Goal: Task Accomplishment & Management: Manage account settings

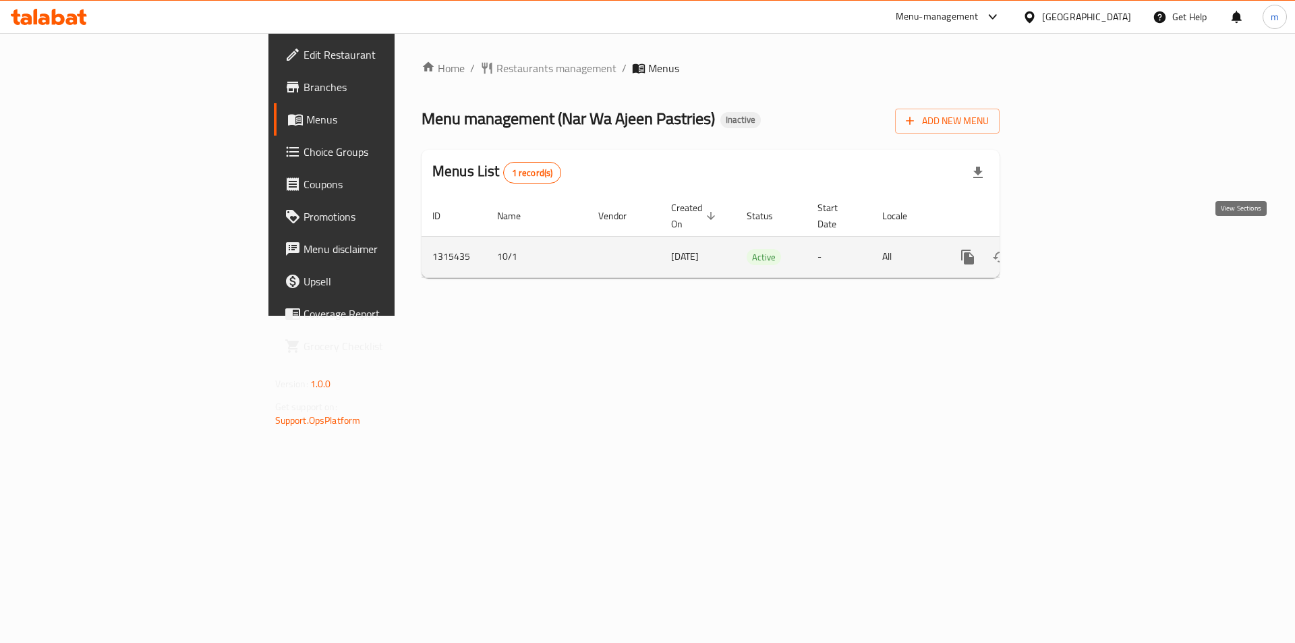
click at [1073, 249] on icon "enhanced table" at bounding box center [1065, 257] width 16 height 16
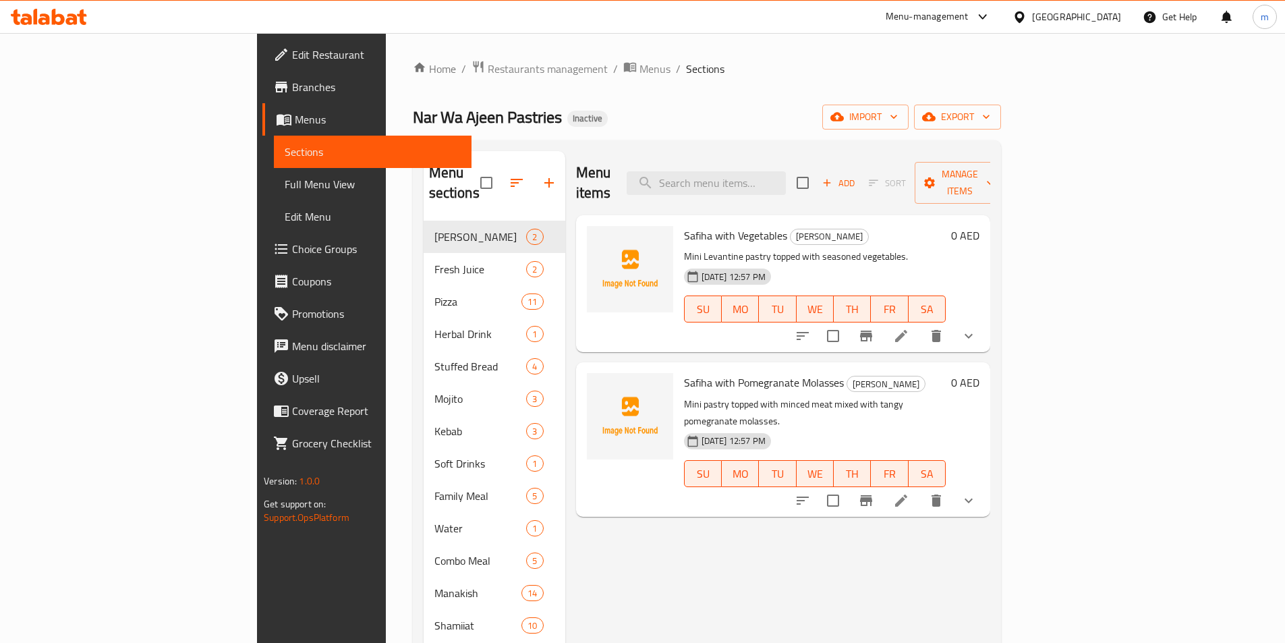
click at [285, 155] on span "Sections" at bounding box center [373, 152] width 176 height 16
click at [295, 117] on span "Menus" at bounding box center [378, 119] width 166 height 16
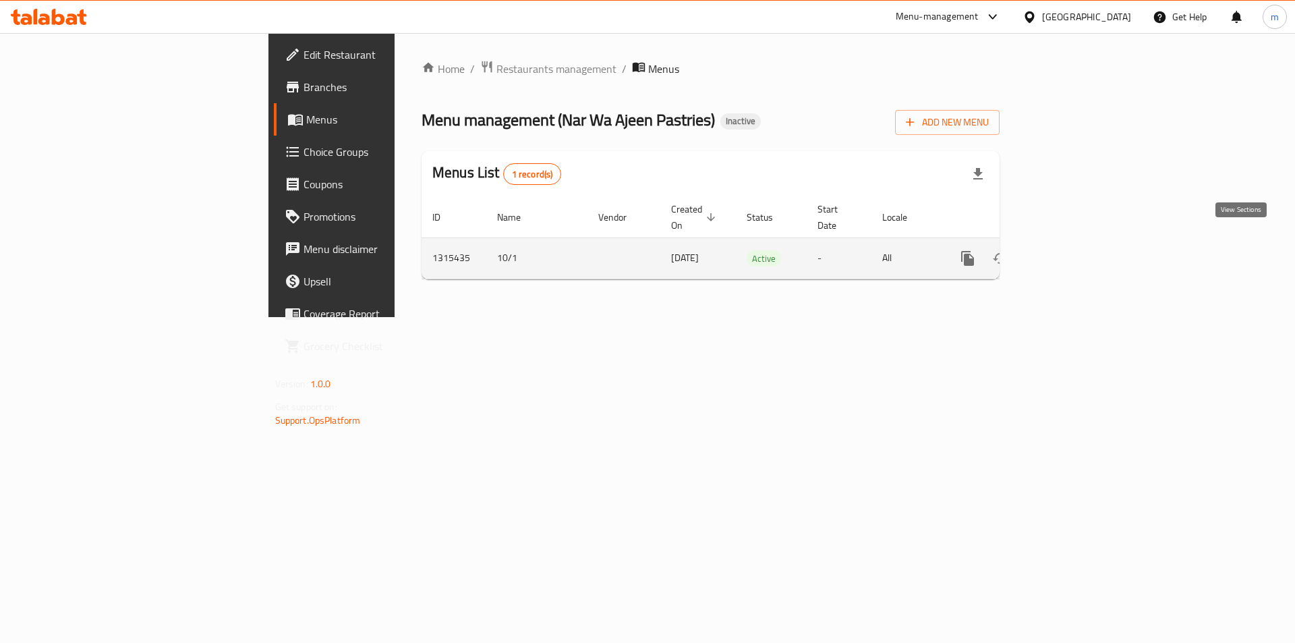
click at [1073, 250] on icon "enhanced table" at bounding box center [1065, 258] width 16 height 16
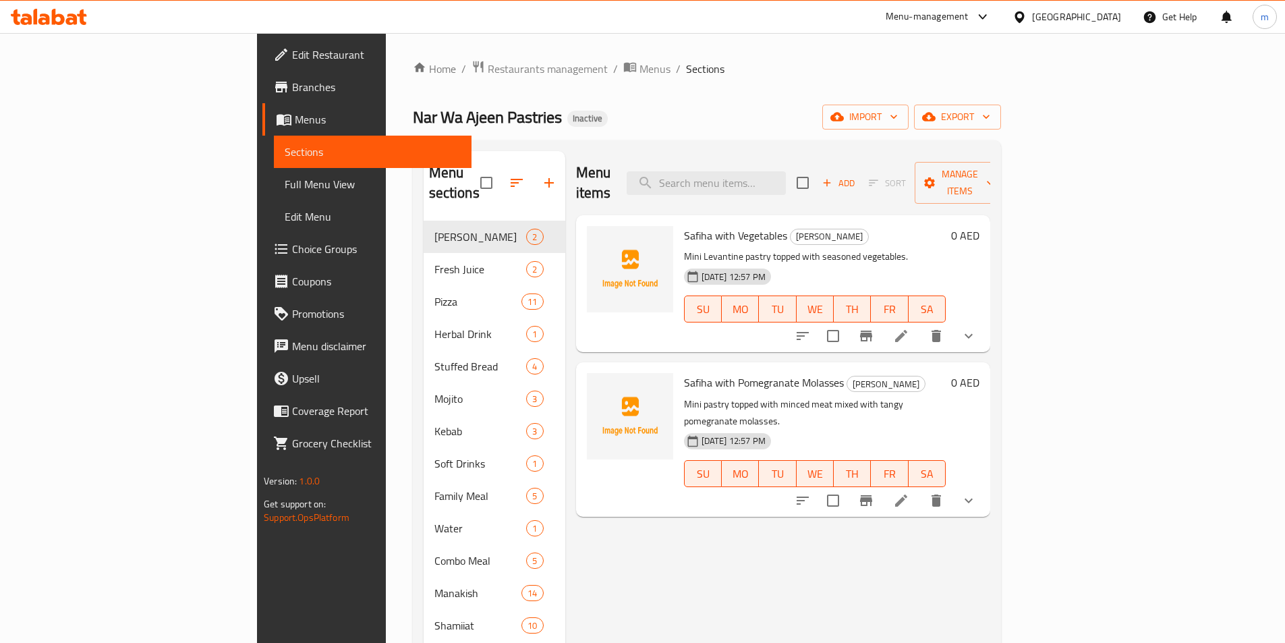
click at [285, 152] on span "Sections" at bounding box center [373, 152] width 176 height 16
click at [295, 125] on span "Menus" at bounding box center [378, 119] width 166 height 16
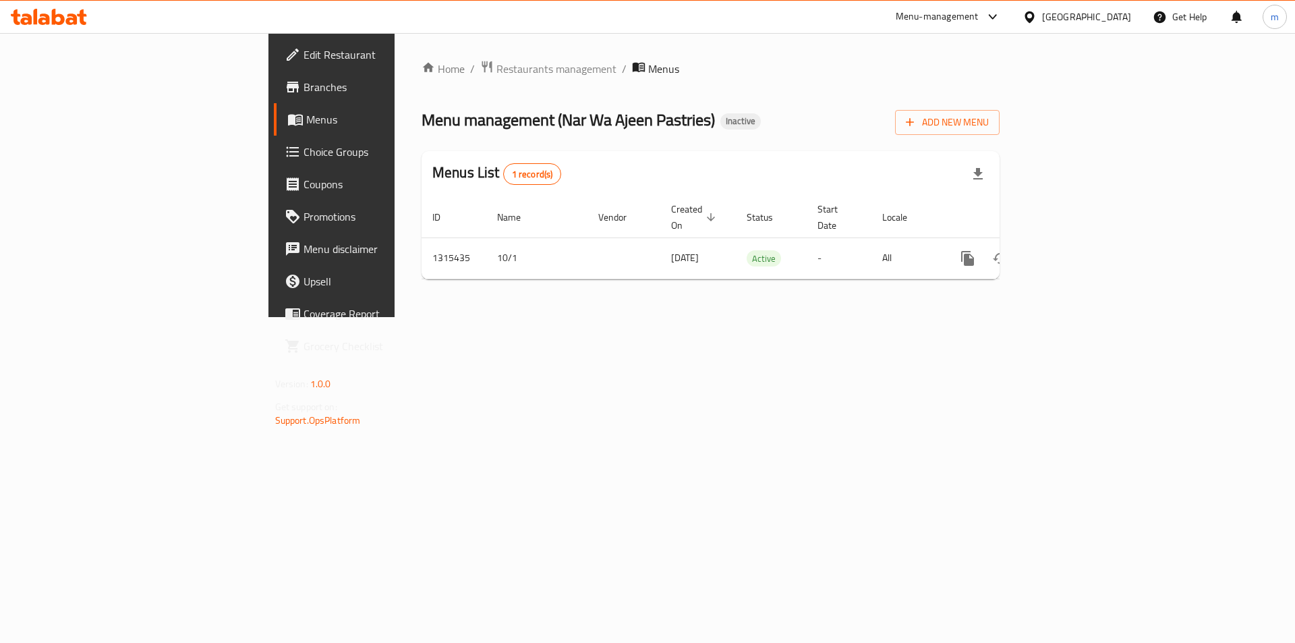
click at [306, 123] on span "Menus" at bounding box center [390, 119] width 168 height 16
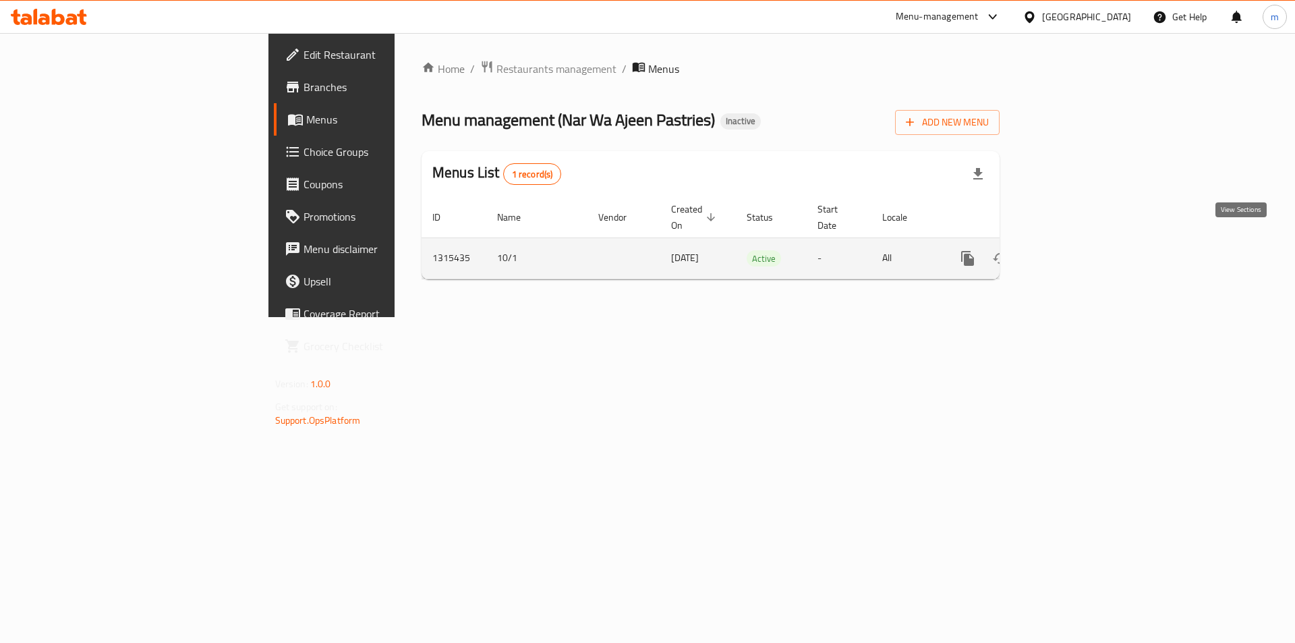
click at [1073, 250] on icon "enhanced table" at bounding box center [1065, 258] width 16 height 16
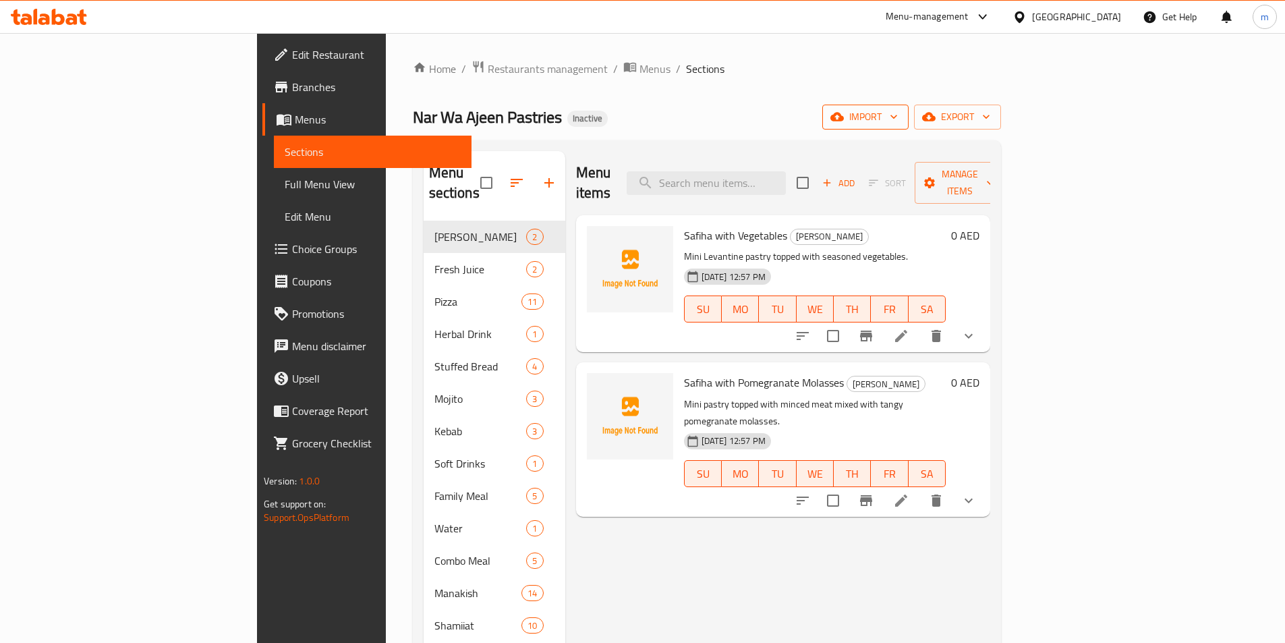
click at [898, 119] on span "import" at bounding box center [865, 117] width 65 height 17
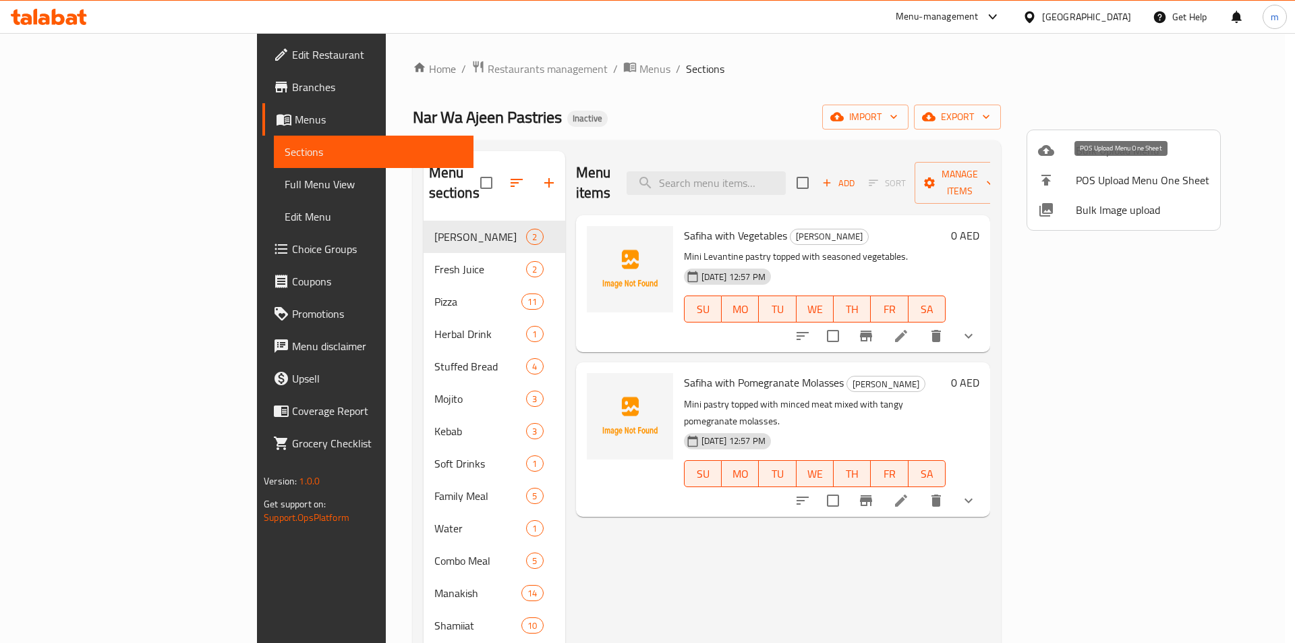
click at [1109, 167] on li "POS Upload Menu One Sheet" at bounding box center [1123, 180] width 193 height 30
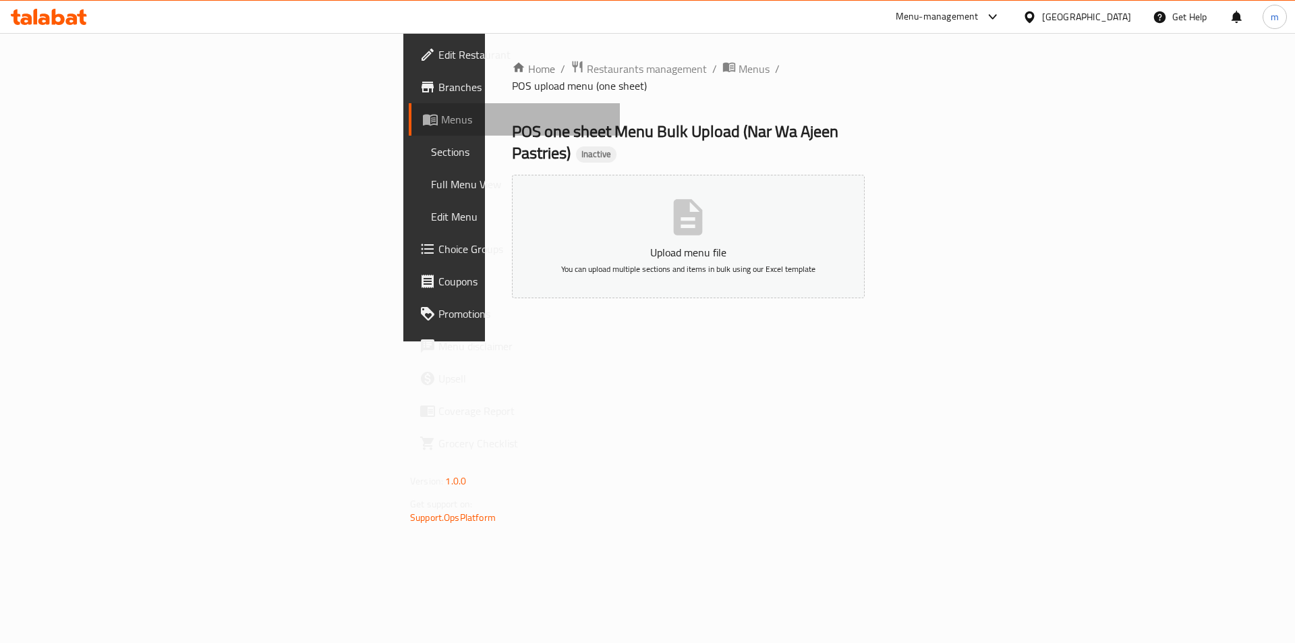
click at [441, 115] on span "Menus" at bounding box center [525, 119] width 168 height 16
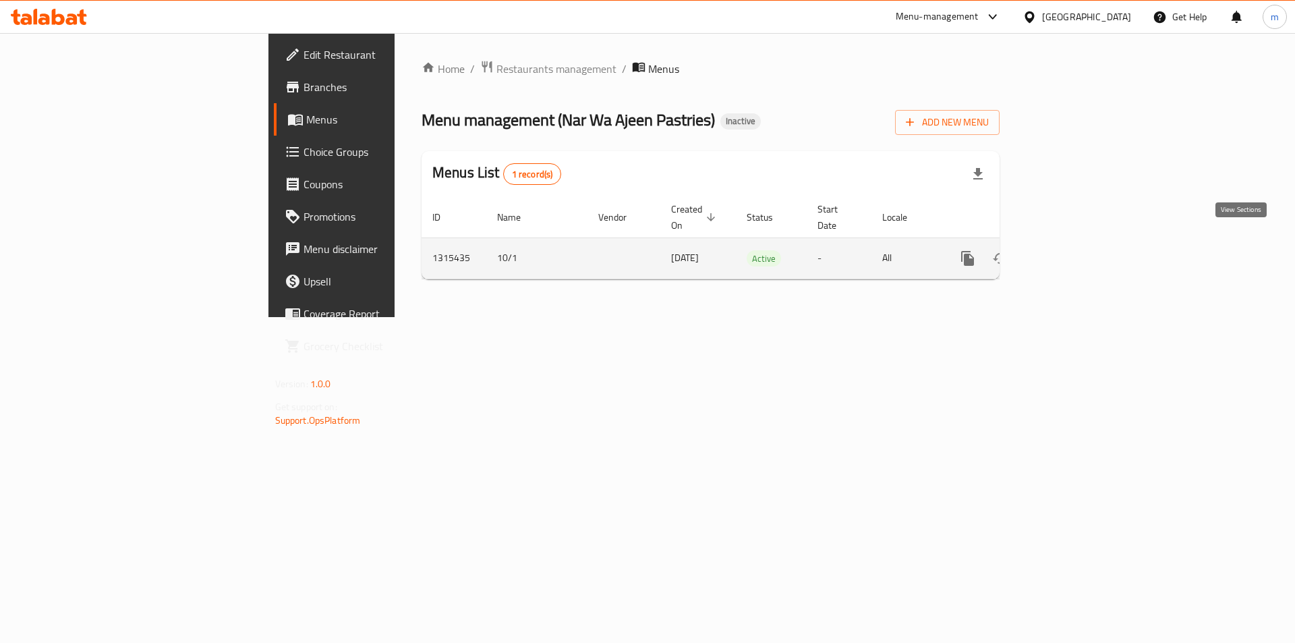
click at [1073, 250] on icon "enhanced table" at bounding box center [1065, 258] width 16 height 16
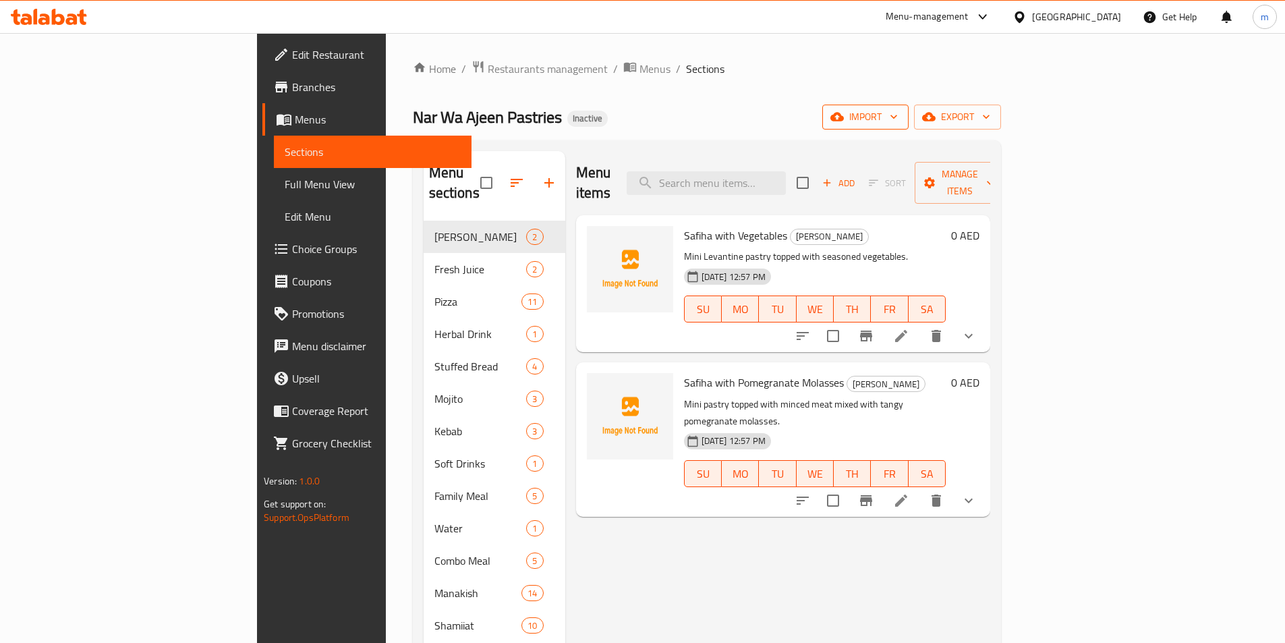
click at [898, 117] on span "import" at bounding box center [865, 117] width 65 height 17
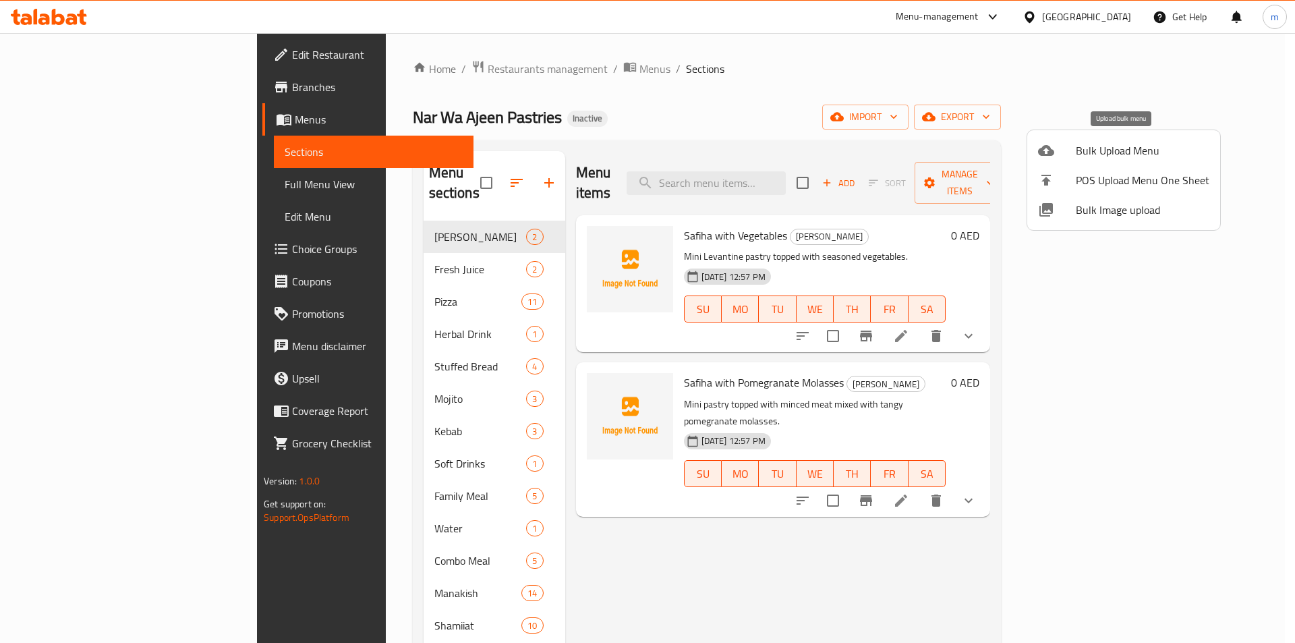
click at [1112, 143] on span "Bulk Upload Menu" at bounding box center [1143, 150] width 134 height 16
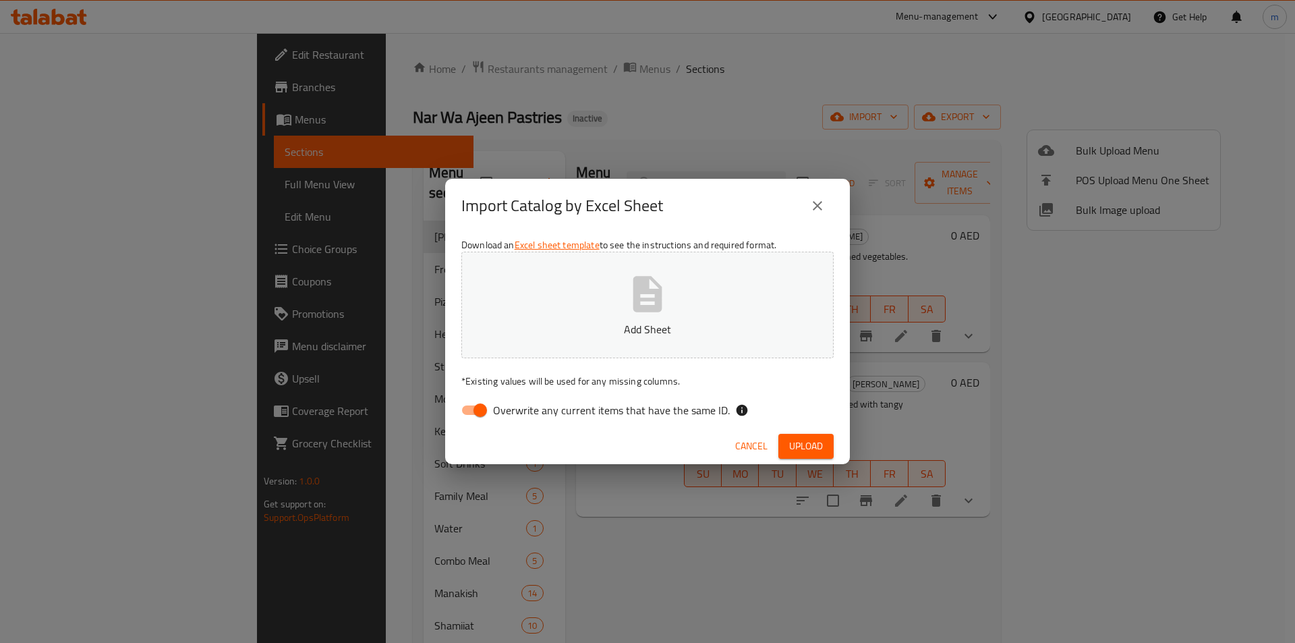
click at [477, 408] on input "Overwrite any current items that have the same ID." at bounding box center [480, 410] width 77 height 26
checkbox input "false"
click at [629, 327] on p "Add Sheet" at bounding box center [647, 329] width 330 height 16
click at [791, 439] on span "Upload" at bounding box center [806, 446] width 34 height 17
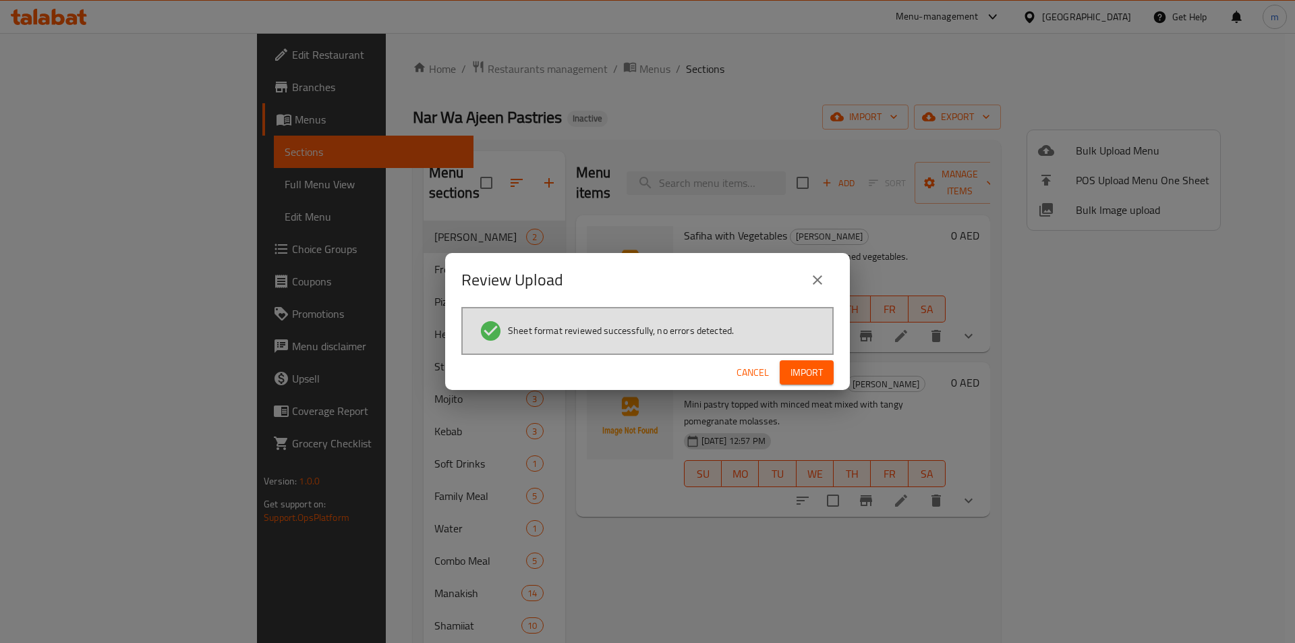
click at [813, 376] on span "Import" at bounding box center [806, 372] width 32 height 17
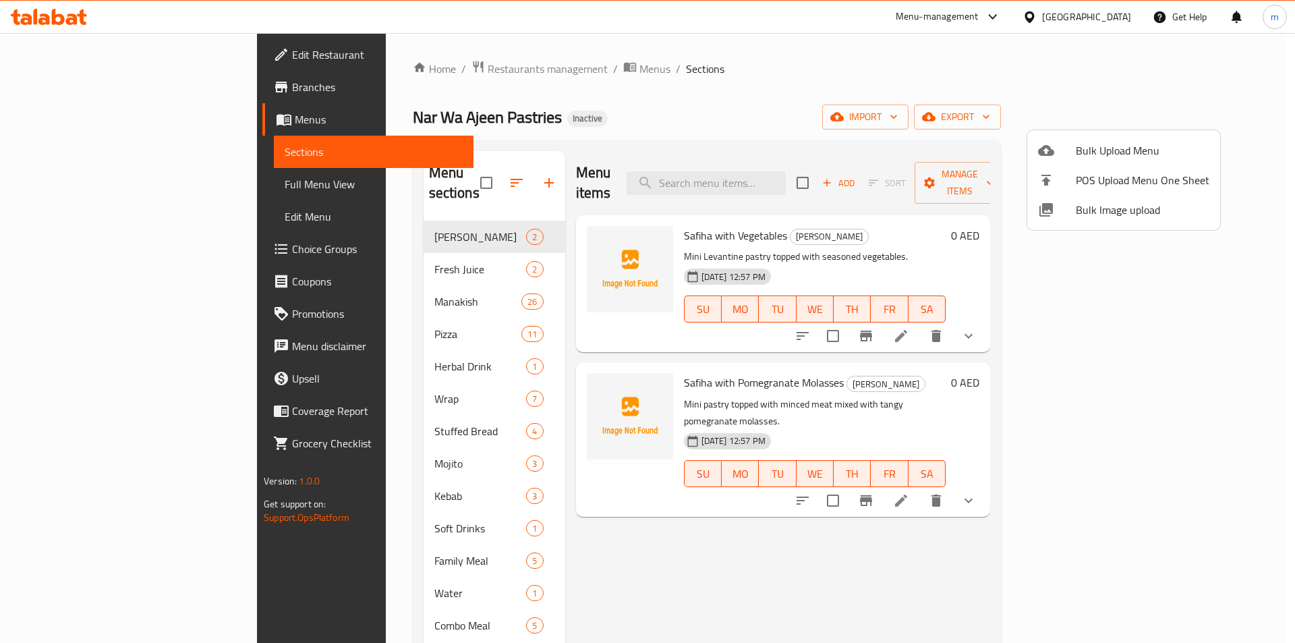
click at [455, 168] on div at bounding box center [647, 321] width 1295 height 643
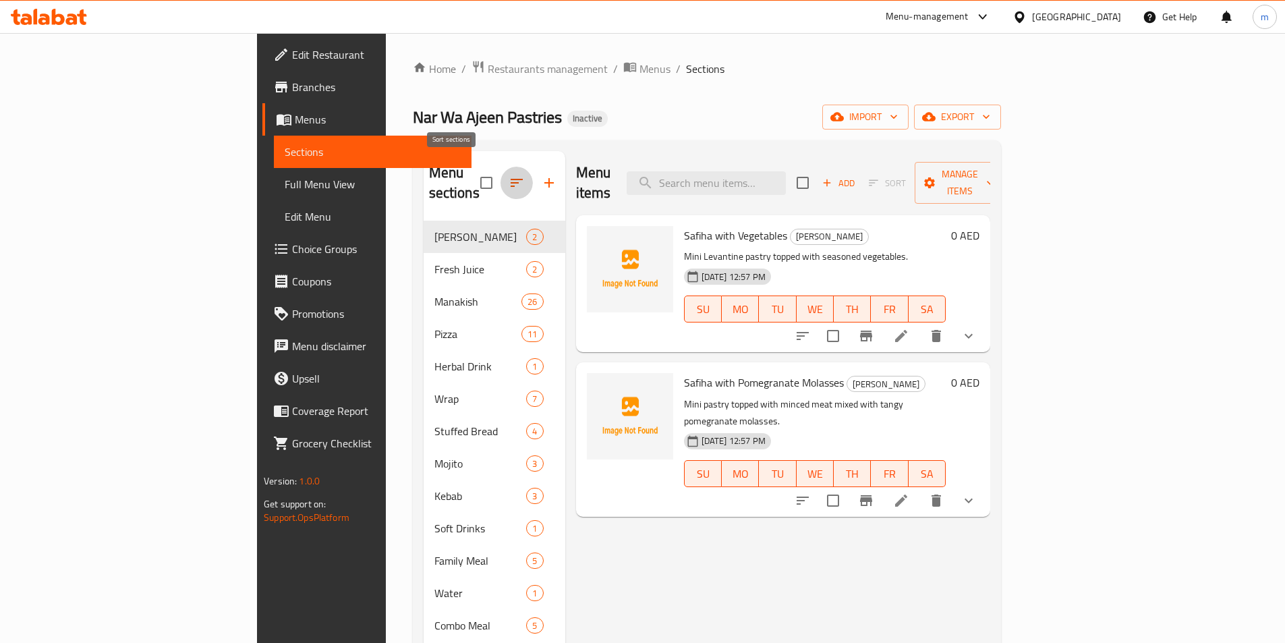
click at [508, 175] on icon "button" at bounding box center [516, 183] width 16 height 16
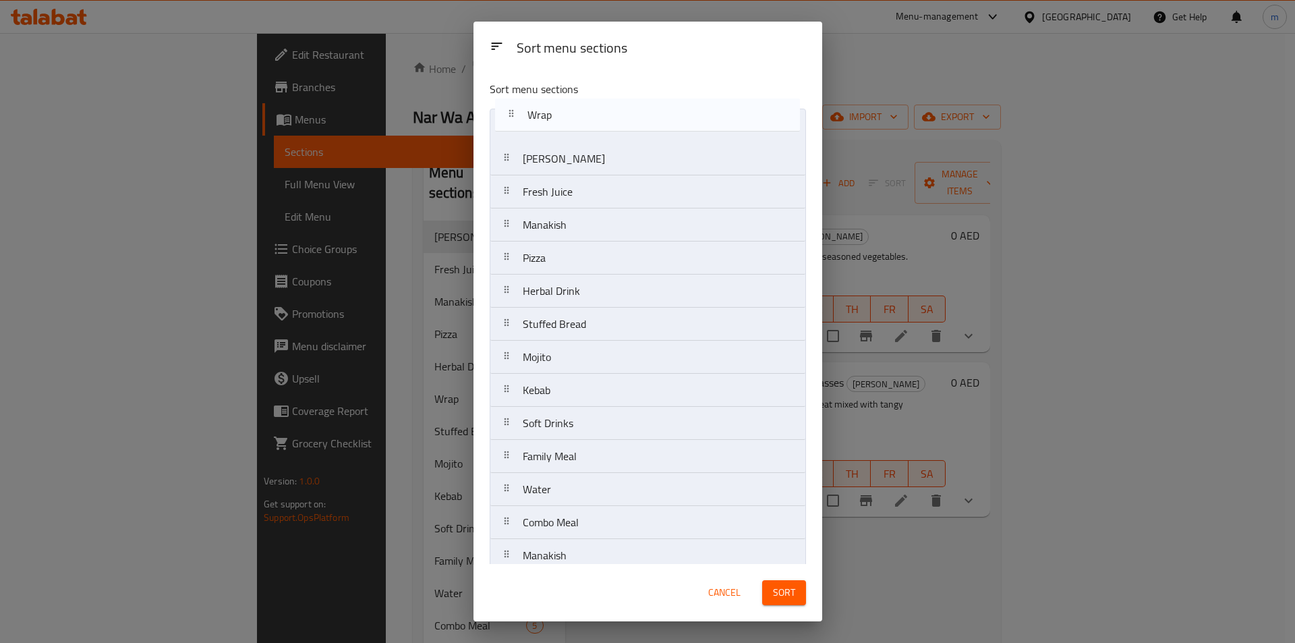
drag, startPoint x: 574, startPoint y: 299, endPoint x: 579, endPoint y: 117, distance: 181.5
click at [579, 117] on nav "Safiha Shamia Fresh Juice Manakish Pizza Herbal Drink Wrap Stuffed Bread Mojito…" at bounding box center [648, 357] width 316 height 497
drag, startPoint x: 573, startPoint y: 564, endPoint x: 585, endPoint y: 111, distance: 453.3
click at [585, 111] on nav "Wrap Safiha Shamia Fresh Juice Manakish Pizza Herbal Drink Stuffed Bread Mojito…" at bounding box center [648, 357] width 316 height 497
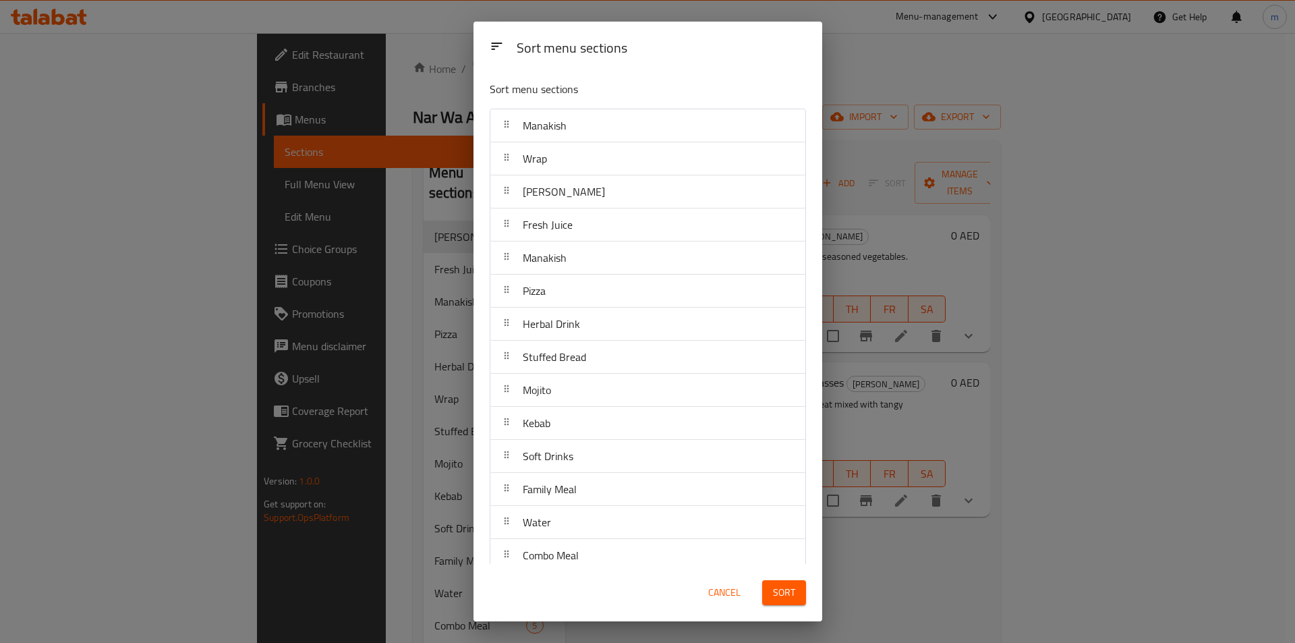
click at [786, 595] on span "Sort" at bounding box center [784, 592] width 22 height 17
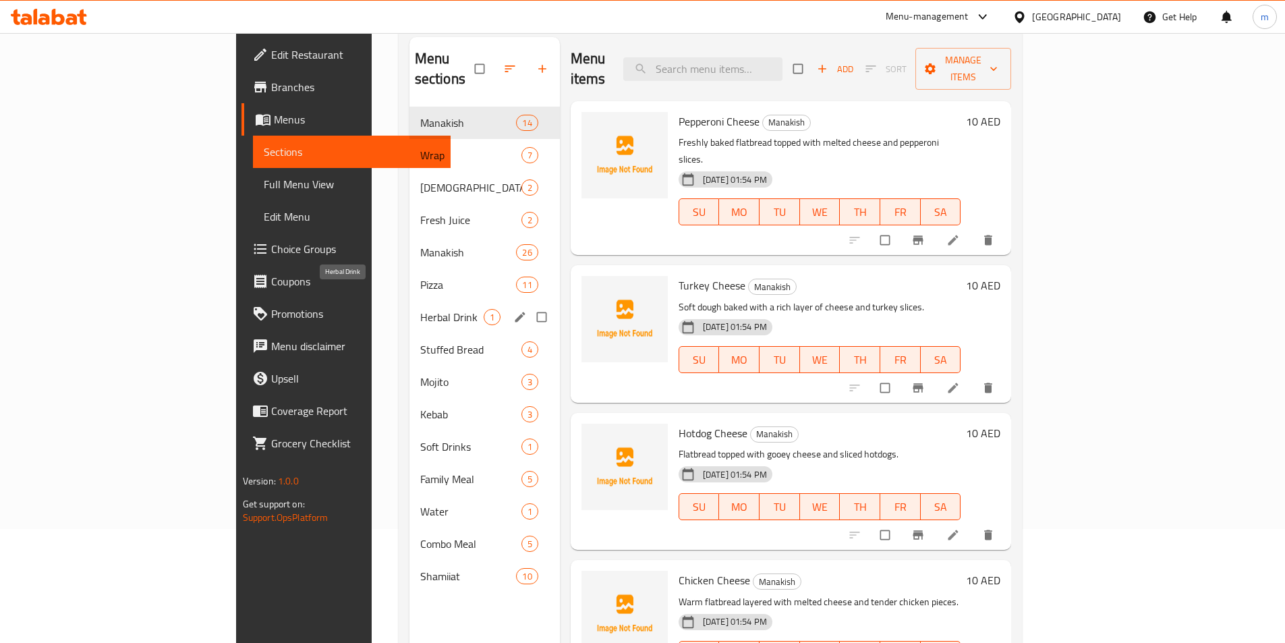
scroll to position [54, 0]
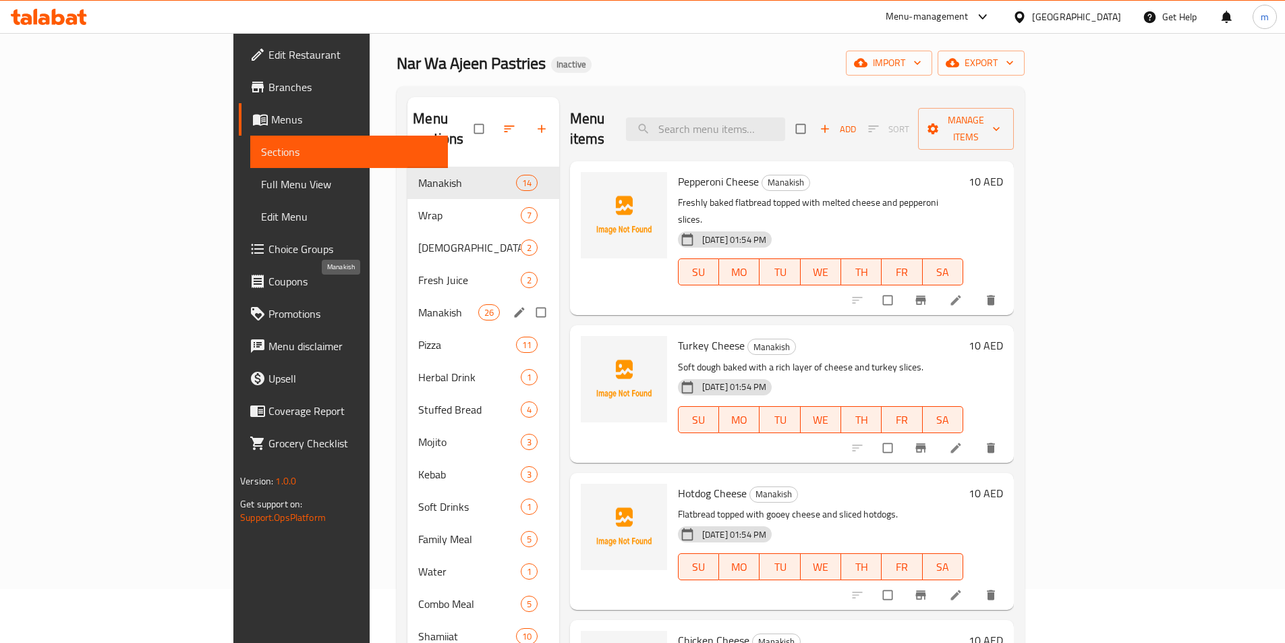
click at [418, 304] on span "Manakish" at bounding box center [447, 312] width 59 height 16
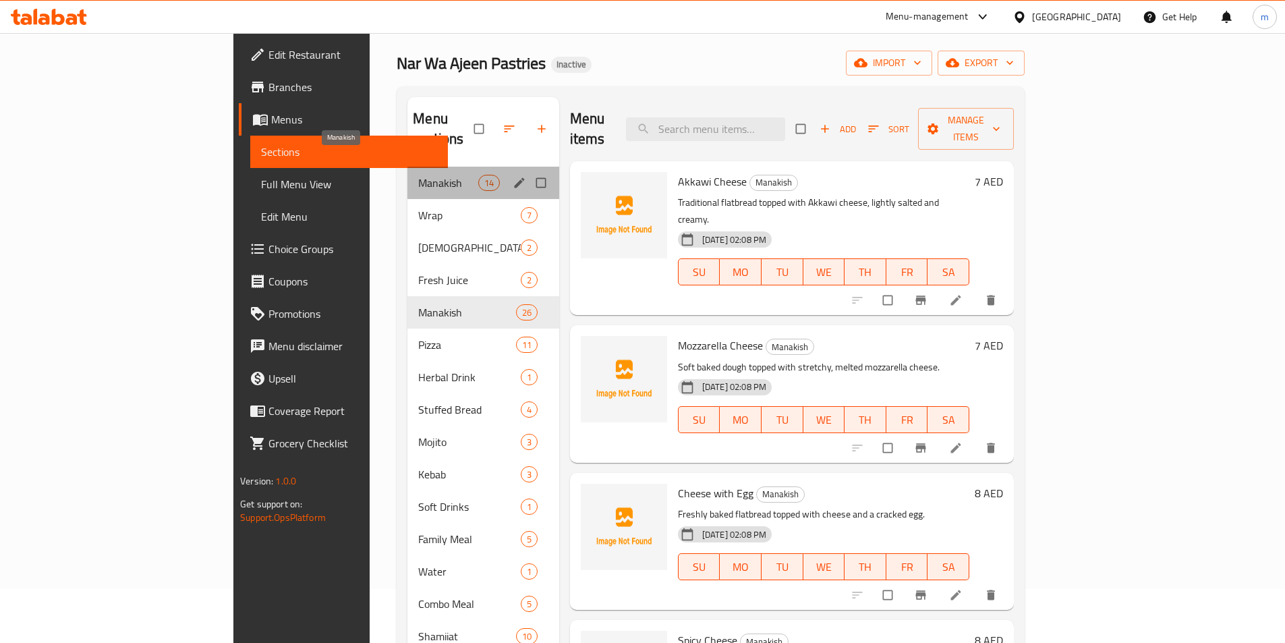
click at [418, 175] on span "Manakish" at bounding box center [447, 183] width 59 height 16
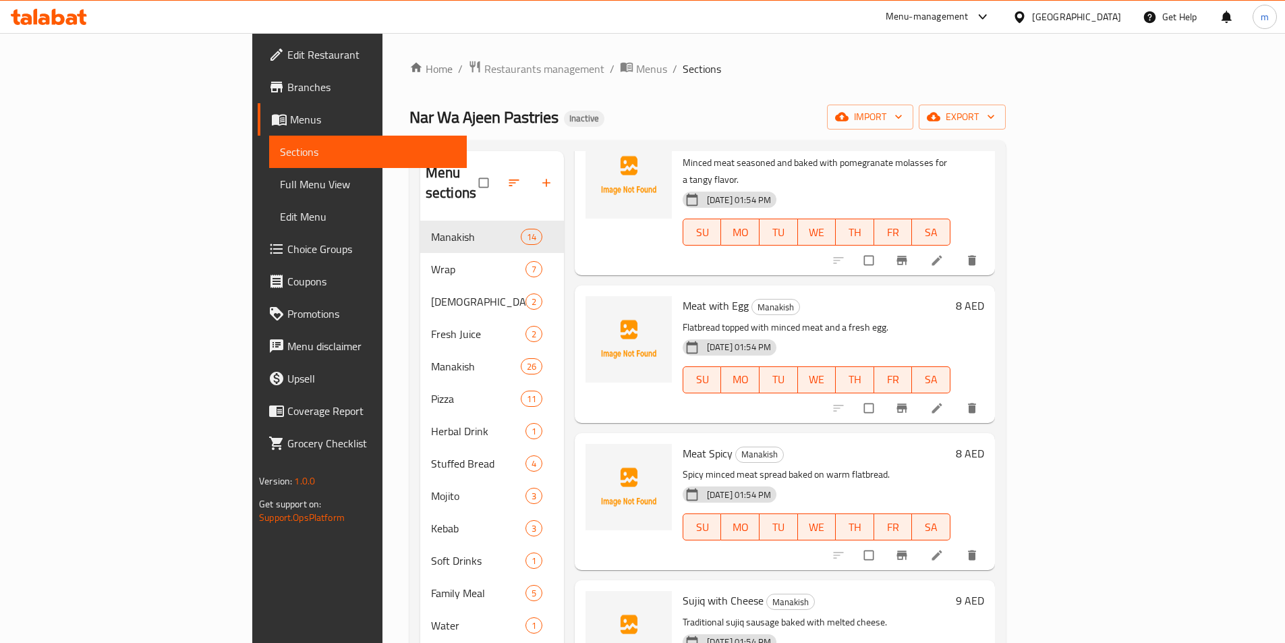
click at [280, 184] on span "Full Menu View" at bounding box center [368, 184] width 176 height 16
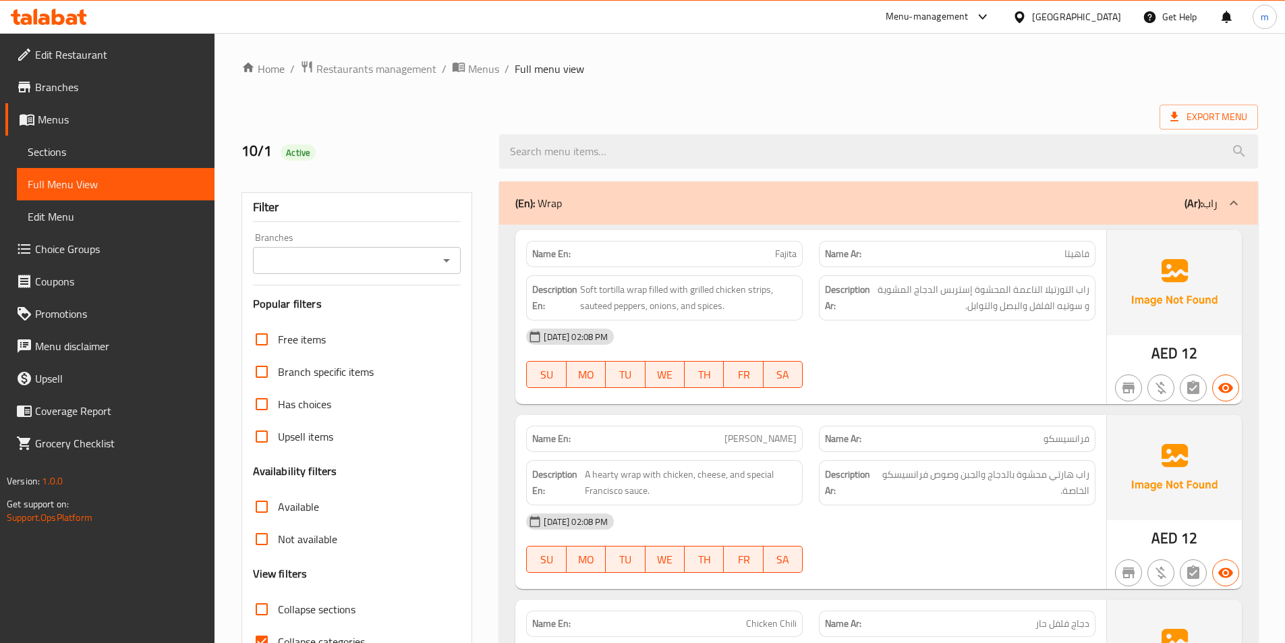
click at [881, 105] on div "Export Menu" at bounding box center [749, 117] width 1016 height 25
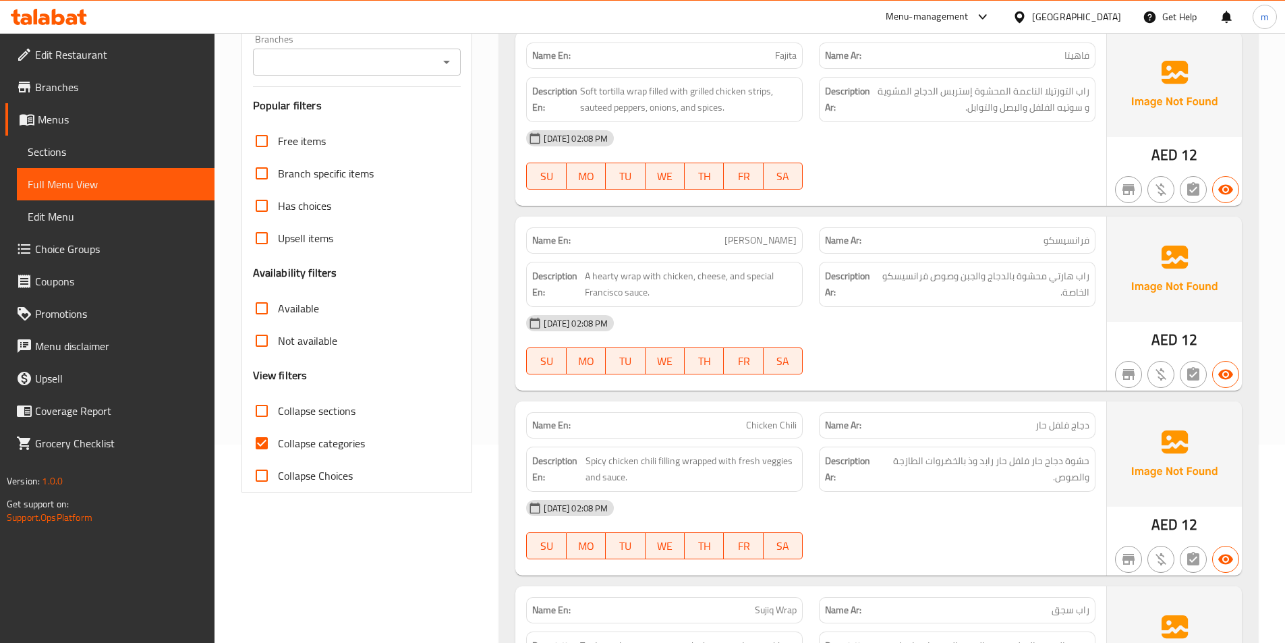
scroll to position [202, 0]
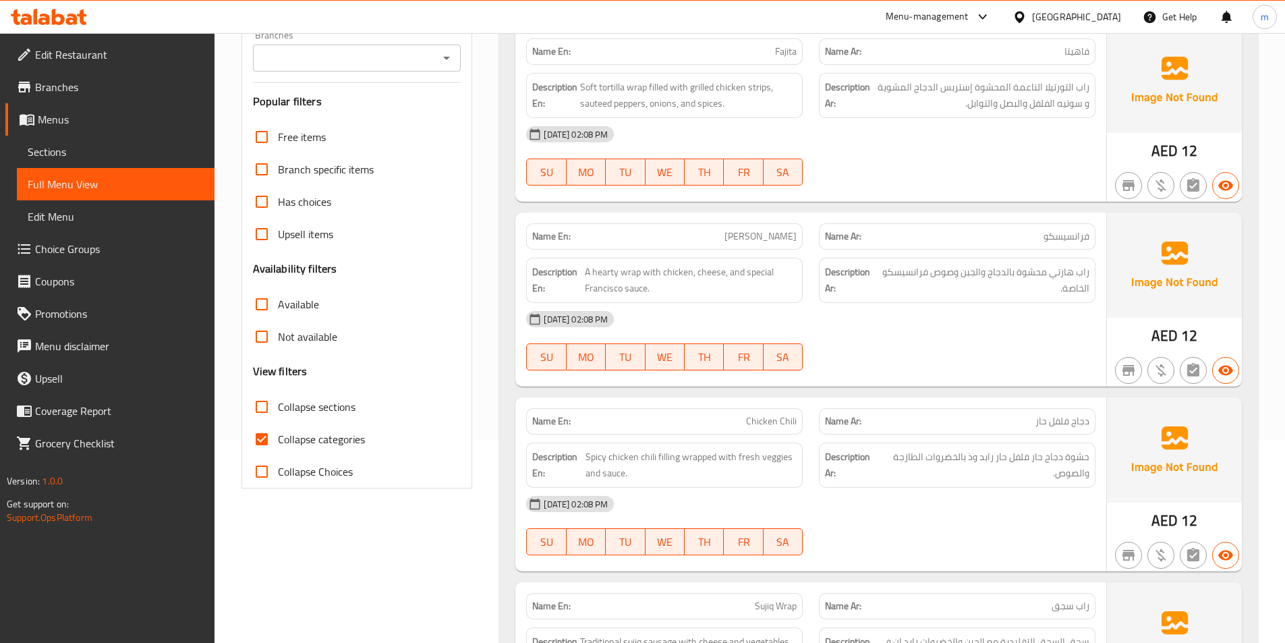
click at [262, 445] on input "Collapse categories" at bounding box center [261, 439] width 32 height 32
checkbox input "false"
click at [263, 409] on input "Collapse sections" at bounding box center [261, 406] width 32 height 32
checkbox input "true"
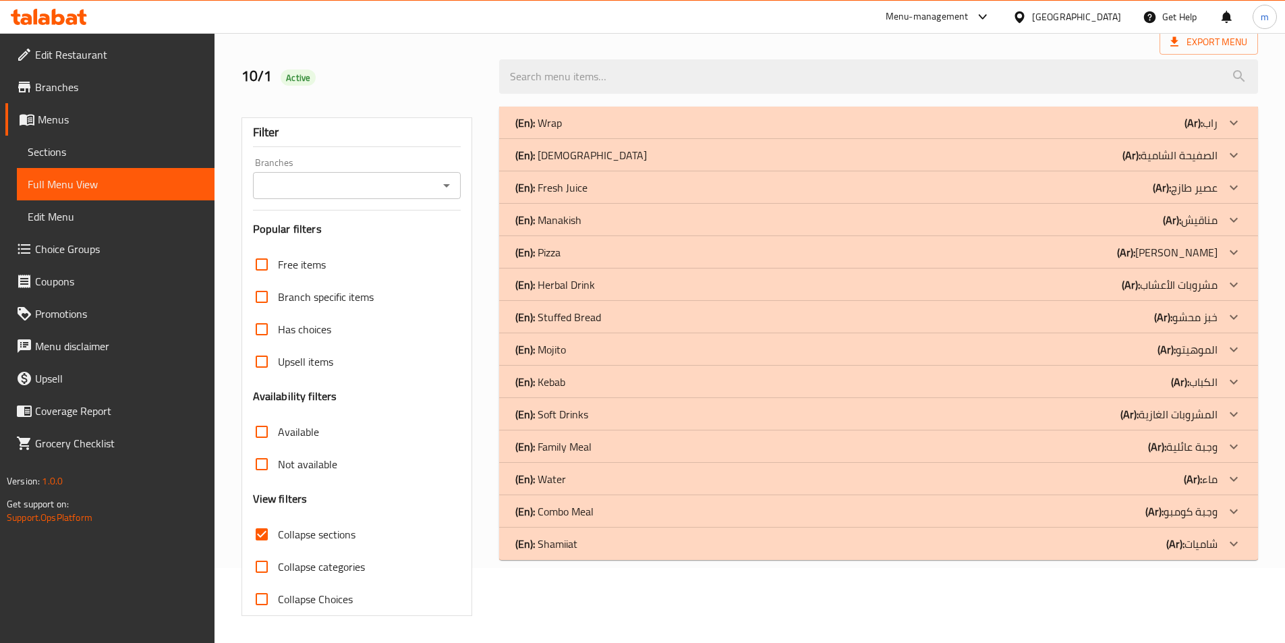
scroll to position [75, 0]
click at [1238, 121] on icon at bounding box center [1233, 123] width 16 height 16
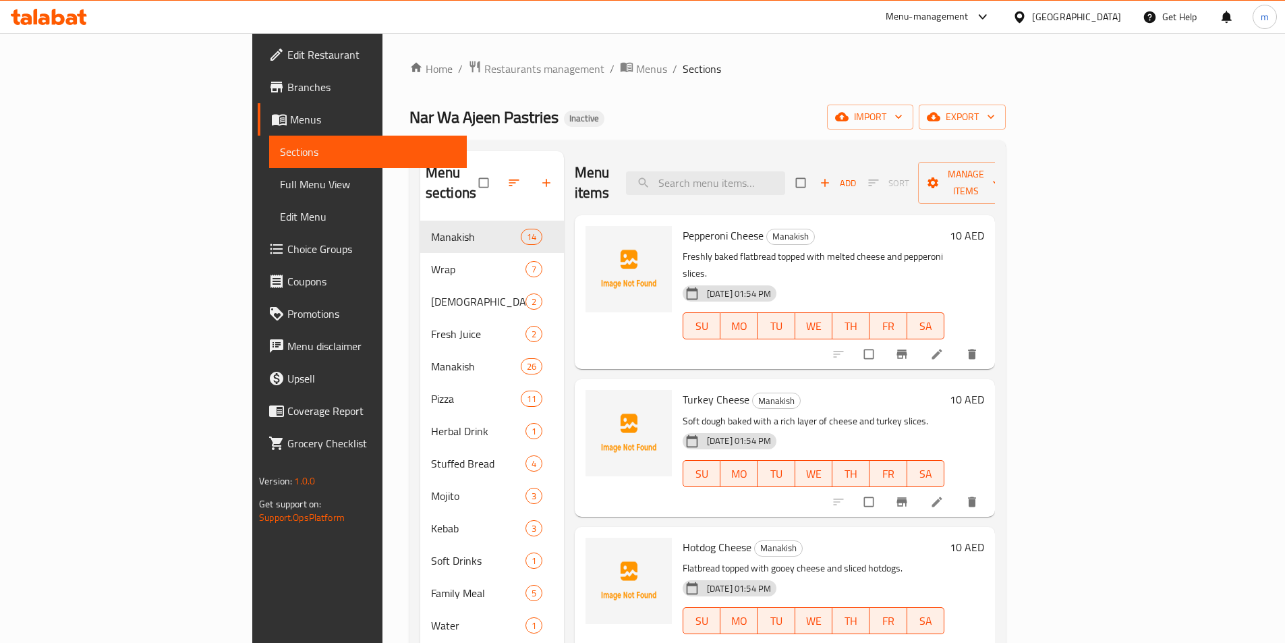
click at [280, 185] on span "Full Menu View" at bounding box center [368, 184] width 176 height 16
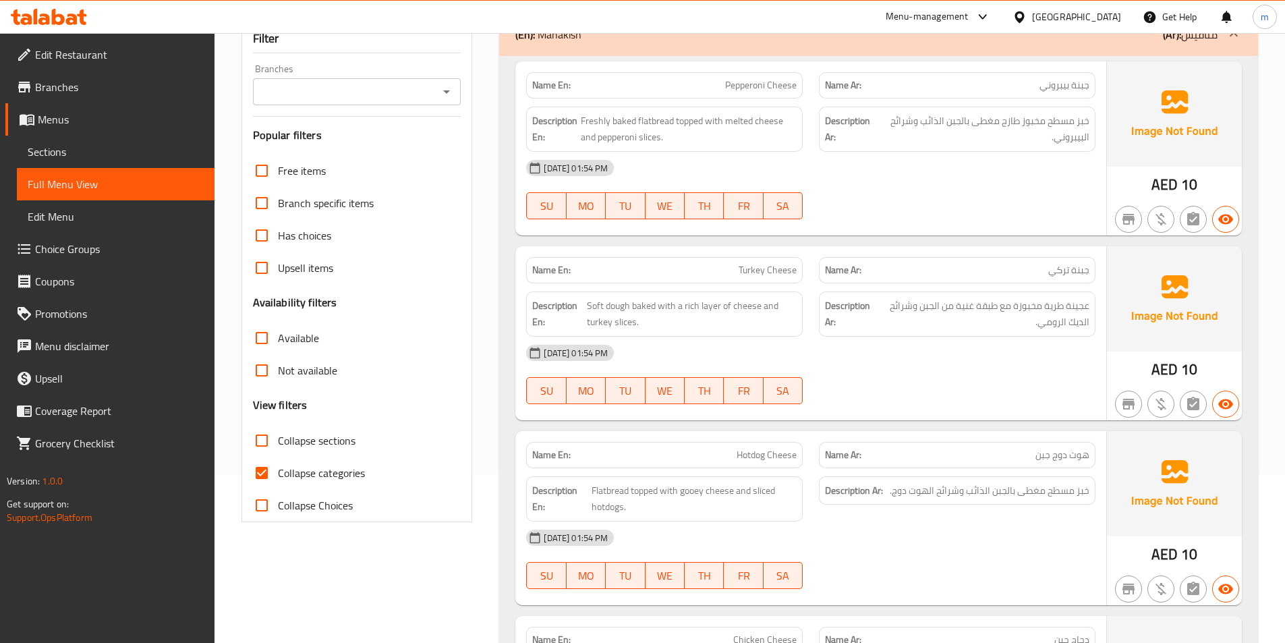
scroll to position [135, 0]
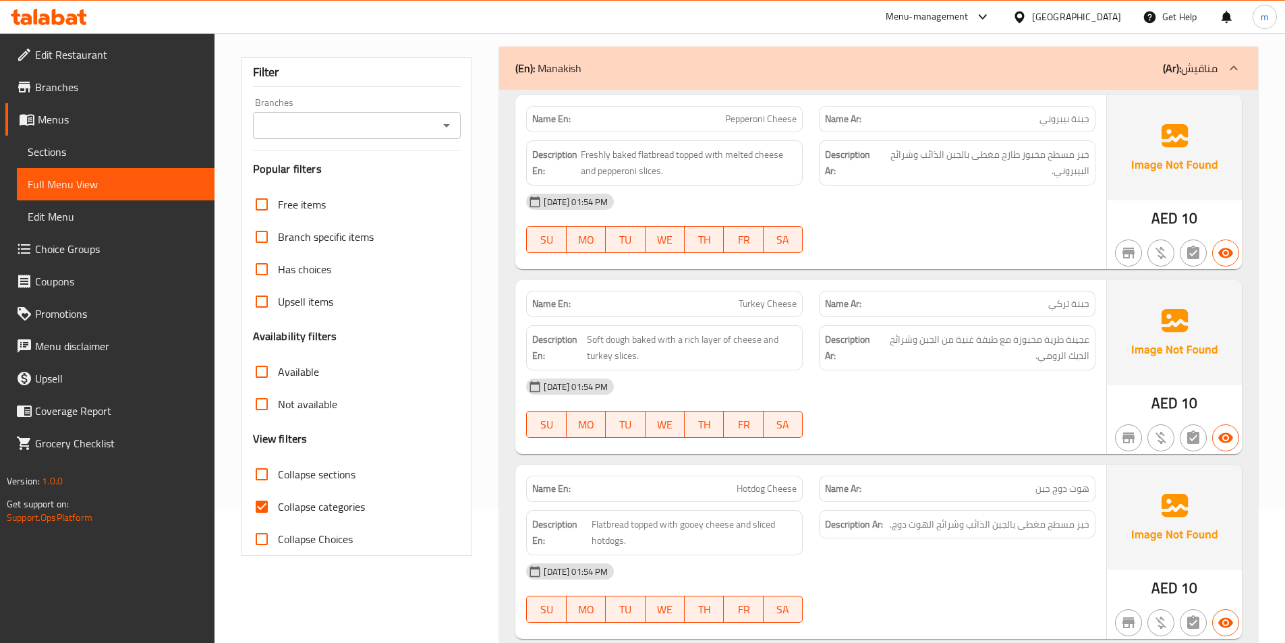
click at [916, 85] on div "(En): Manakish (Ar): مناقيش" at bounding box center [878, 68] width 759 height 43
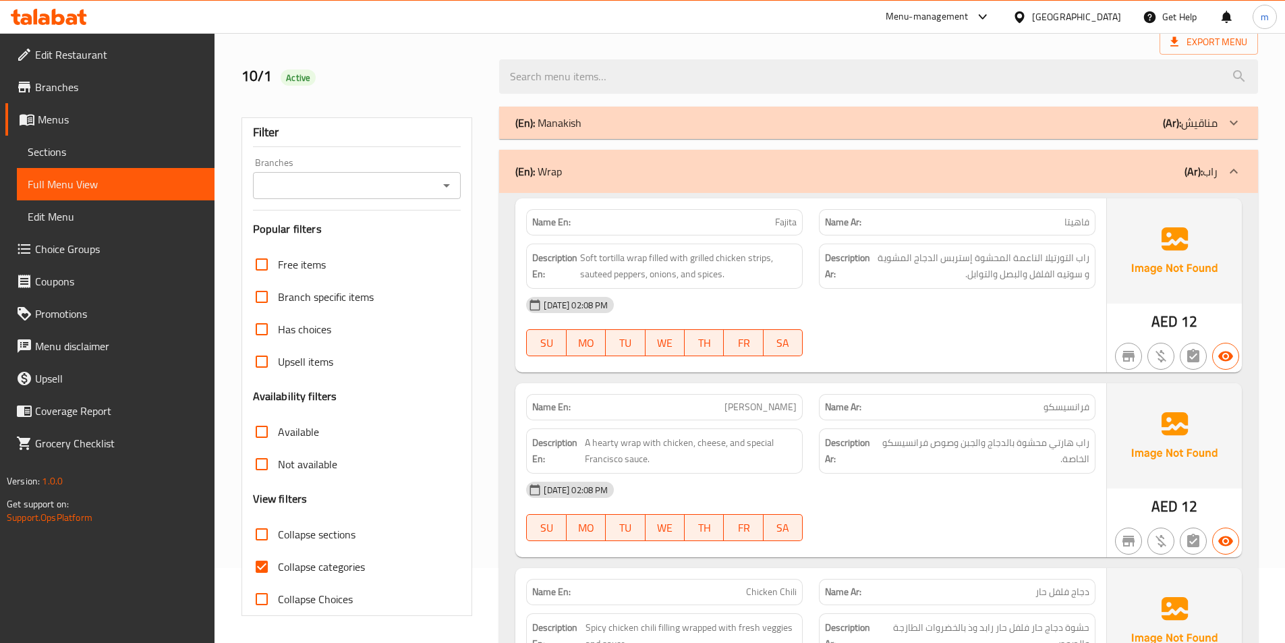
scroll to position [0, 0]
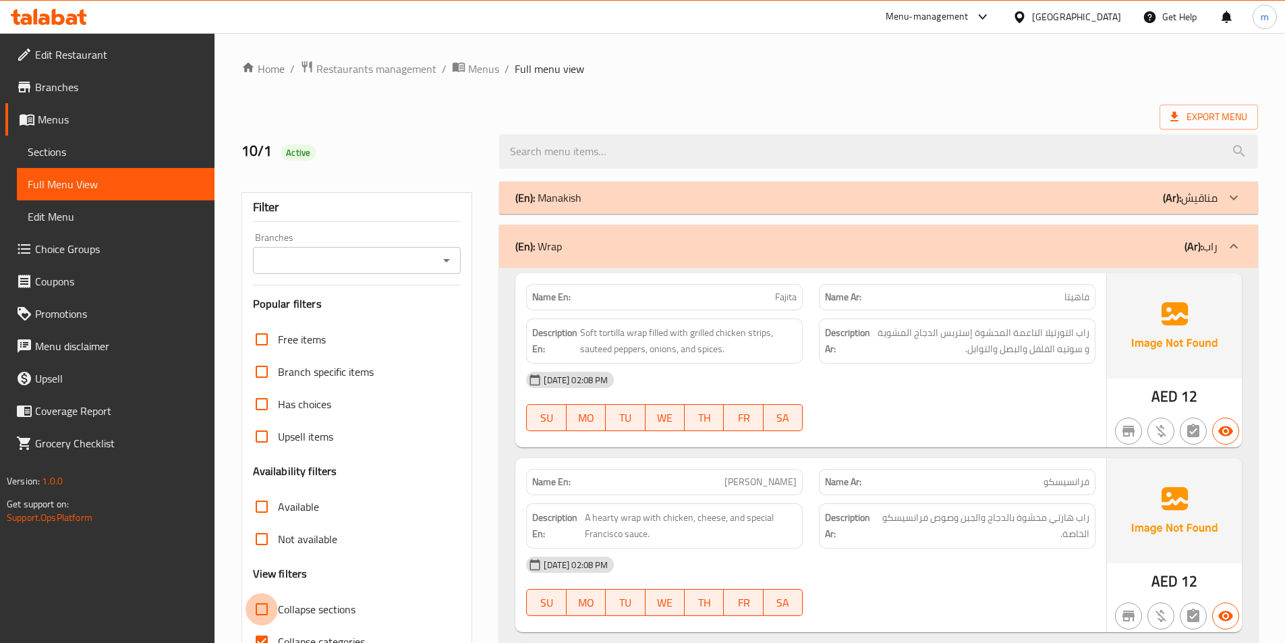
click at [264, 608] on input "Collapse sections" at bounding box center [261, 609] width 32 height 32
checkbox input "true"
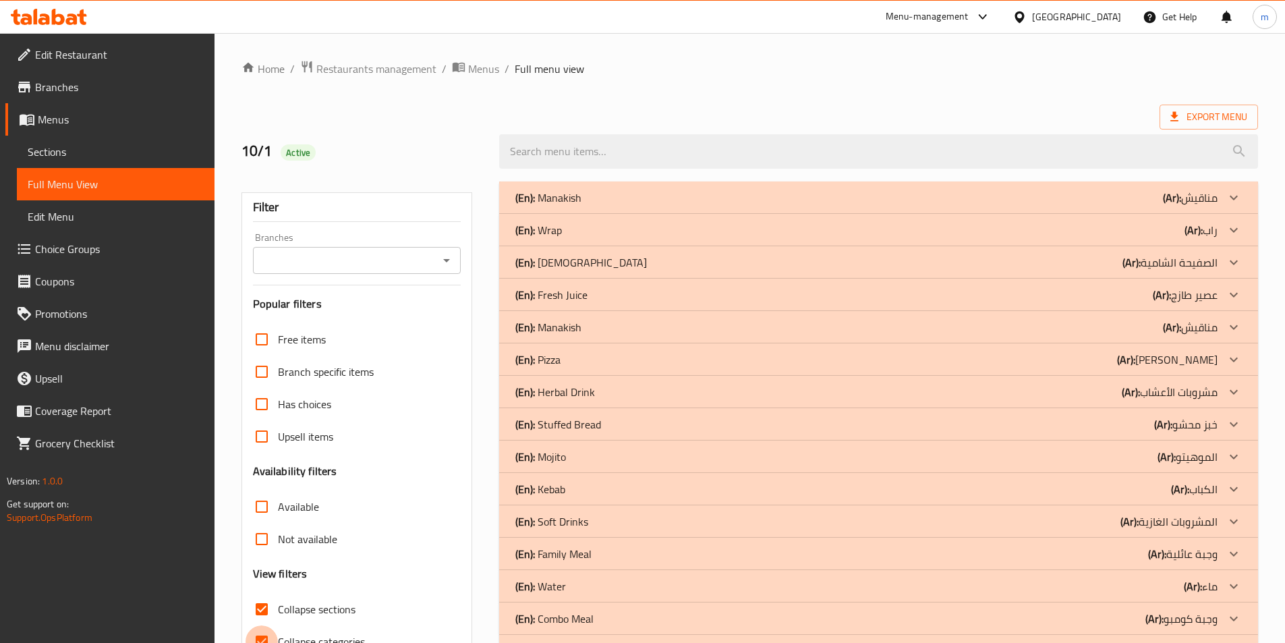
click at [263, 635] on input "Collapse categories" at bounding box center [261, 641] width 32 height 32
checkbox input "false"
click at [1230, 198] on icon at bounding box center [1233, 197] width 16 height 16
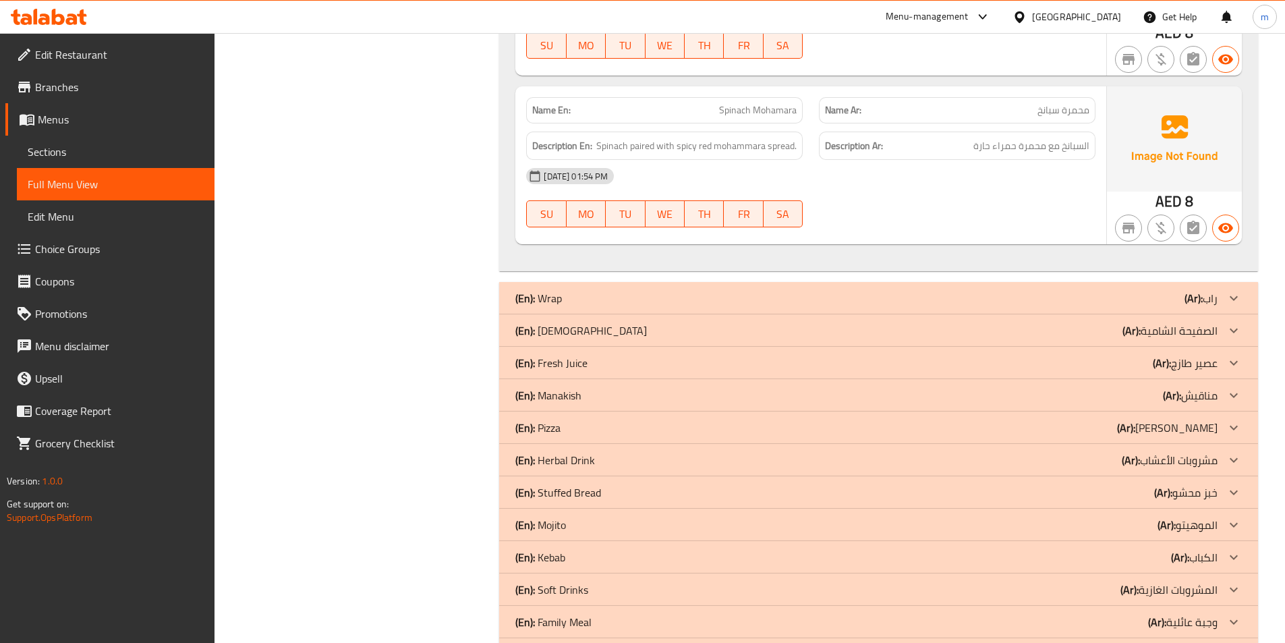
scroll to position [2617, 0]
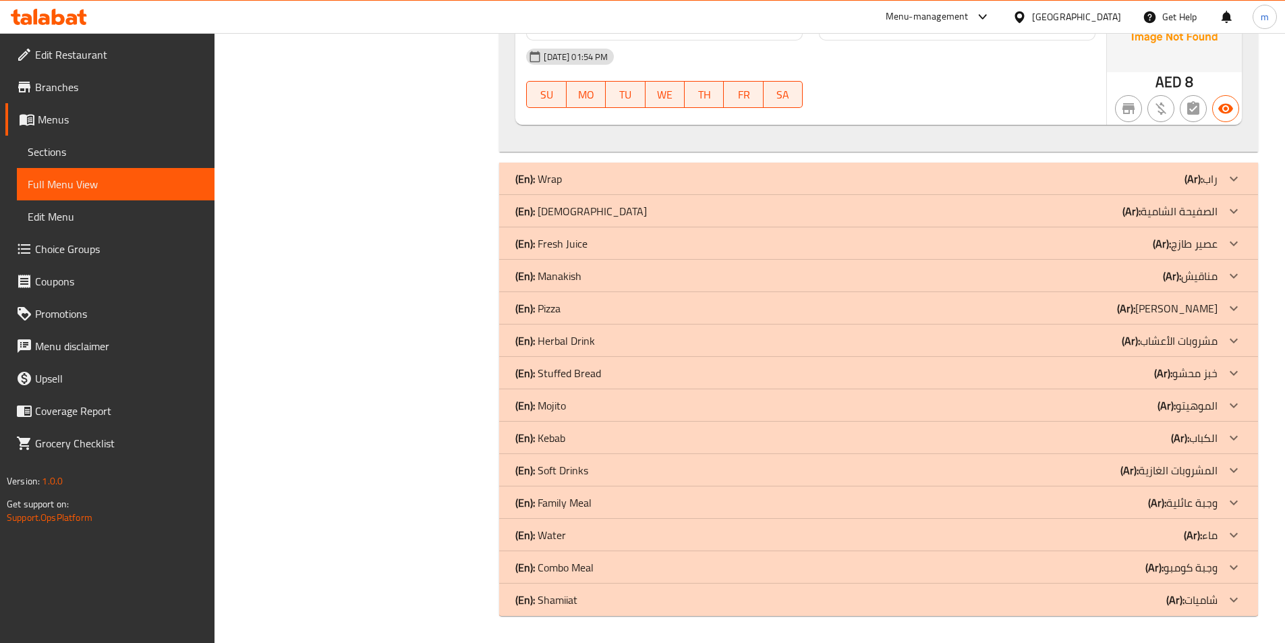
click at [1069, 177] on div "(En): Wrap (Ar): راب" at bounding box center [866, 179] width 702 height 16
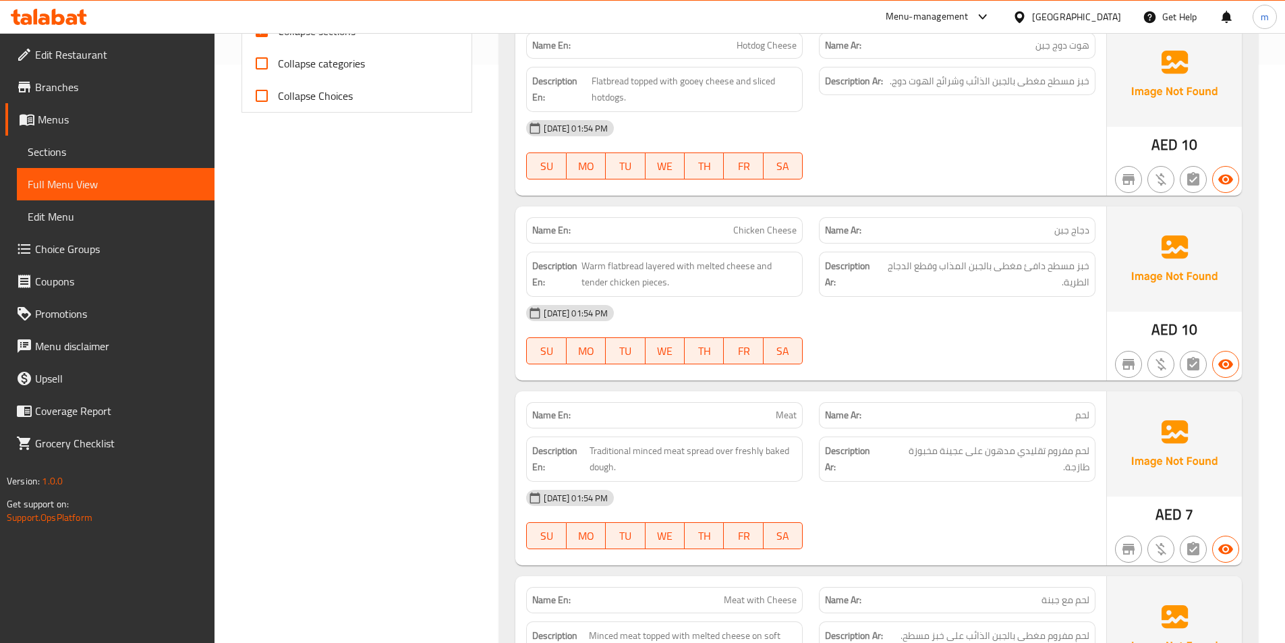
scroll to position [0, 0]
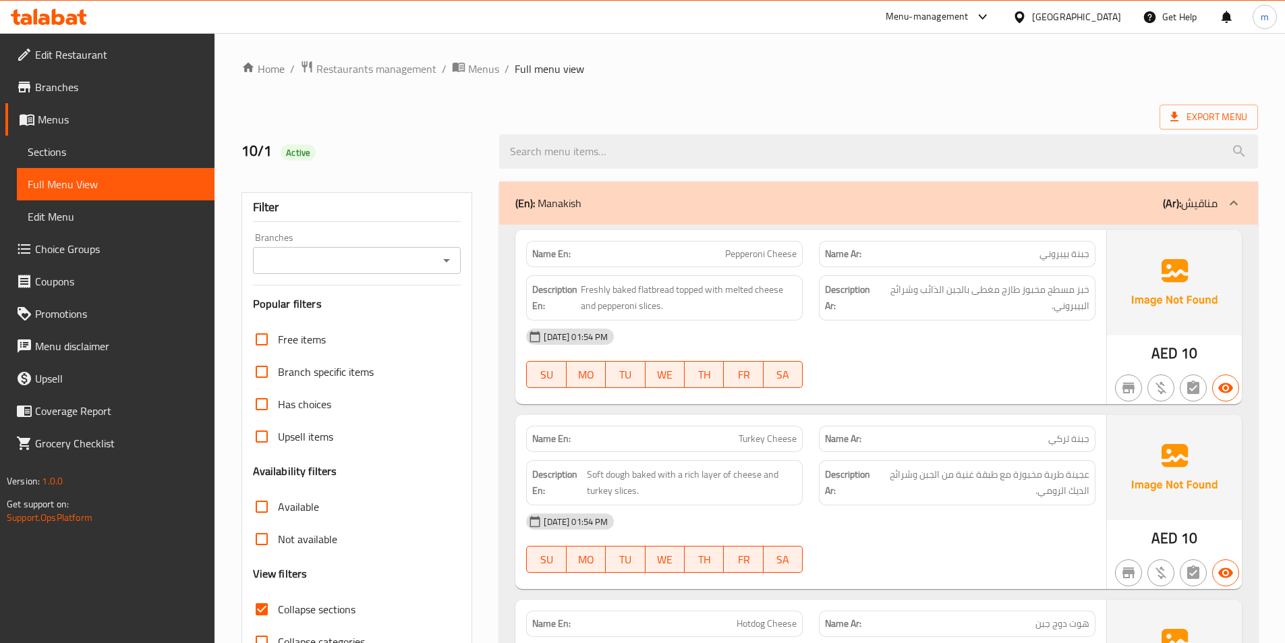
click at [949, 119] on div "Export Menu" at bounding box center [749, 117] width 1016 height 25
click at [1234, 205] on icon at bounding box center [1233, 203] width 16 height 16
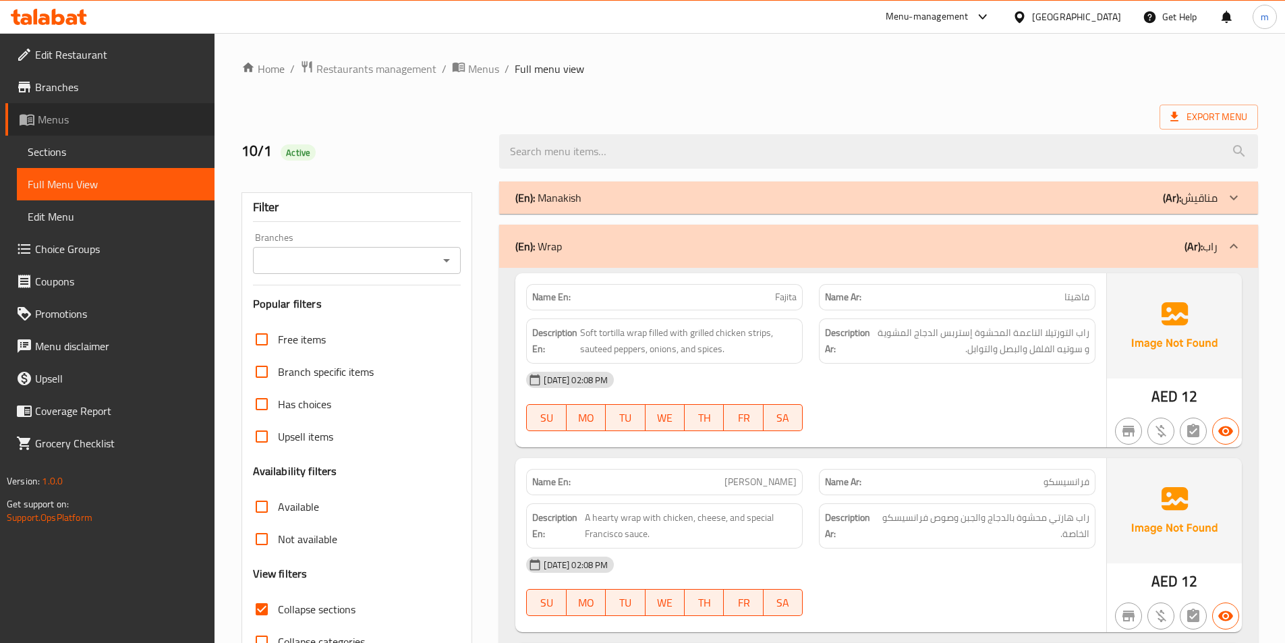
click at [71, 117] on span "Menus" at bounding box center [121, 119] width 166 height 16
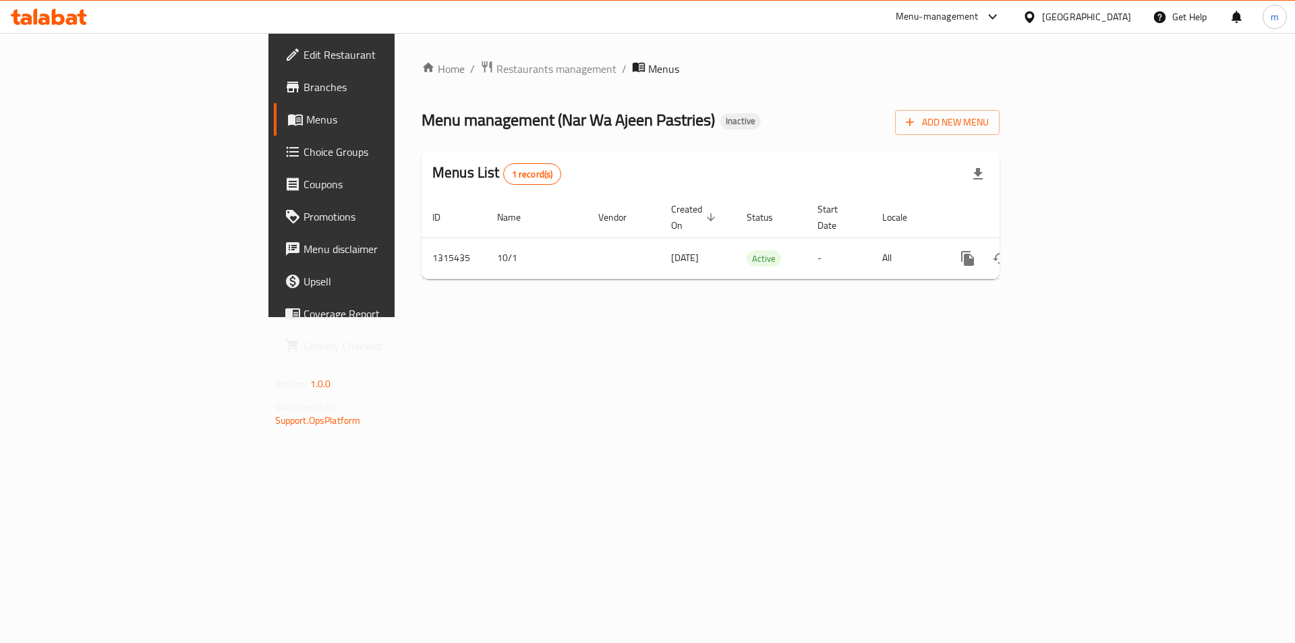
click at [43, 10] on icon at bounding box center [49, 17] width 76 height 16
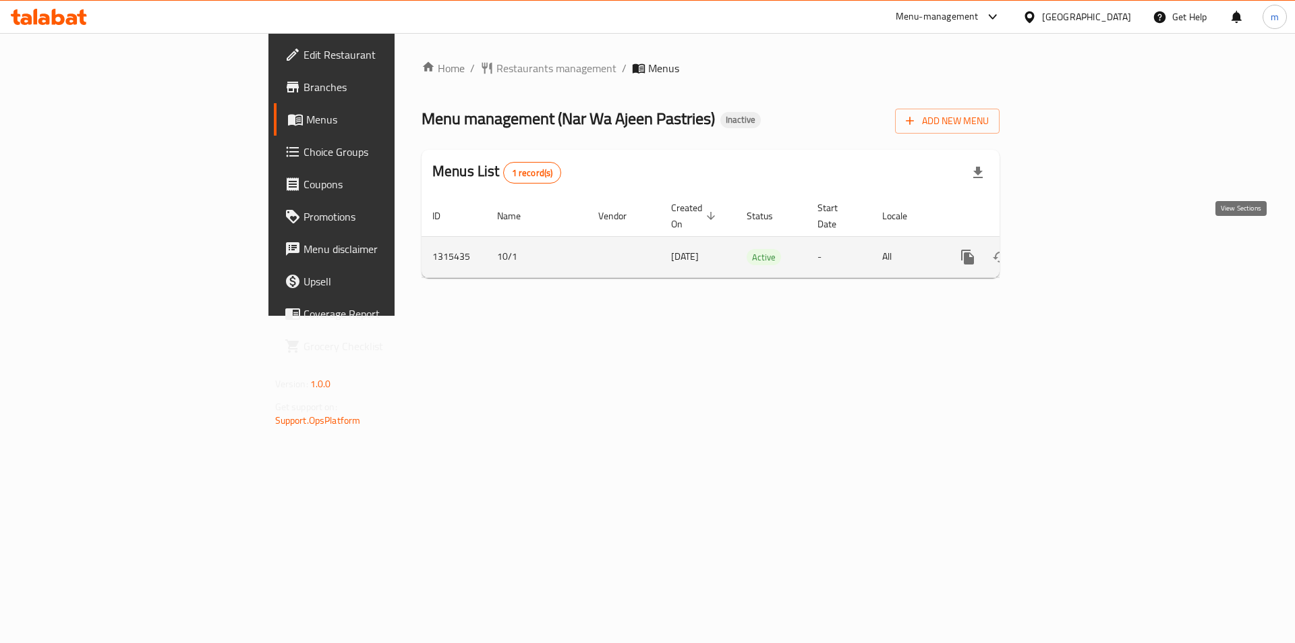
click at [1071, 251] on icon "enhanced table" at bounding box center [1065, 257] width 12 height 12
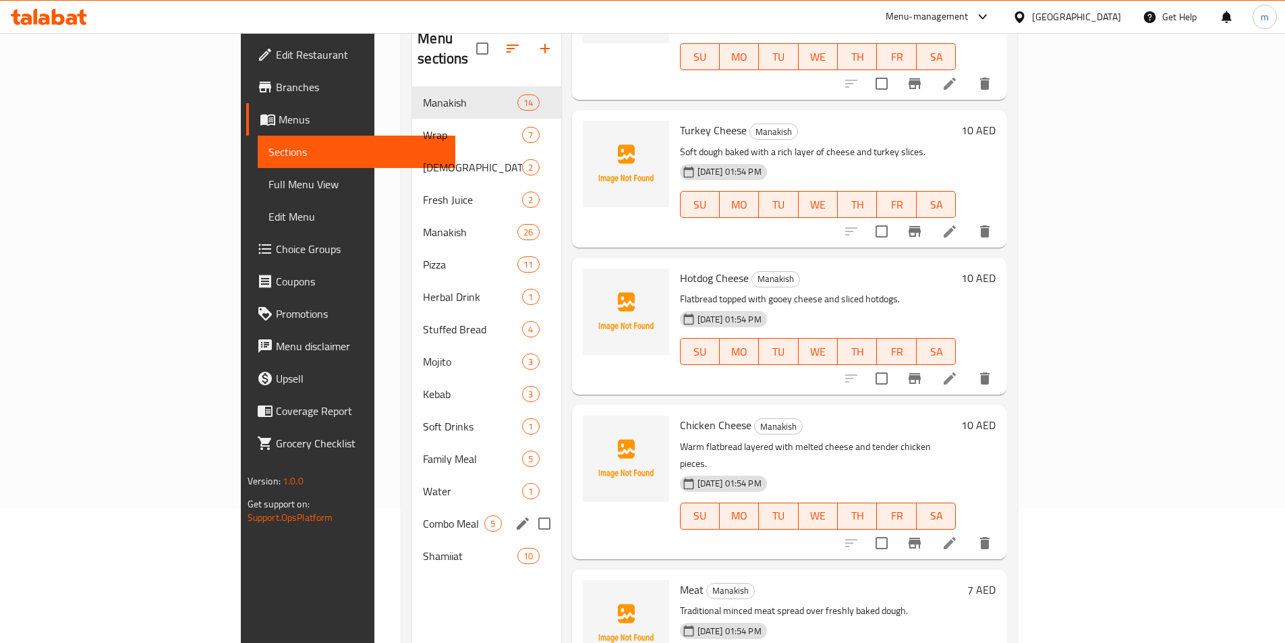
scroll to position [135, 0]
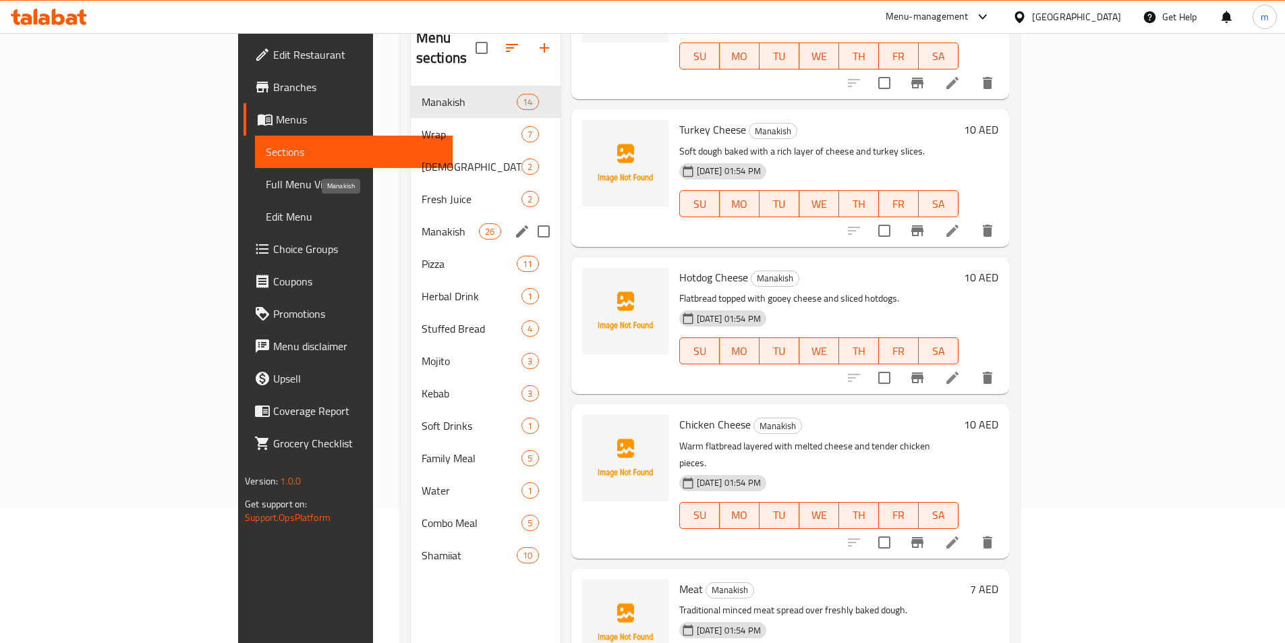
click at [421, 223] on span "Manakish" at bounding box center [449, 231] width 57 height 16
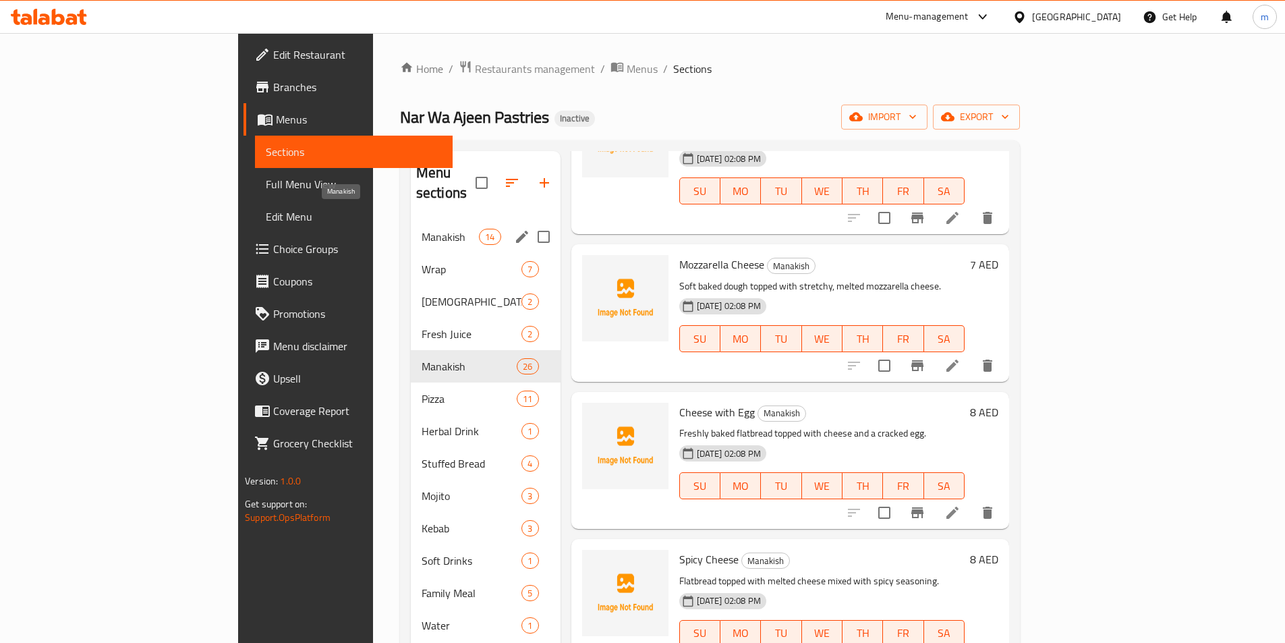
drag, startPoint x: 329, startPoint y: 221, endPoint x: 505, endPoint y: 267, distance: 182.0
click at [421, 229] on span "Manakish" at bounding box center [449, 237] width 57 height 16
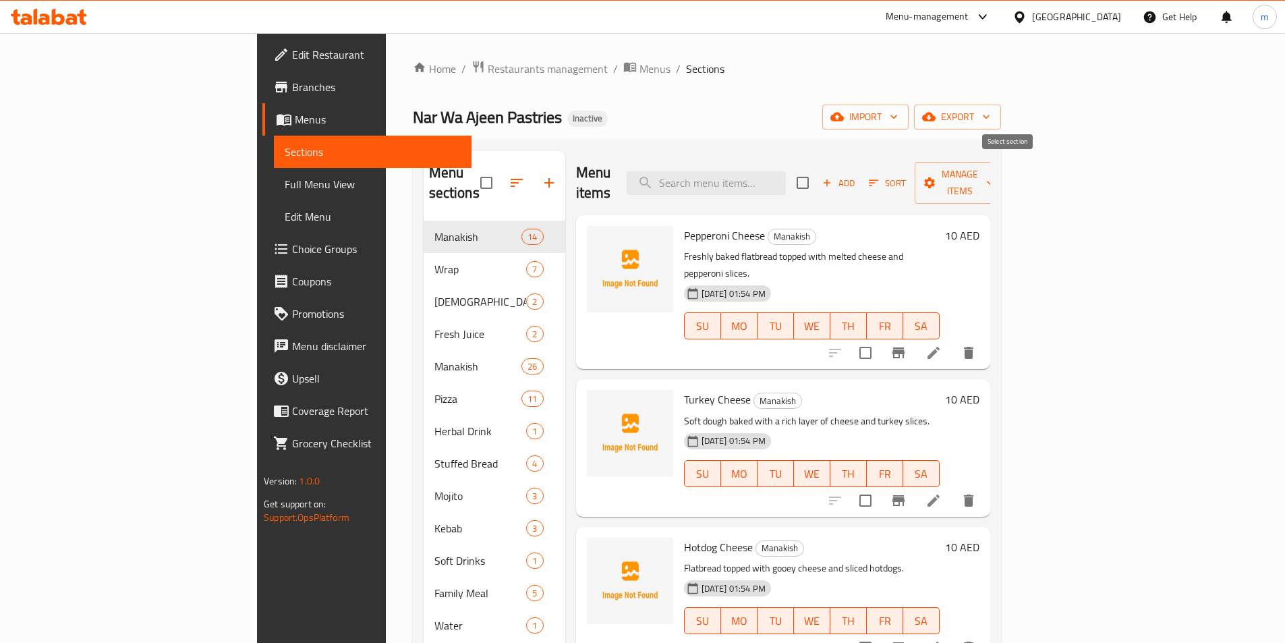
click at [817, 174] on input "checkbox" at bounding box center [802, 183] width 28 height 28
checkbox input "true"
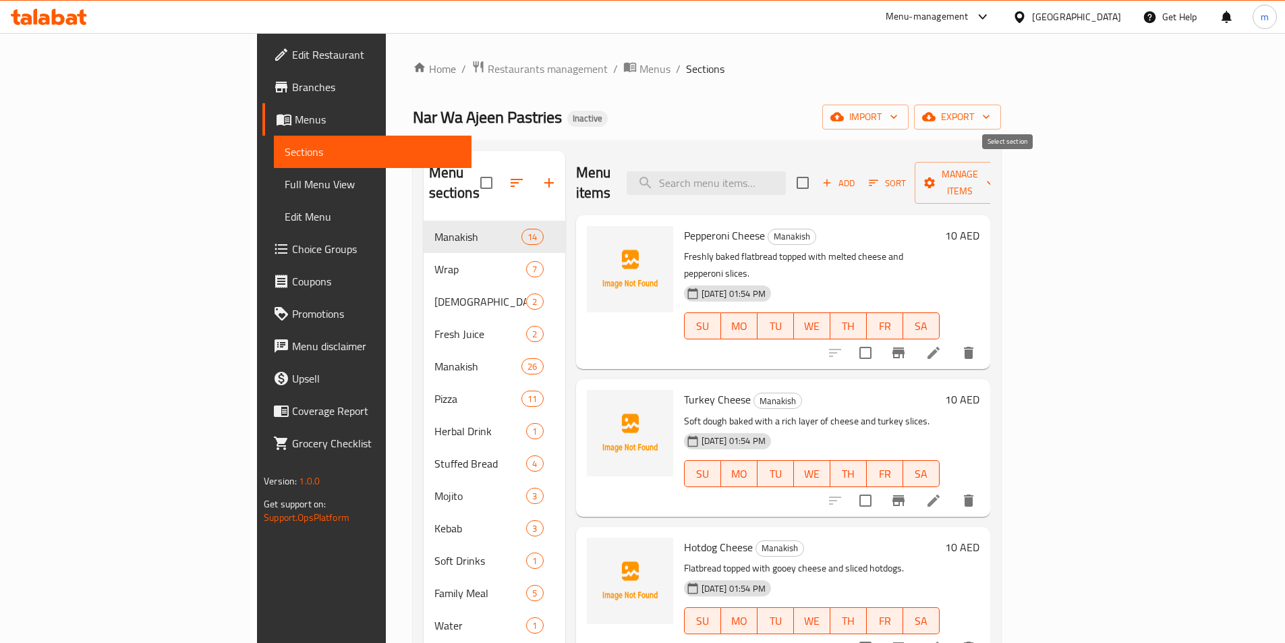
checkbox input "true"
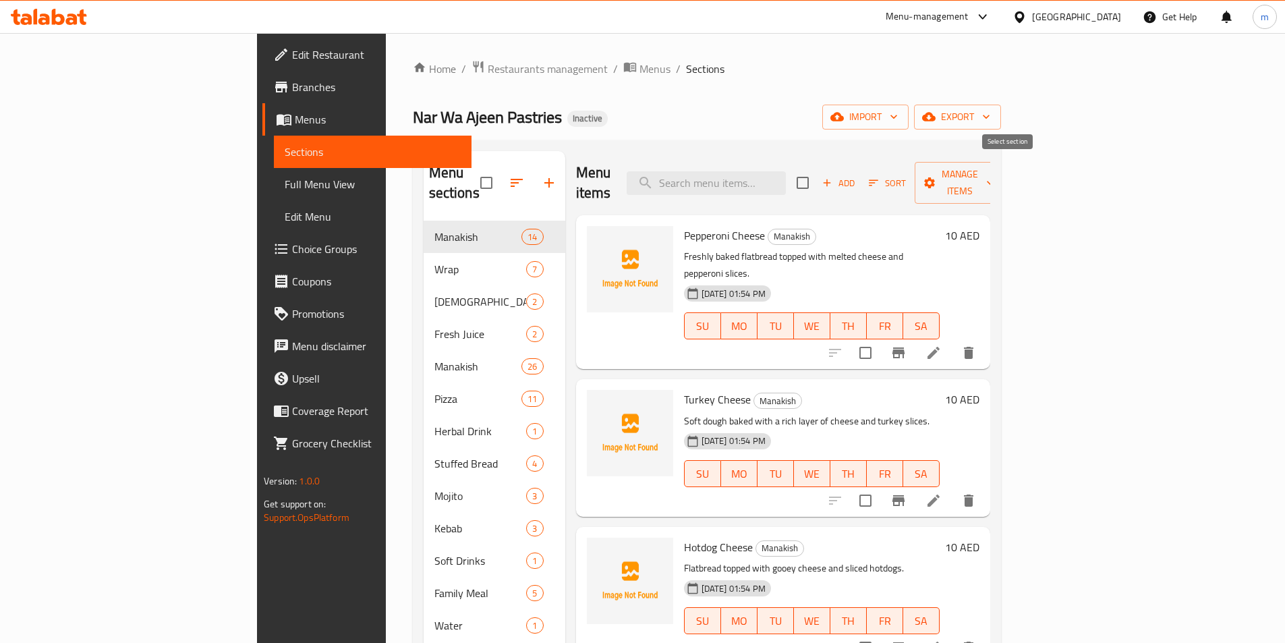
checkbox input "true"
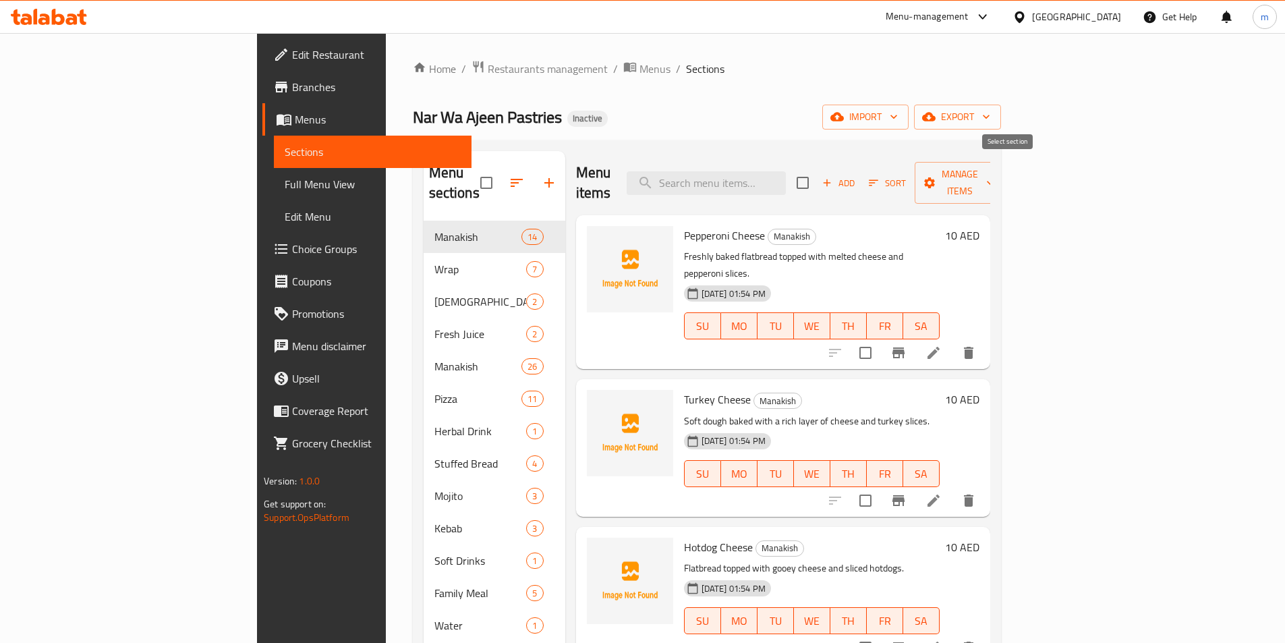
checkbox input "true"
click at [1005, 181] on button "Manage items" at bounding box center [959, 183] width 90 height 42
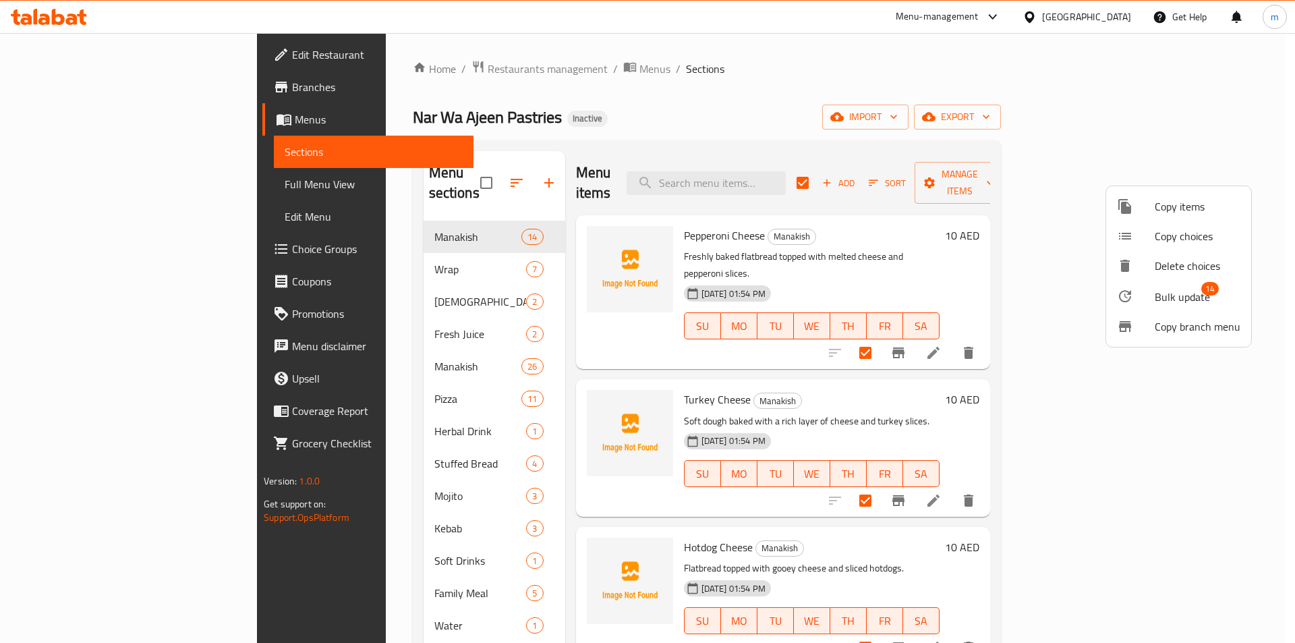
click at [1155, 290] on span "Bulk update" at bounding box center [1181, 297] width 55 height 16
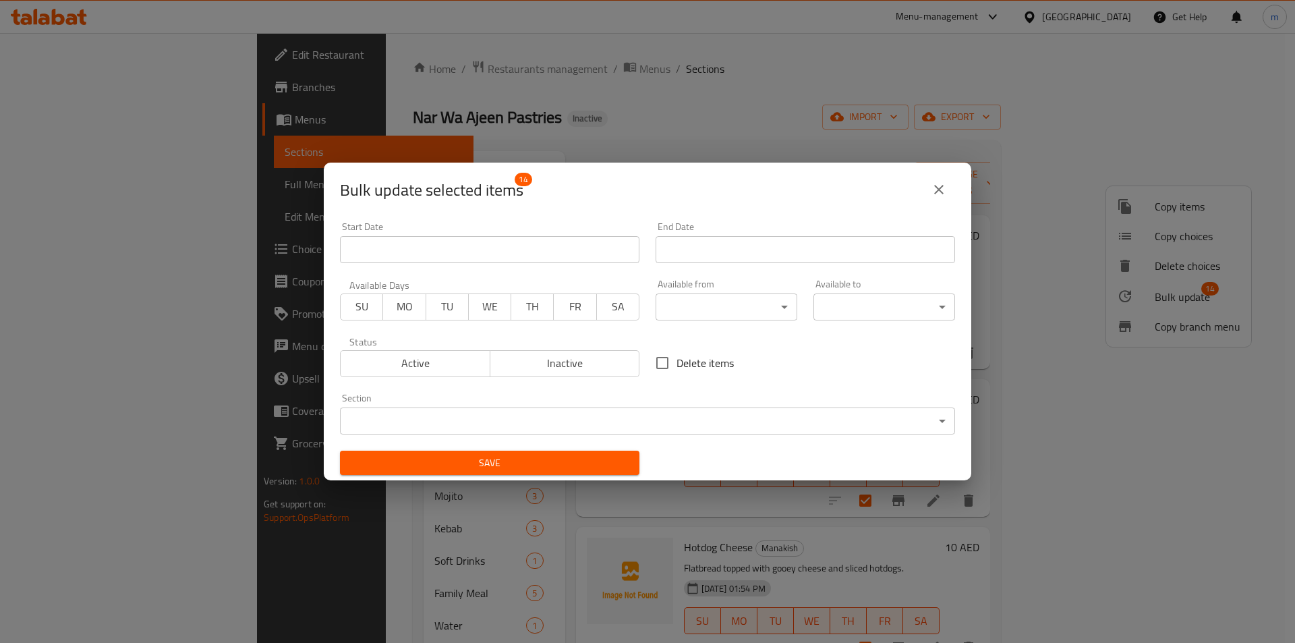
click at [466, 418] on body "​ Menu-management United Arab Emirates Get Help m Edit Restaurant Branches Menu…" at bounding box center [647, 338] width 1295 height 610
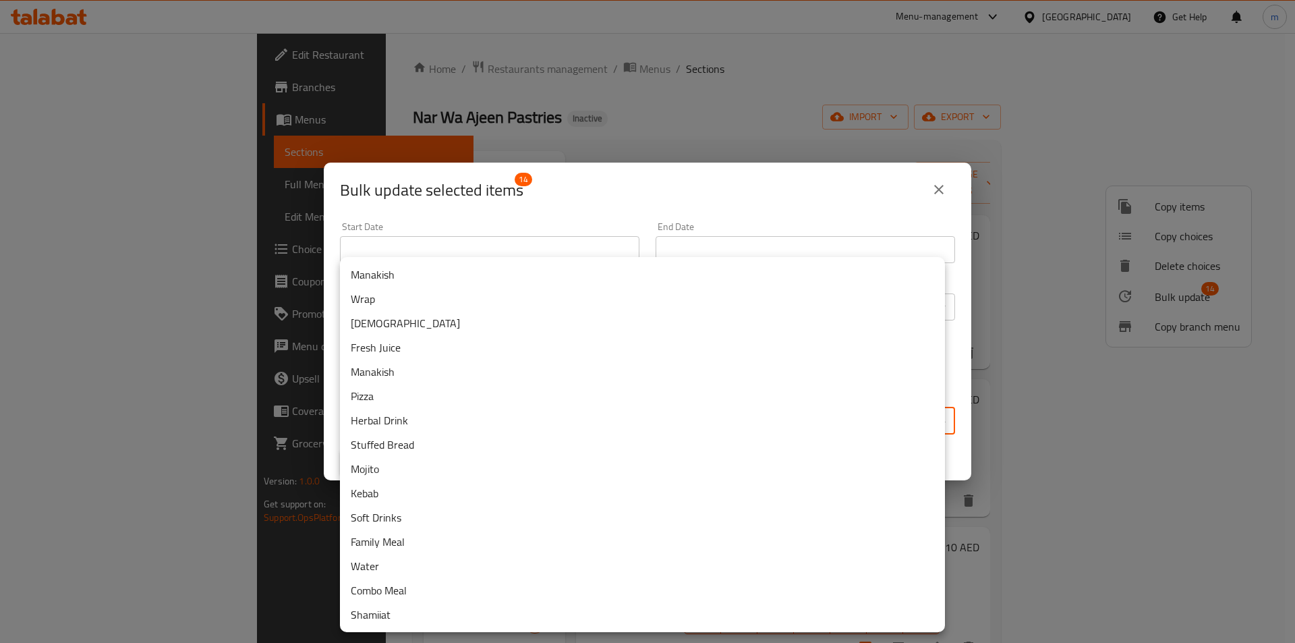
click at [396, 372] on li "Manakish" at bounding box center [642, 371] width 605 height 24
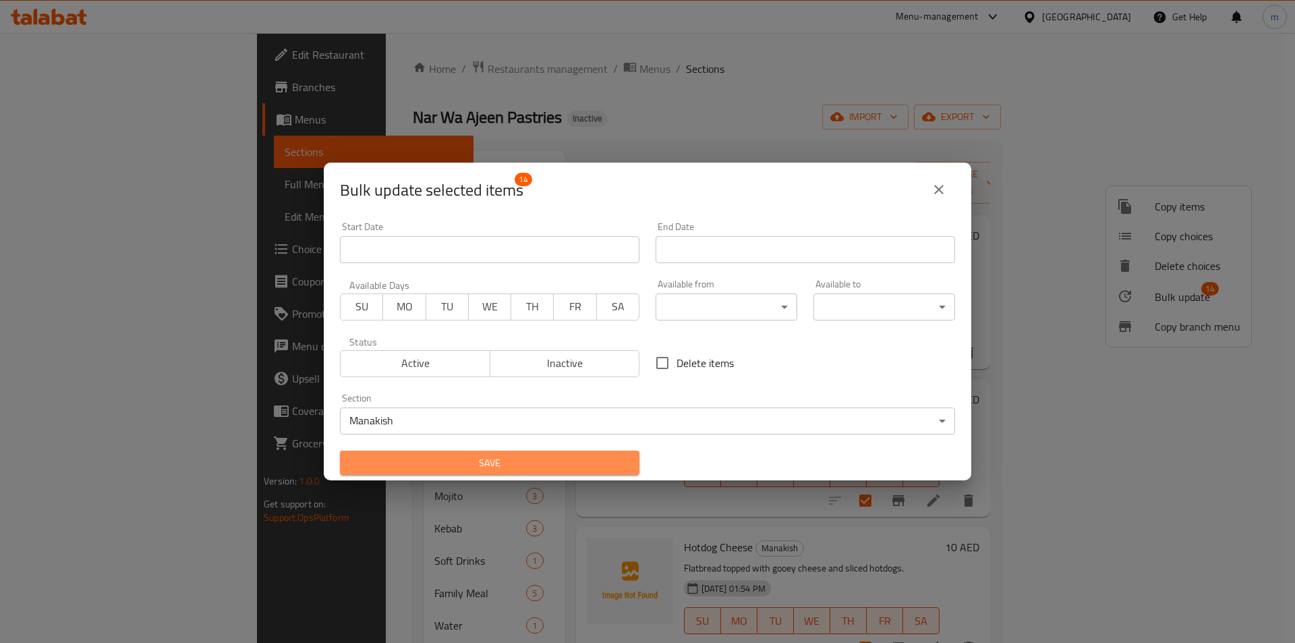
click at [548, 472] on button "Save" at bounding box center [489, 462] width 299 height 25
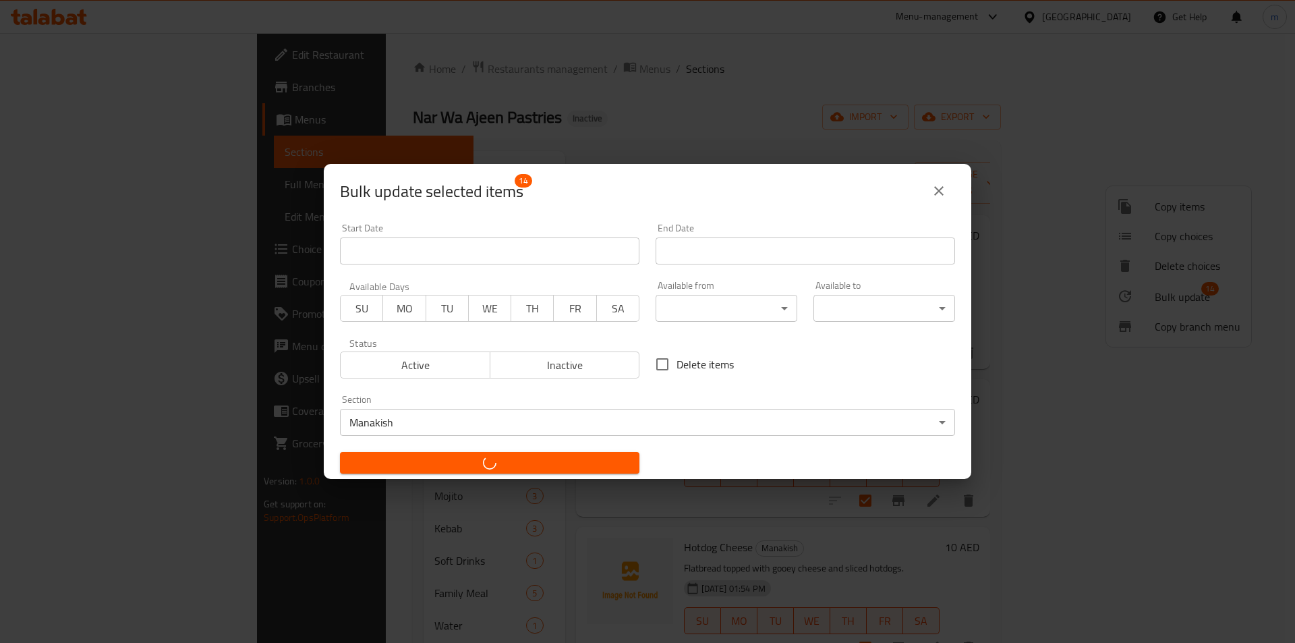
checkbox input "false"
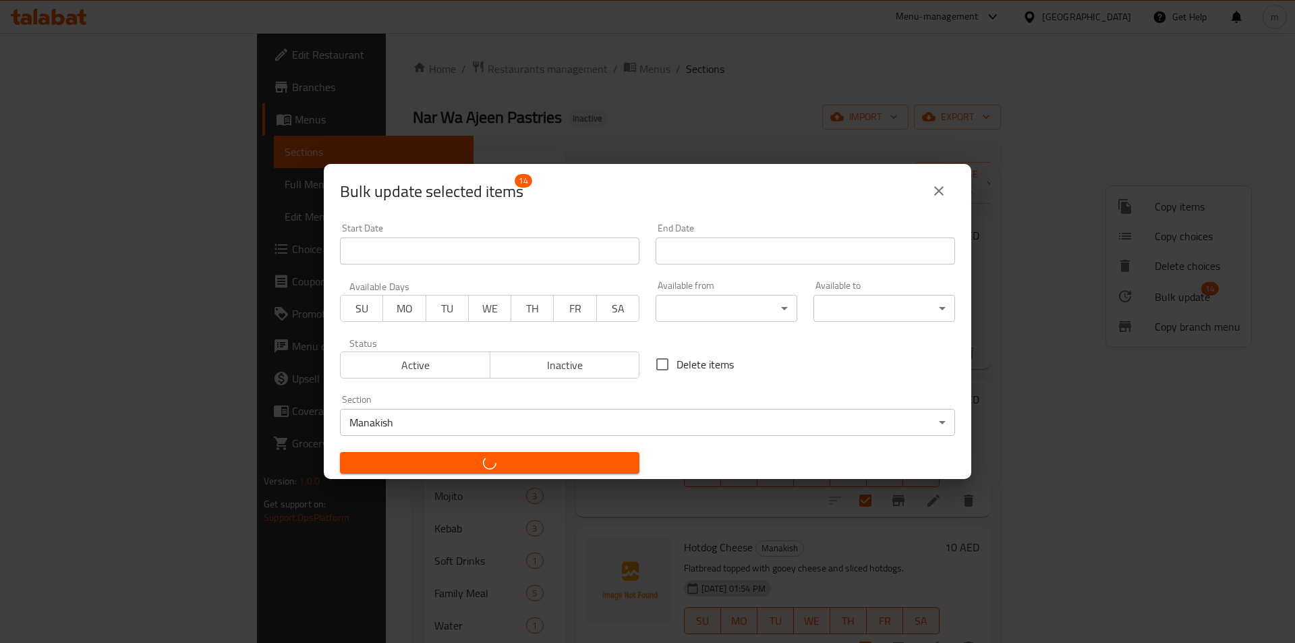
checkbox input "false"
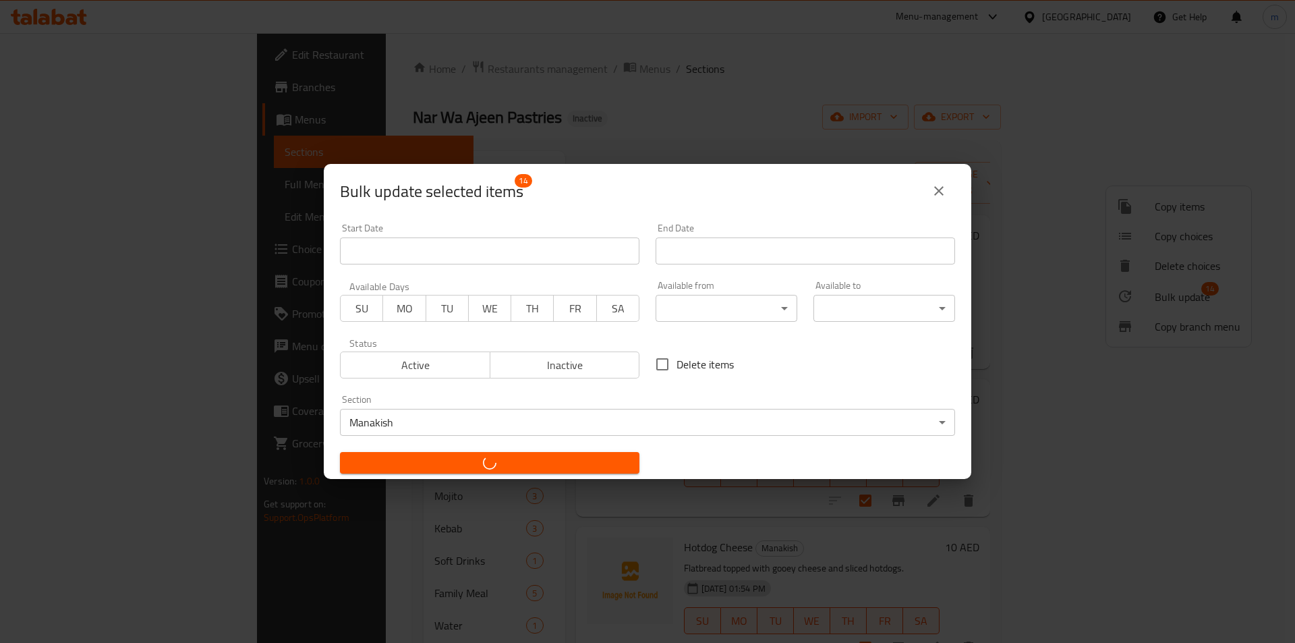
checkbox input "false"
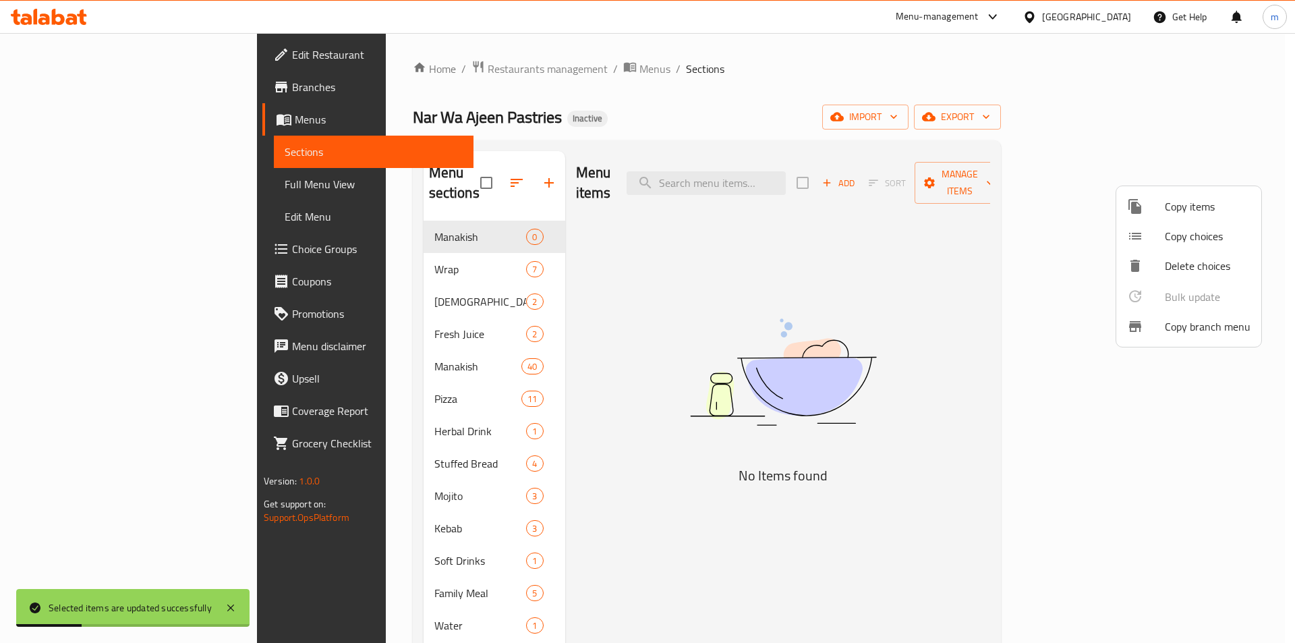
click at [411, 348] on div at bounding box center [647, 321] width 1295 height 643
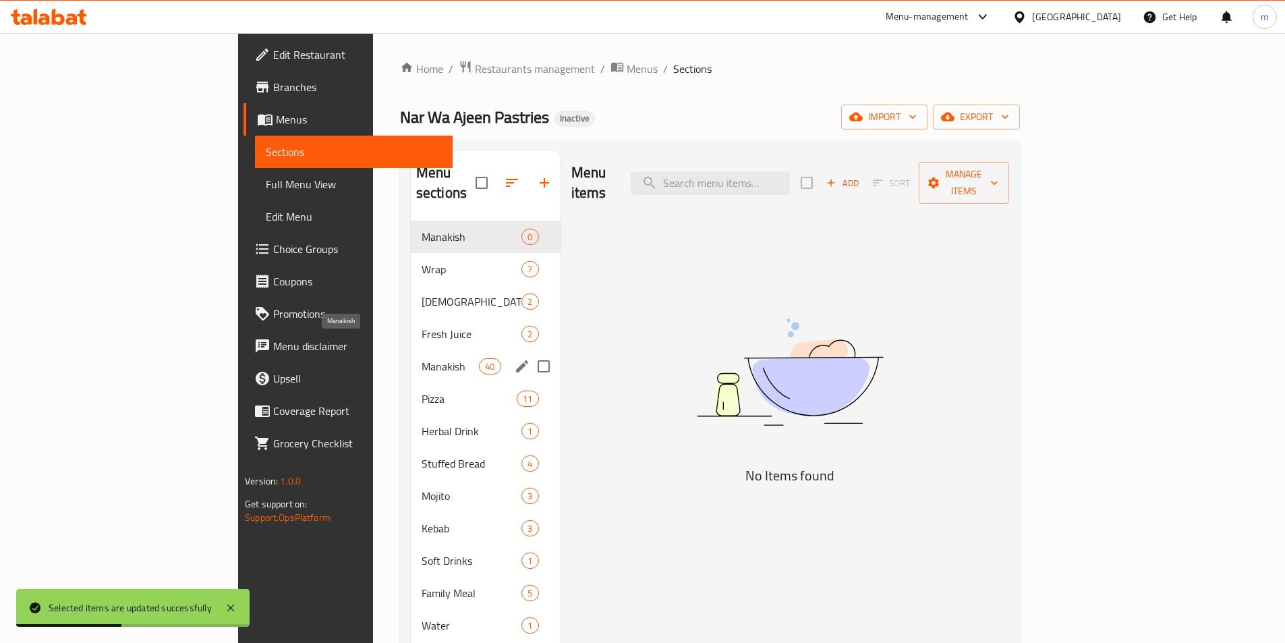
click at [421, 358] on span "Manakish" at bounding box center [449, 366] width 57 height 16
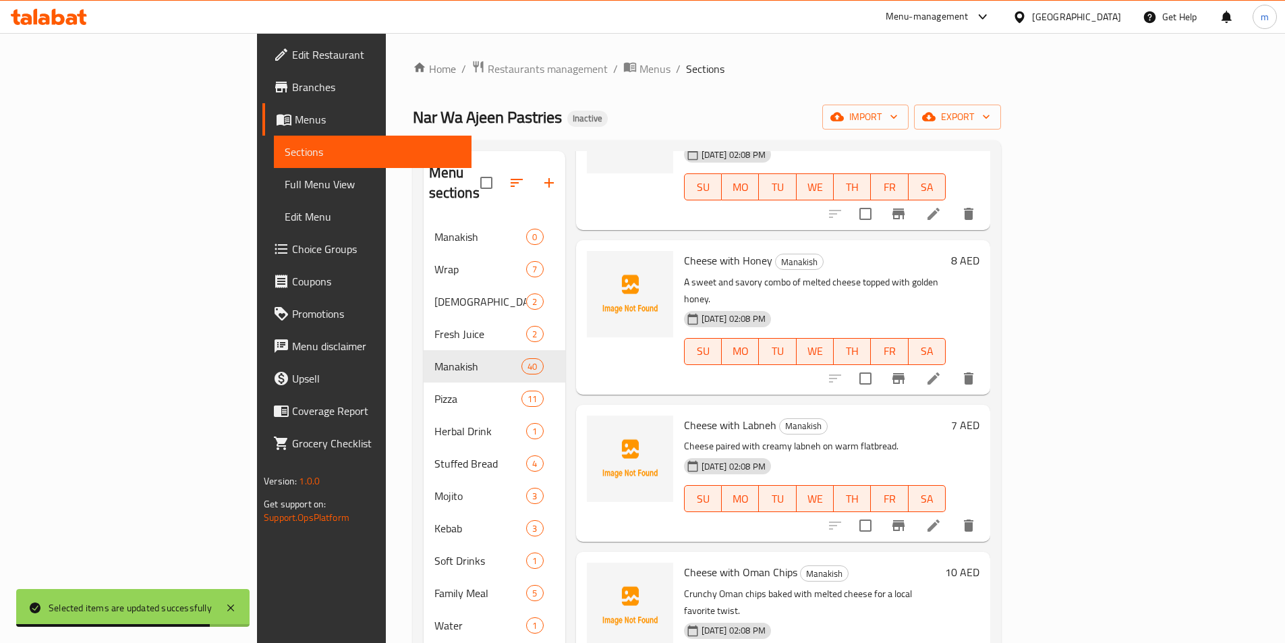
scroll to position [742, 0]
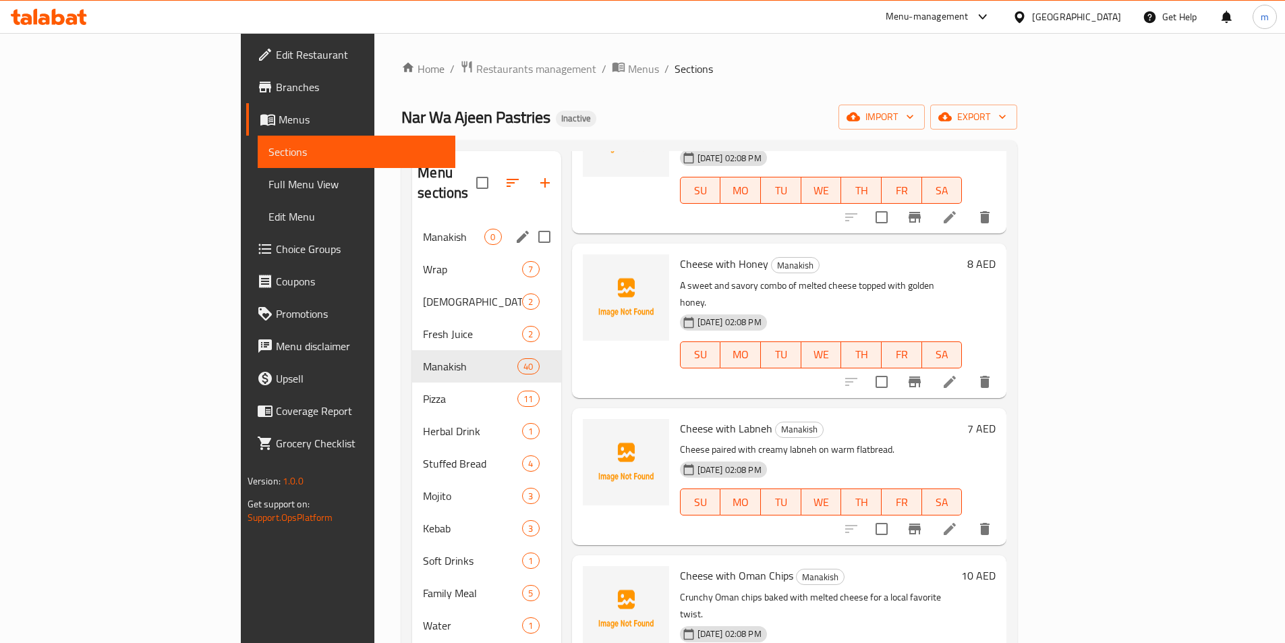
click at [530, 223] on input "Menu sections" at bounding box center [544, 237] width 28 height 28
checkbox input "true"
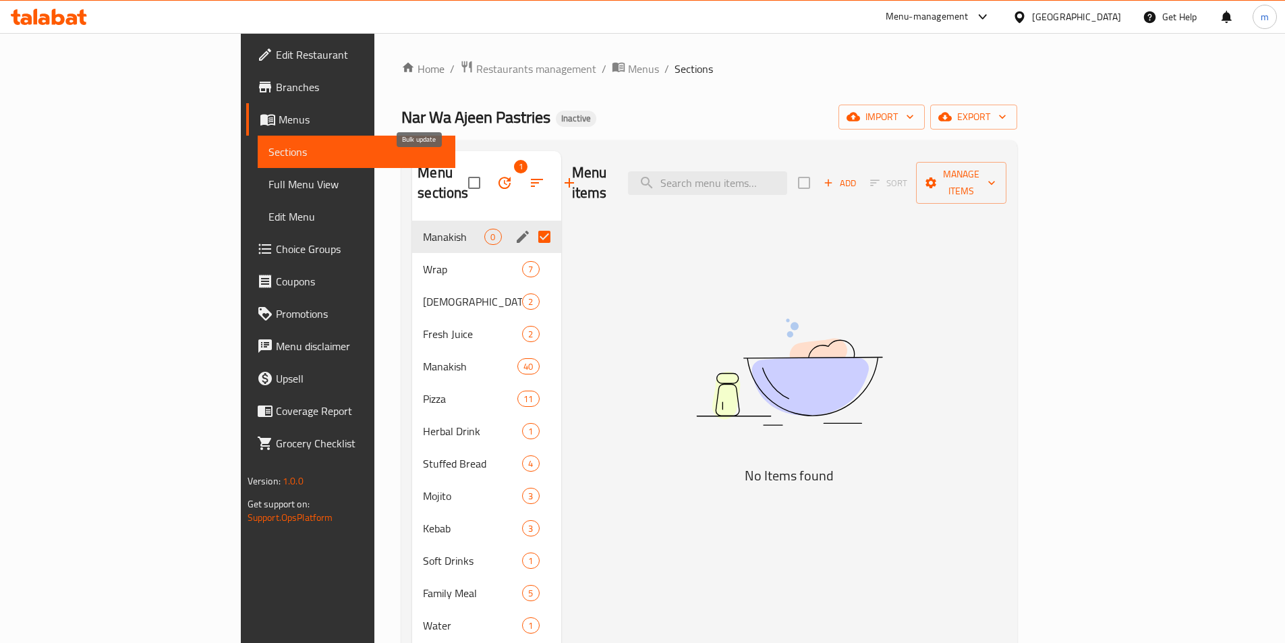
click at [496, 175] on icon "button" at bounding box center [504, 183] width 16 height 16
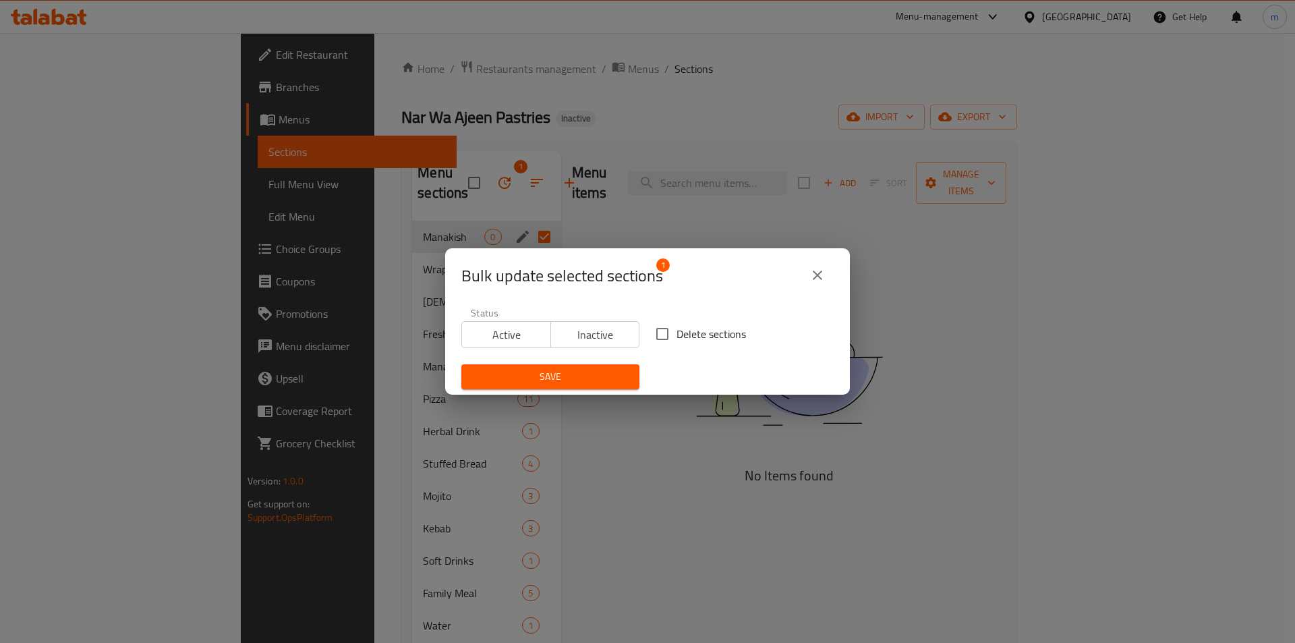
click at [676, 334] on span "Delete sections" at bounding box center [710, 334] width 69 height 16
click at [672, 334] on input "Delete sections" at bounding box center [662, 334] width 28 height 28
checkbox input "true"
drag, startPoint x: 575, startPoint y: 380, endPoint x: 746, endPoint y: 393, distance: 171.8
click at [575, 380] on span "Save" at bounding box center [550, 376] width 156 height 17
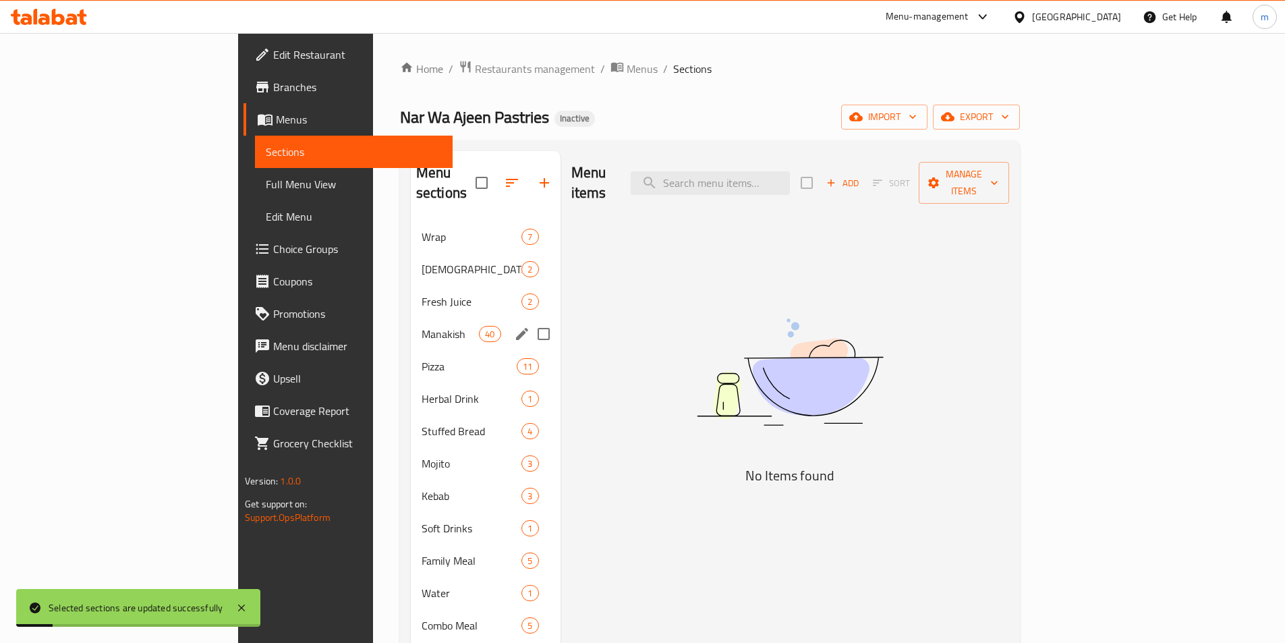
click at [411, 324] on div "Manakish 40" at bounding box center [486, 334] width 150 height 32
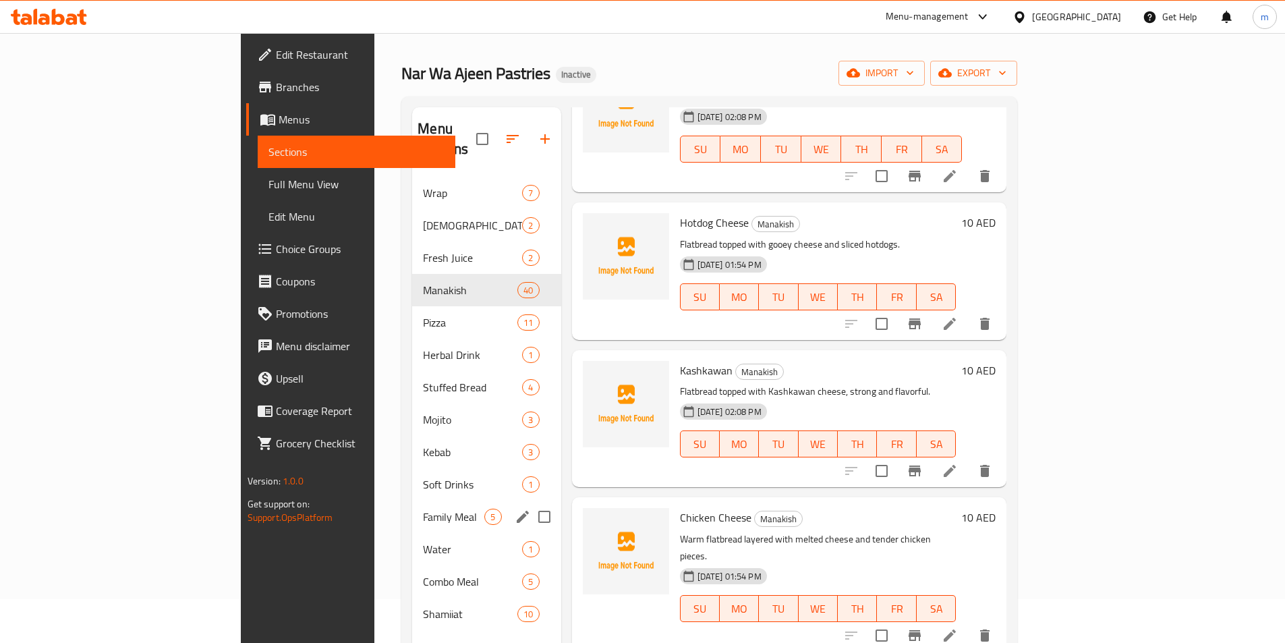
scroll to position [67, 0]
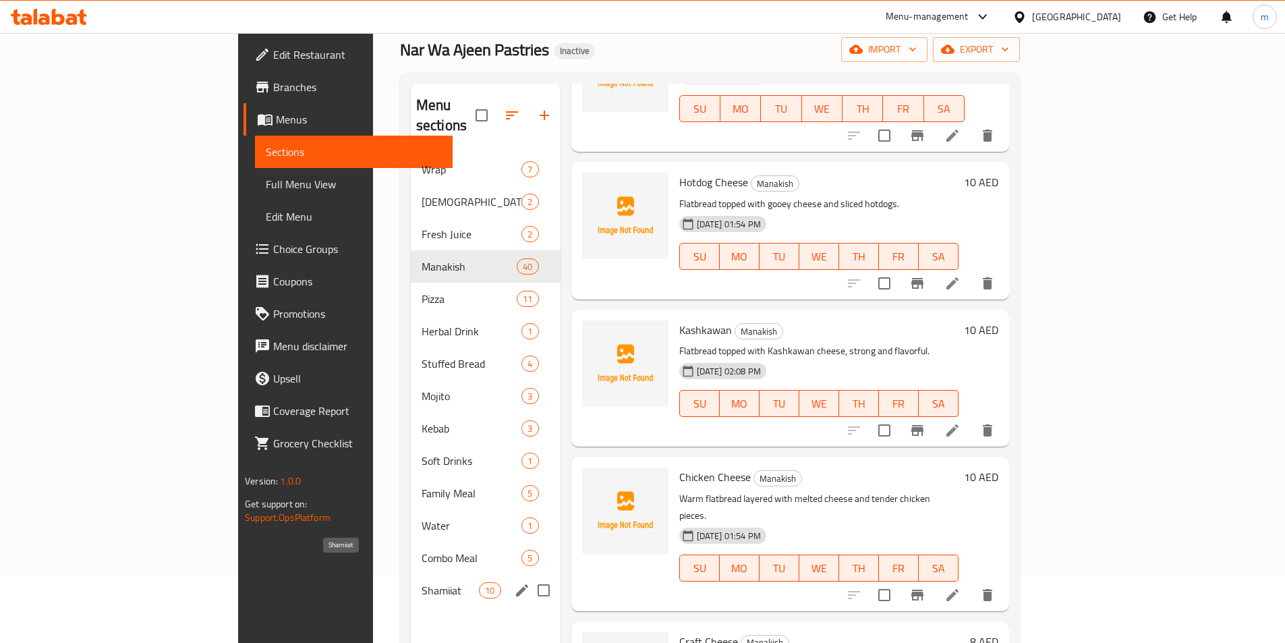
drag, startPoint x: 360, startPoint y: 569, endPoint x: 365, endPoint y: 562, distance: 8.6
click at [421, 582] on span "Shamiiat" at bounding box center [449, 590] width 57 height 16
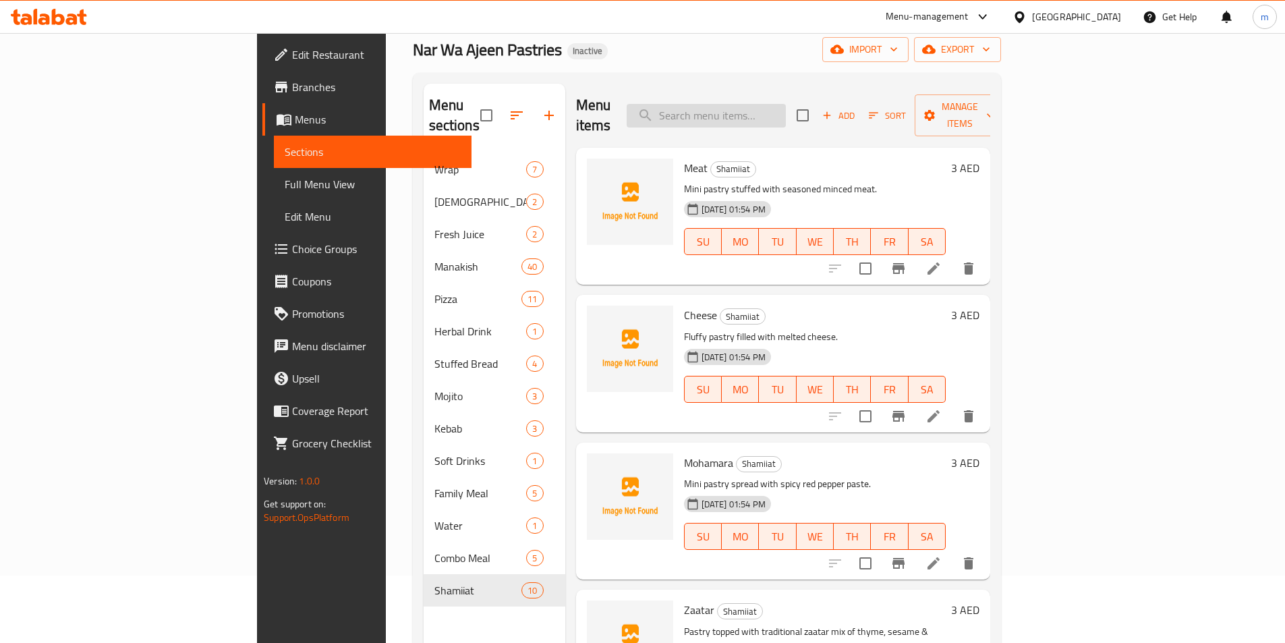
click at [786, 104] on input "search" at bounding box center [705, 116] width 159 height 24
paste input "Pastry"
type input "Pastry"
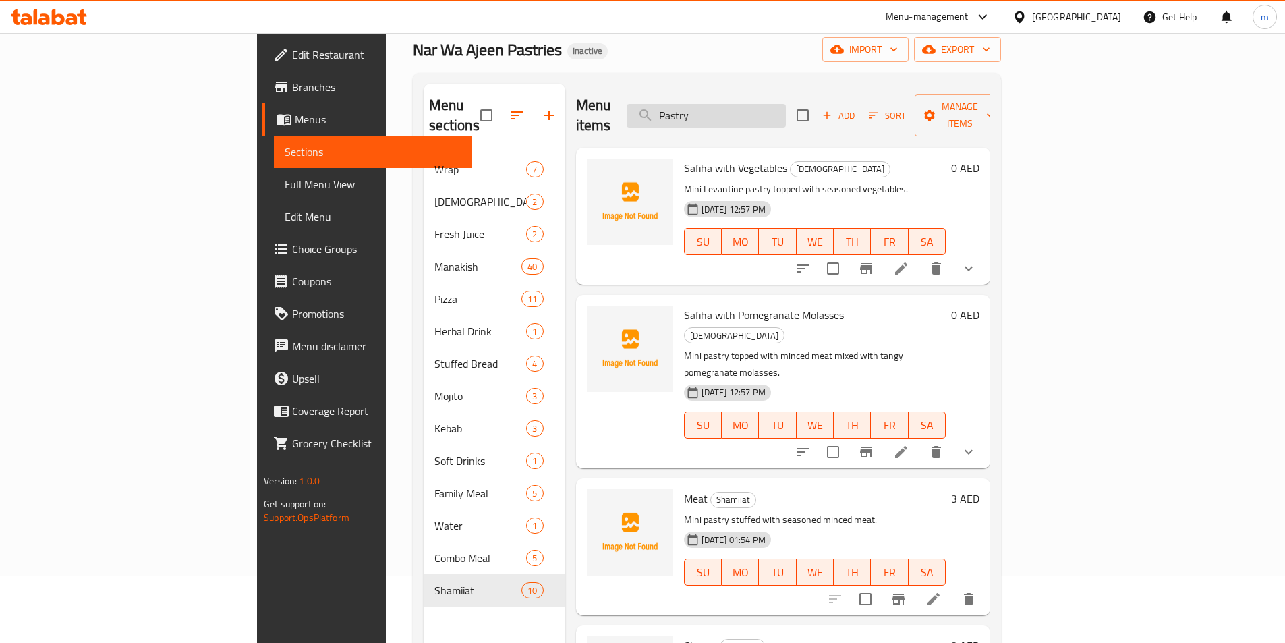
drag, startPoint x: 792, startPoint y: 94, endPoint x: 724, endPoint y: 109, distance: 70.4
click at [724, 109] on input "Pastry" at bounding box center [705, 116] width 159 height 24
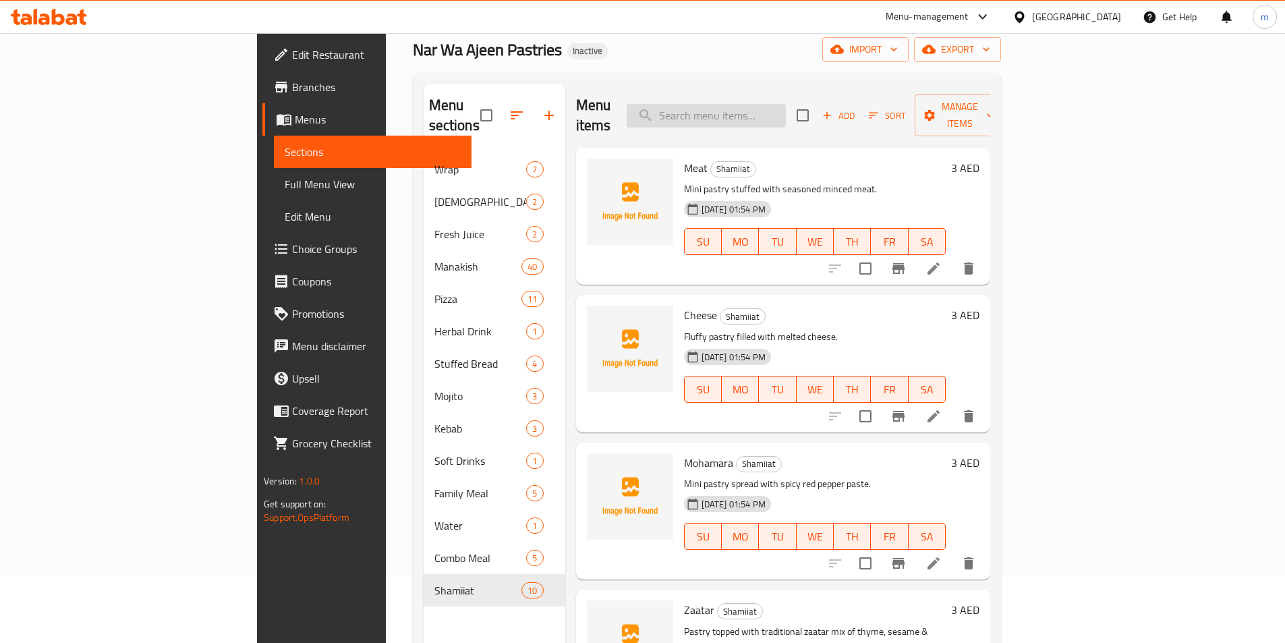
paste input "Turkey Cheese"
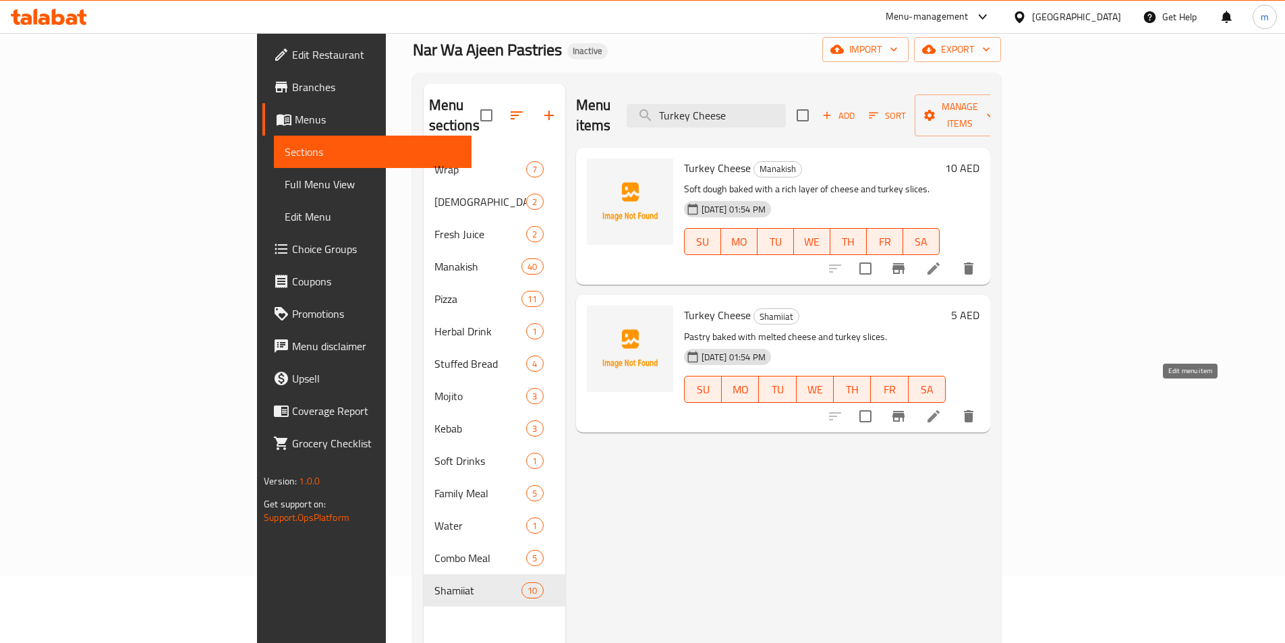
type input "Turkey Cheese"
click at [941, 408] on icon at bounding box center [933, 416] width 16 height 16
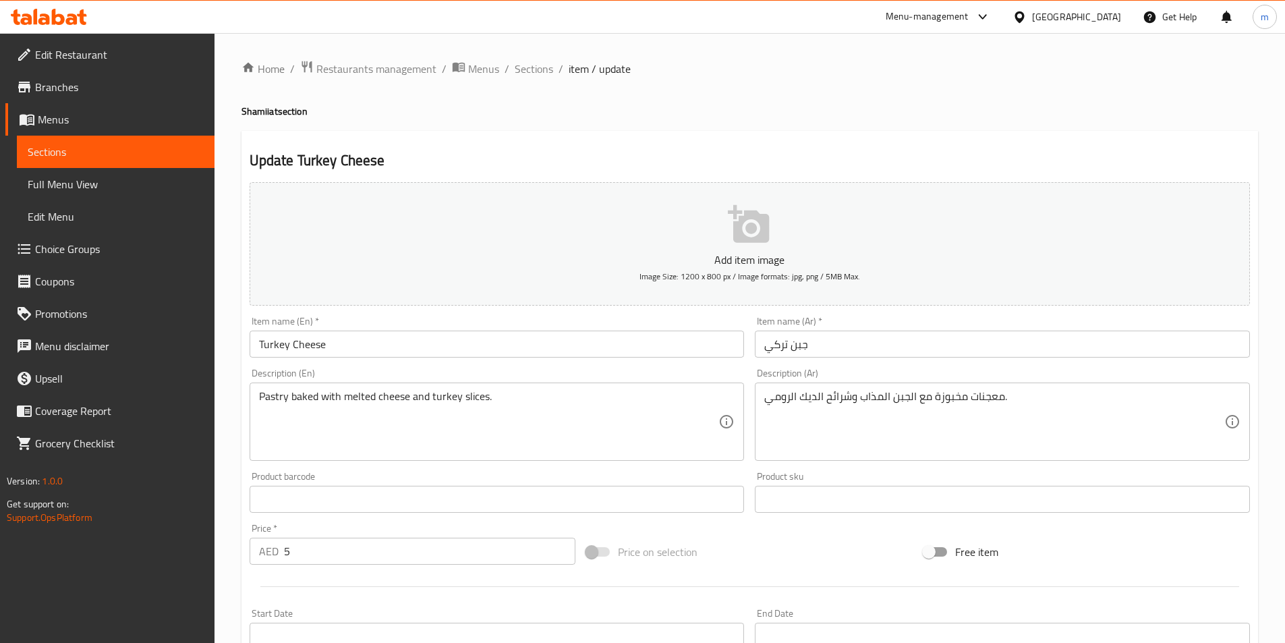
click at [121, 155] on span "Sections" at bounding box center [116, 152] width 176 height 16
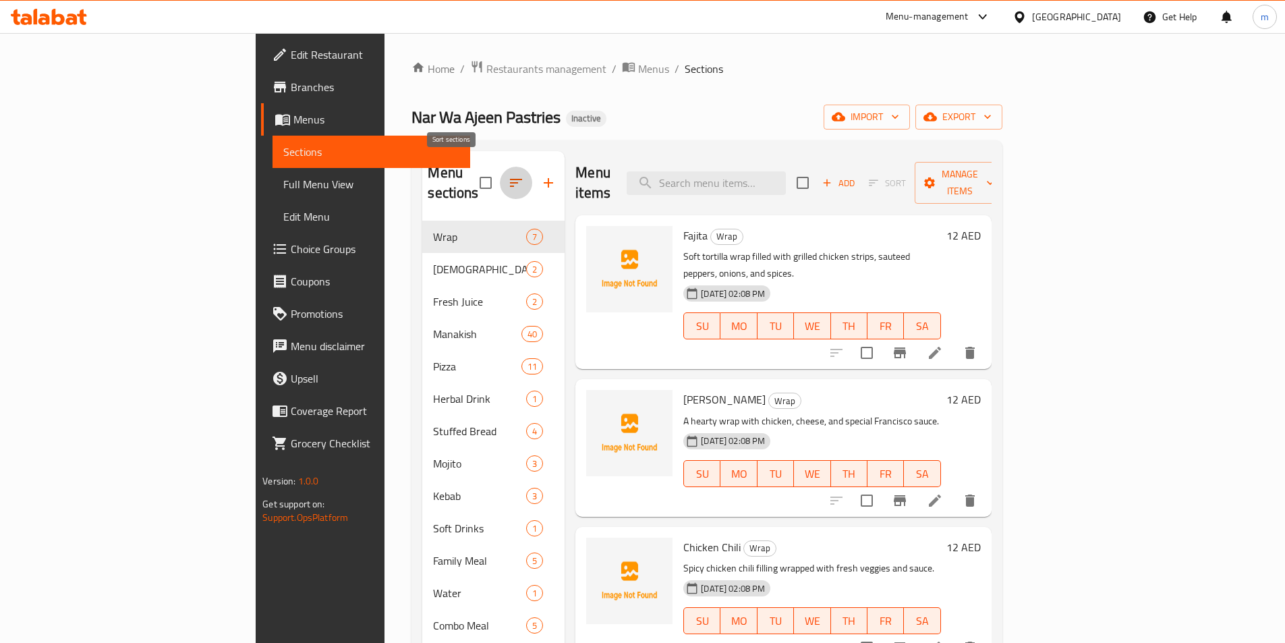
click at [508, 175] on icon "button" at bounding box center [516, 183] width 16 height 16
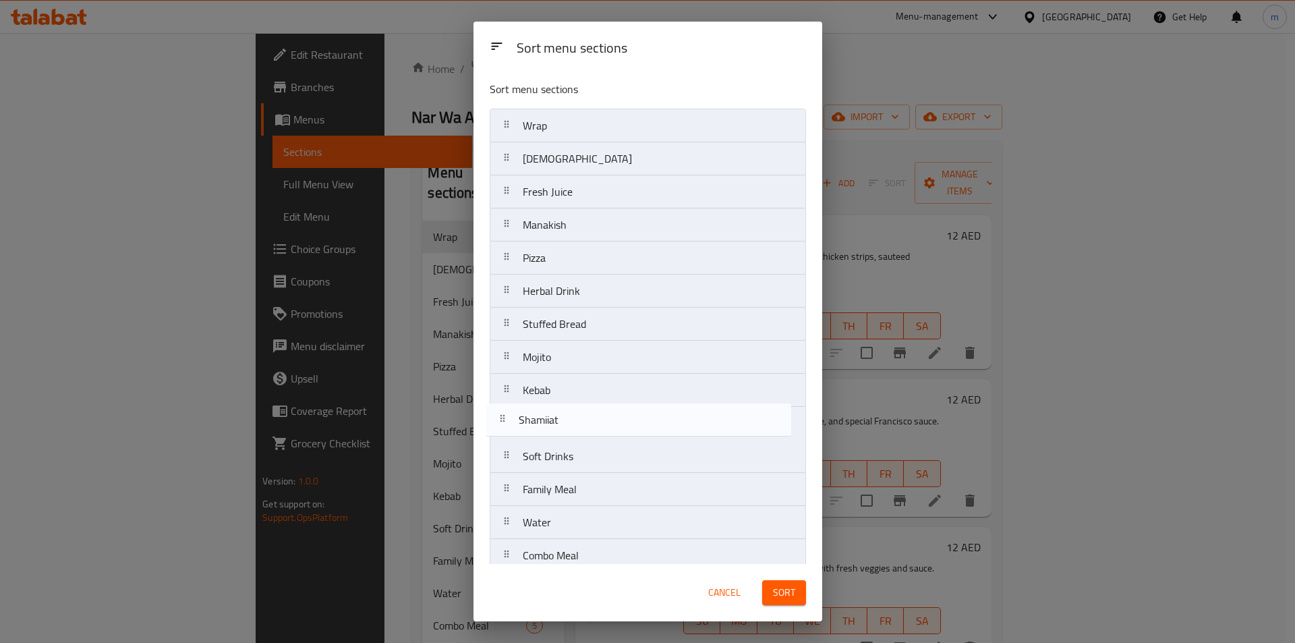
scroll to position [14, 0]
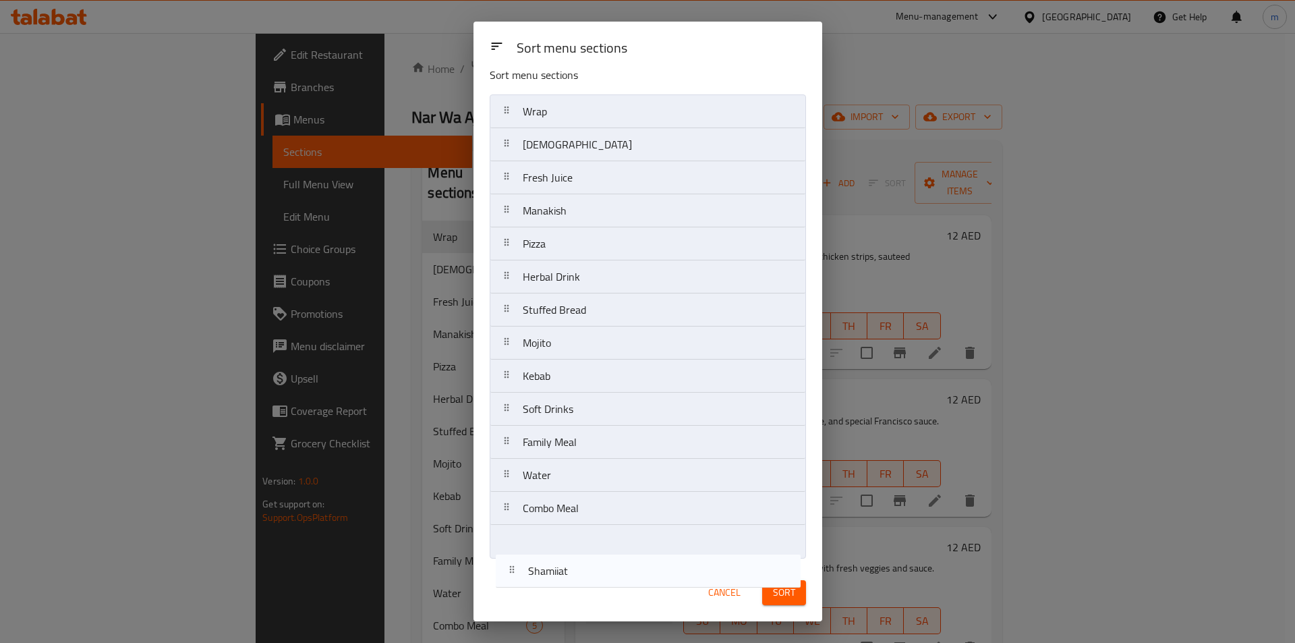
drag, startPoint x: 582, startPoint y: 523, endPoint x: 587, endPoint y: 565, distance: 42.2
click at [587, 565] on div "Sort menu sections Sort menu sections Wrap Safiha Shamia Fresh Juice Manakish P…" at bounding box center [647, 321] width 349 height 599
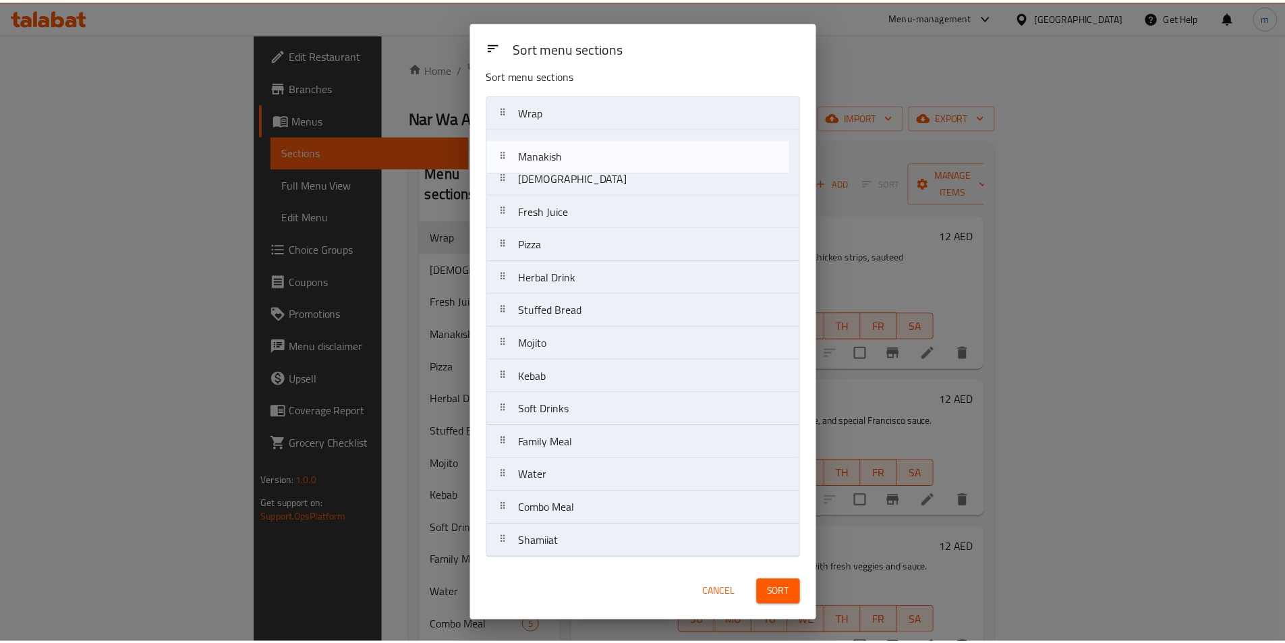
scroll to position [0, 0]
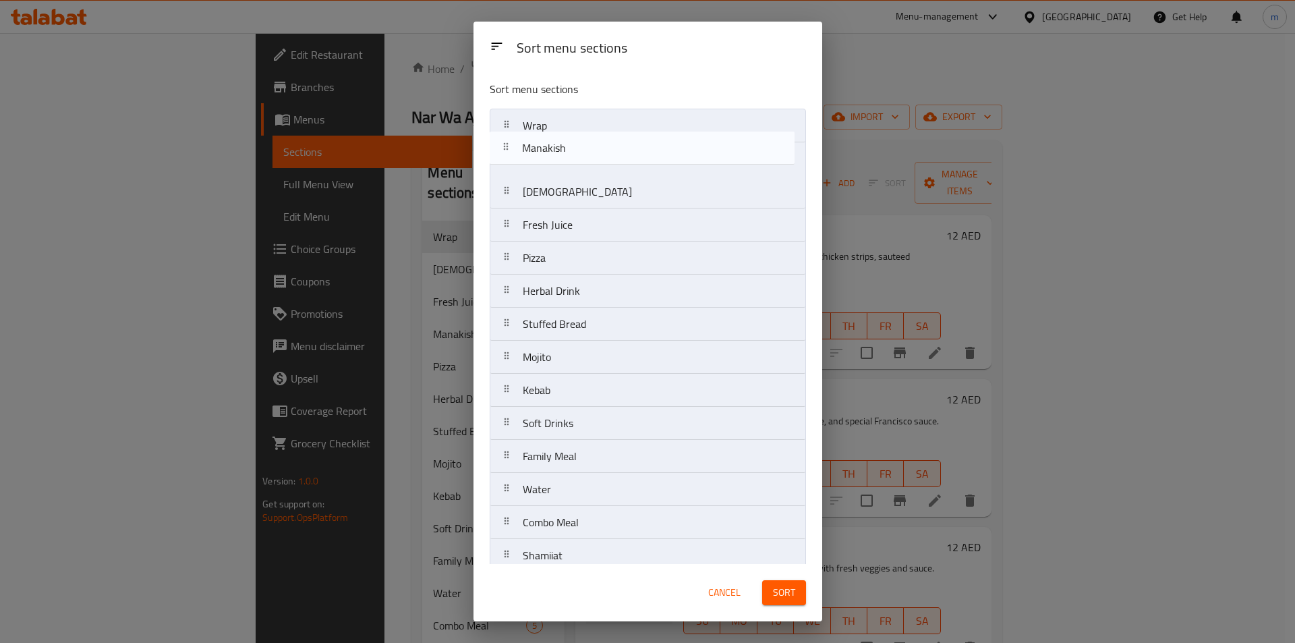
drag, startPoint x: 588, startPoint y: 217, endPoint x: 587, endPoint y: 147, distance: 70.1
click at [587, 147] on nav "Wrap Safiha Shamia Fresh Juice Manakish Pizza Herbal Drink Stuffed Bread Mojito…" at bounding box center [648, 341] width 316 height 464
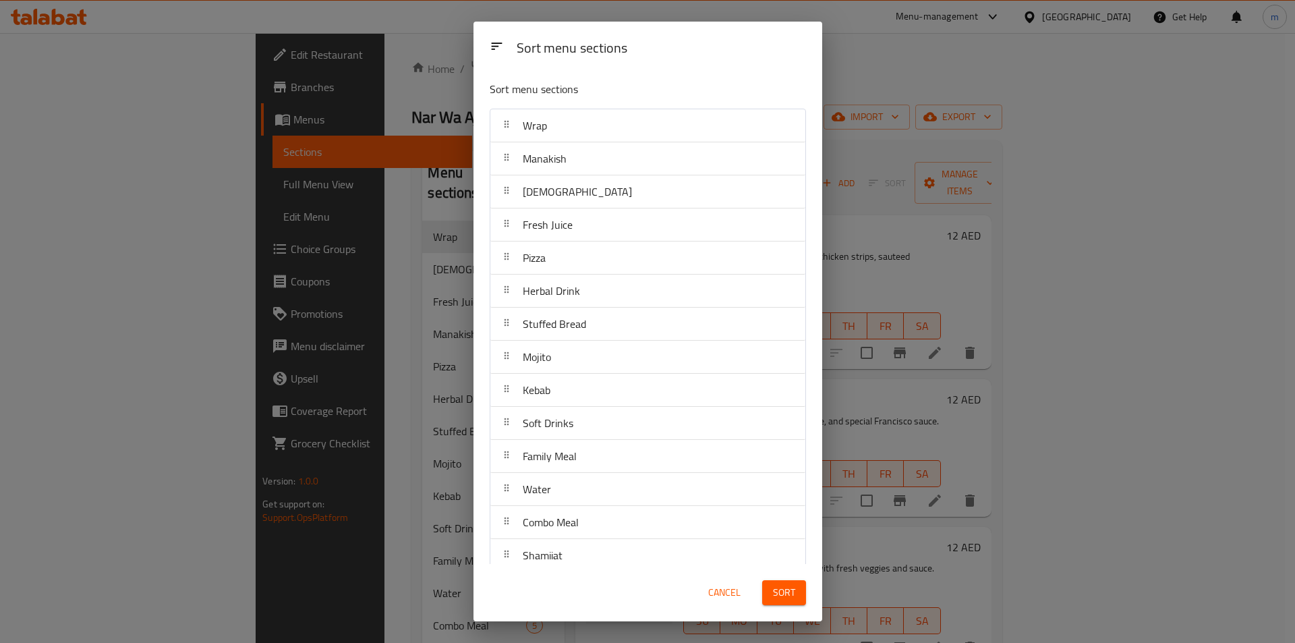
click at [781, 594] on span "Sort" at bounding box center [784, 592] width 22 height 17
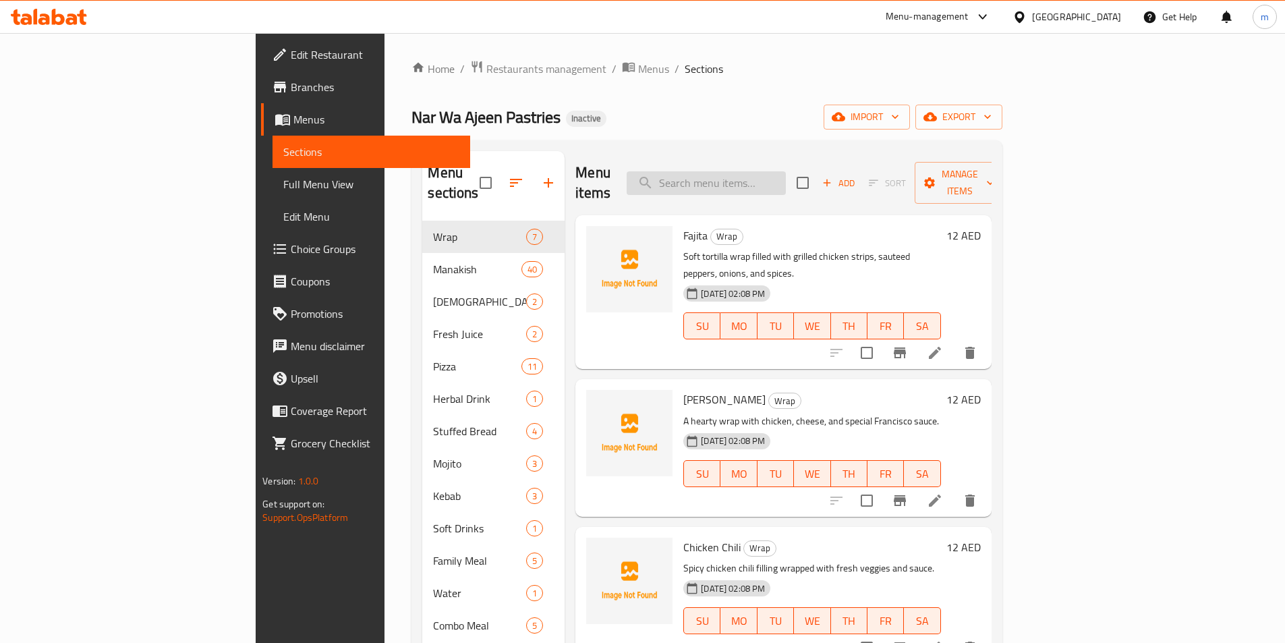
click at [763, 172] on input "search" at bounding box center [705, 183] width 159 height 24
paste input "Zaatar"
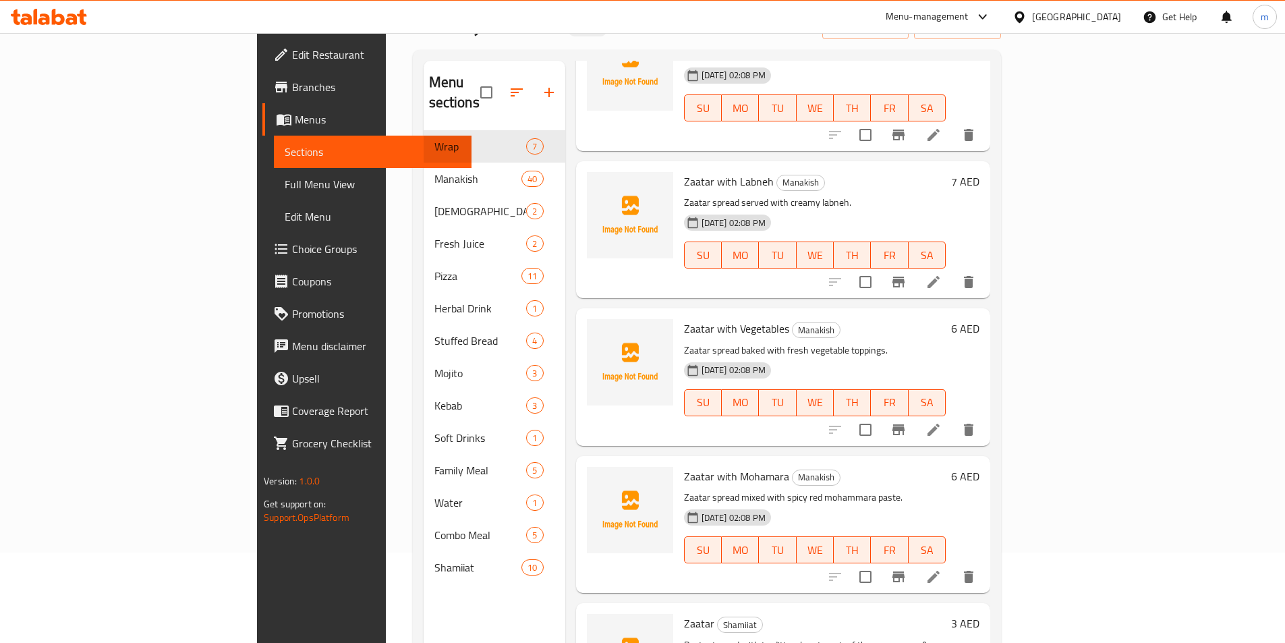
scroll to position [189, 0]
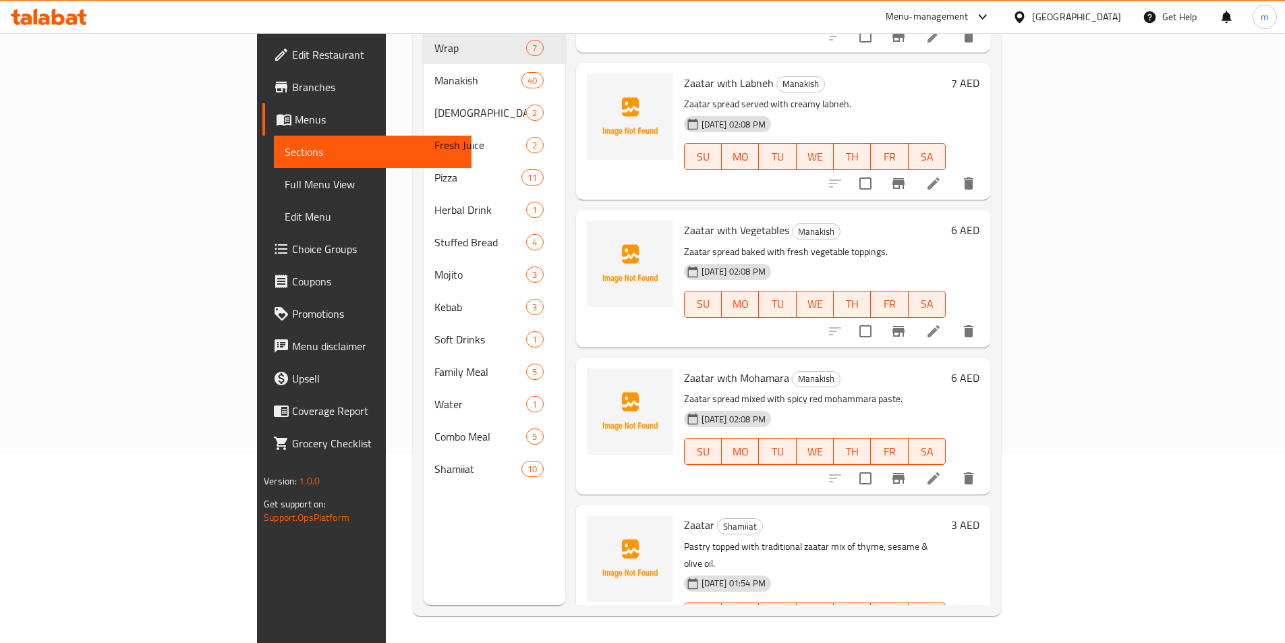
type input "Zaatar"
click at [939, 637] on icon at bounding box center [933, 643] width 12 height 12
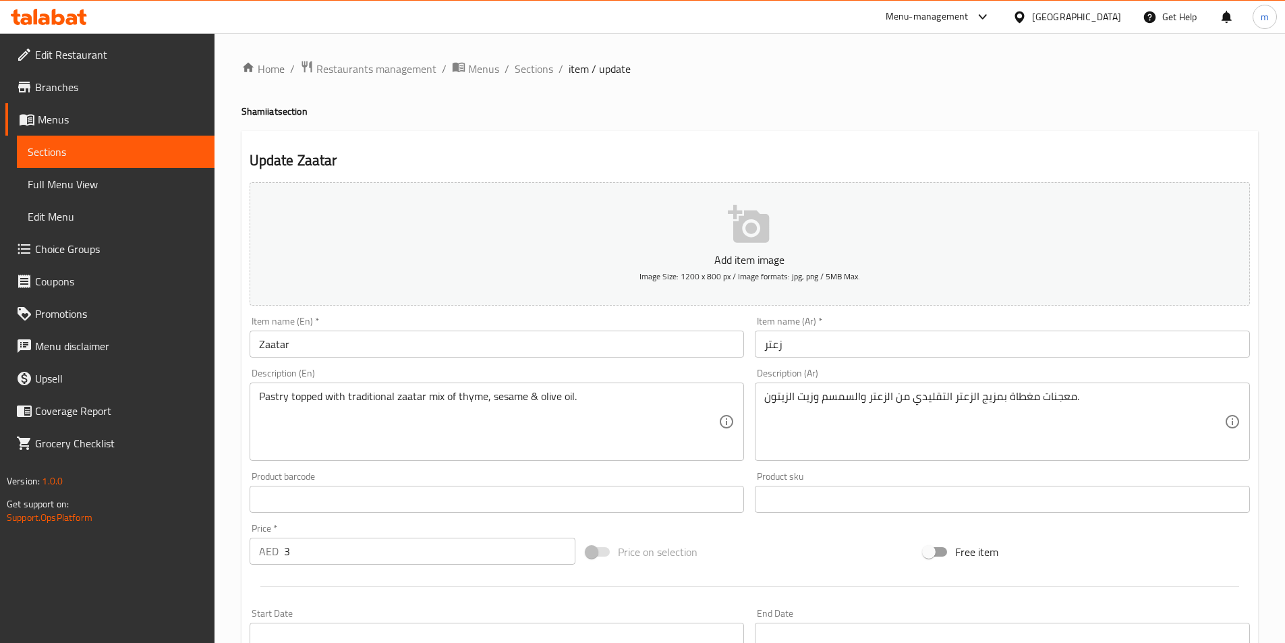
click at [332, 351] on input "Zaatar" at bounding box center [496, 343] width 495 height 27
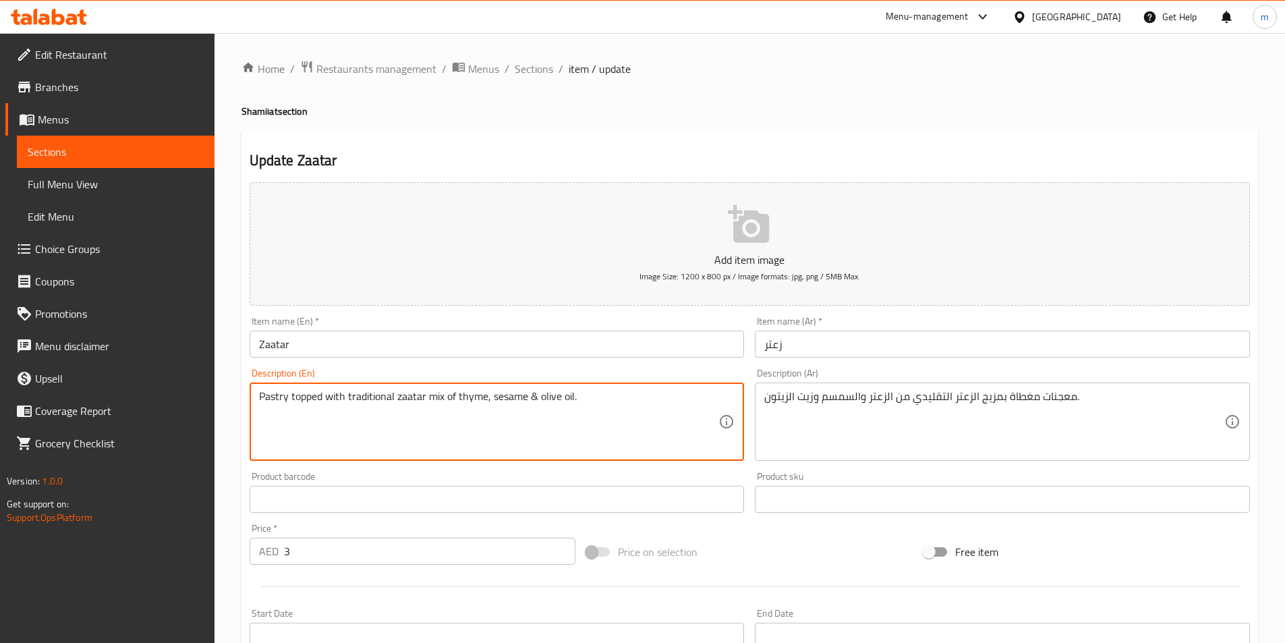
drag, startPoint x: 289, startPoint y: 399, endPoint x: 256, endPoint y: 396, distance: 33.8
click at [312, 351] on input "Zaatar" at bounding box center [496, 343] width 495 height 27
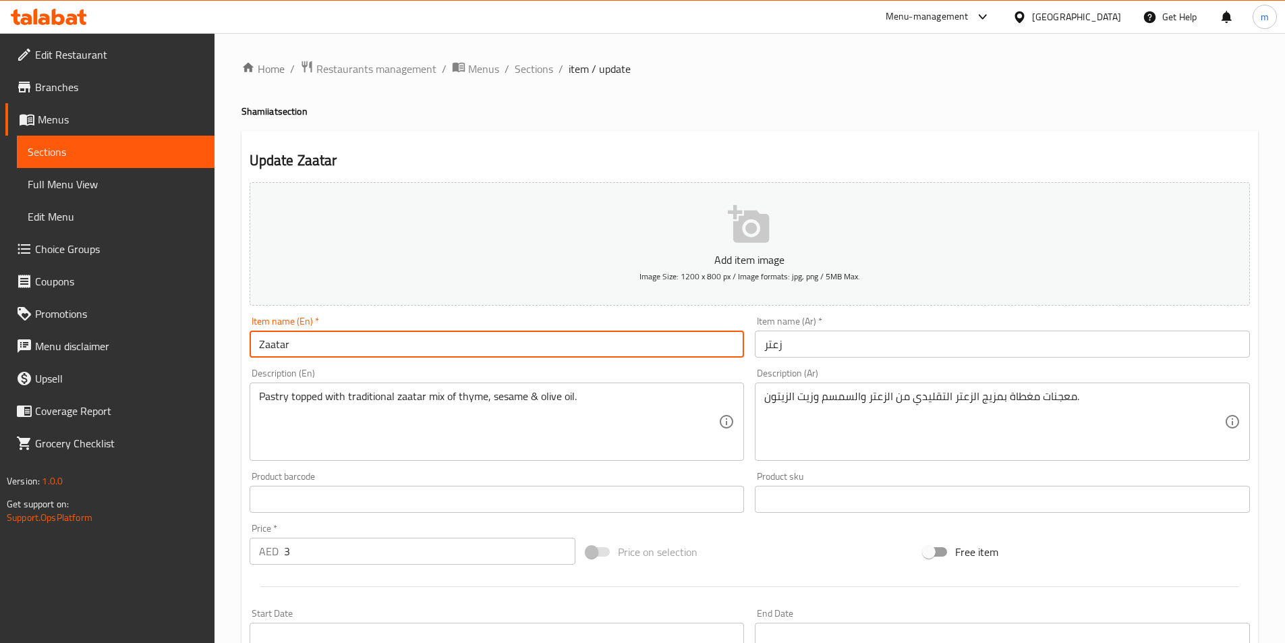
click at [259, 344] on input "Zaatar" at bounding box center [496, 343] width 495 height 27
paste input "Pastry"
click at [298, 348] on input "Zaatar" at bounding box center [496, 343] width 495 height 27
paste input "Pastry"
type input "Zaatar Pastry"
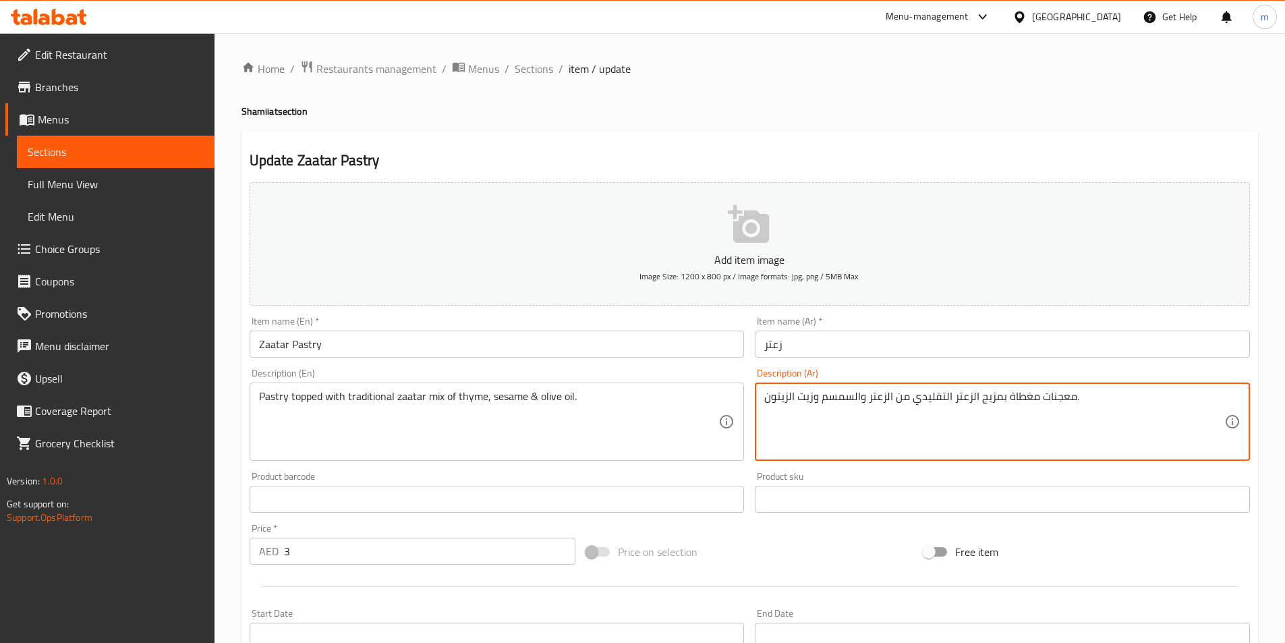
drag, startPoint x: 1040, startPoint y: 397, endPoint x: 1074, endPoint y: 393, distance: 34.0
click at [766, 344] on input "زعتر" at bounding box center [1002, 343] width 495 height 27
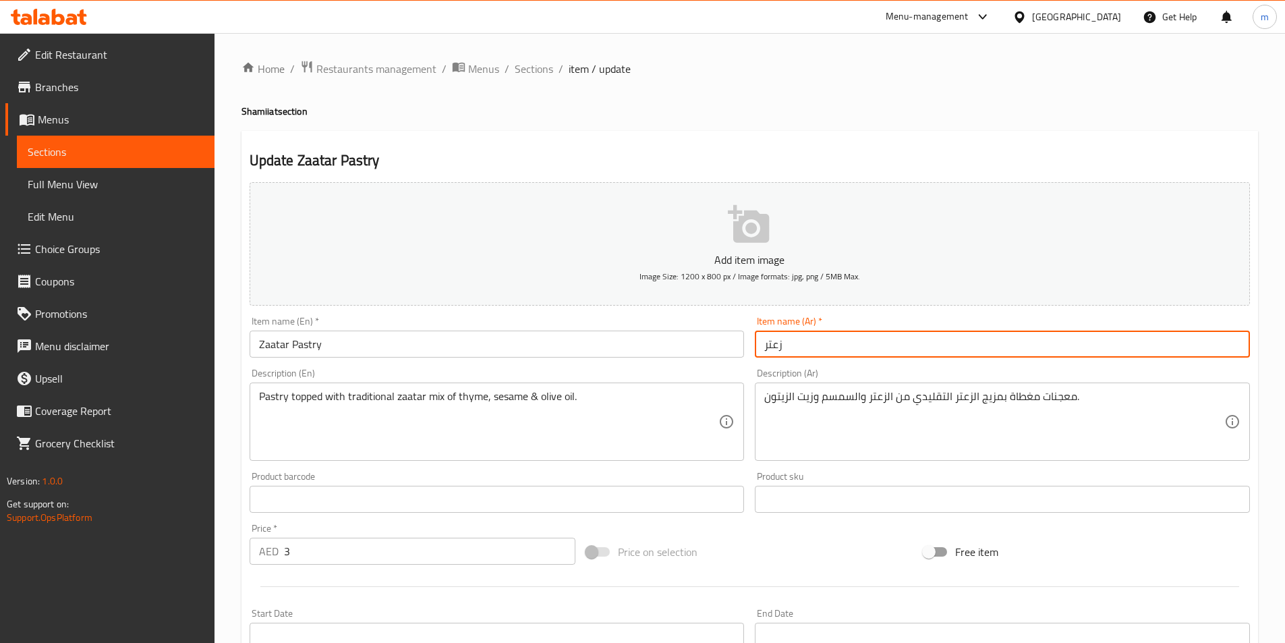
paste input "معجنات"
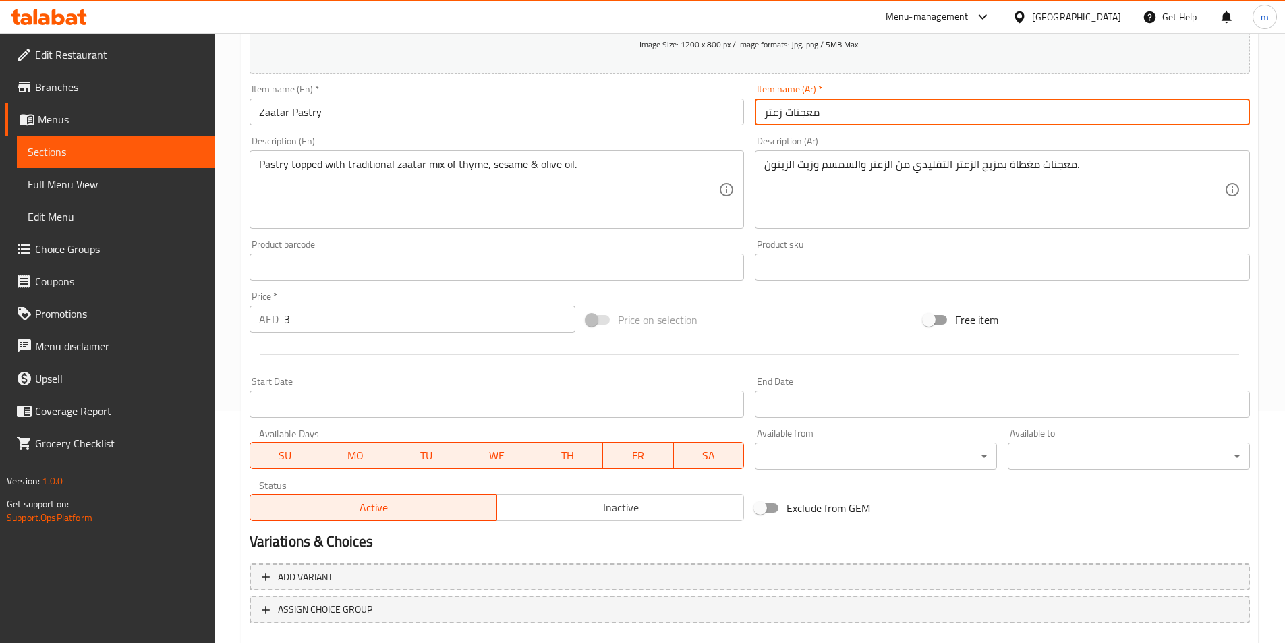
scroll to position [310, 0]
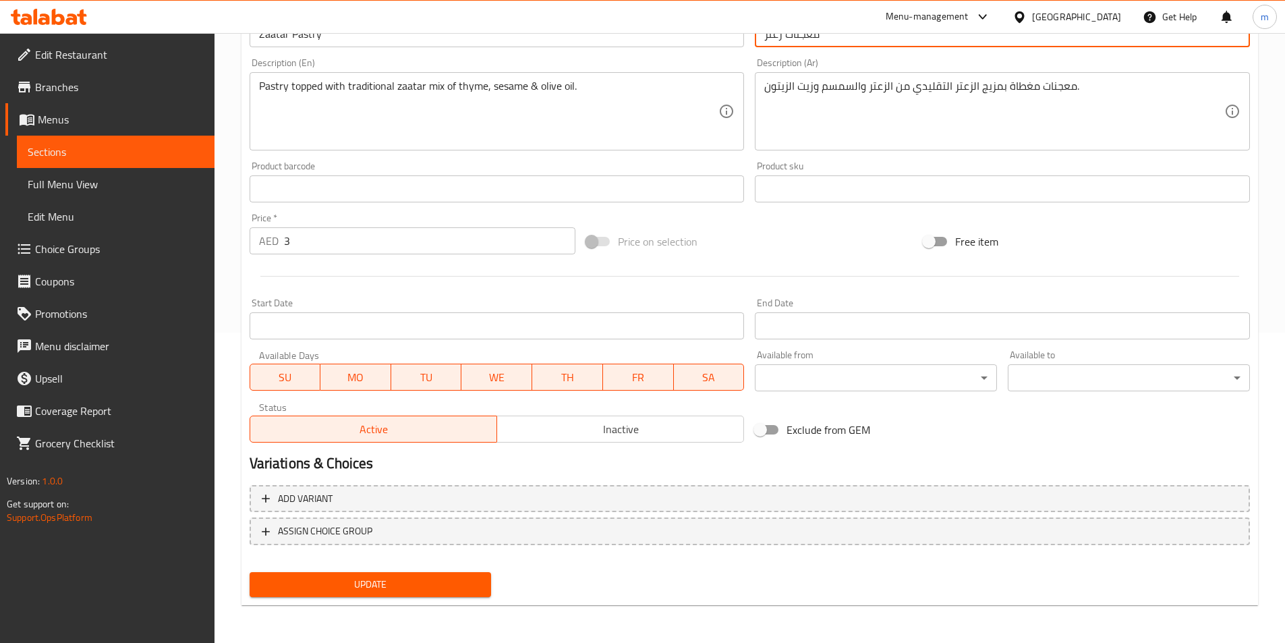
type input "معجنات زعتر"
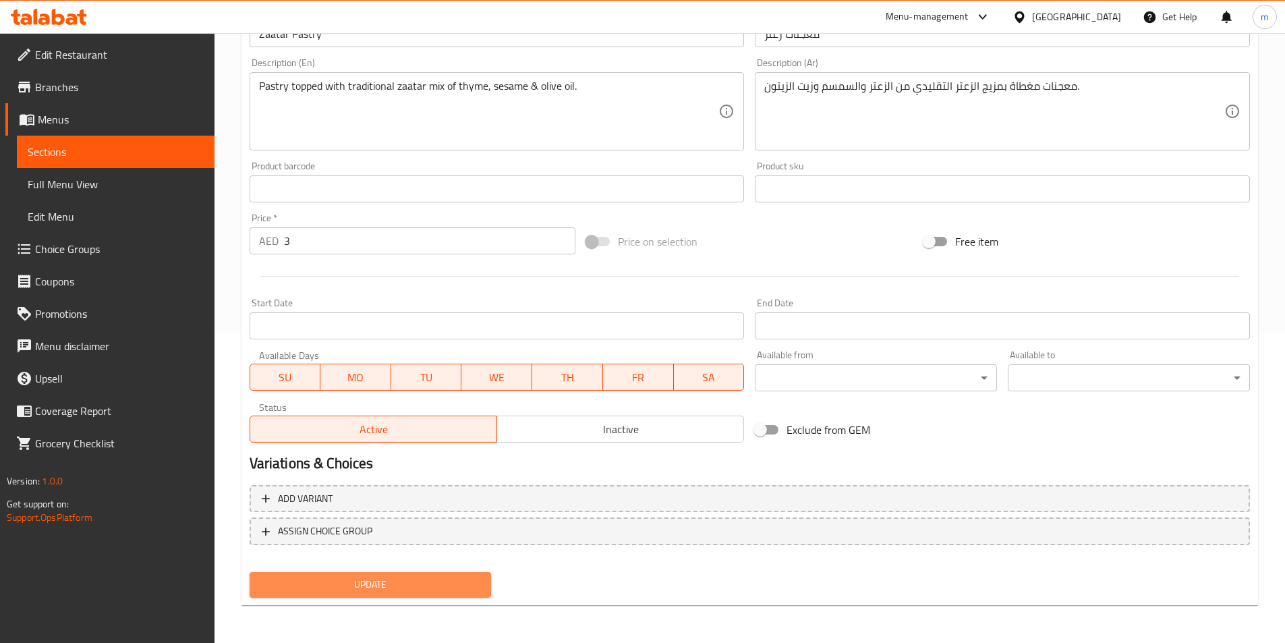
click at [361, 589] on span "Update" at bounding box center [370, 584] width 221 height 17
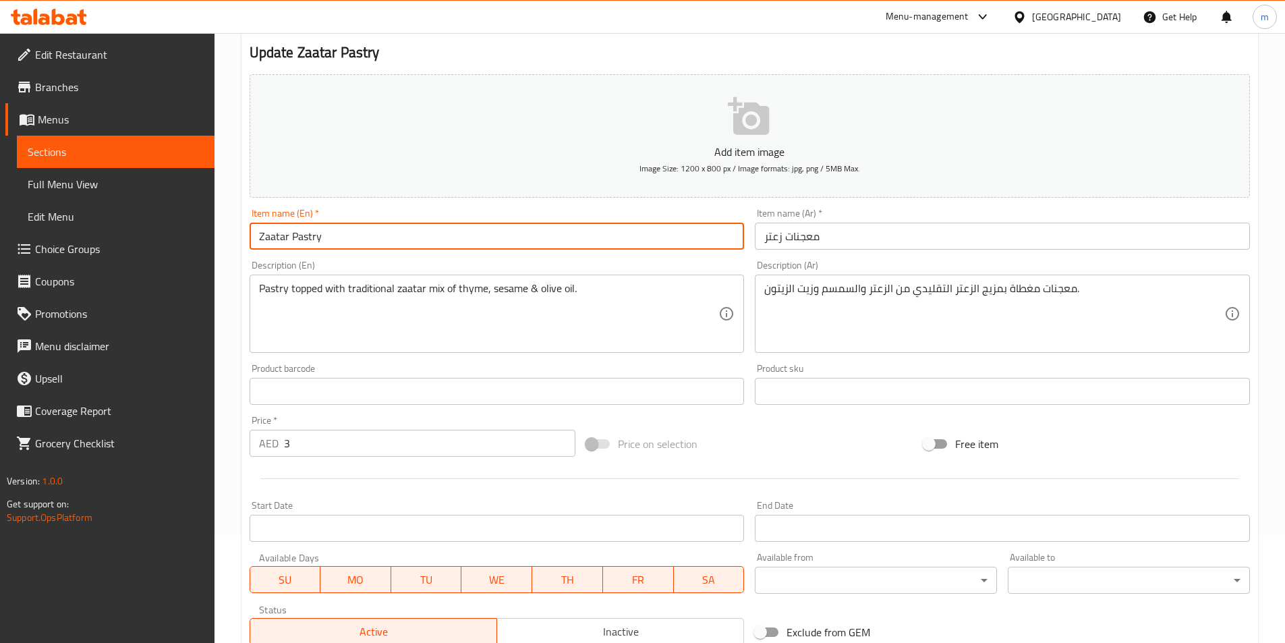
drag, startPoint x: 342, startPoint y: 238, endPoint x: 259, endPoint y: 237, distance: 82.9
click at [259, 237] on input "Zaatar Pastry" at bounding box center [496, 236] width 495 height 27
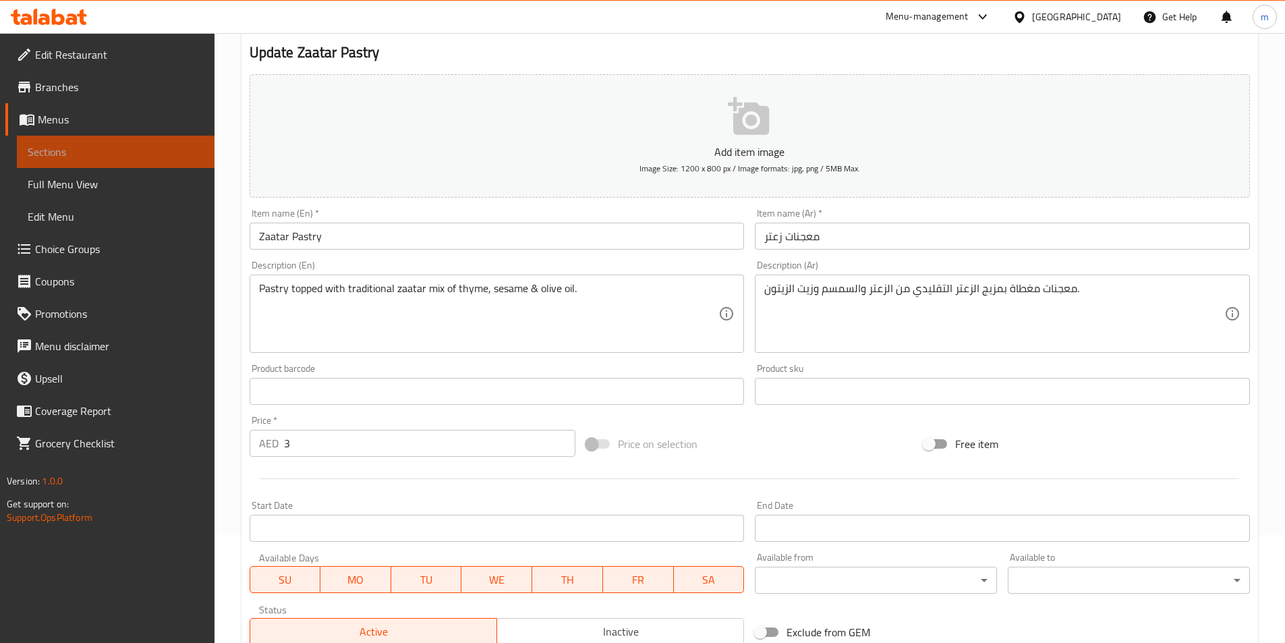
click at [117, 148] on span "Sections" at bounding box center [116, 152] width 176 height 16
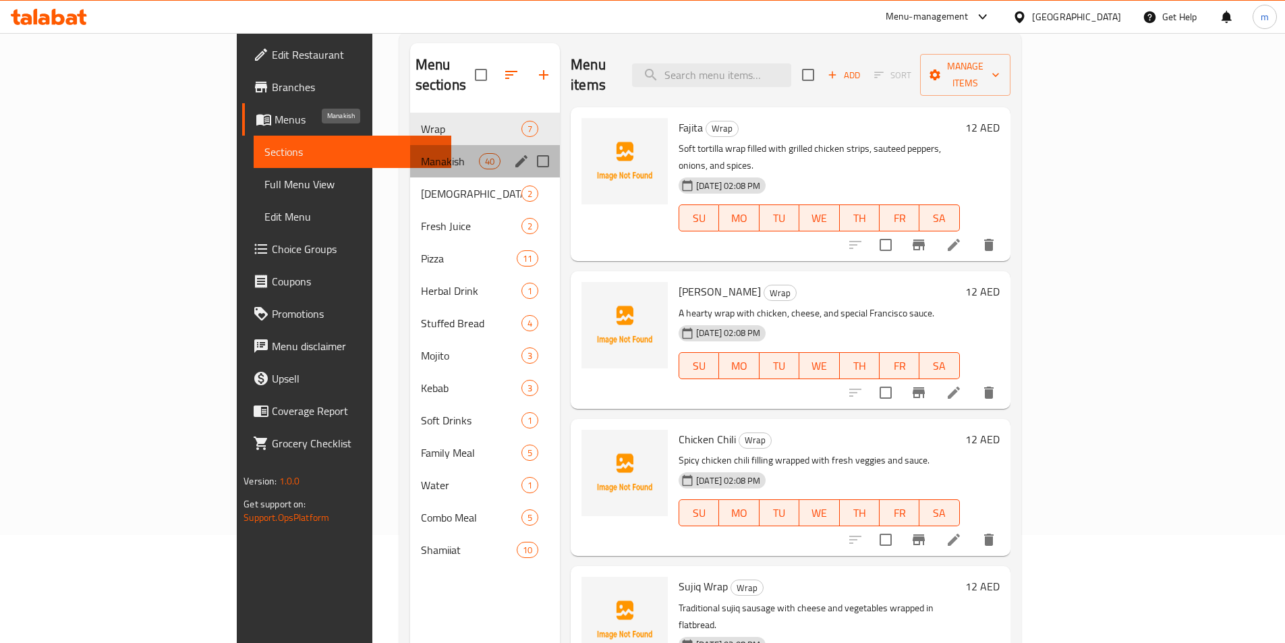
click at [421, 153] on span "Manakish" at bounding box center [450, 161] width 58 height 16
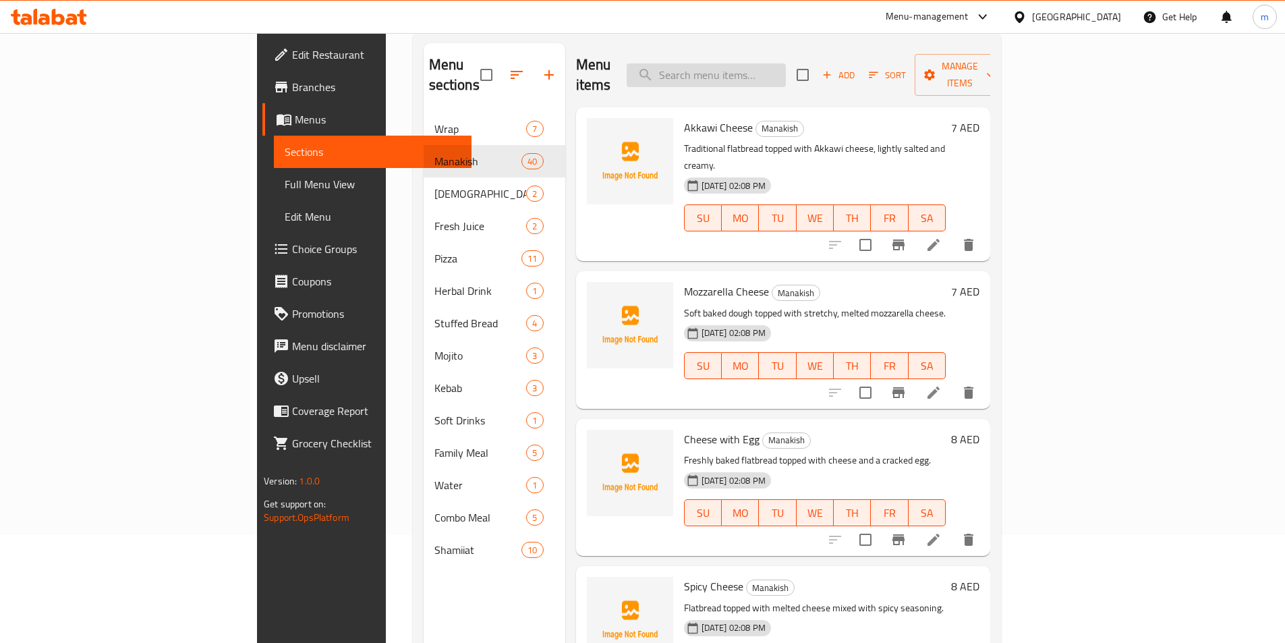
click at [762, 66] on input "search" at bounding box center [705, 75] width 159 height 24
paste input "Mohamara"
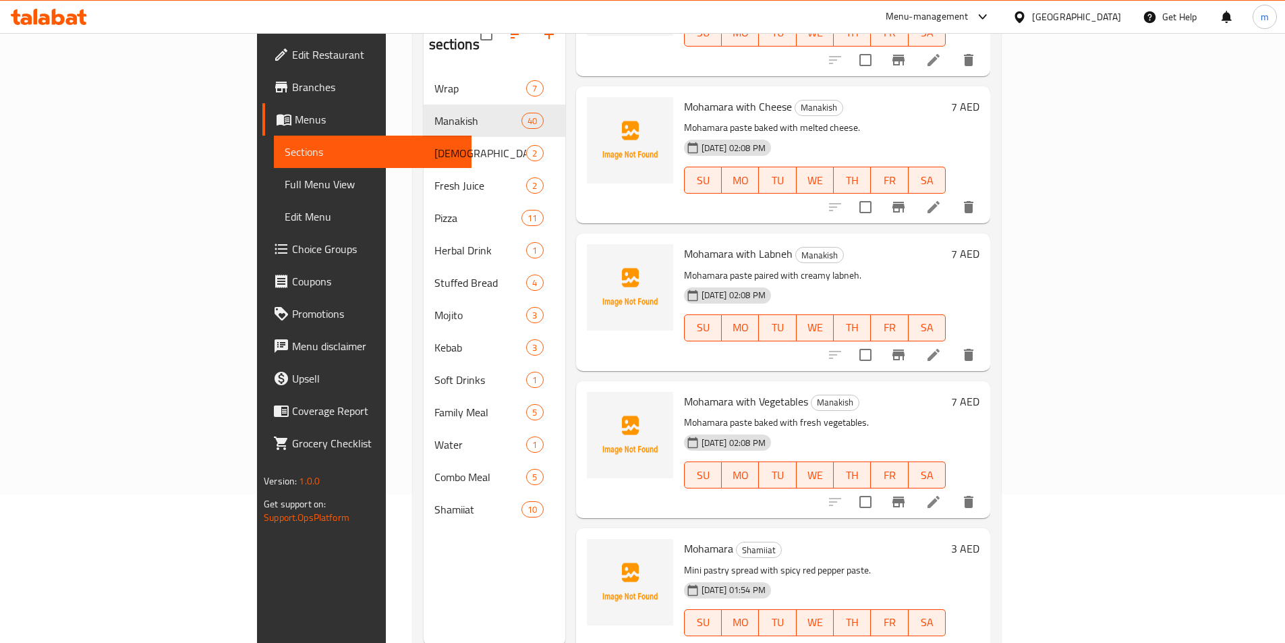
scroll to position [189, 0]
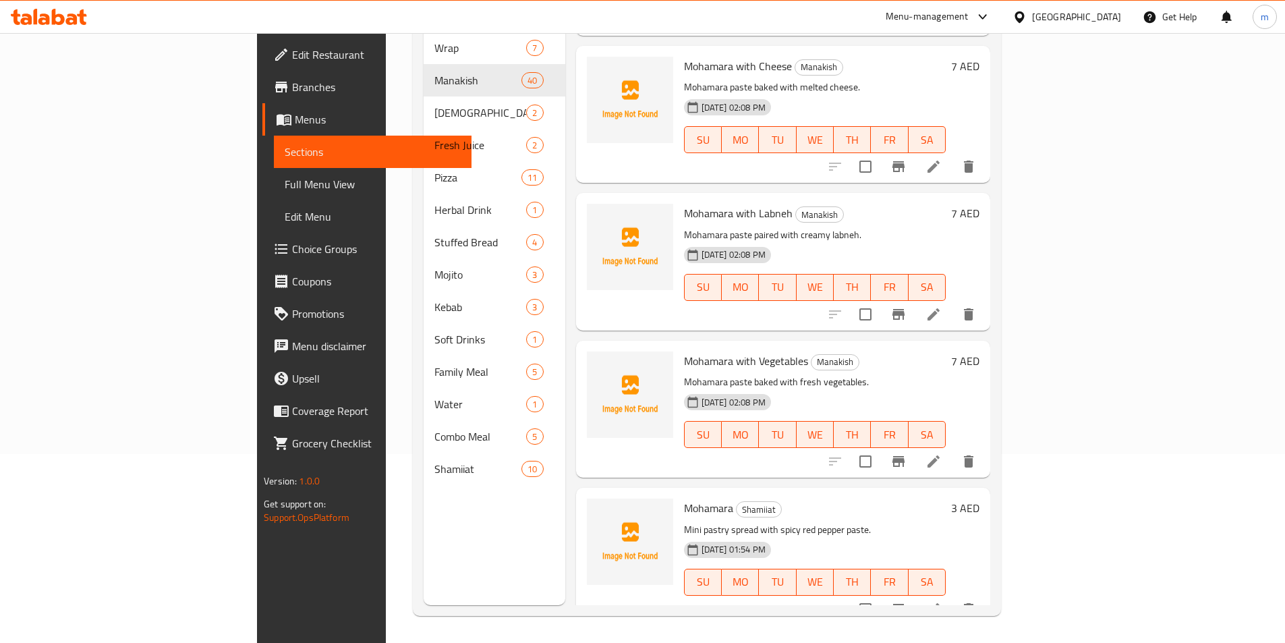
type input "Mohamara"
click at [941, 601] on icon at bounding box center [933, 609] width 16 height 16
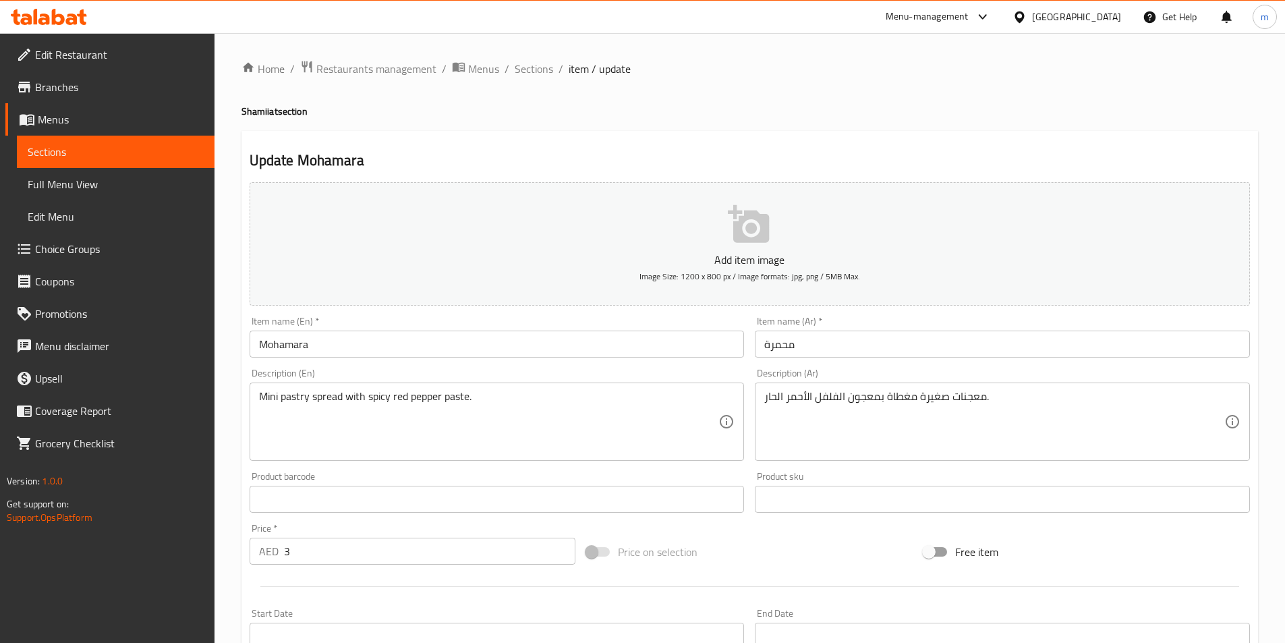
click at [388, 351] on input "Mohamara" at bounding box center [496, 343] width 495 height 27
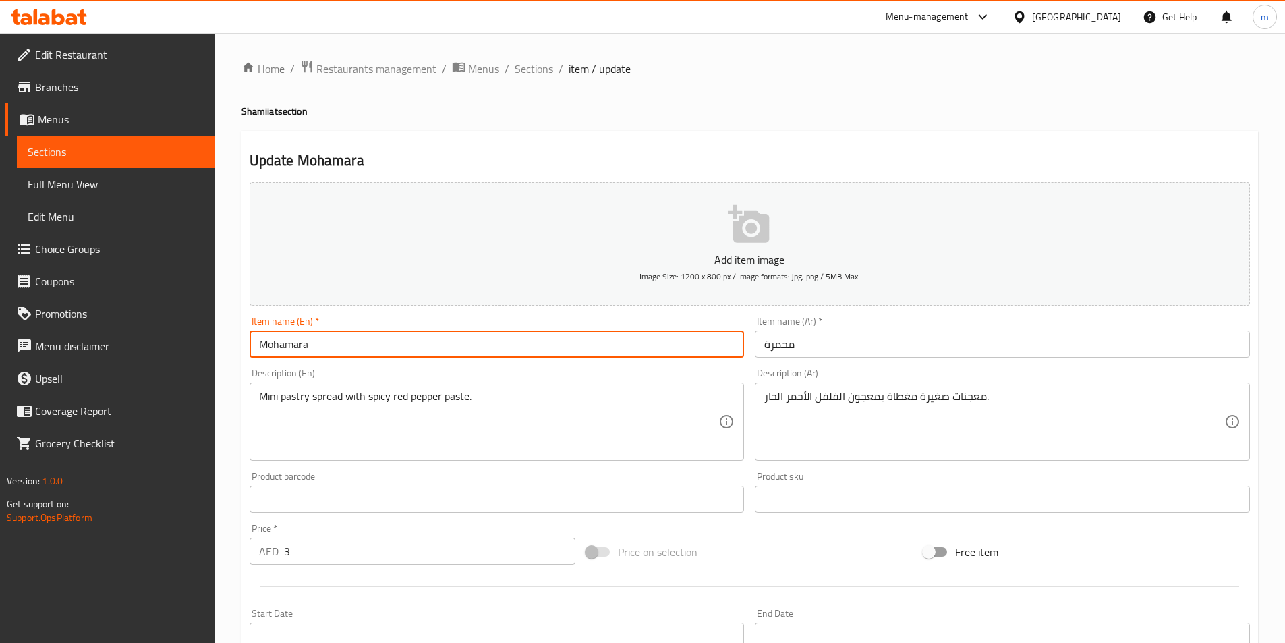
paste input "Pastry"
type input "Mohamara Pastry"
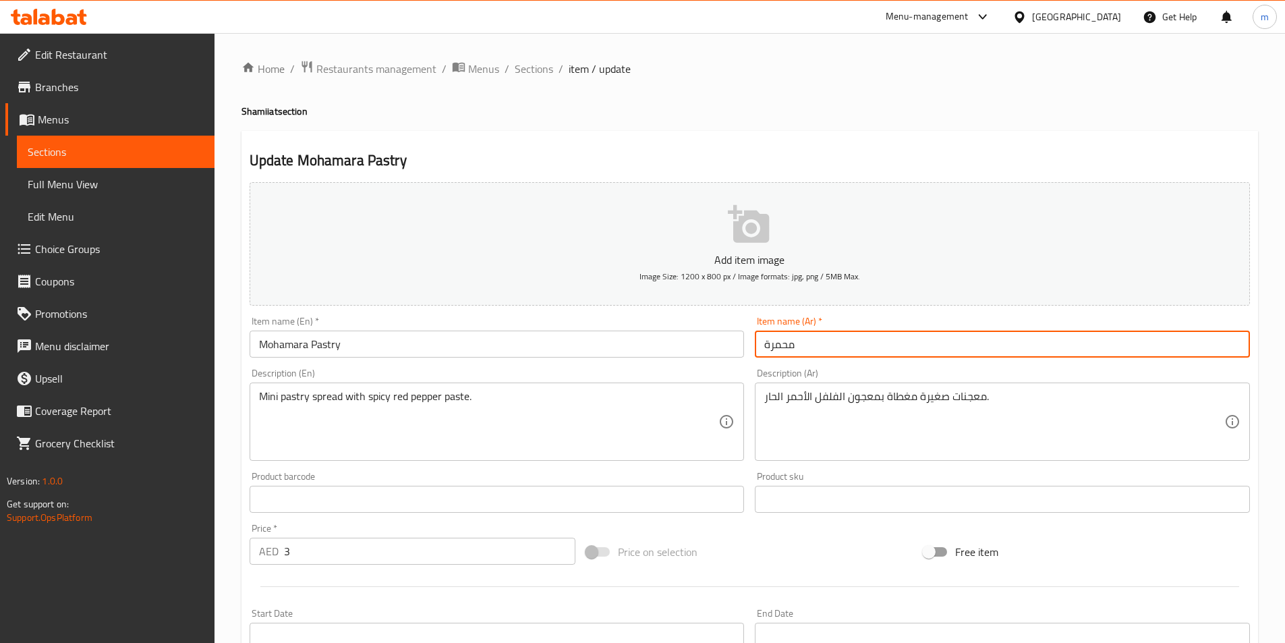
click at [809, 343] on input "محمرة" at bounding box center [1002, 343] width 495 height 27
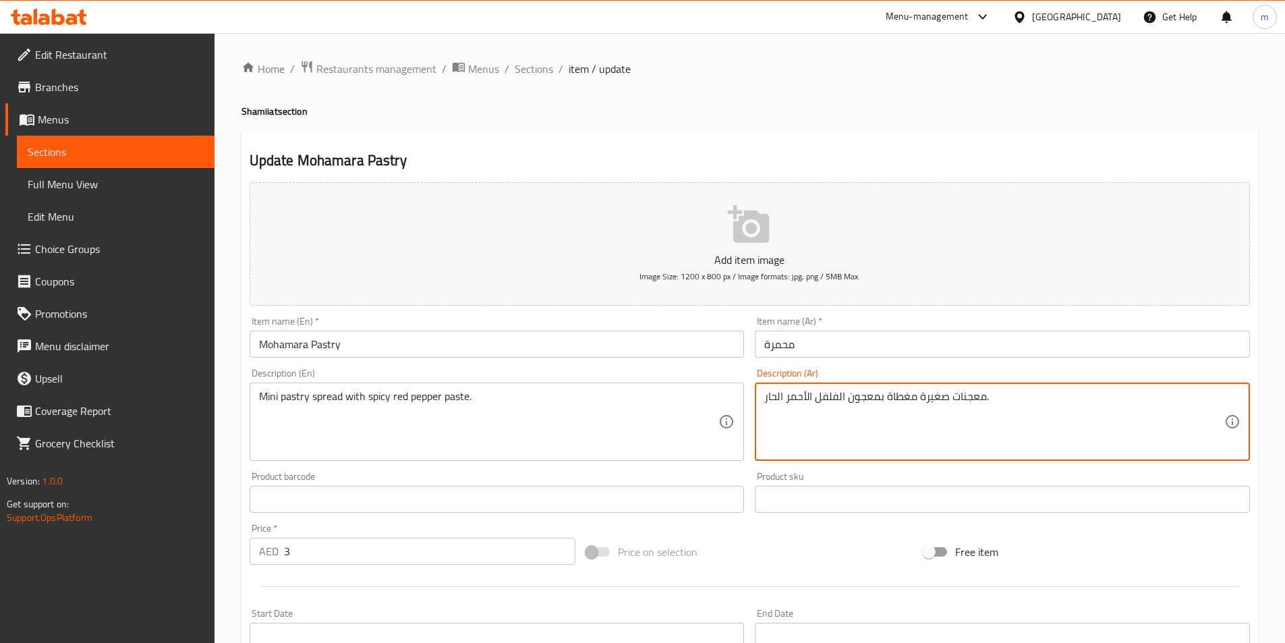
drag, startPoint x: 950, startPoint y: 397, endPoint x: 985, endPoint y: 394, distance: 34.4
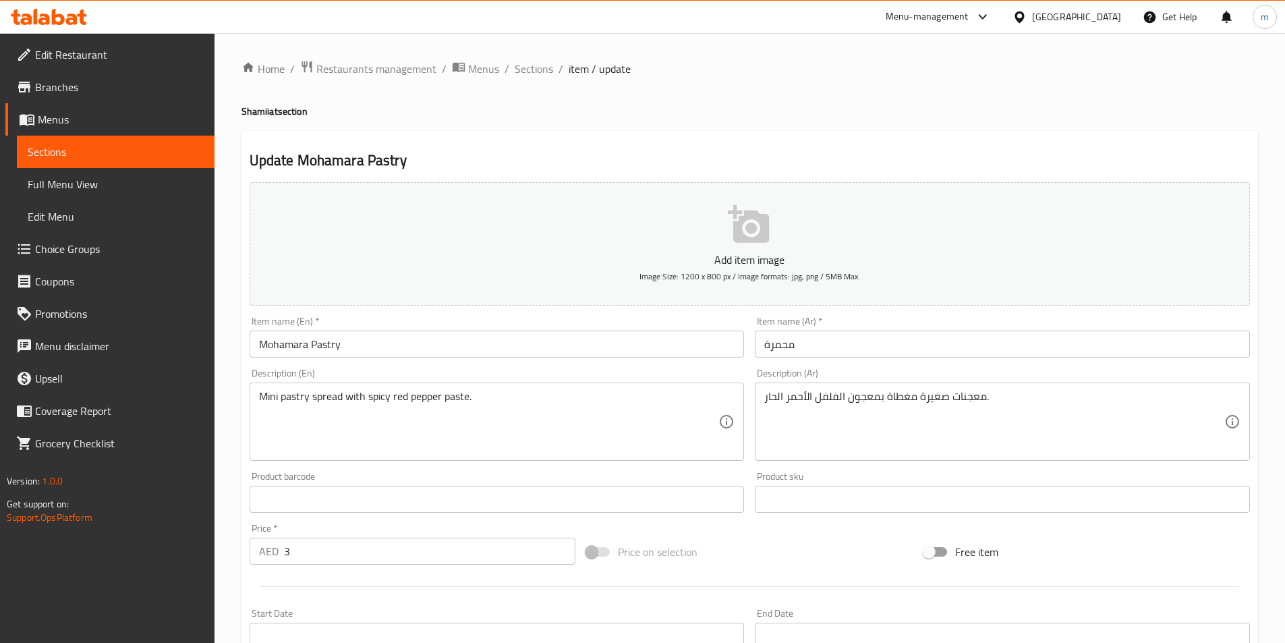
click at [980, 398] on textarea "معجنات صغيرة مغطاة بمعجون الفلفل الأحمر الحار." at bounding box center [994, 422] width 460 height 64
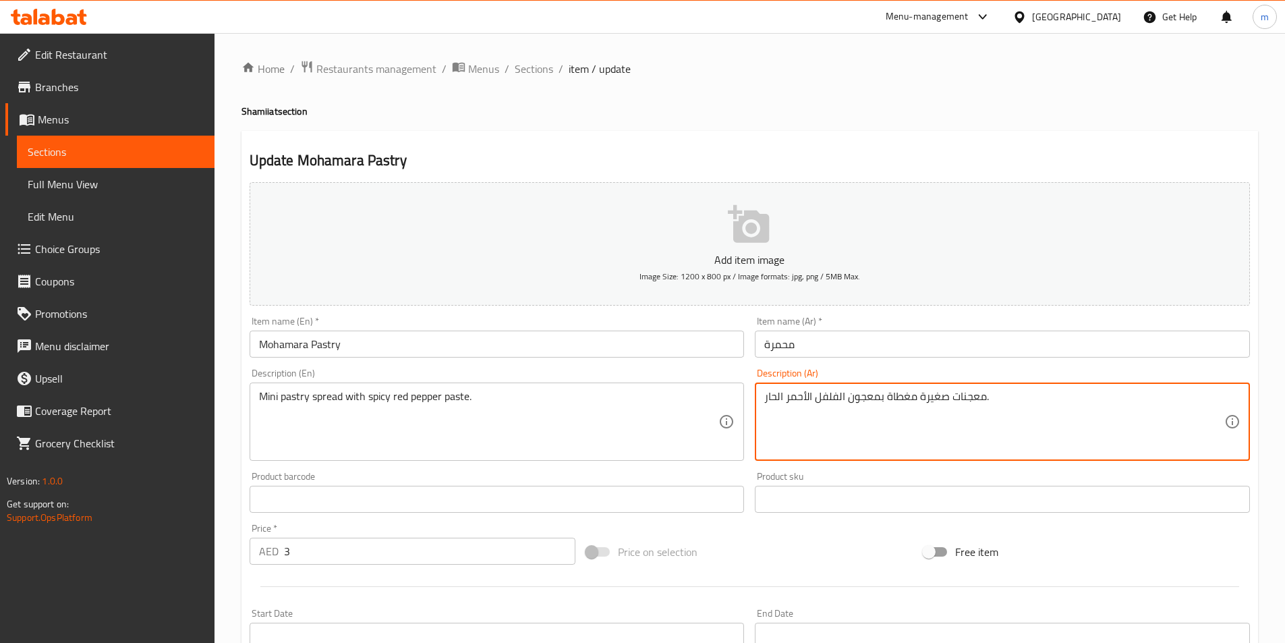
click at [817, 346] on input "محمرة" at bounding box center [1002, 343] width 495 height 27
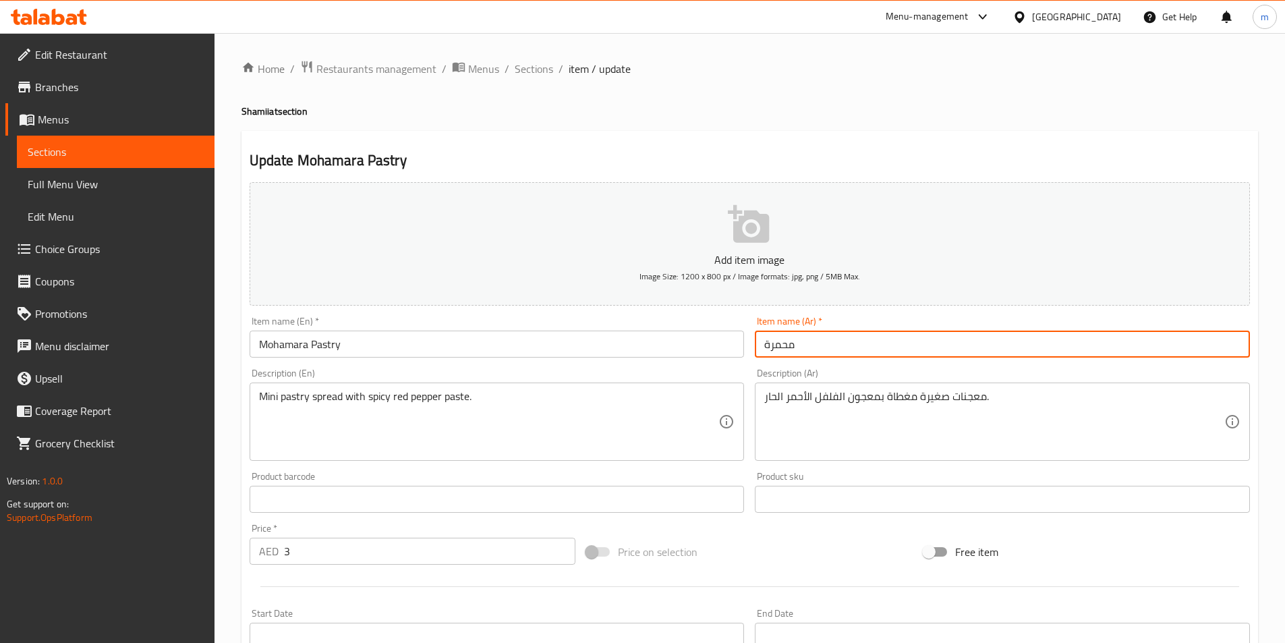
paste input "معجنات"
drag, startPoint x: 802, startPoint y: 343, endPoint x: 766, endPoint y: 340, distance: 35.9
click at [766, 340] on input "محمرة معجنات" at bounding box center [1002, 343] width 495 height 27
click at [763, 344] on input "محمرة" at bounding box center [1002, 343] width 495 height 27
paste input "معجنات"
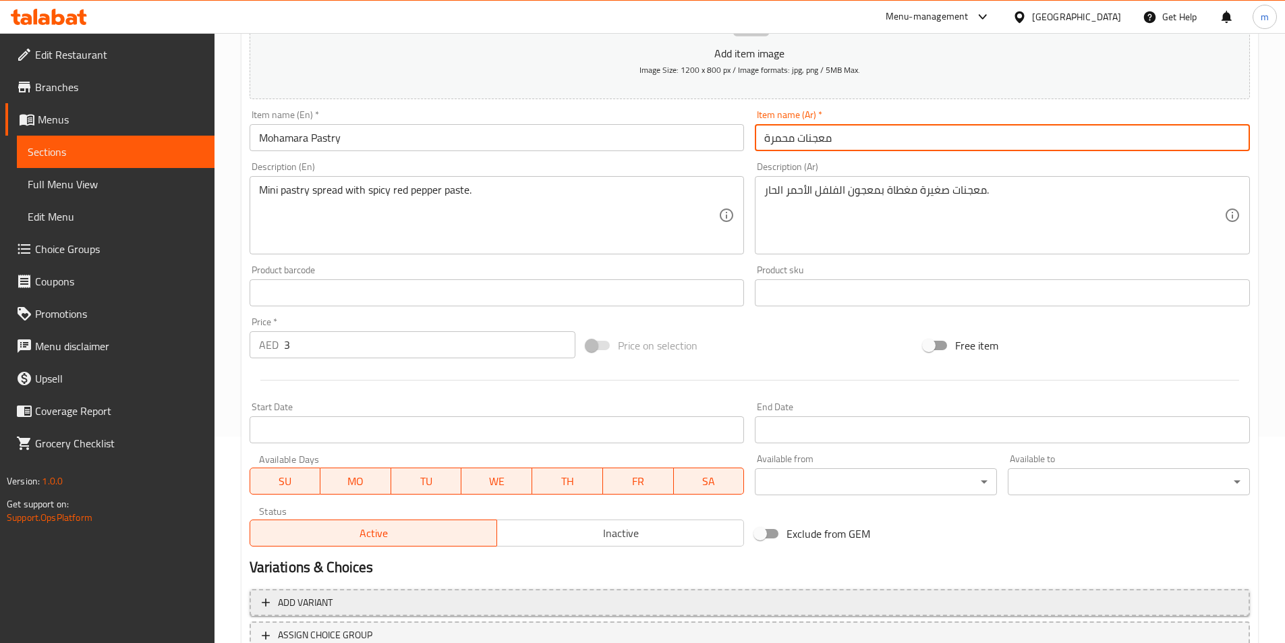
scroll to position [270, 0]
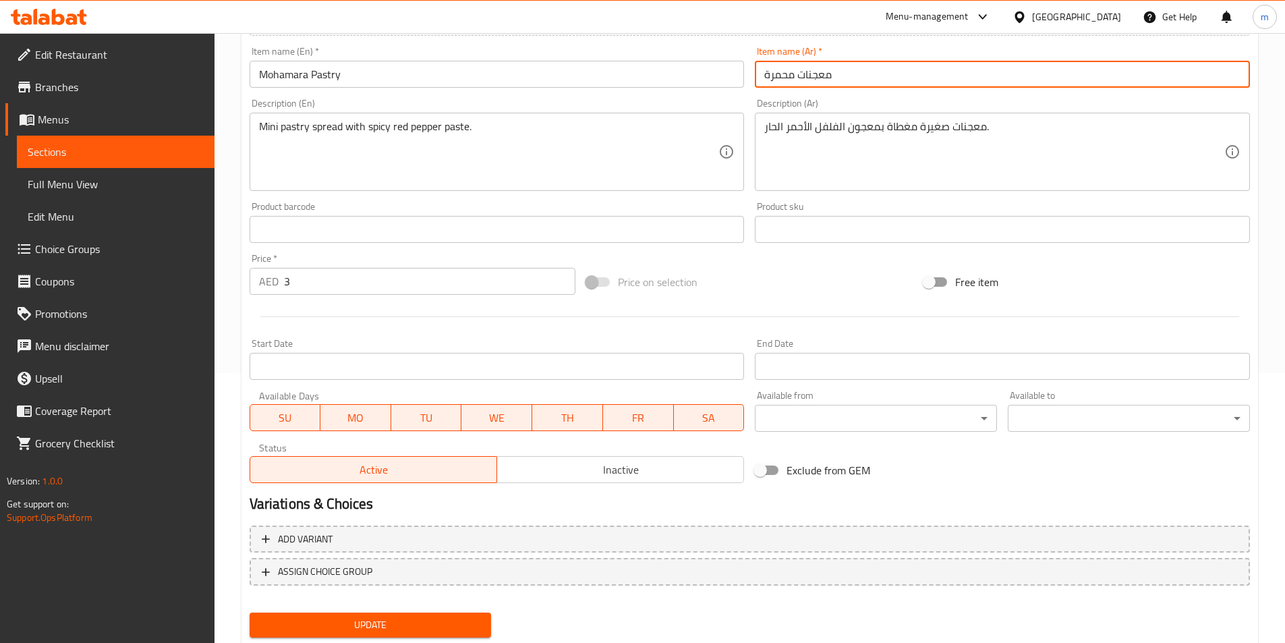
type input "معجنات محمرة"
click at [450, 621] on span "Update" at bounding box center [370, 624] width 221 height 17
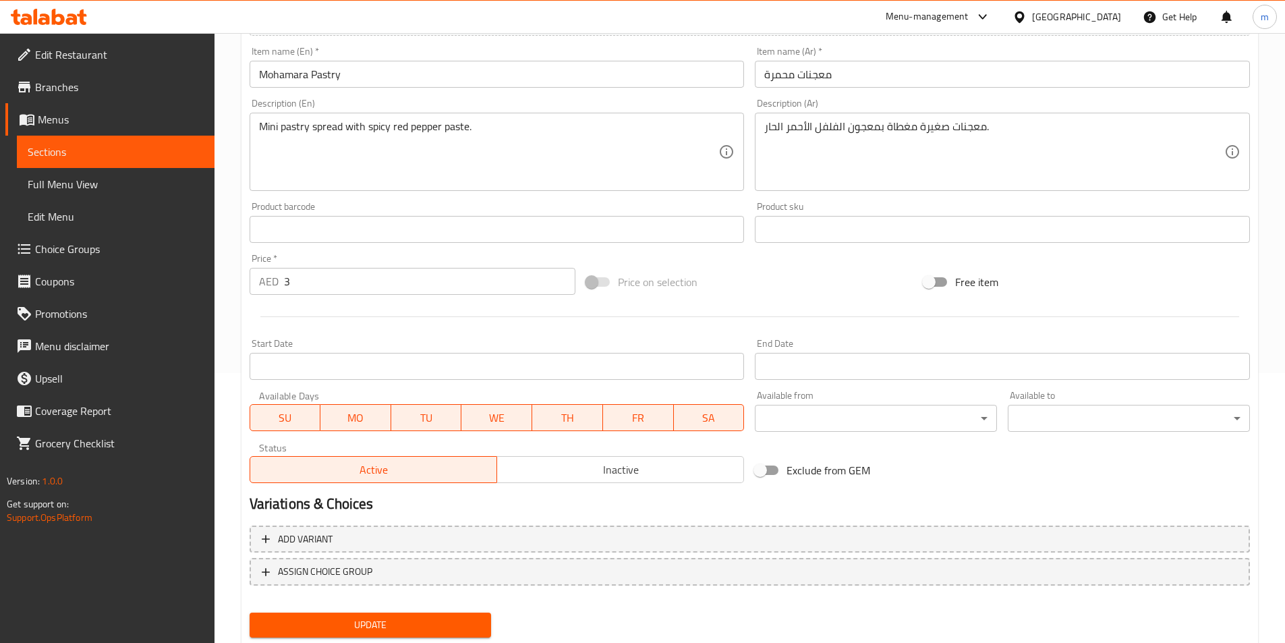
click at [144, 159] on span "Sections" at bounding box center [116, 152] width 176 height 16
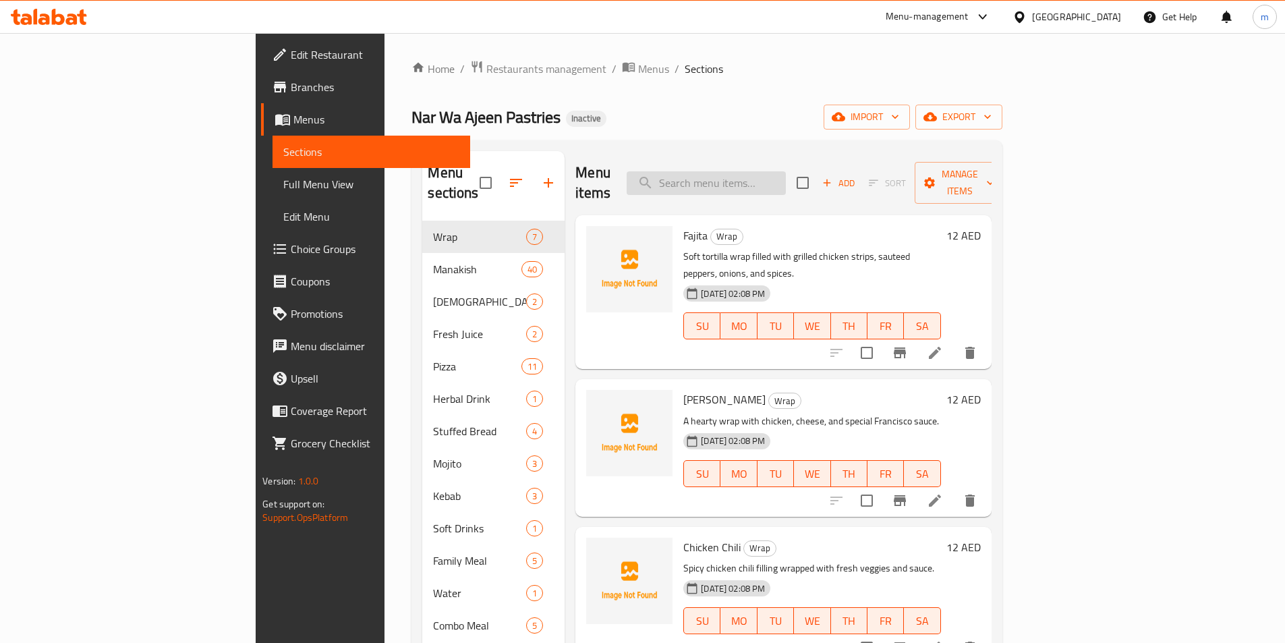
click at [751, 175] on input "search" at bounding box center [705, 183] width 159 height 24
paste input "Mortadella"
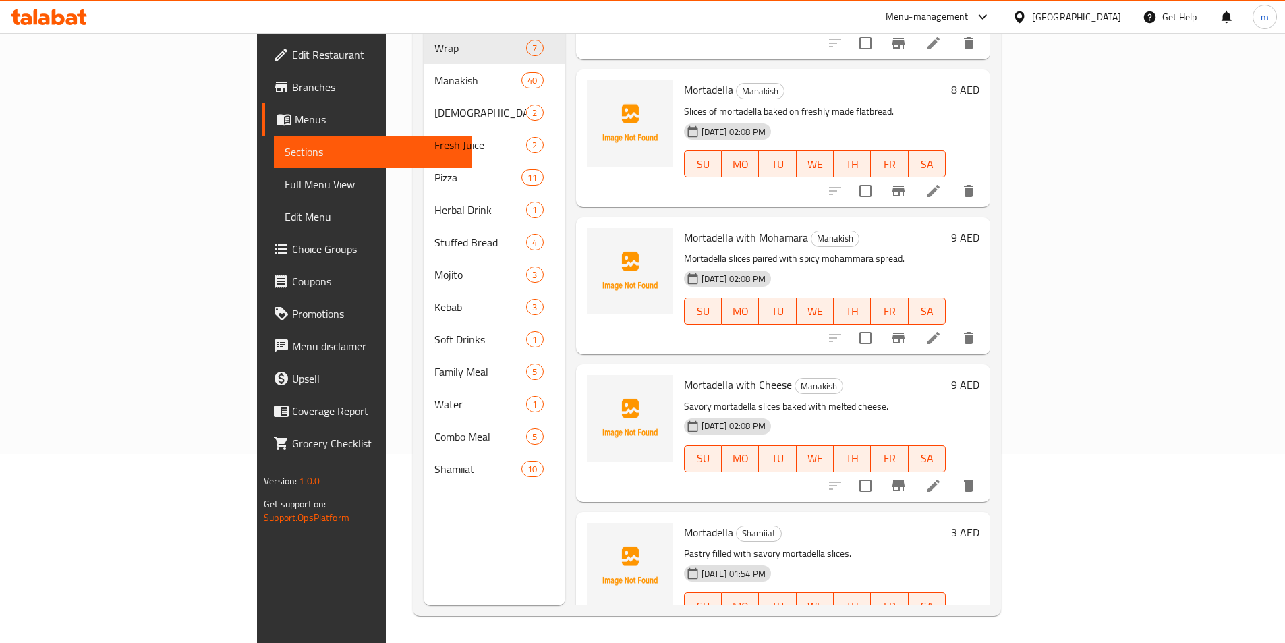
scroll to position [127, 0]
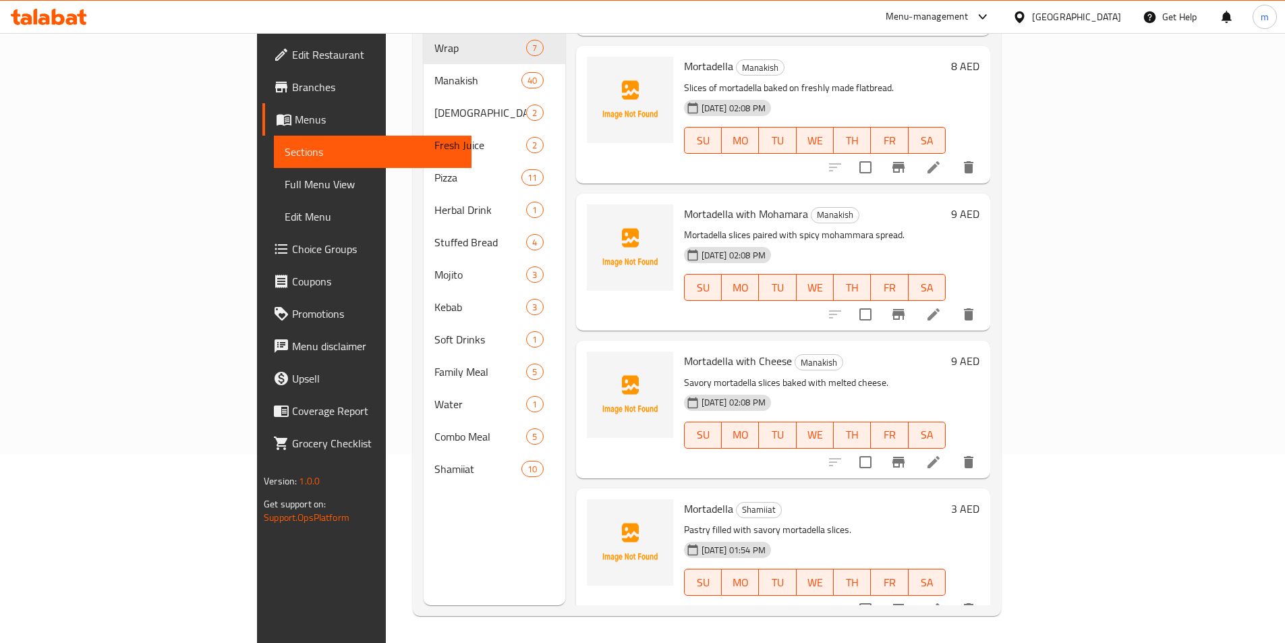
type input "Mortadella"
click at [941, 601] on icon at bounding box center [933, 609] width 16 height 16
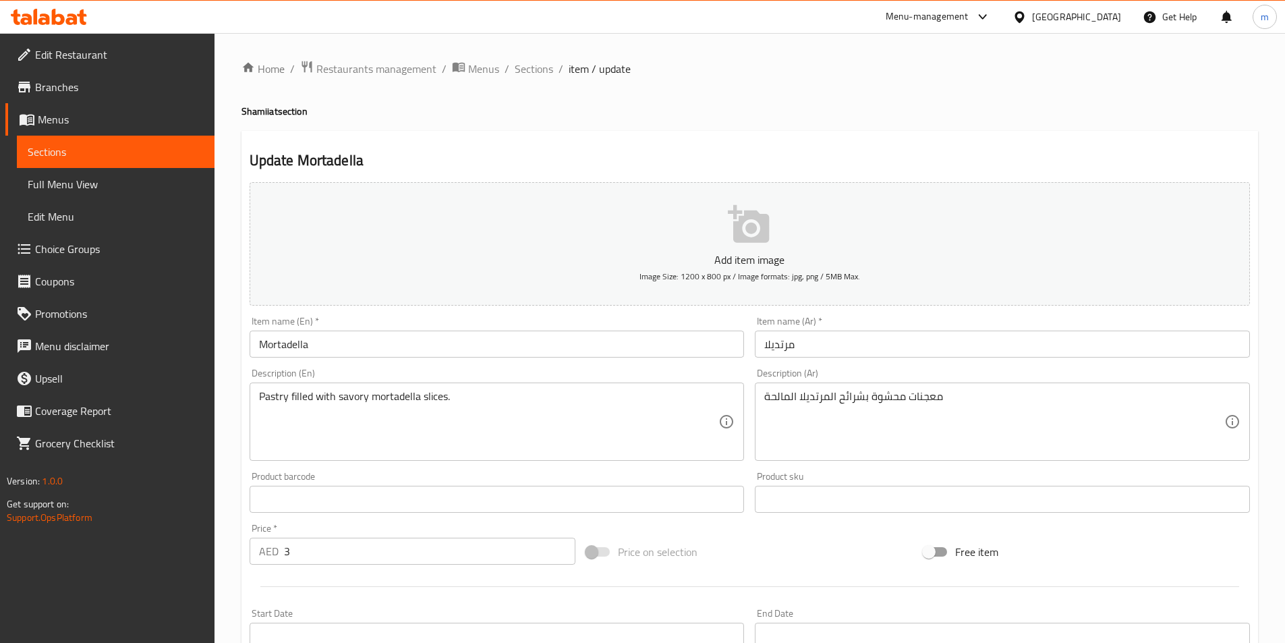
click at [321, 351] on input "Mortadella" at bounding box center [496, 343] width 495 height 27
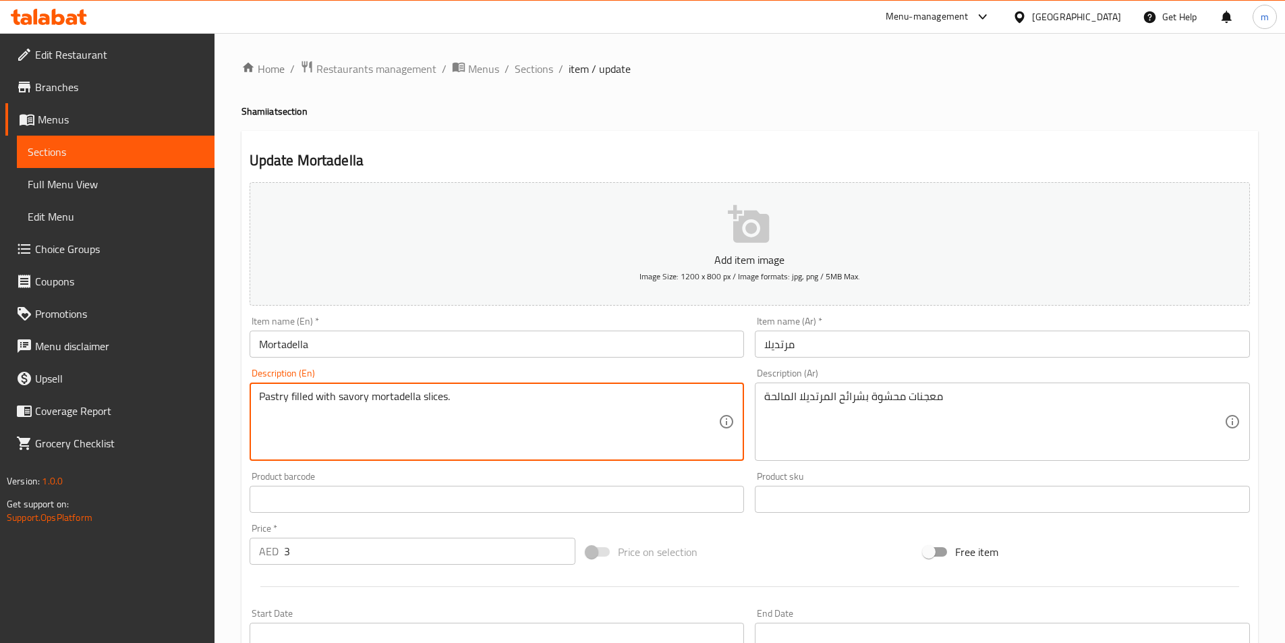
drag, startPoint x: 286, startPoint y: 399, endPoint x: 245, endPoint y: 397, distance: 40.5
click at [334, 343] on input "Mortadella" at bounding box center [496, 343] width 495 height 27
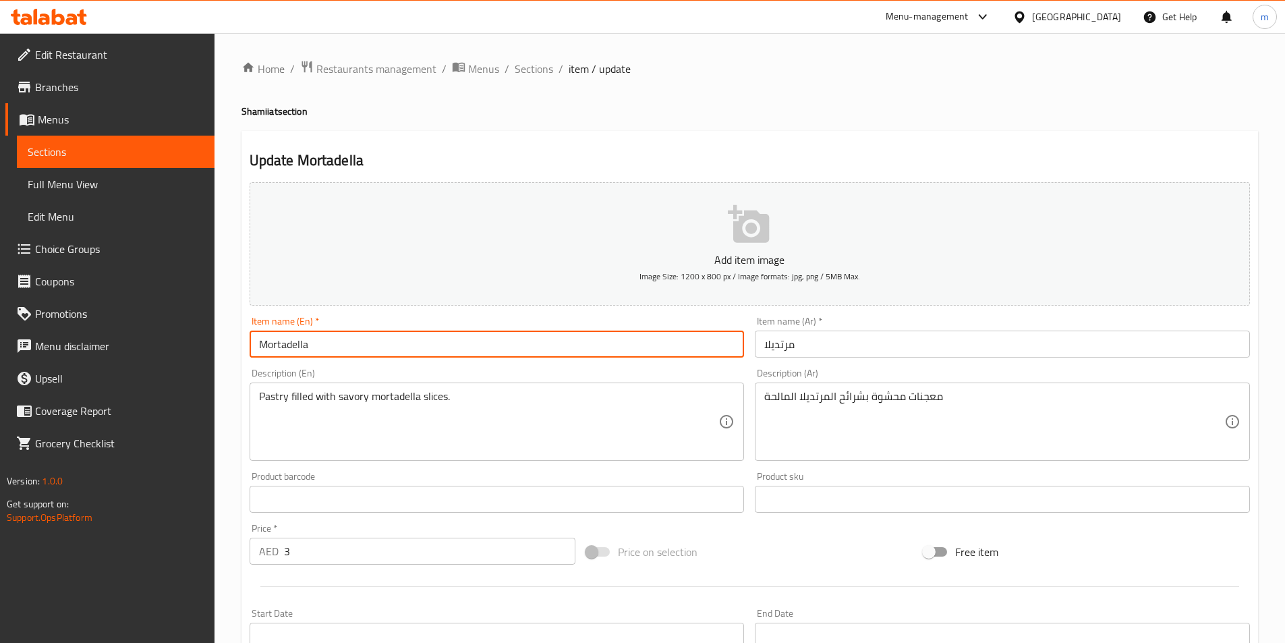
paste input "Pastry"
type input "Mortadella Pastry"
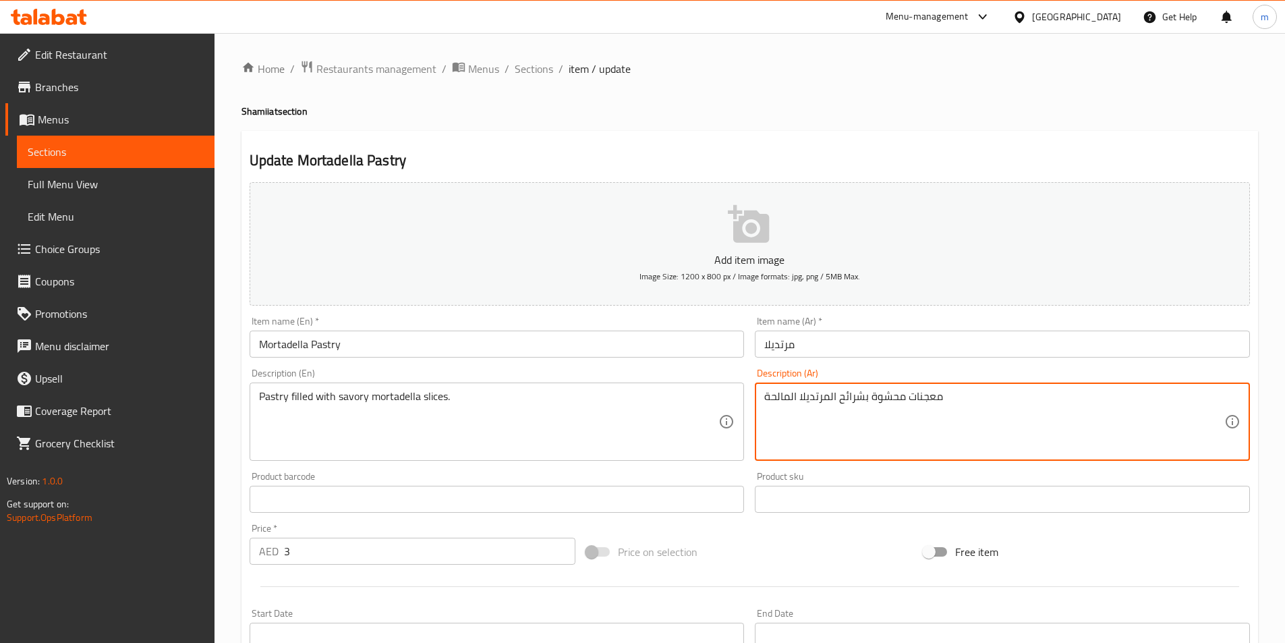
drag, startPoint x: 908, startPoint y: 392, endPoint x: 939, endPoint y: 390, distance: 31.8
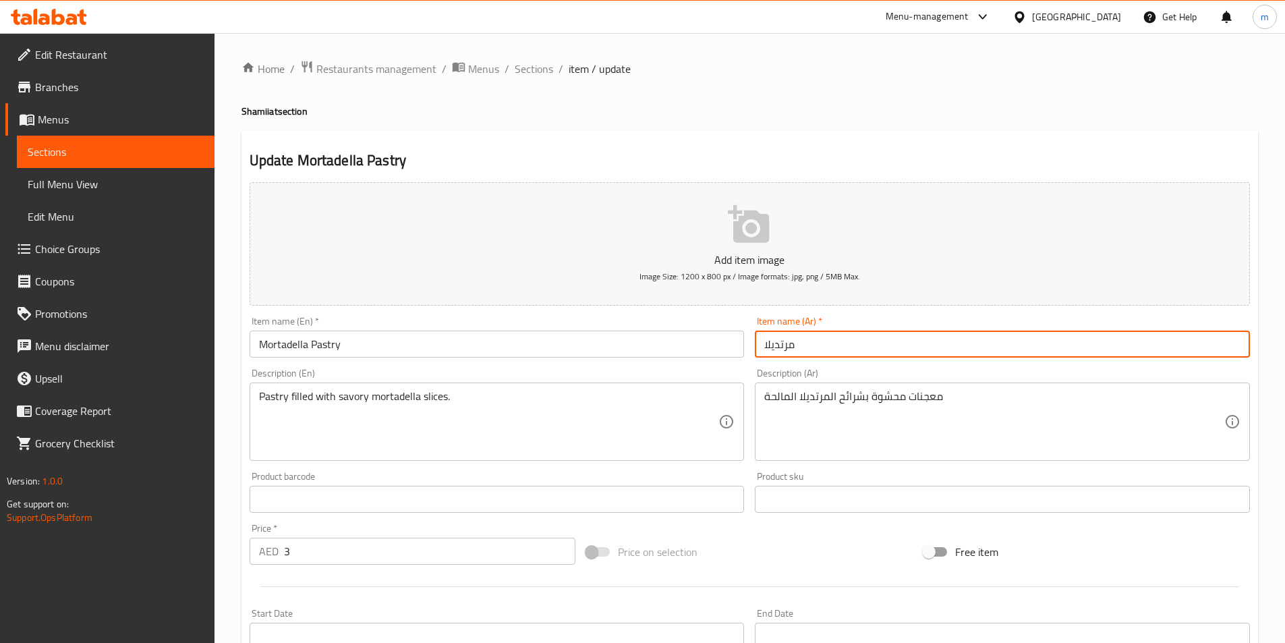
click at [764, 341] on input "مرتديلا" at bounding box center [1002, 343] width 495 height 27
paste input "جناتم"
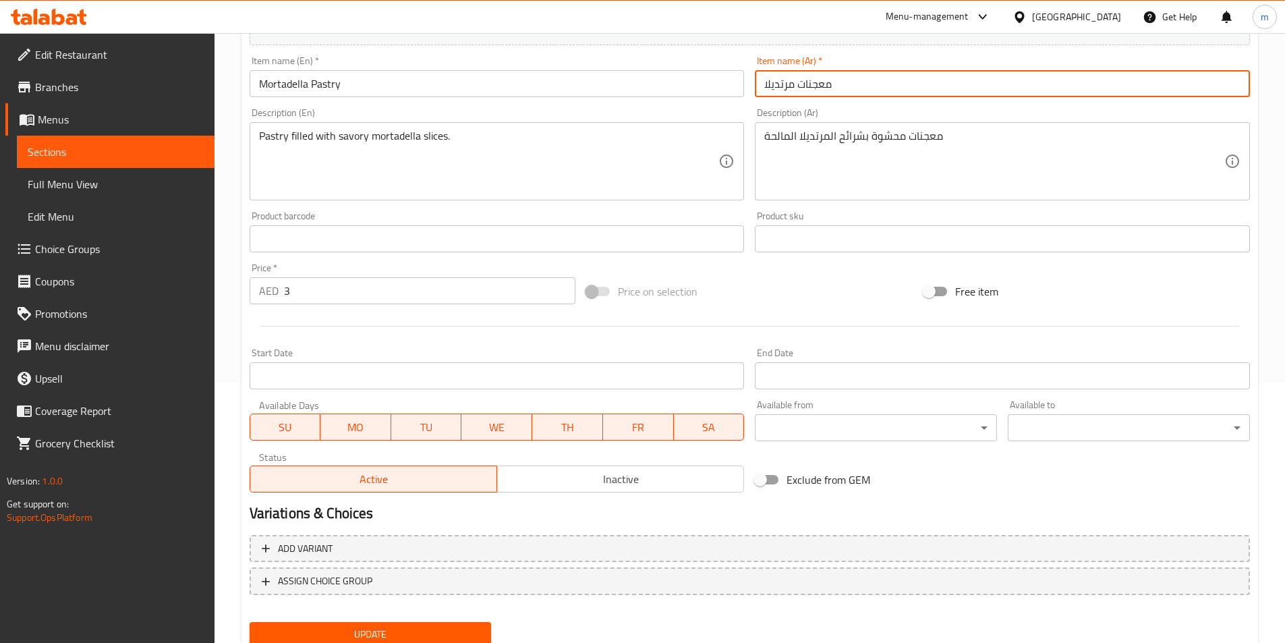
scroll to position [310, 0]
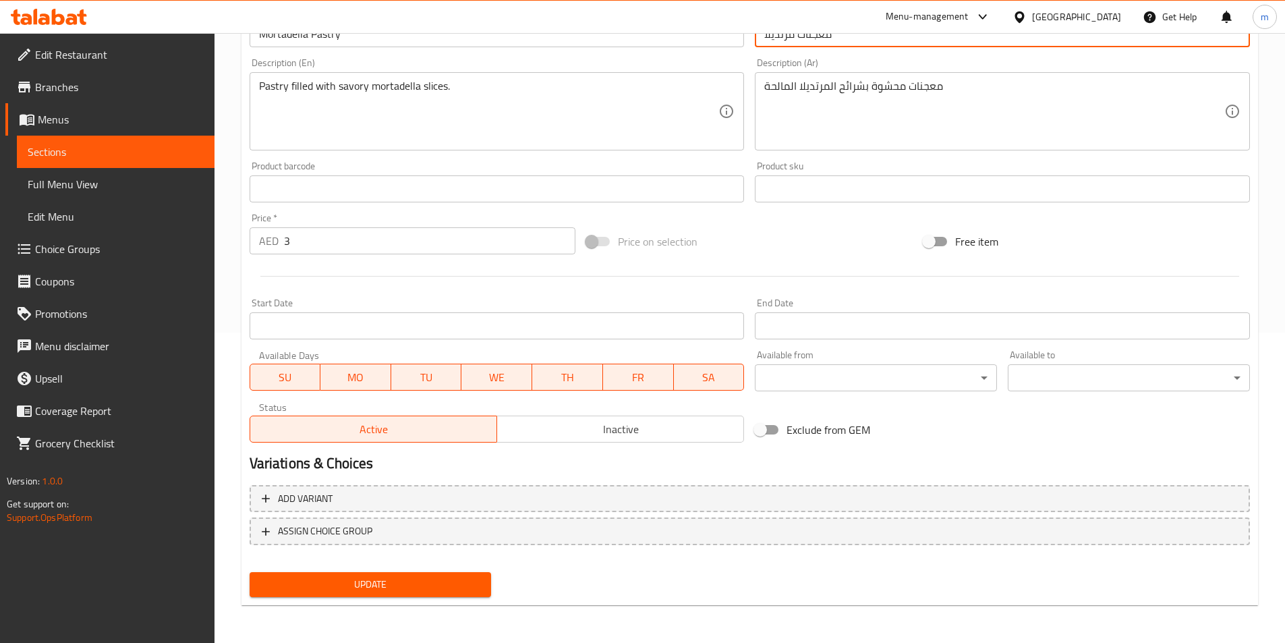
type input "معجنات مرتديلا"
click at [411, 585] on span "Update" at bounding box center [370, 584] width 221 height 17
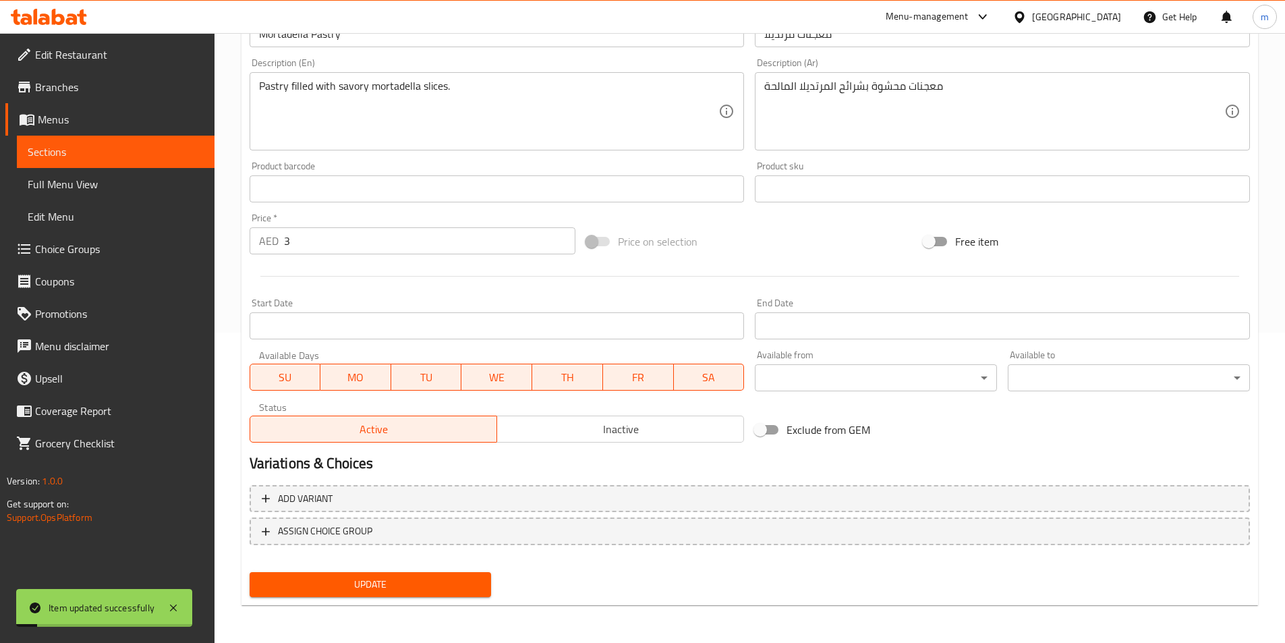
scroll to position [243, 0]
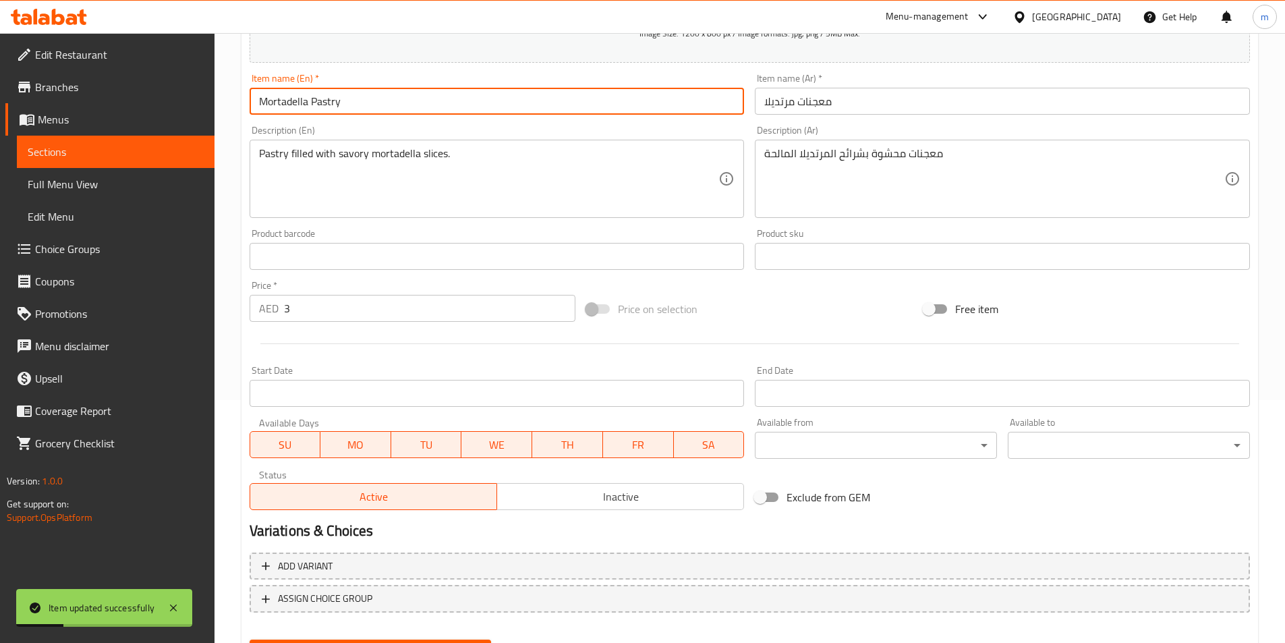
drag, startPoint x: 307, startPoint y: 100, endPoint x: 257, endPoint y: 101, distance: 50.6
click at [257, 101] on input "Mortadella Pastry" at bounding box center [496, 101] width 495 height 27
drag, startPoint x: 359, startPoint y: 98, endPoint x: 254, endPoint y: 100, distance: 105.2
click at [254, 100] on input "Mortadella Pastry" at bounding box center [496, 101] width 495 height 27
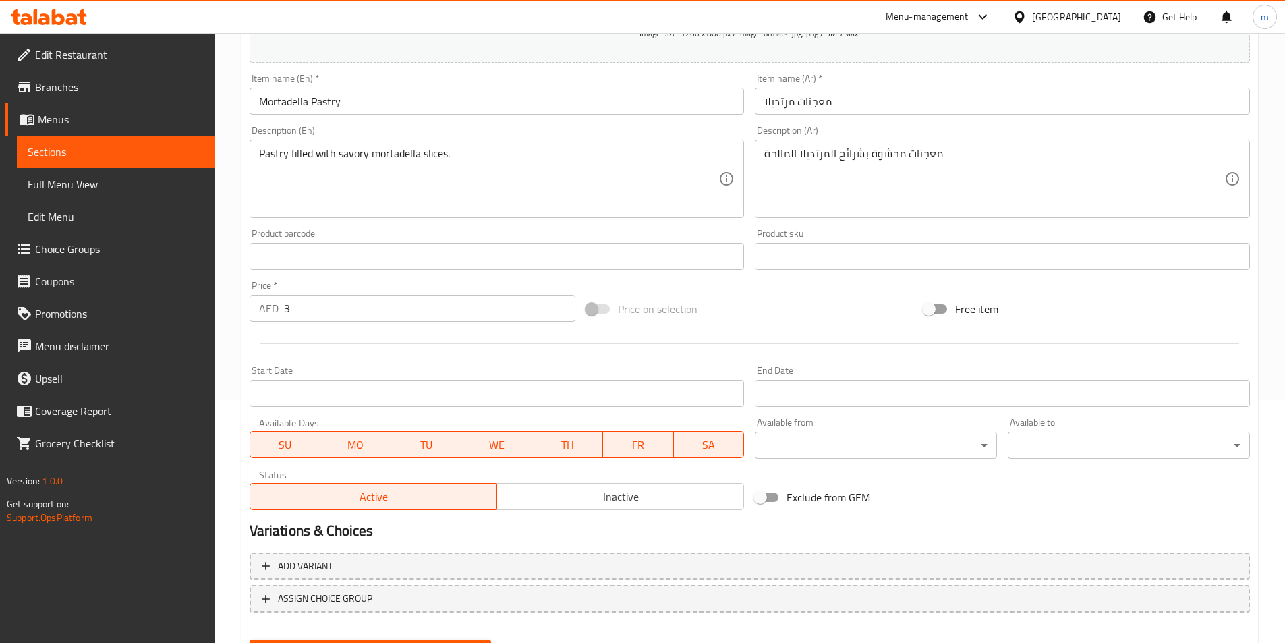
click at [95, 150] on span "Sections" at bounding box center [116, 152] width 176 height 16
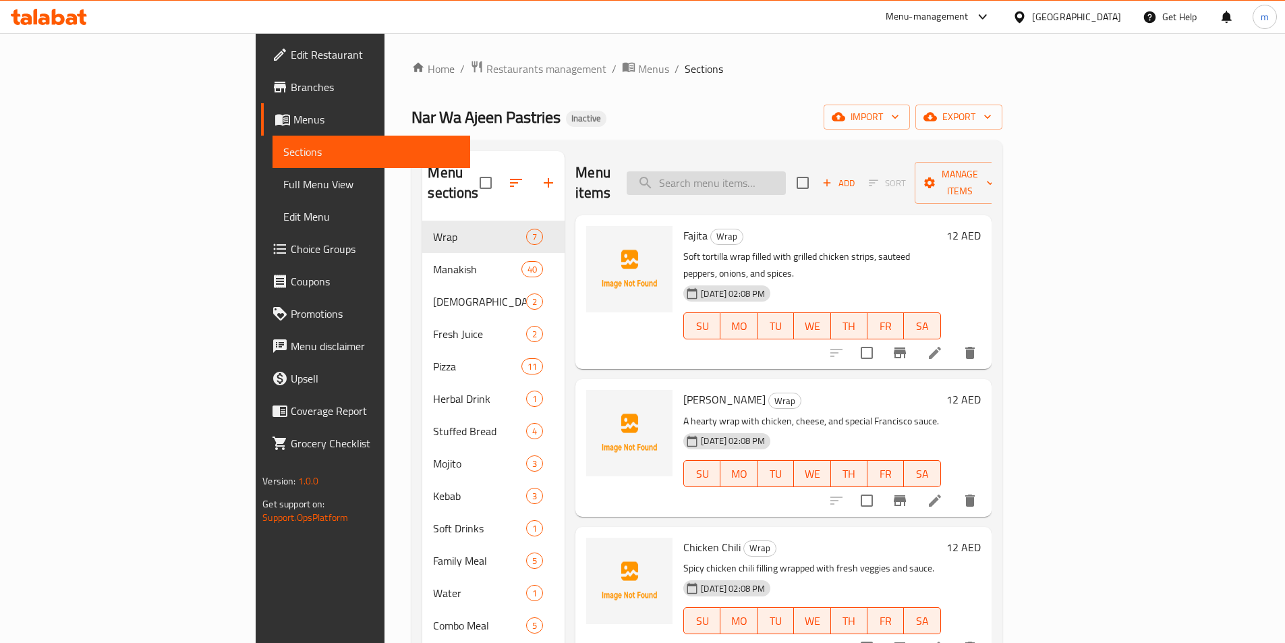
click at [773, 175] on input "search" at bounding box center [705, 183] width 159 height 24
paste input "Mortadella"
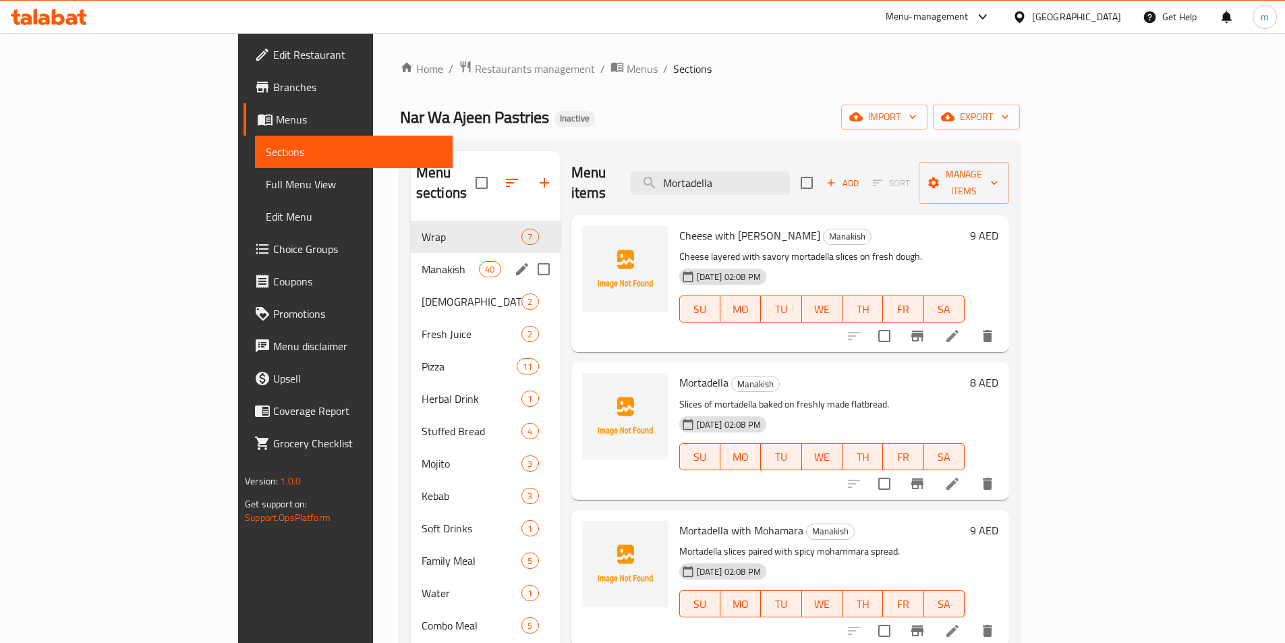
type input "Mortadella"
click at [421, 261] on span "Manakish" at bounding box center [449, 269] width 57 height 16
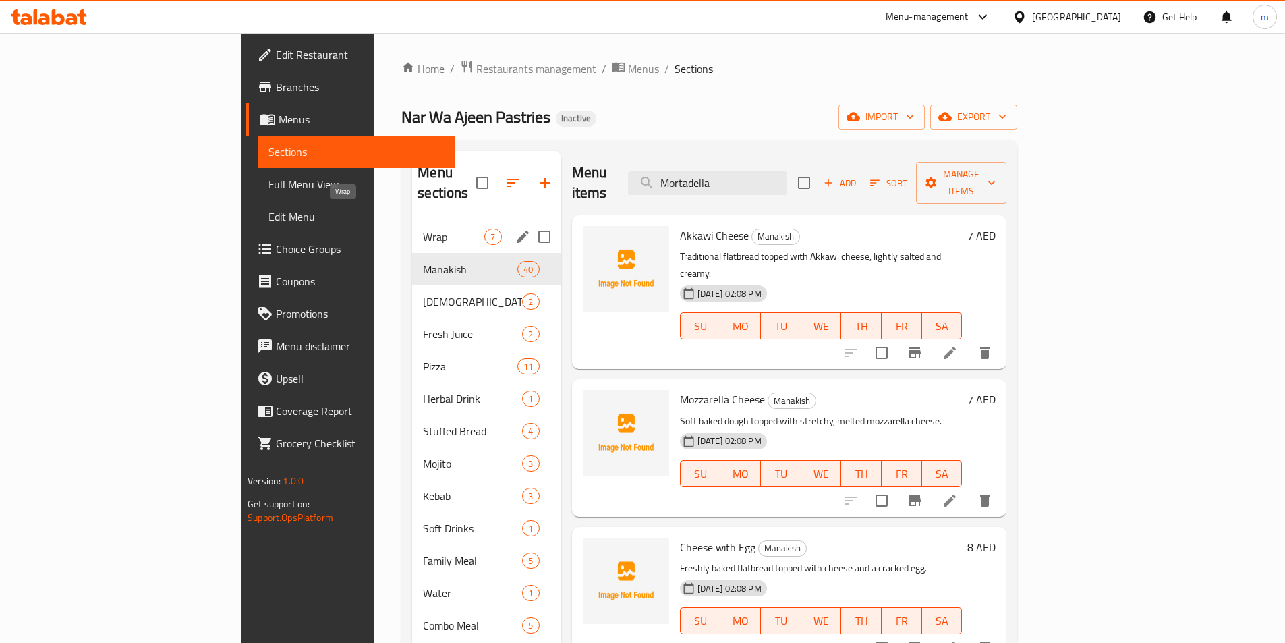
click at [423, 229] on span "Wrap" at bounding box center [453, 237] width 61 height 16
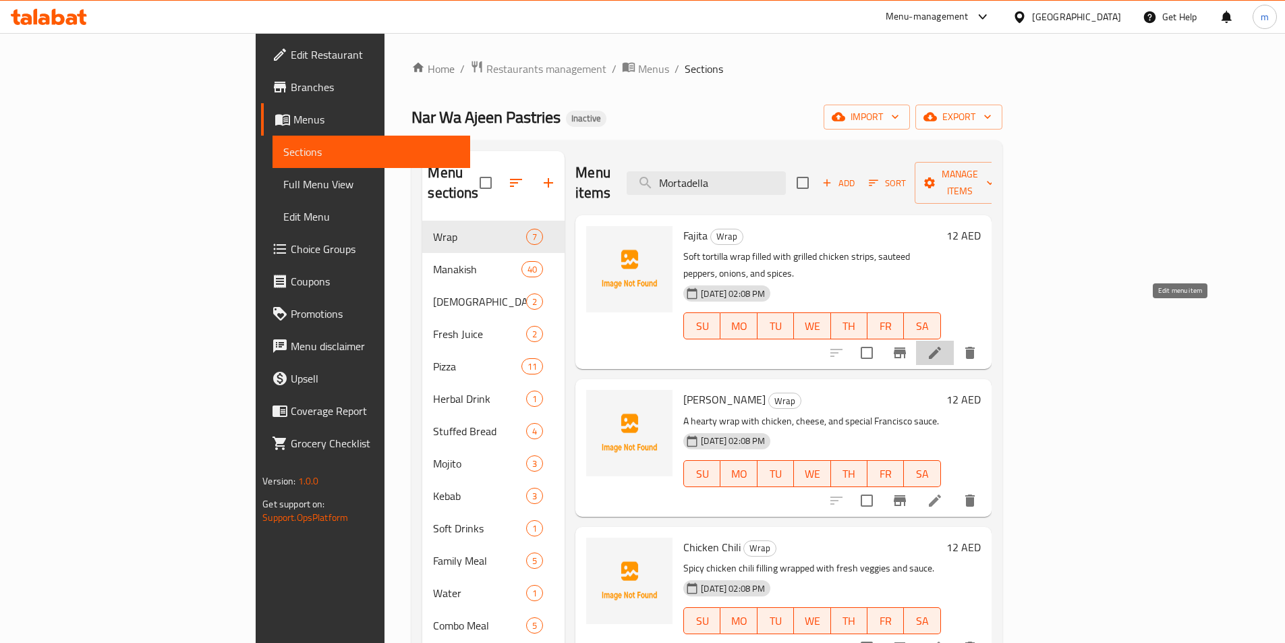
click at [941, 347] on icon at bounding box center [935, 353] width 12 height 12
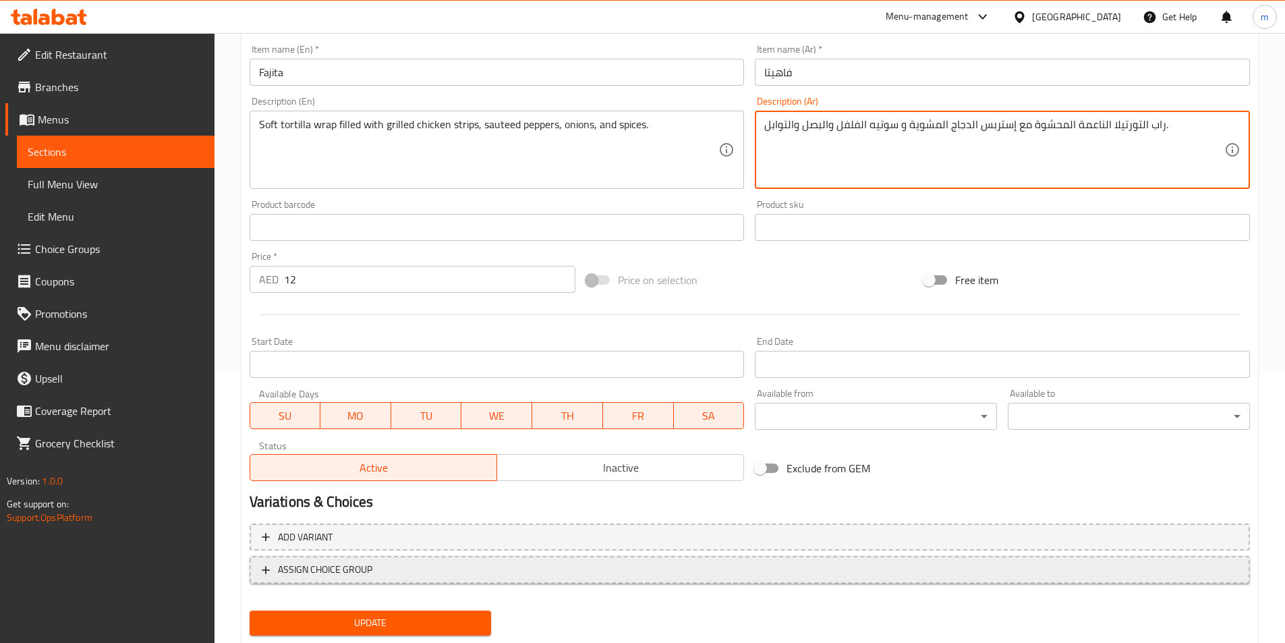
scroll to position [310, 0]
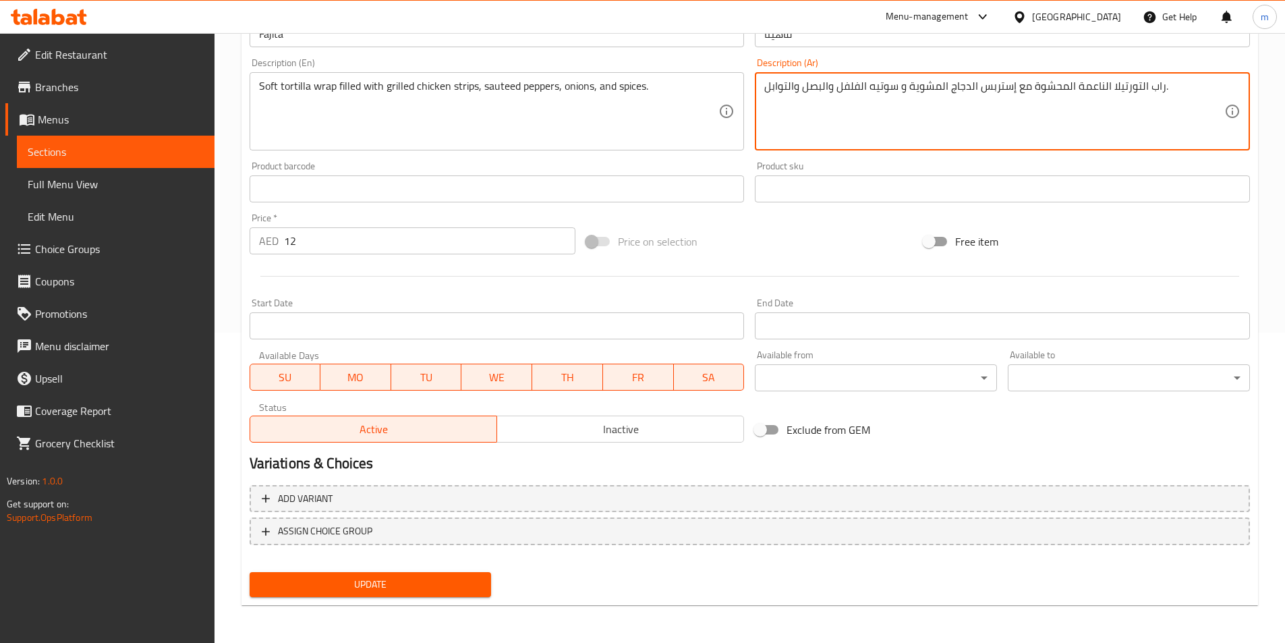
type textarea "راب التورتيلا الناعمة المحشوة مع إستربس الدجاج المشوية و سوتيه الفلفل والبصل وا…"
click at [448, 589] on span "Update" at bounding box center [370, 584] width 221 height 17
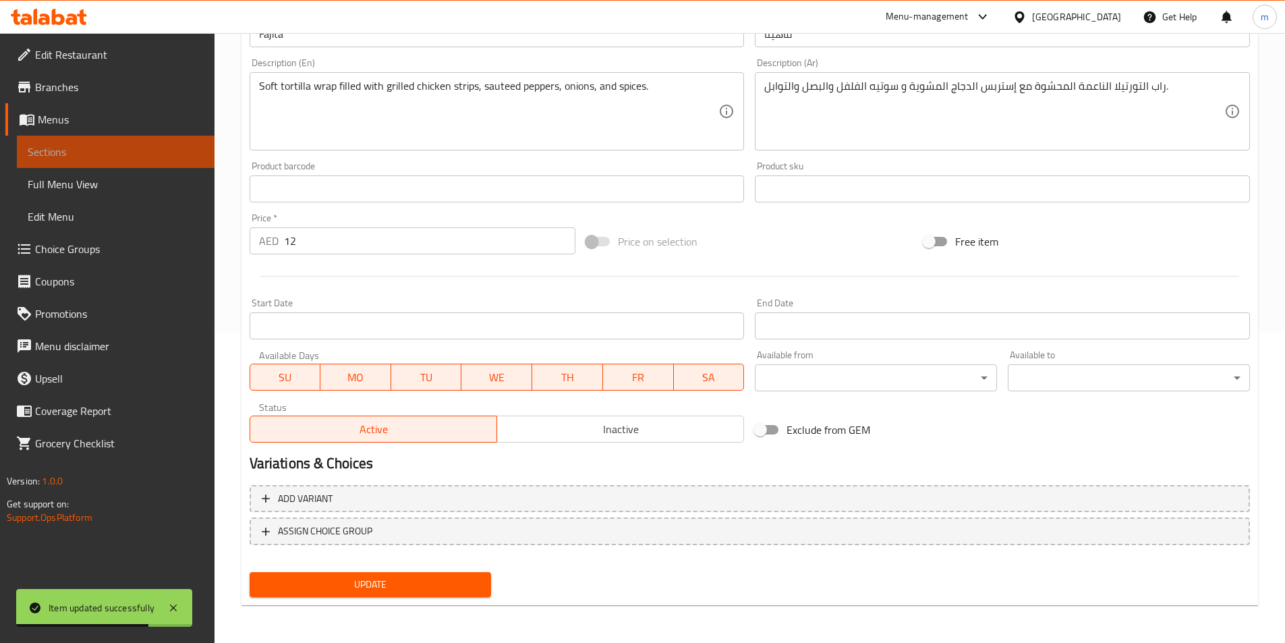
click at [72, 147] on span "Sections" at bounding box center [116, 152] width 176 height 16
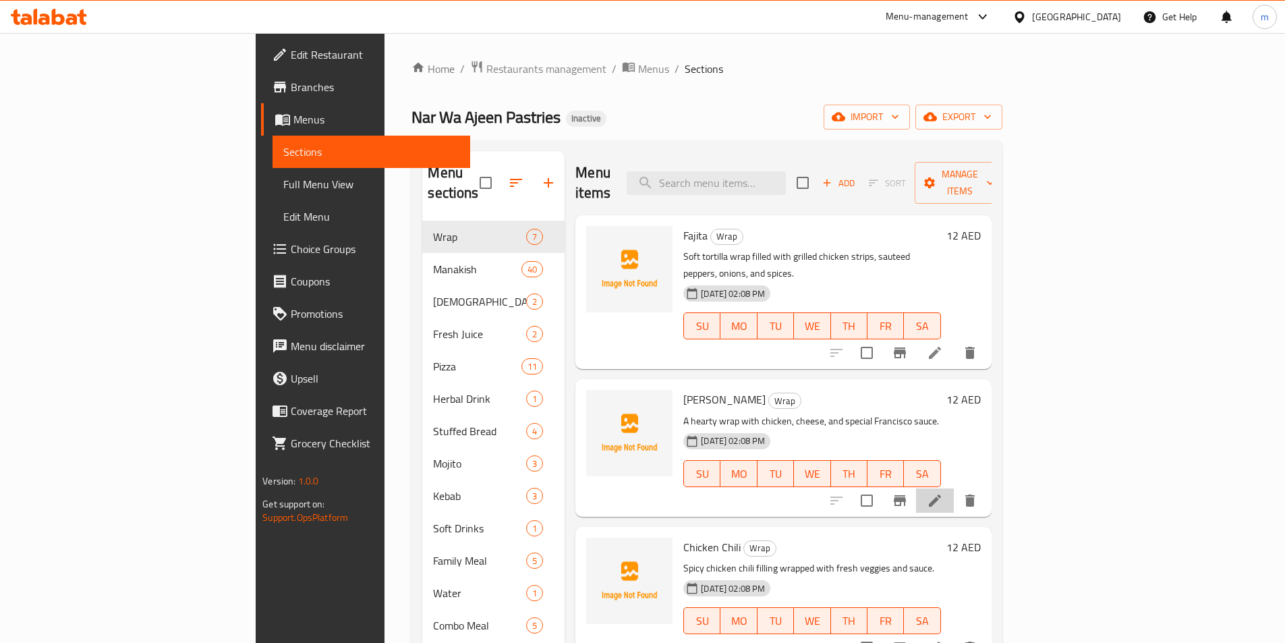
click at [941, 494] on icon at bounding box center [935, 500] width 12 height 12
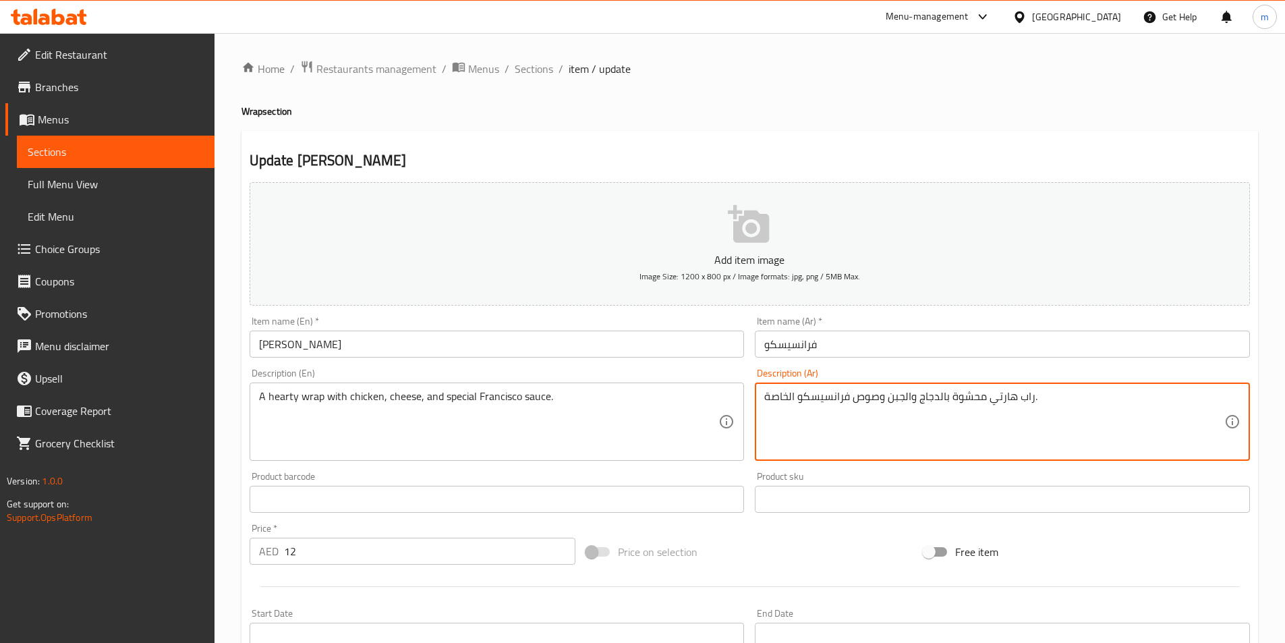
drag, startPoint x: 983, startPoint y: 397, endPoint x: 946, endPoint y: 393, distance: 37.2
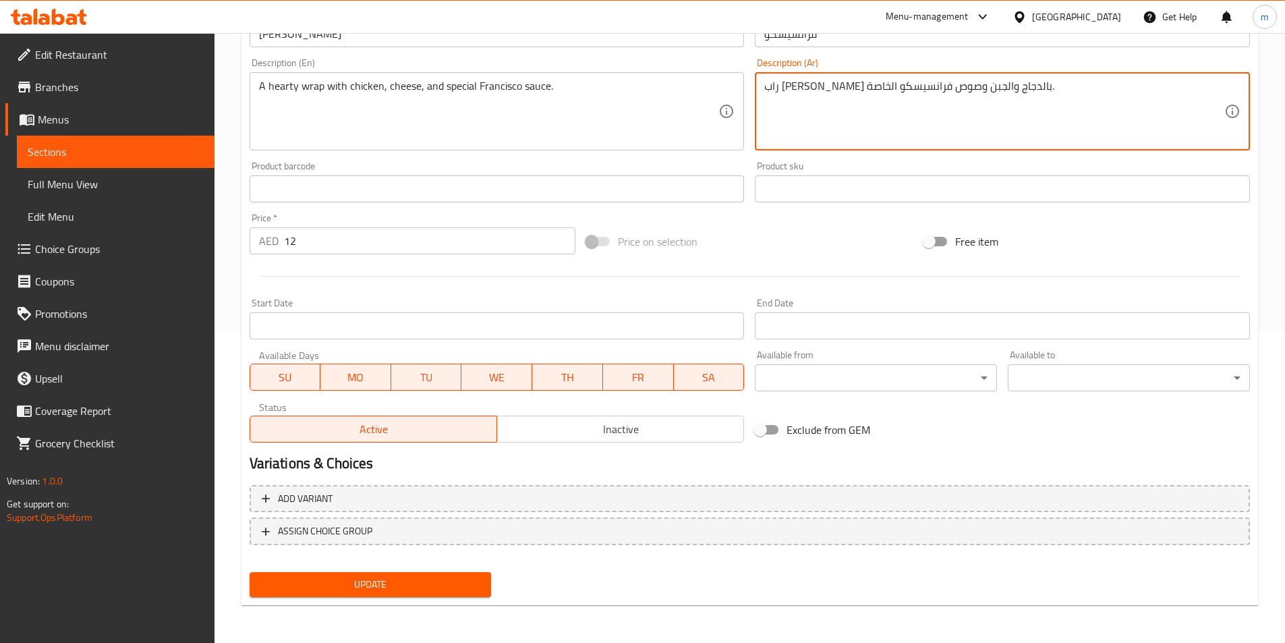
type textarea "راب [PERSON_NAME] بالدجاج والجبن وصوص فرانسيسكو الخاصة."
click at [452, 579] on span "Update" at bounding box center [370, 584] width 221 height 17
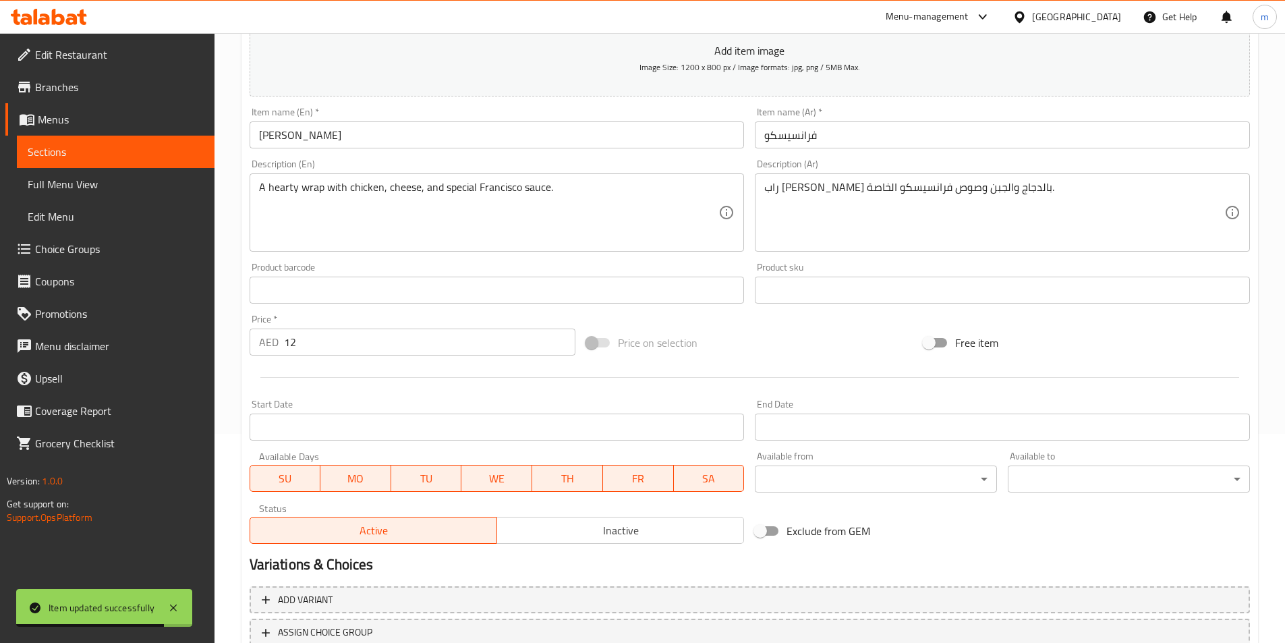
scroll to position [175, 0]
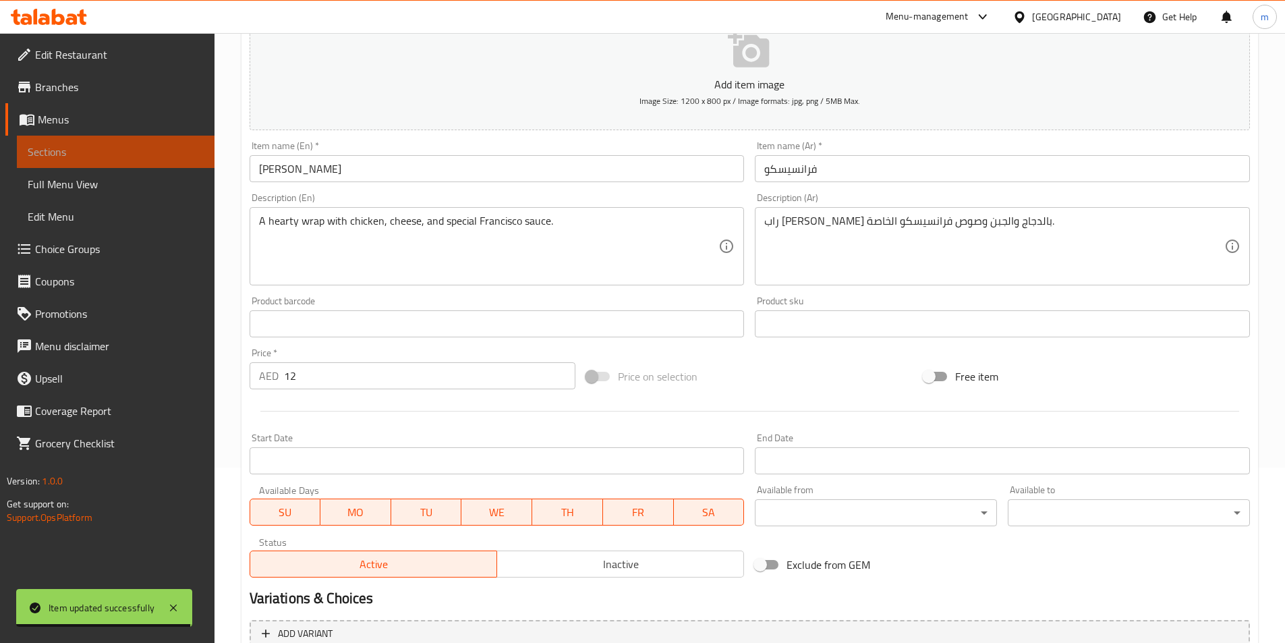
click at [95, 151] on span "Sections" at bounding box center [116, 152] width 176 height 16
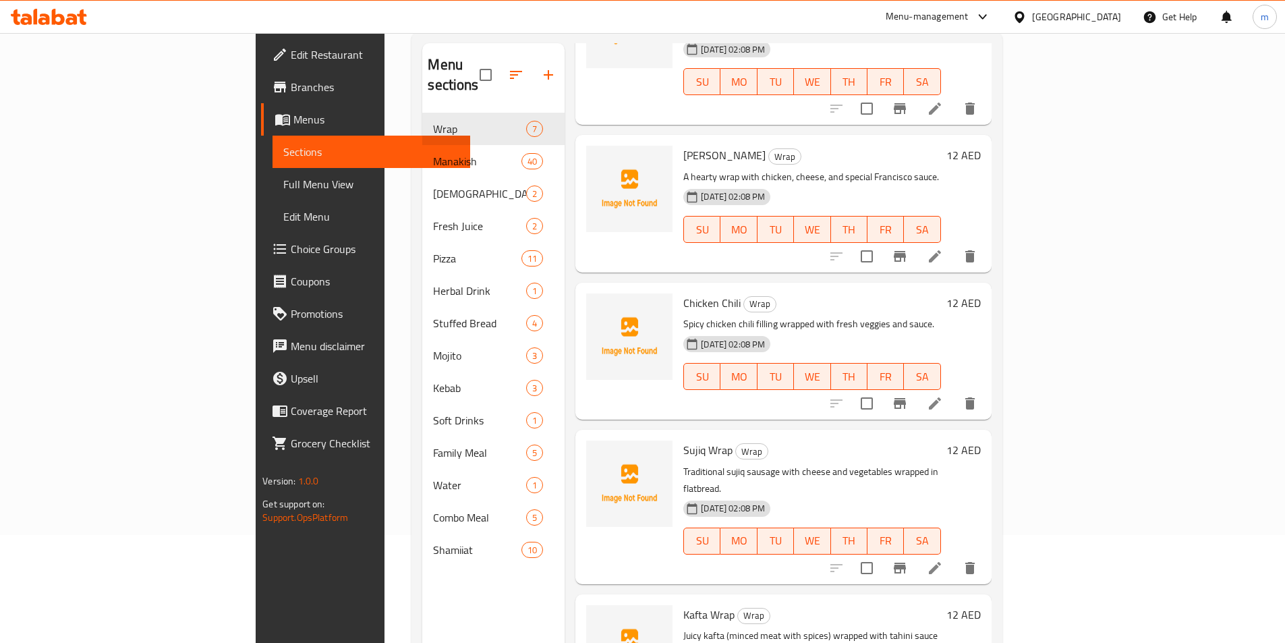
scroll to position [202, 0]
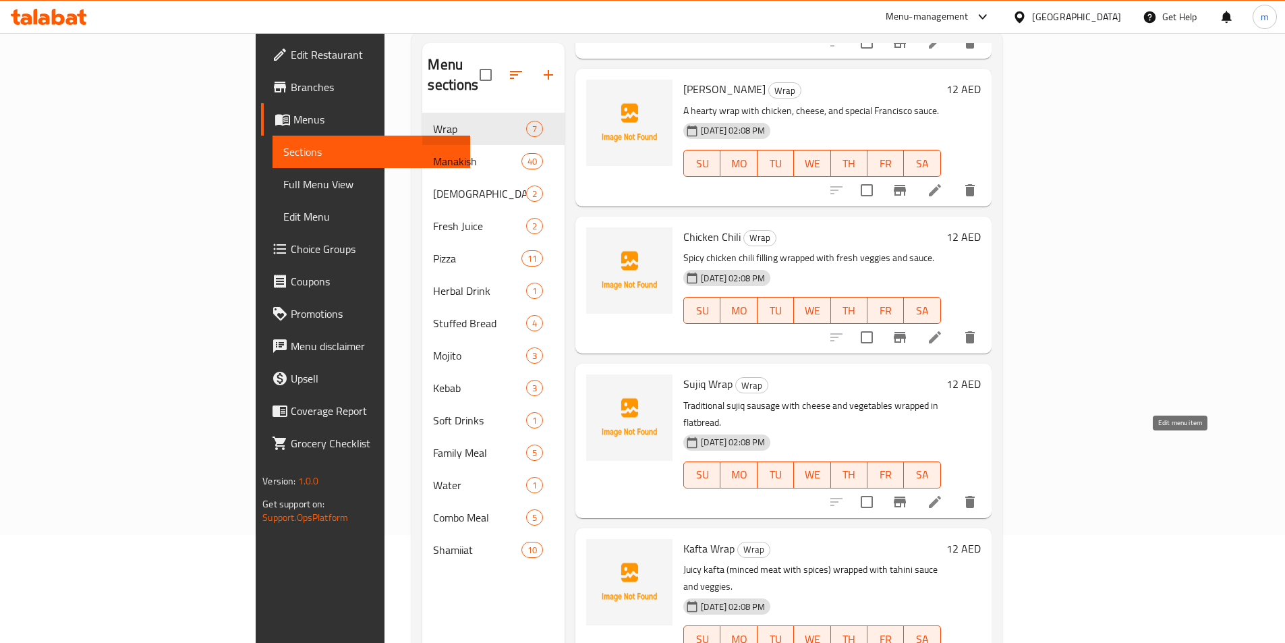
click at [941, 496] on icon at bounding box center [935, 502] width 12 height 12
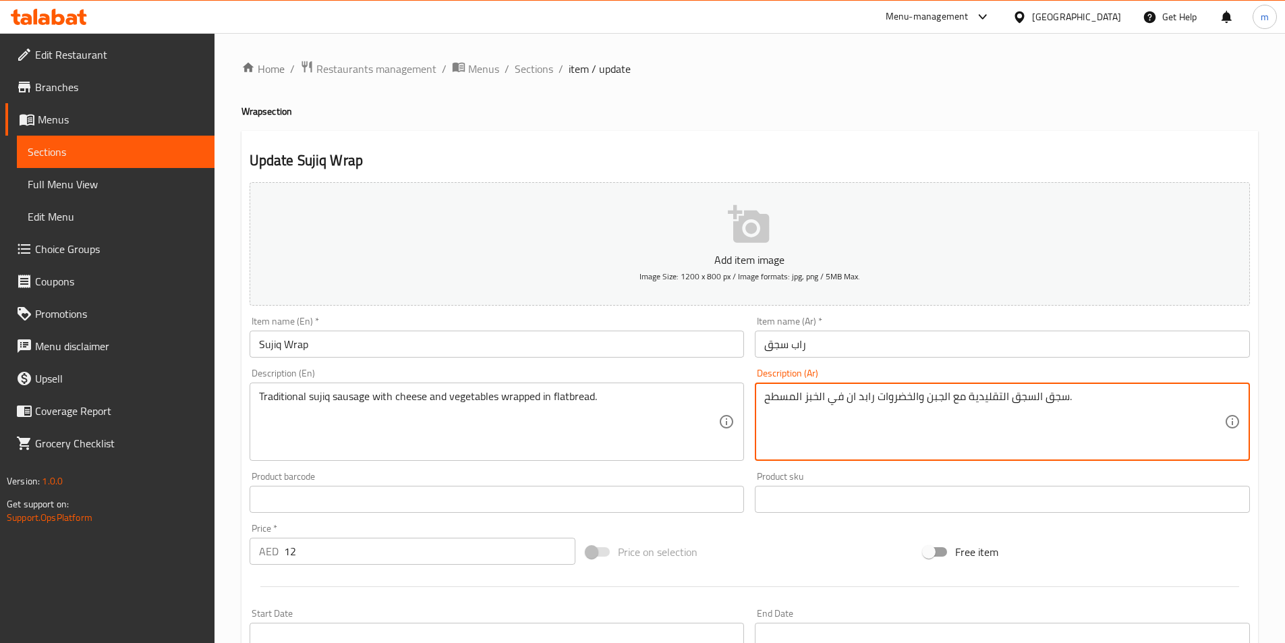
drag, startPoint x: 1045, startPoint y: 398, endPoint x: 1065, endPoint y: 399, distance: 20.2
click at [1032, 398] on textarea "سجق السجق التقليدية مع الجبن والخضروات رابد ان في الخبز المسطح." at bounding box center [994, 422] width 460 height 64
drag, startPoint x: 1036, startPoint y: 397, endPoint x: 1011, endPoint y: 400, distance: 25.1
click at [1011, 400] on textarea "سجق السجق التقليدية مع الجبن والخضروات رابد ان في الخبز المسطح." at bounding box center [994, 422] width 460 height 64
paste textarea "سوسيس"
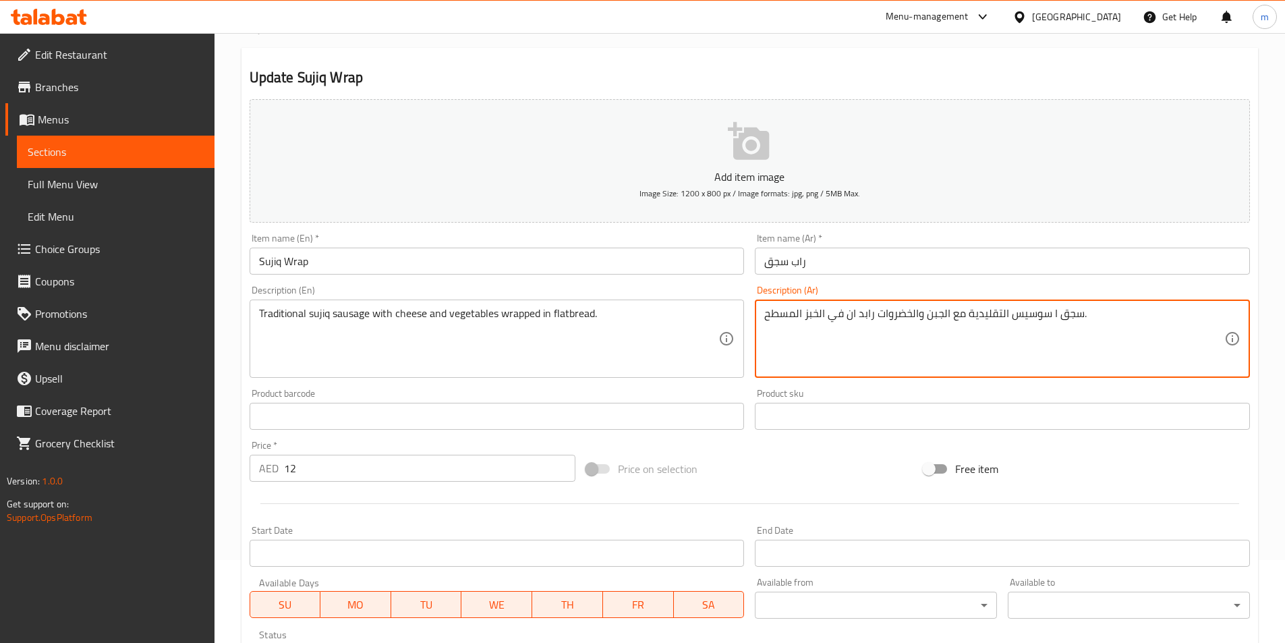
scroll to position [135, 0]
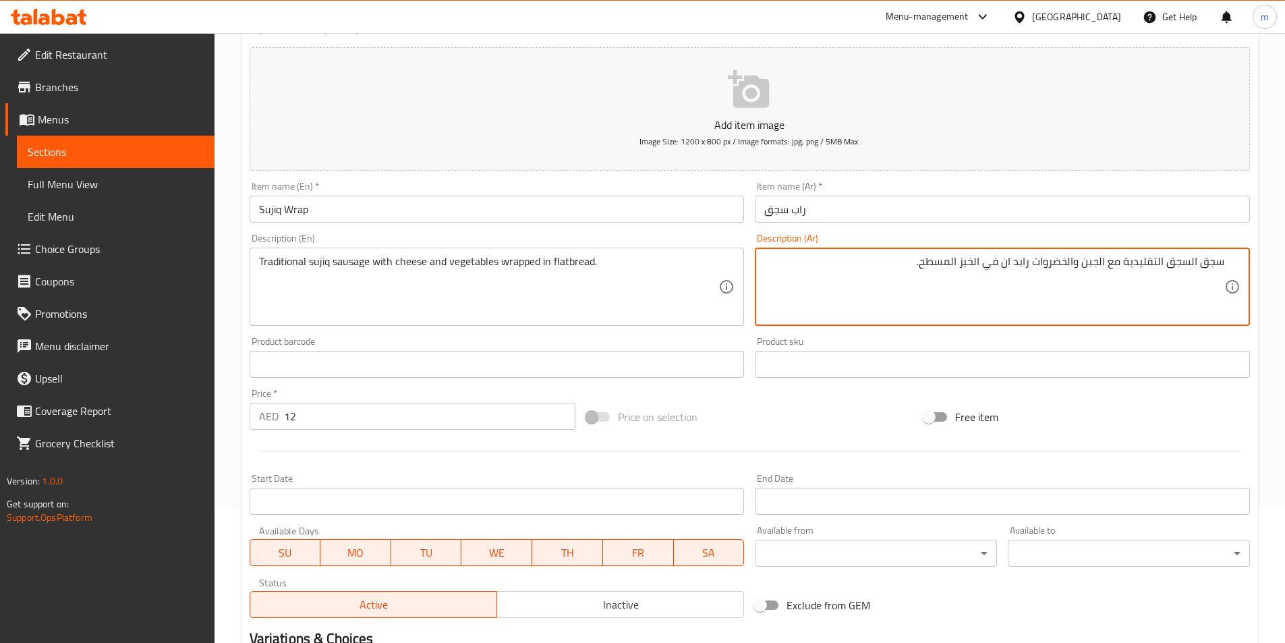
click at [1189, 262] on textarea "سجق السجق التقليدية مع الجبن والخضروات رابد ان في الخبز المسطح." at bounding box center [994, 287] width 460 height 64
drag, startPoint x: 1191, startPoint y: 262, endPoint x: 1167, endPoint y: 262, distance: 23.6
click at [1167, 262] on textarea "سجق السجق التقليدية مع الجبن والخضروات رابد ان في الخبز المسطح." at bounding box center [994, 287] width 460 height 64
paste textarea "سوسيس"
click at [1182, 262] on textarea "سجق ال سوسيس التقليدية مع الجبن والخضروات رابد ان في الخبز المسطح." at bounding box center [994, 287] width 460 height 64
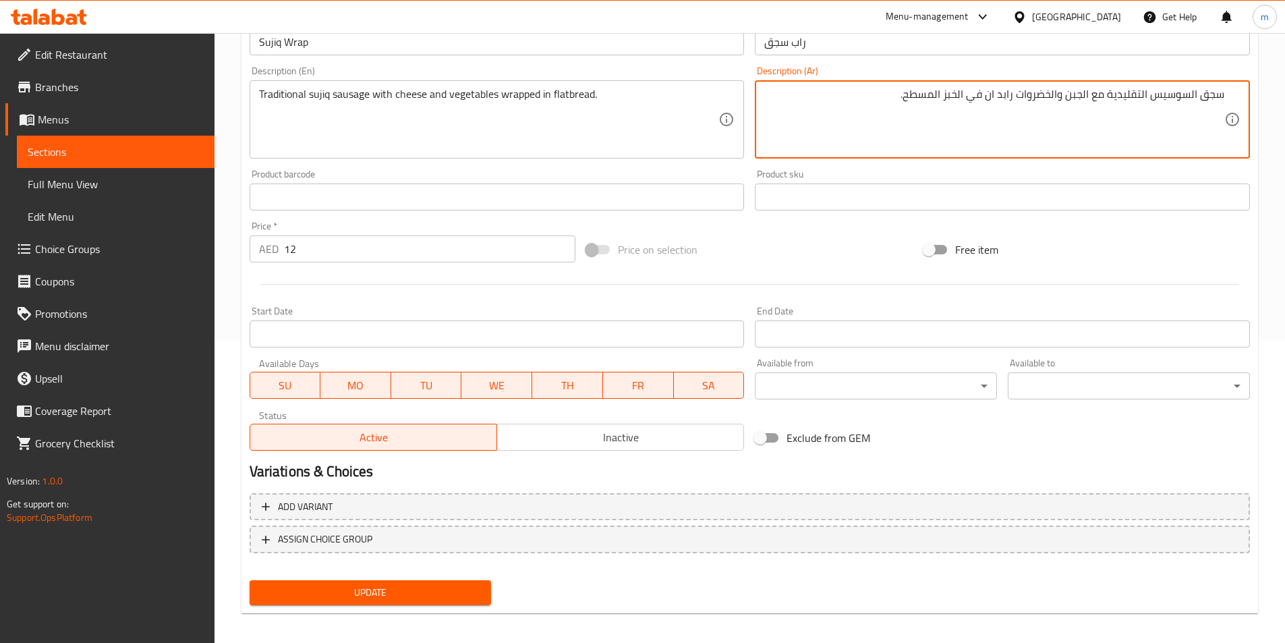
scroll to position [310, 0]
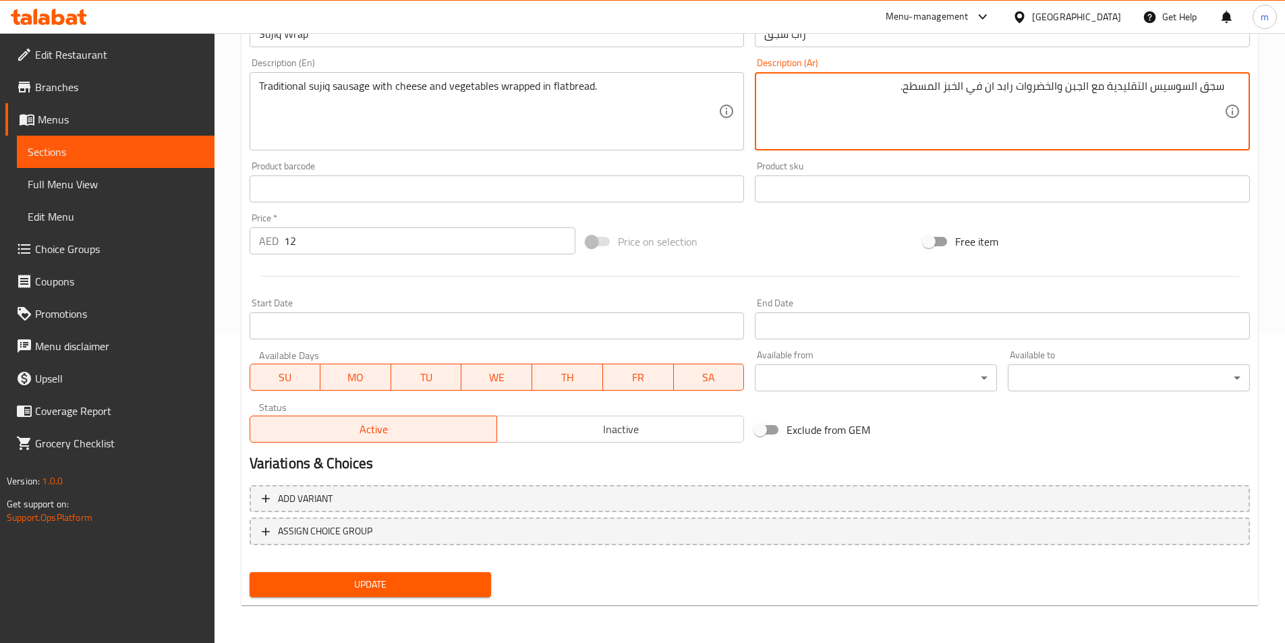
type textarea "سجق السوسيس التقليدية مع الجبن والخضروات رابد ان في الخبز المسطح."
click at [461, 588] on span "Update" at bounding box center [370, 584] width 221 height 17
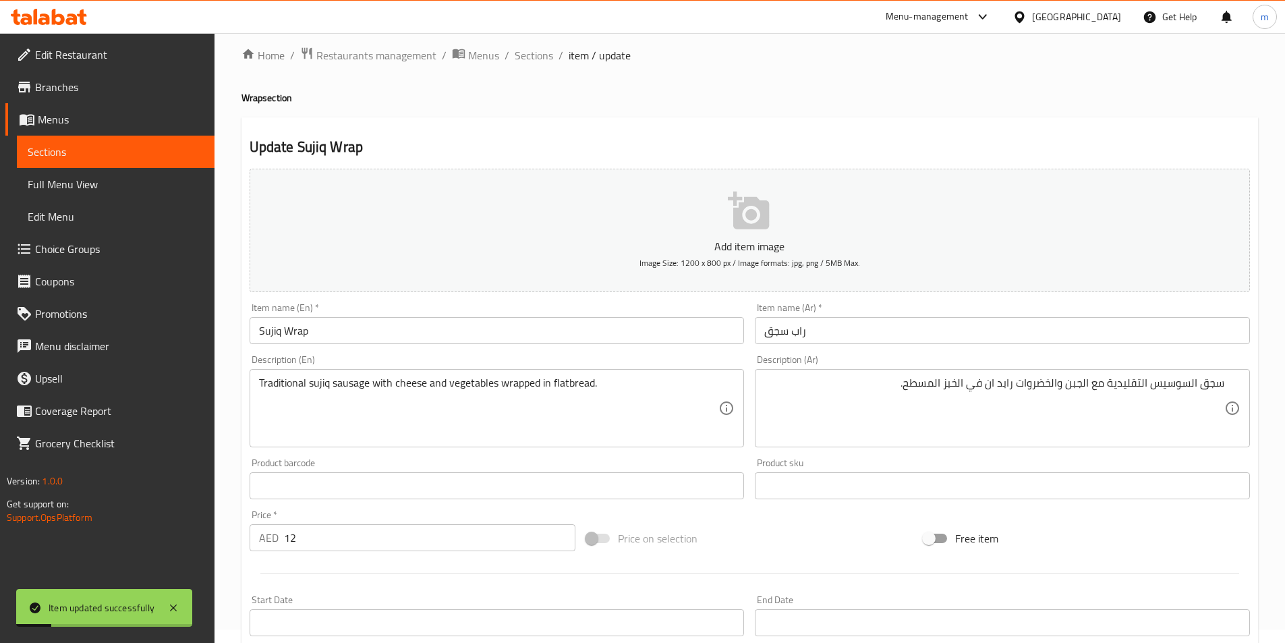
scroll to position [0, 0]
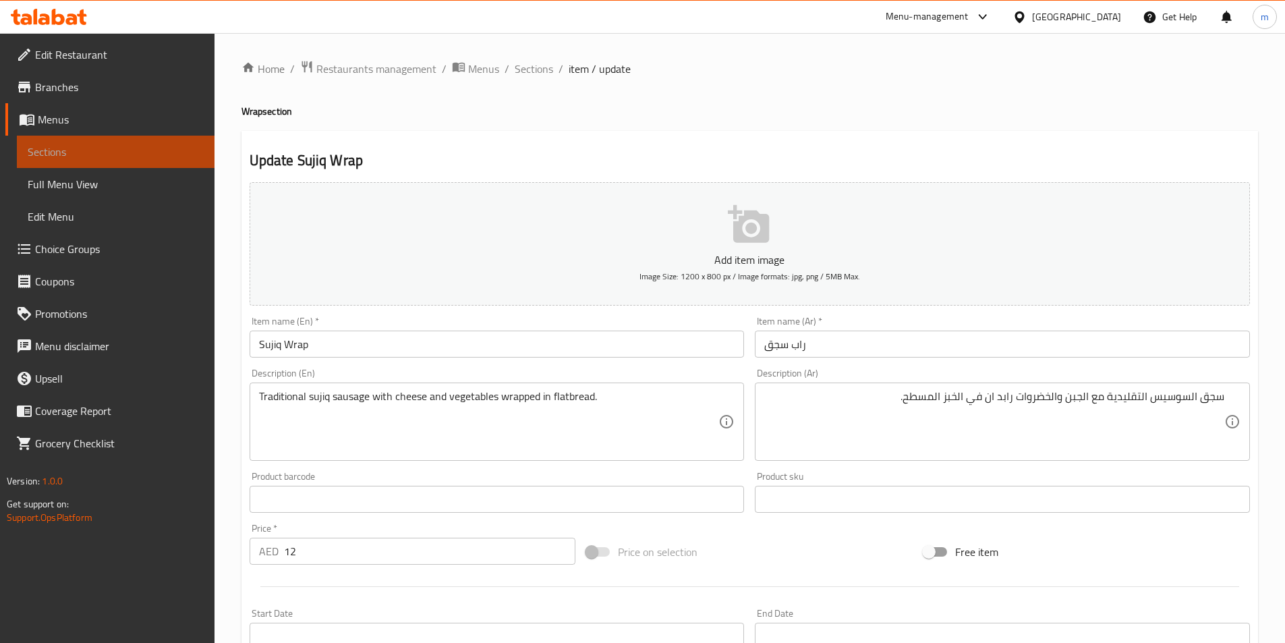
click at [102, 158] on span "Sections" at bounding box center [116, 152] width 176 height 16
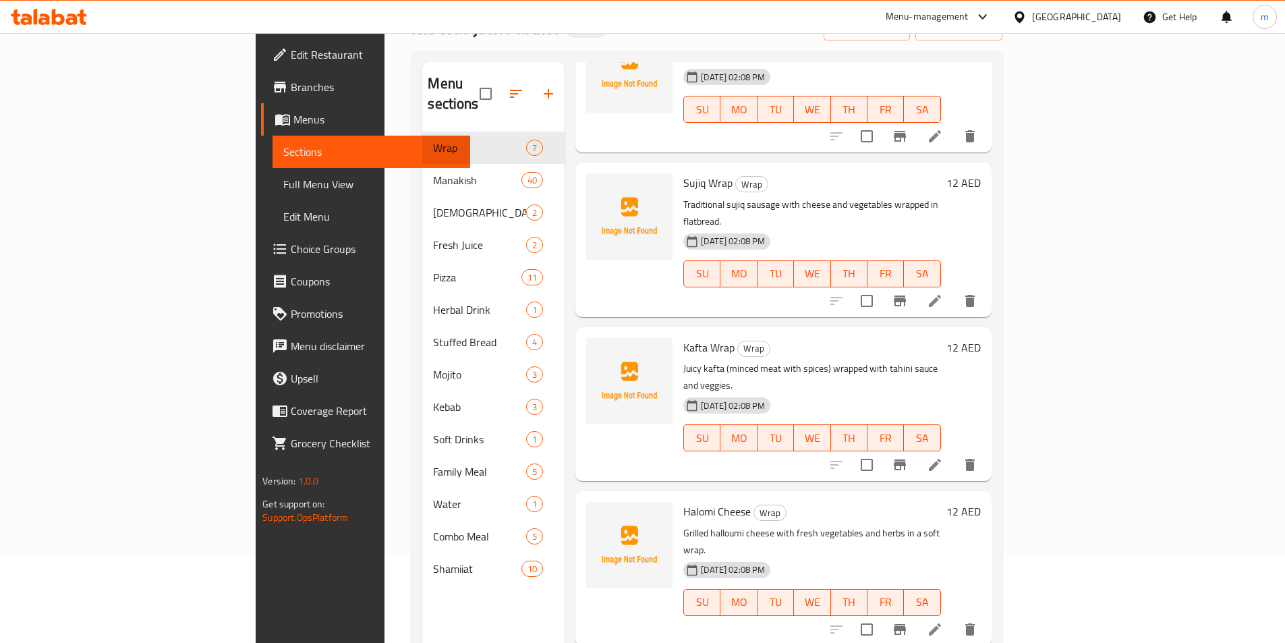
scroll to position [189, 0]
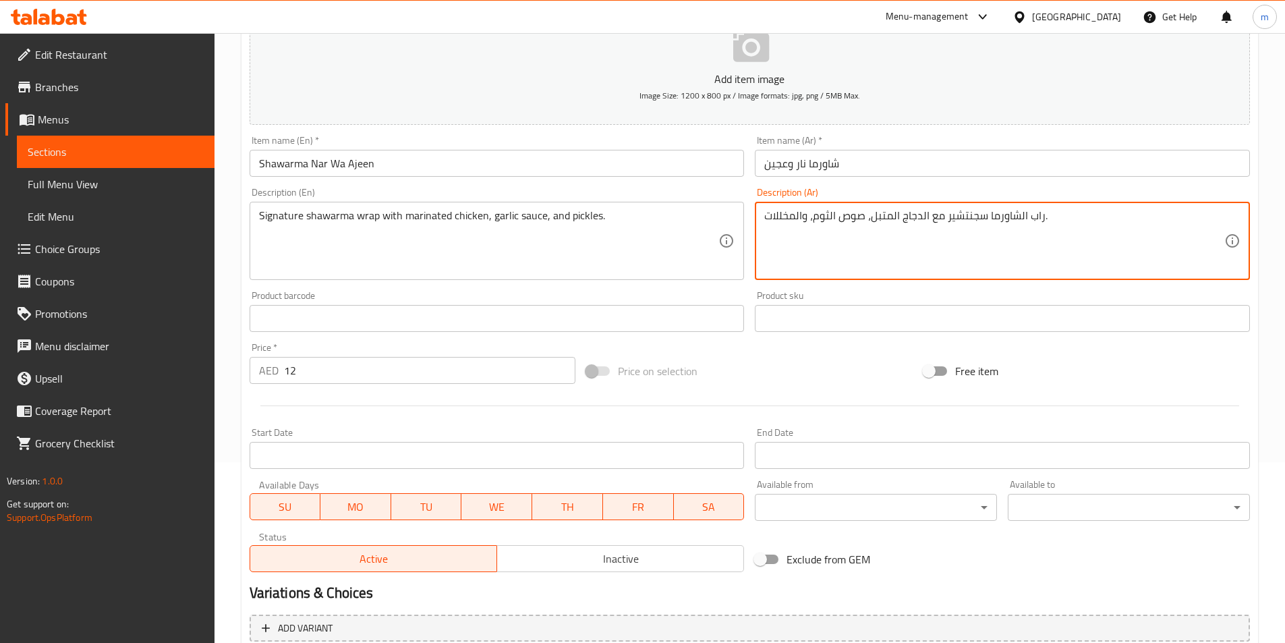
scroll to position [310, 0]
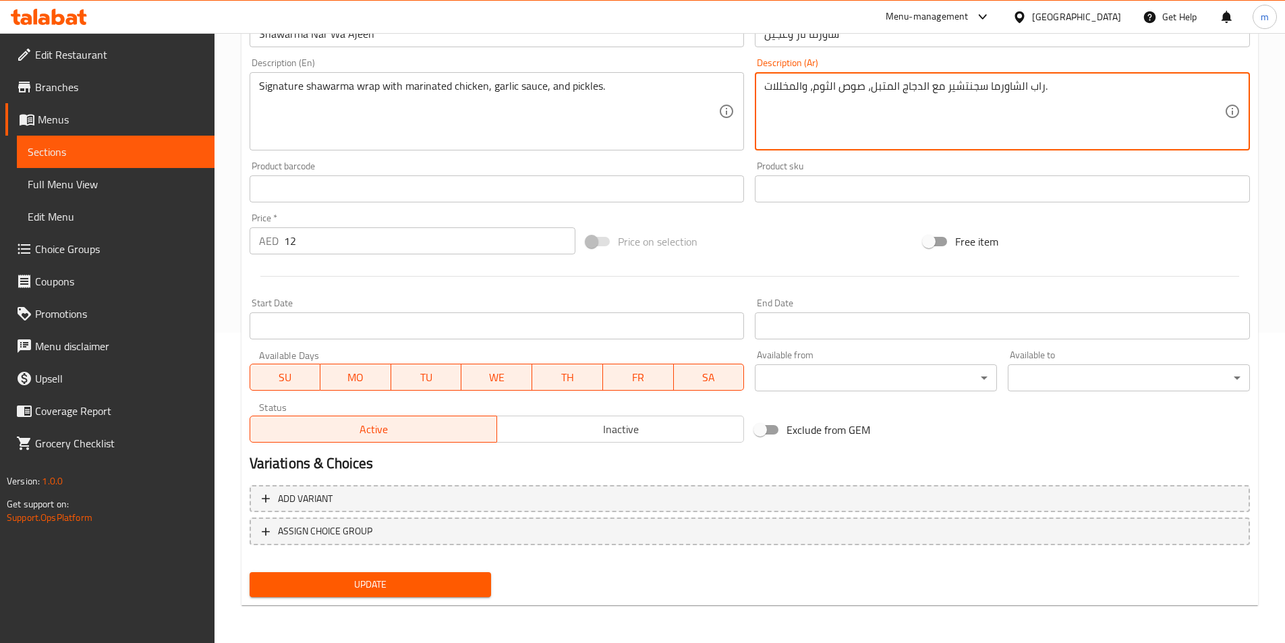
type textarea "راب الشاورما سجنتشير مع الدجاج المتبل، صوص الثوم، والمخللات."
click at [425, 589] on span "Update" at bounding box center [370, 584] width 221 height 17
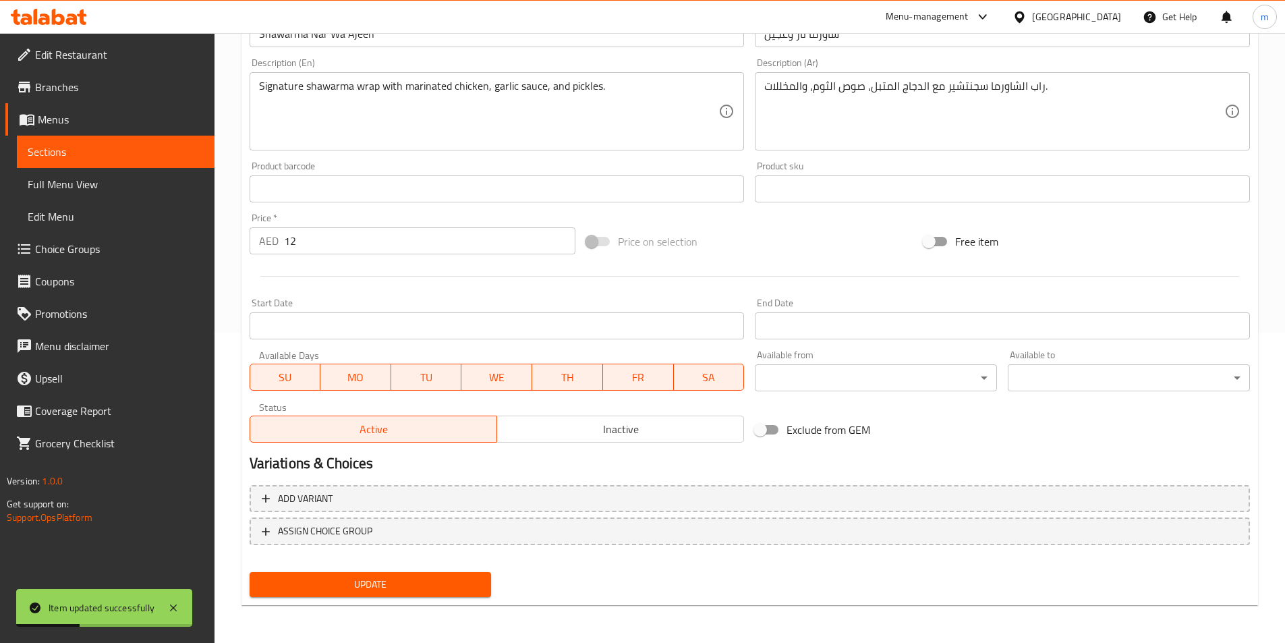
click at [94, 151] on span "Sections" at bounding box center [116, 152] width 176 height 16
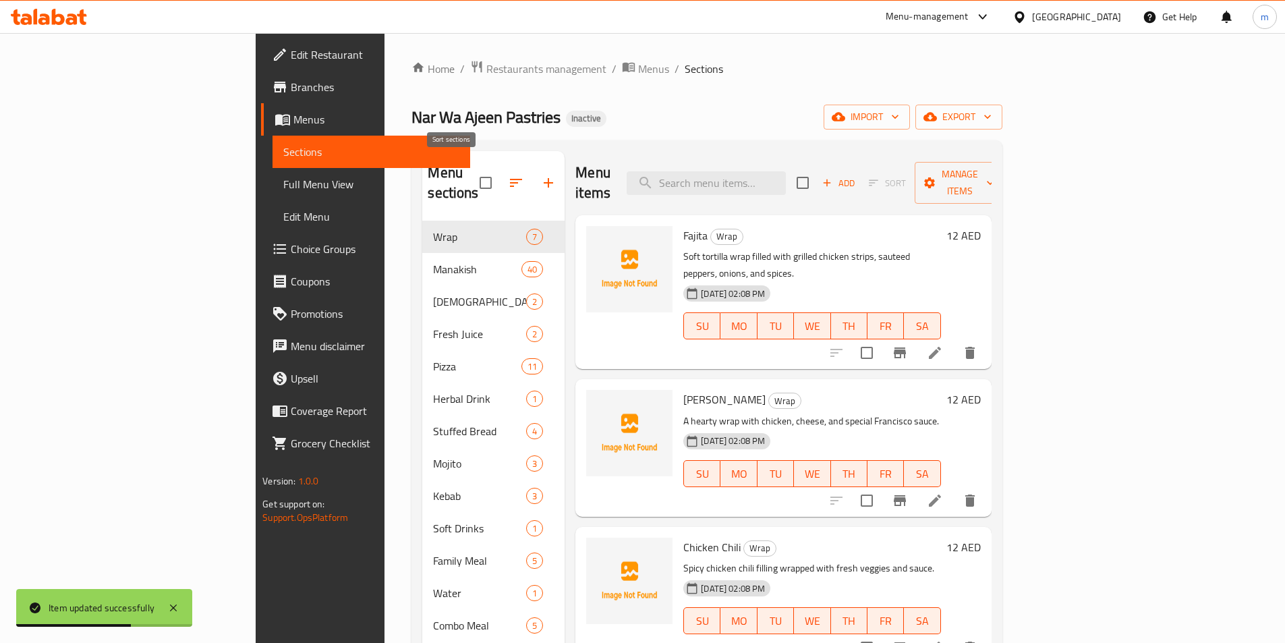
click at [510, 179] on icon "button" at bounding box center [516, 183] width 12 height 8
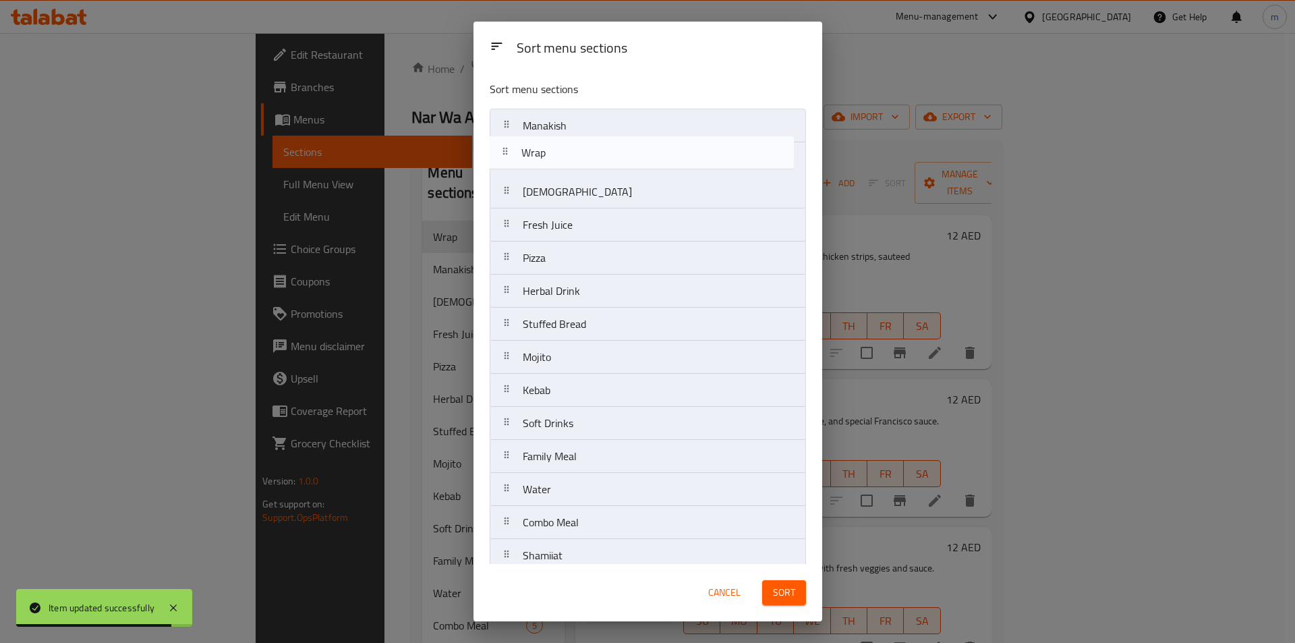
drag, startPoint x: 589, startPoint y: 140, endPoint x: 587, endPoint y: 170, distance: 30.4
click at [587, 170] on nav "Wrap Manakish Safiha Shamia Fresh Juice Pizza Herbal Drink Stuffed Bread Mojito…" at bounding box center [648, 341] width 316 height 464
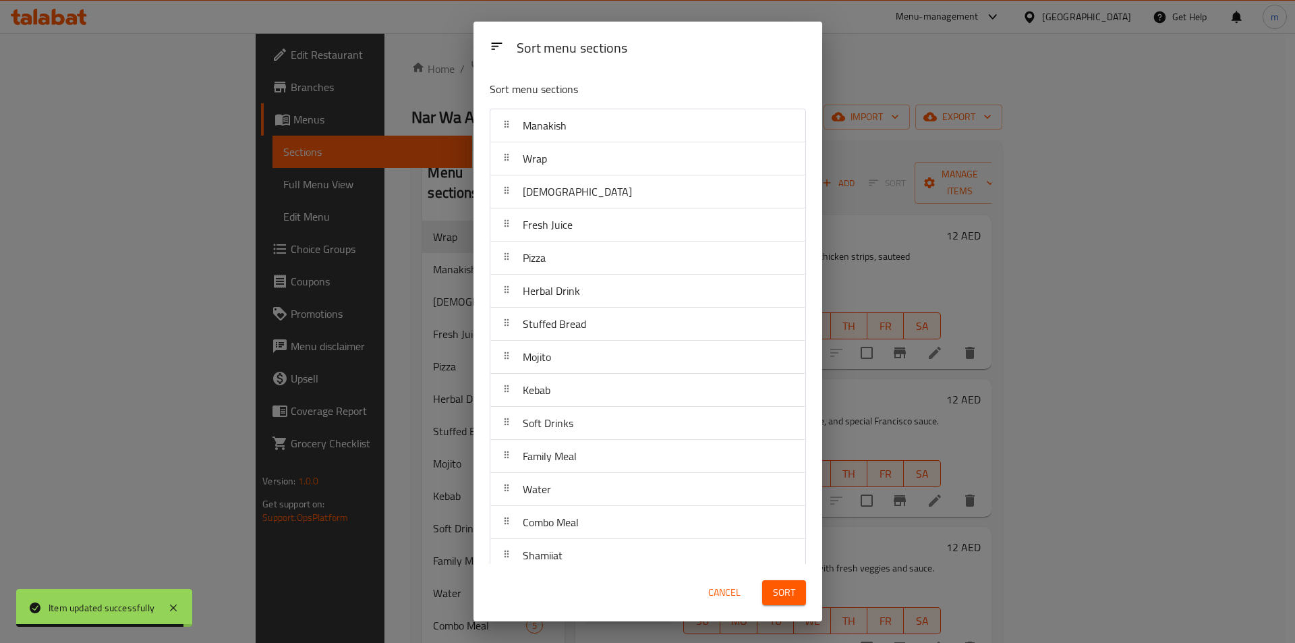
click at [792, 598] on span "Sort" at bounding box center [784, 592] width 22 height 17
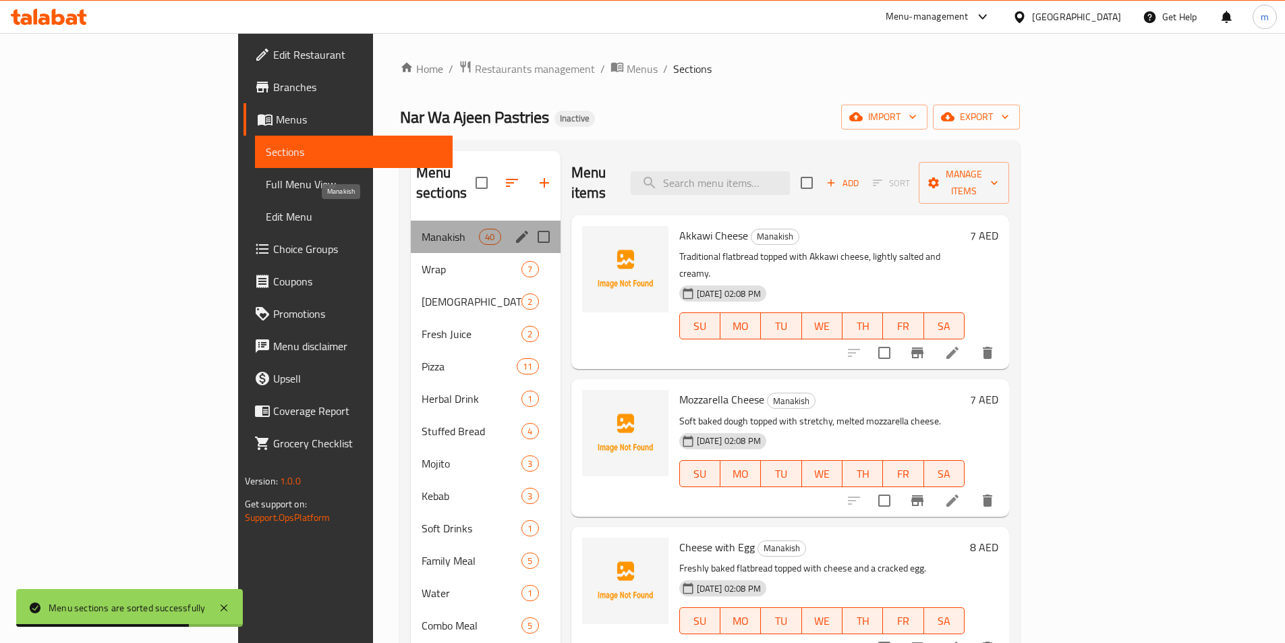
click at [421, 229] on span "Manakish" at bounding box center [449, 237] width 57 height 16
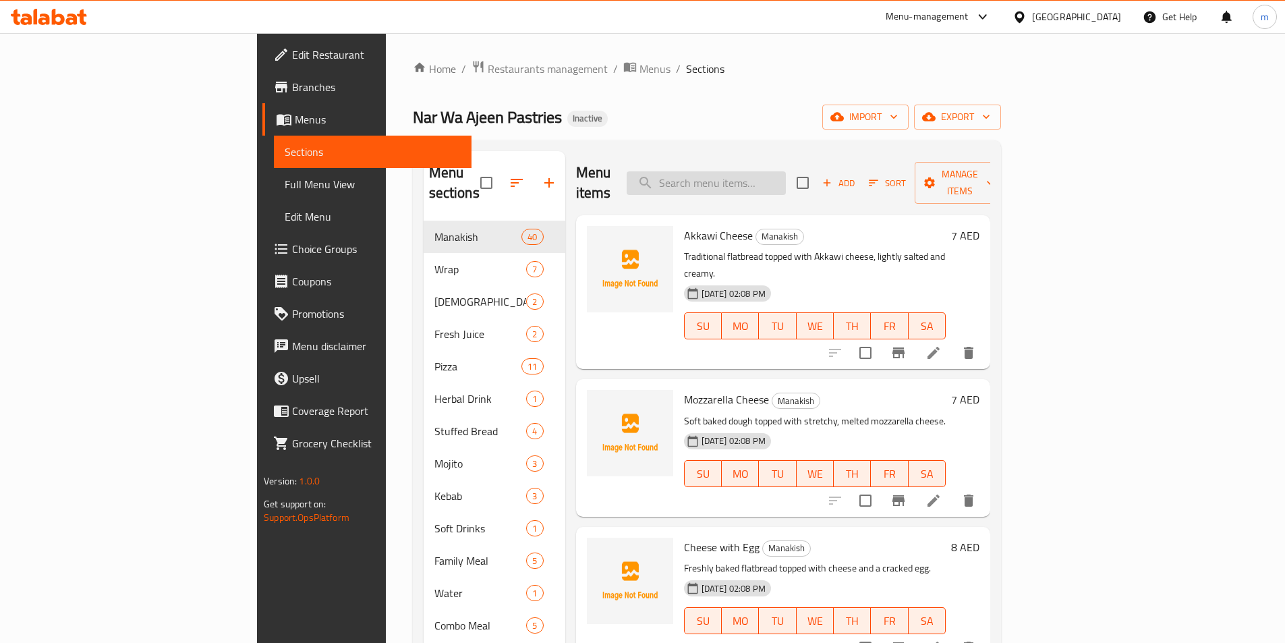
click at [780, 179] on input "search" at bounding box center [705, 183] width 159 height 24
paste input "Turkey Cheese"
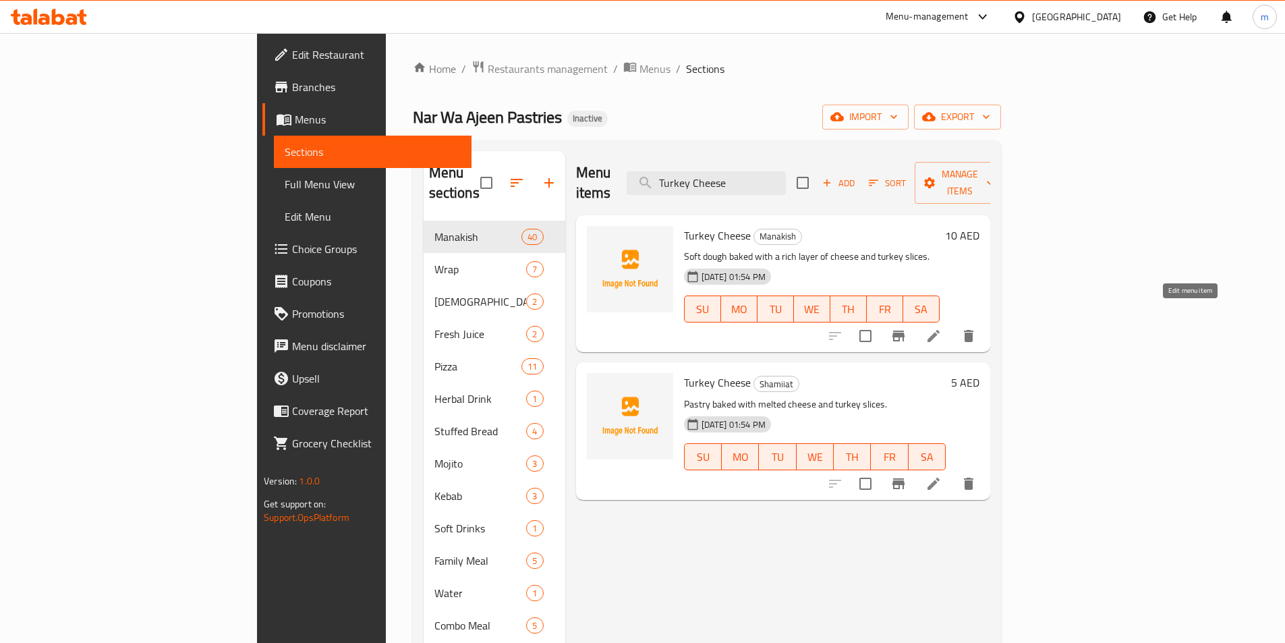
type input "Turkey Cheese"
click at [939, 330] on icon at bounding box center [933, 336] width 12 height 12
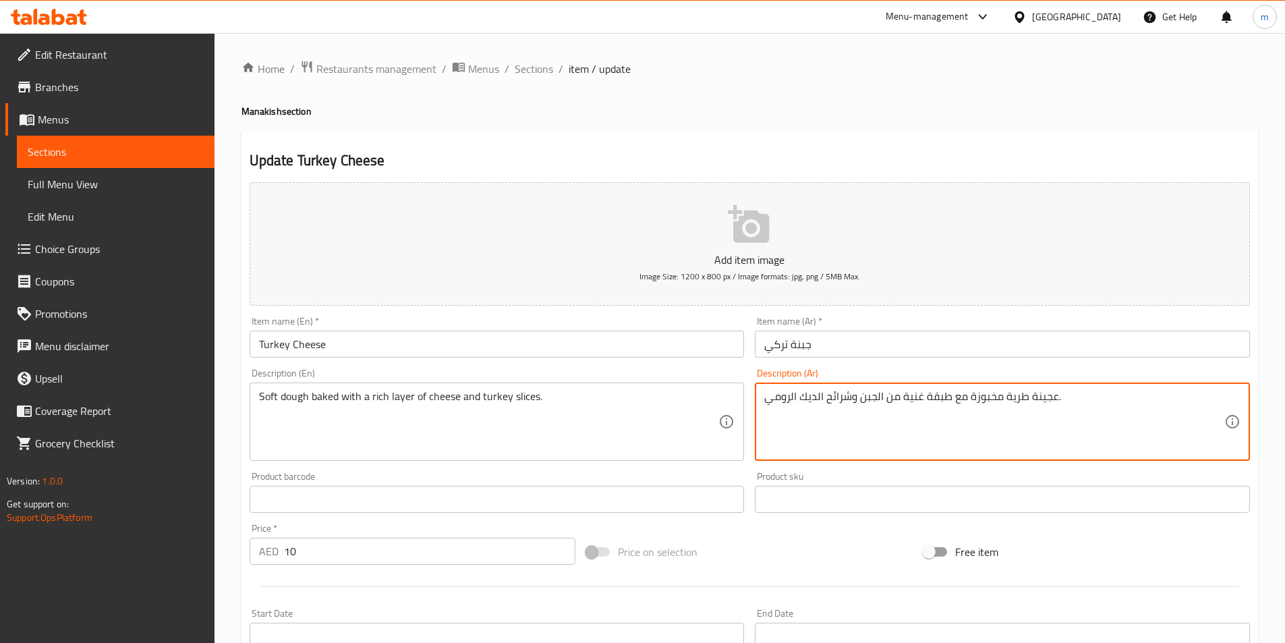
drag, startPoint x: 1025, startPoint y: 396, endPoint x: 1002, endPoint y: 397, distance: 23.0
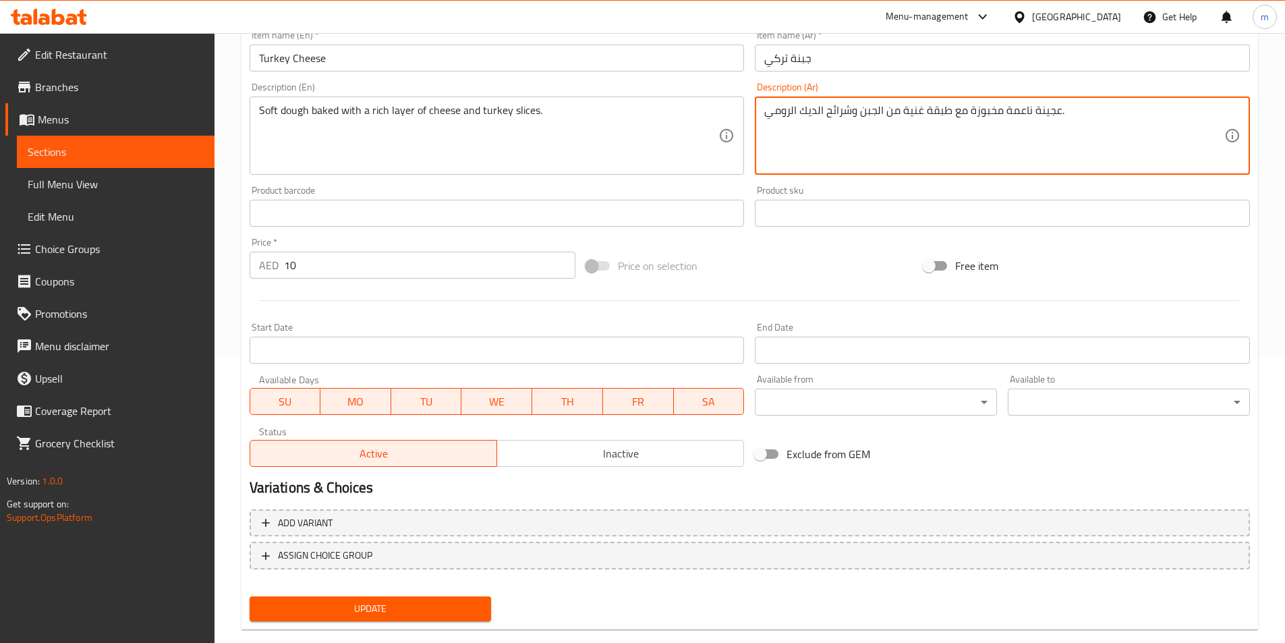
scroll to position [310, 0]
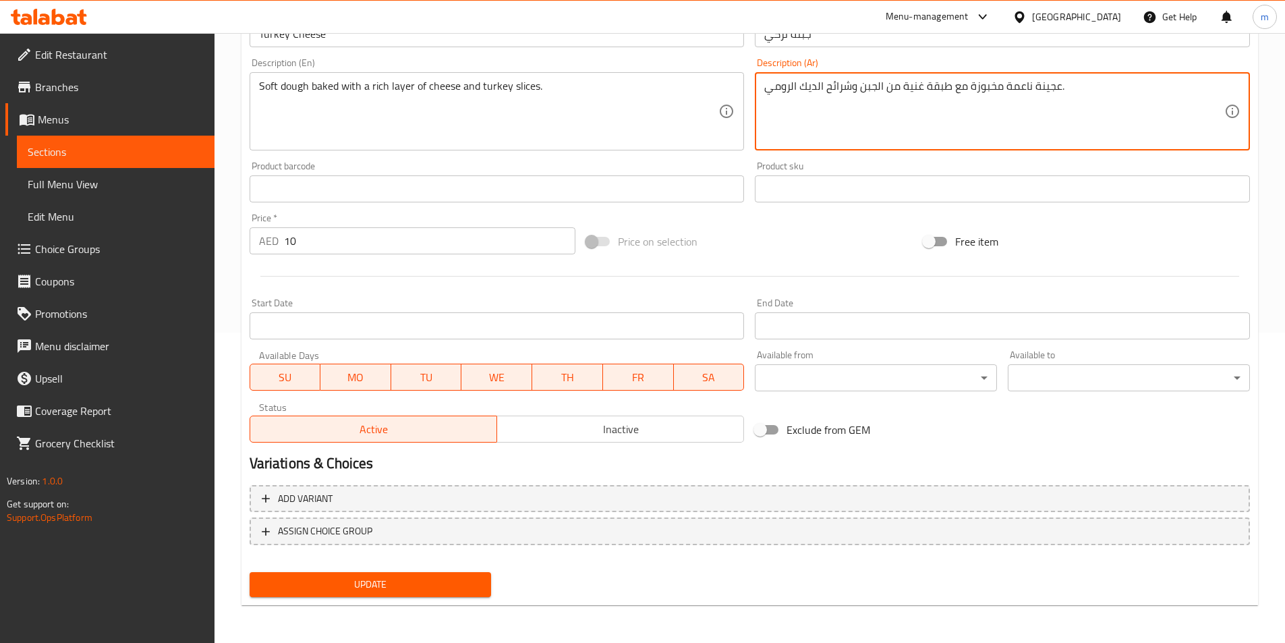
type textarea "عجينة ناعمة مخبوزة مع طبقة غنية من الجبن وشرائح الديك الرومي."
click at [462, 594] on button "Update" at bounding box center [370, 584] width 242 height 25
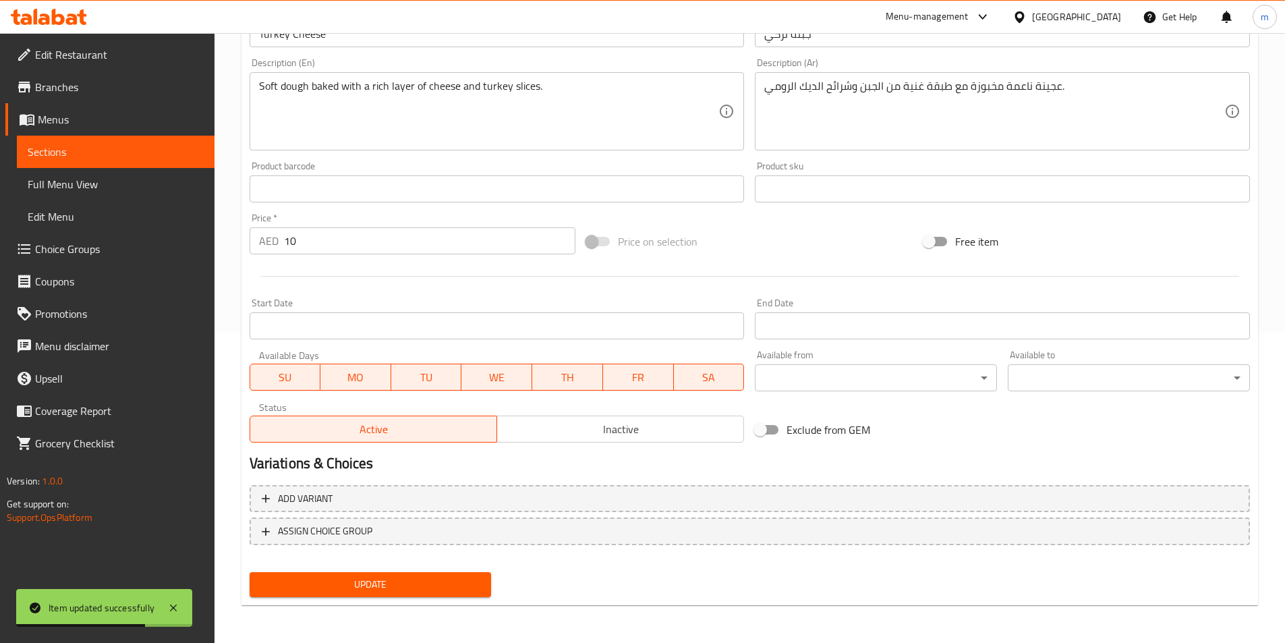
click at [111, 152] on span "Sections" at bounding box center [116, 152] width 176 height 16
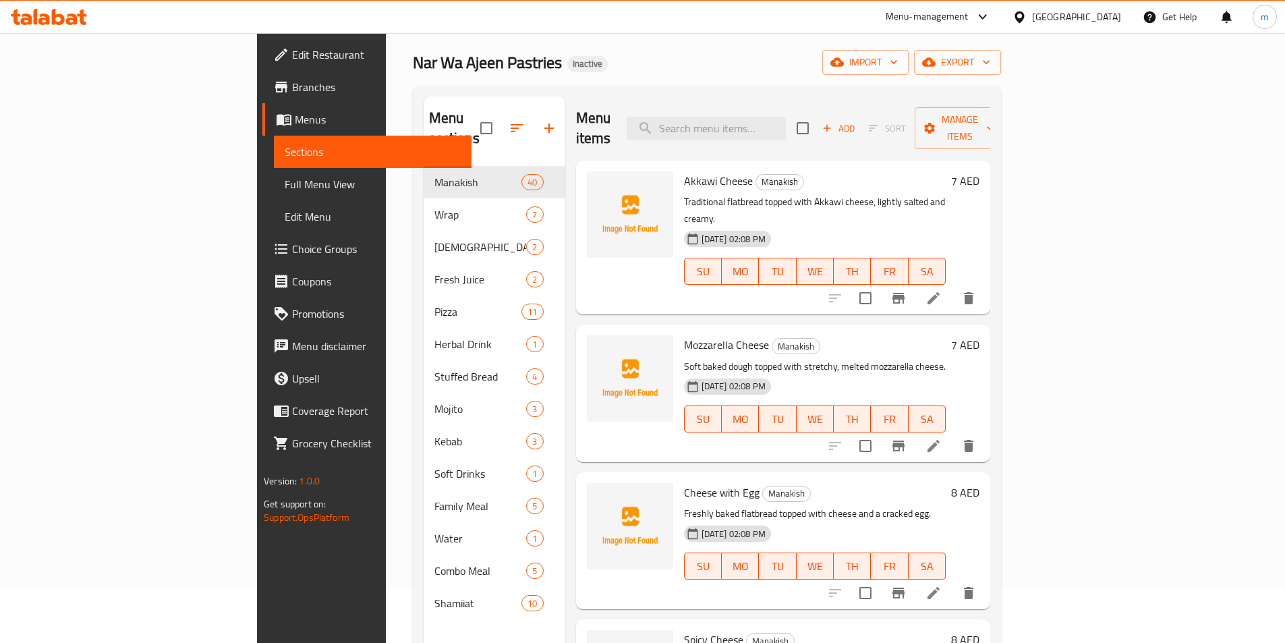
scroll to position [54, 0]
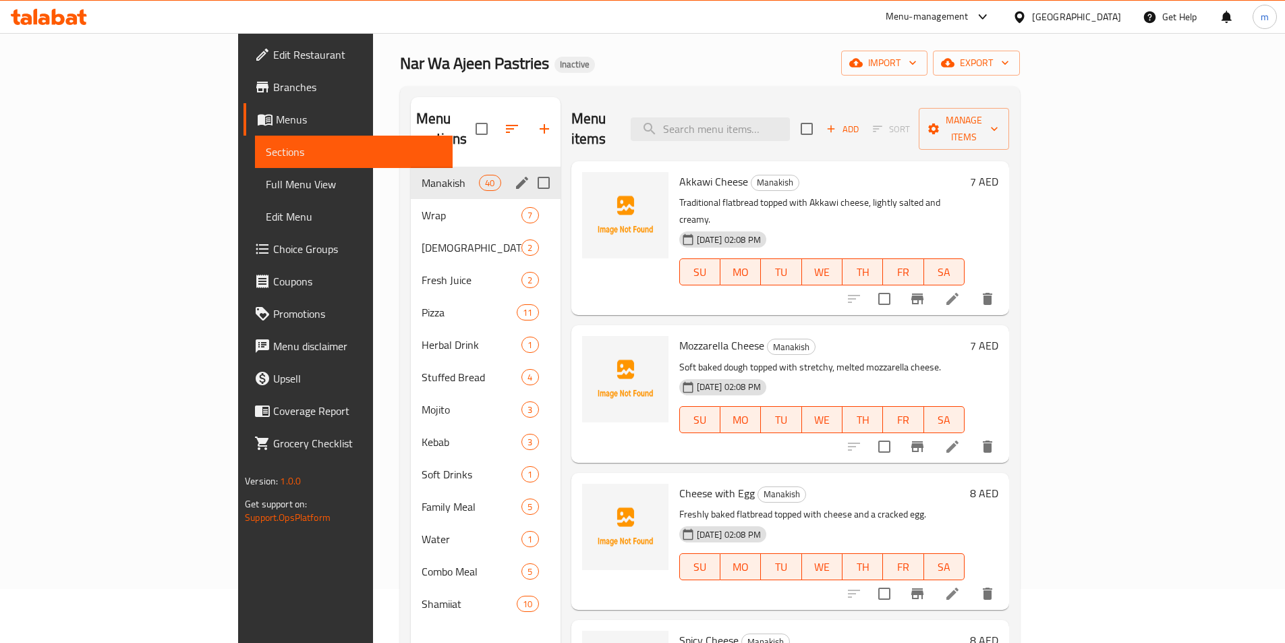
click at [411, 171] on div "Manakish 40" at bounding box center [486, 183] width 150 height 32
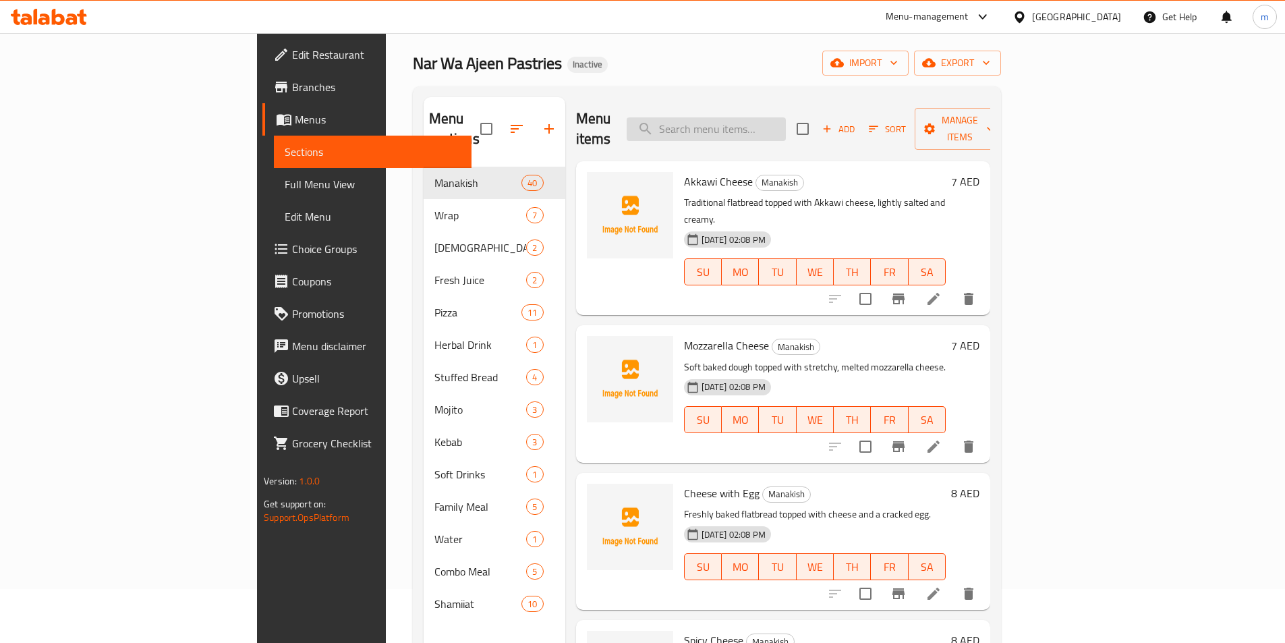
click at [786, 120] on input "search" at bounding box center [705, 129] width 159 height 24
paste input "Hotdog Cheese"
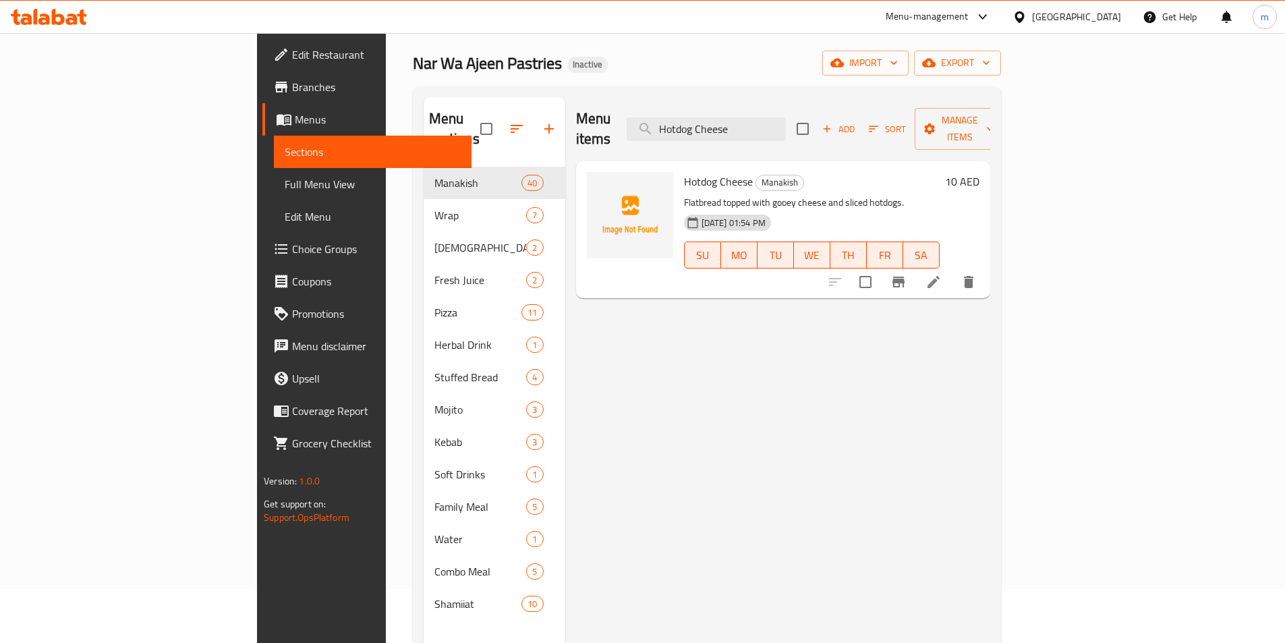
type input "Hotdog Cheese"
click at [939, 276] on icon at bounding box center [933, 282] width 12 height 12
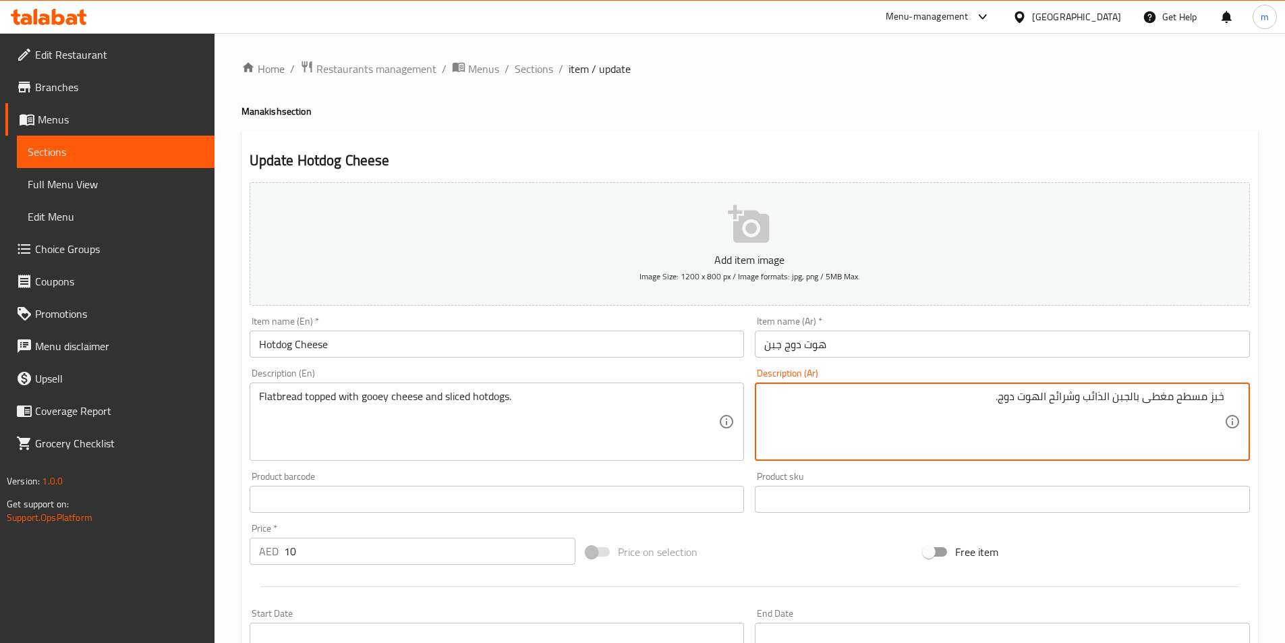
click at [1136, 398] on textarea "خبز مسطح مغطى بالجبن الذائب وشرائح الهوت دوج." at bounding box center [994, 422] width 460 height 64
paste textarea "Hotdog Cheese"
drag, startPoint x: 1113, startPoint y: 396, endPoint x: 1106, endPoint y: 397, distance: 7.5
click at [1106, 397] on textarea "خبز مسطح مغطى بجوي الجبن الذائب وشرائح الهوت دوج." at bounding box center [994, 422] width 460 height 64
drag, startPoint x: 1094, startPoint y: 395, endPoint x: 1086, endPoint y: 395, distance: 8.1
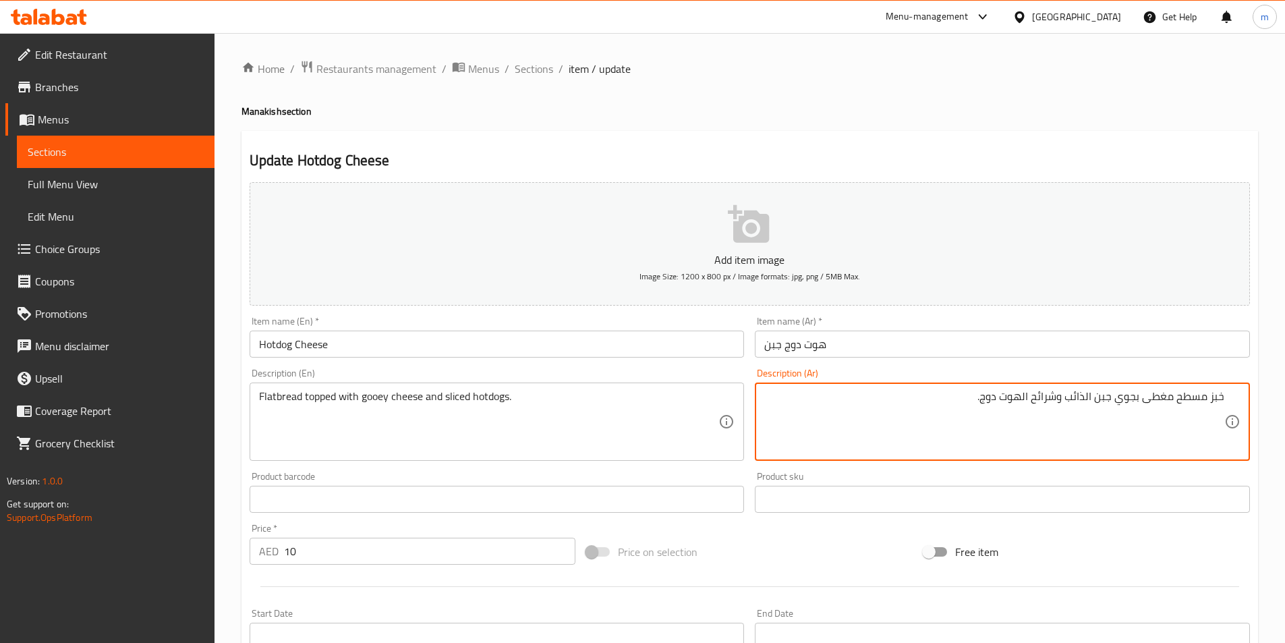
click at [1086, 395] on textarea "خبز مسطح مغطى بجوي جبن الذائب وشرائح الهوت دوج." at bounding box center [994, 422] width 460 height 64
drag, startPoint x: 1096, startPoint y: 398, endPoint x: 1075, endPoint y: 401, distance: 21.8
click at [1075, 401] on textarea "خبز مسطح مغطى بجوي جبن ذائب وشرائح الهوت دوج." at bounding box center [994, 422] width 460 height 64
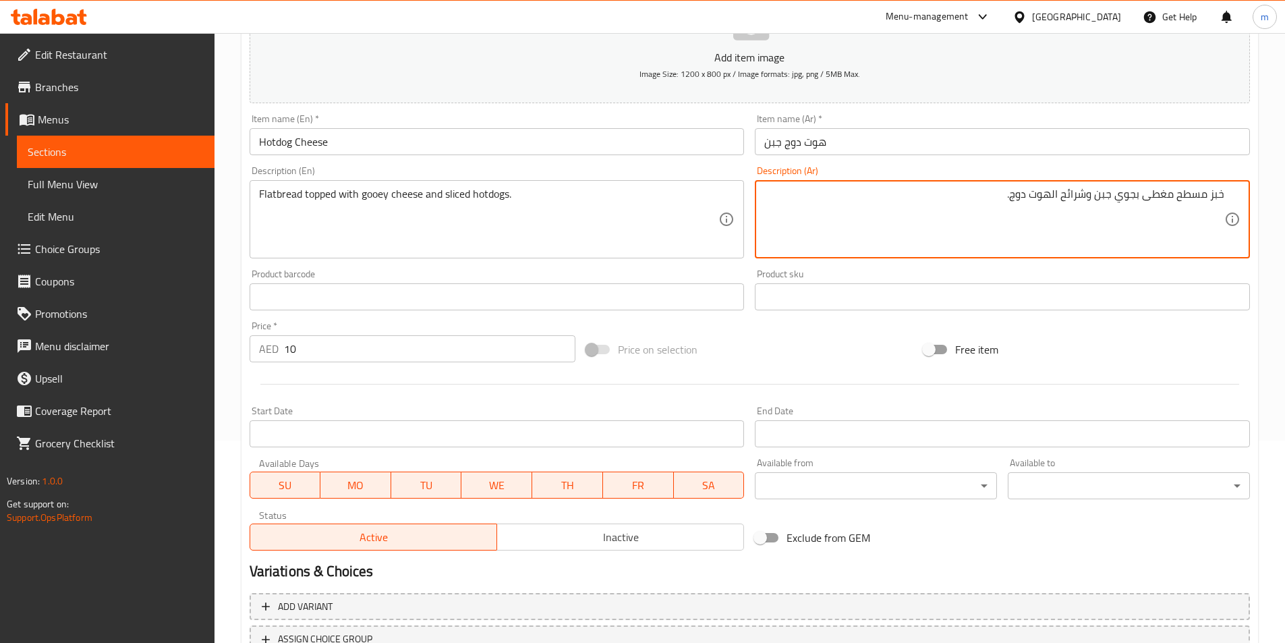
scroll to position [310, 0]
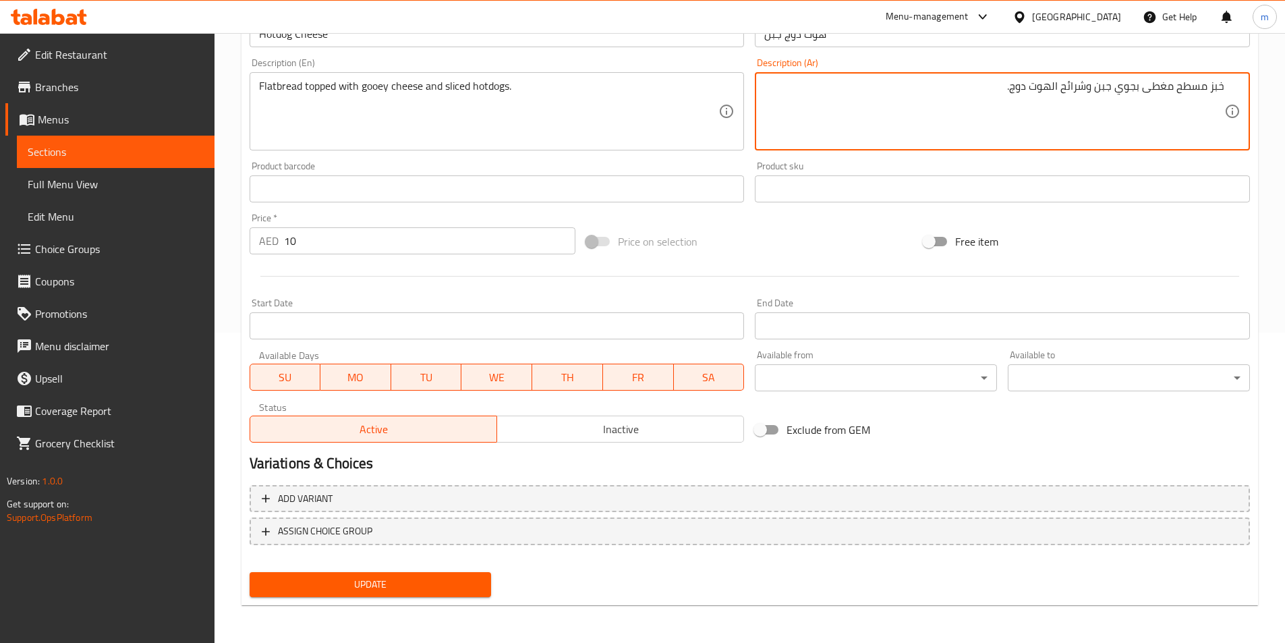
type textarea "خبز مسطح مغطى بجوي جبن وشرائح الهوت دوج."
click at [423, 593] on button "Update" at bounding box center [370, 584] width 242 height 25
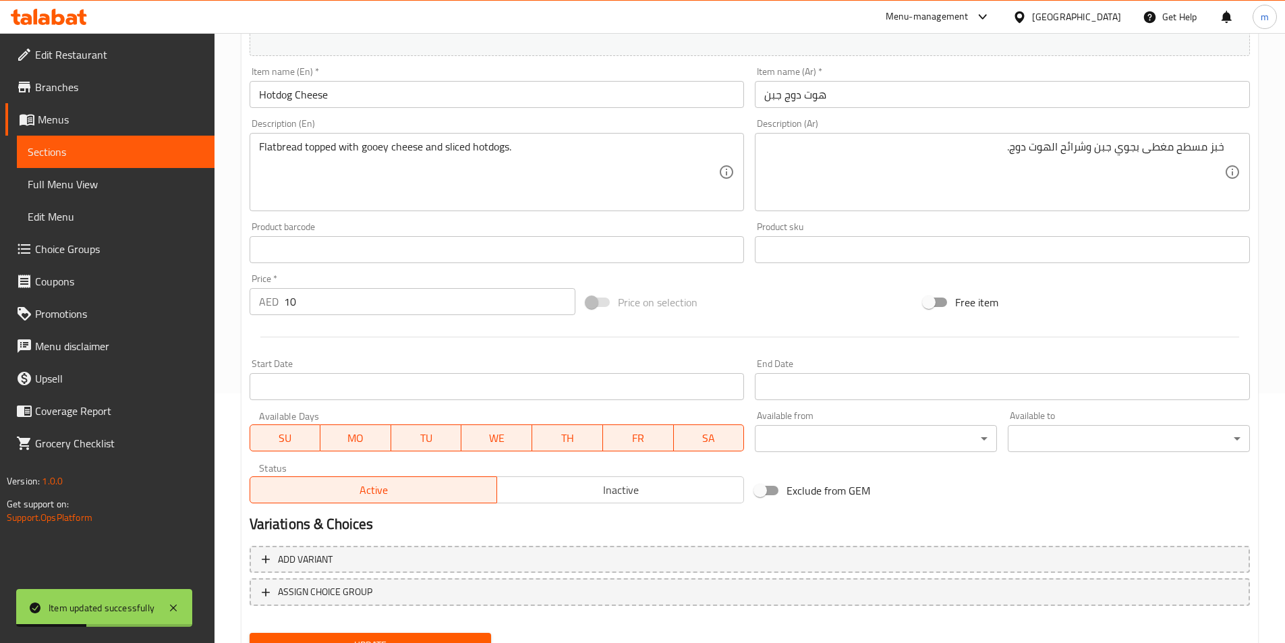
scroll to position [175, 0]
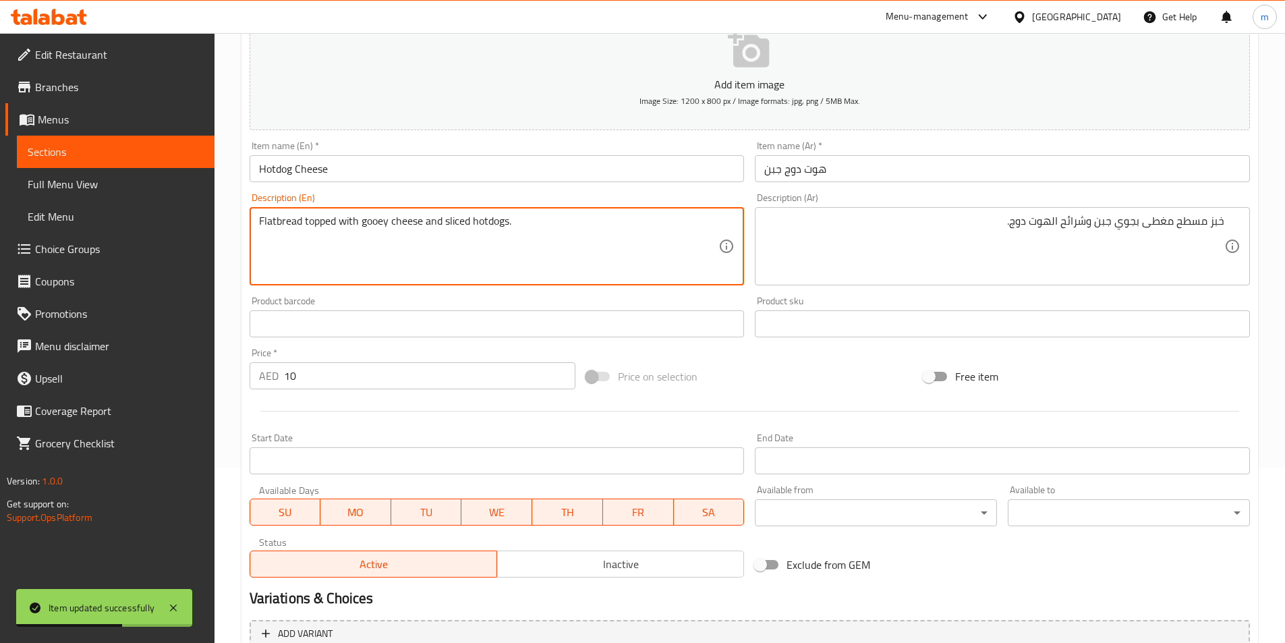
drag, startPoint x: 472, startPoint y: 220, endPoint x: 508, endPoint y: 225, distance: 36.7
click at [92, 158] on span "Sections" at bounding box center [116, 152] width 176 height 16
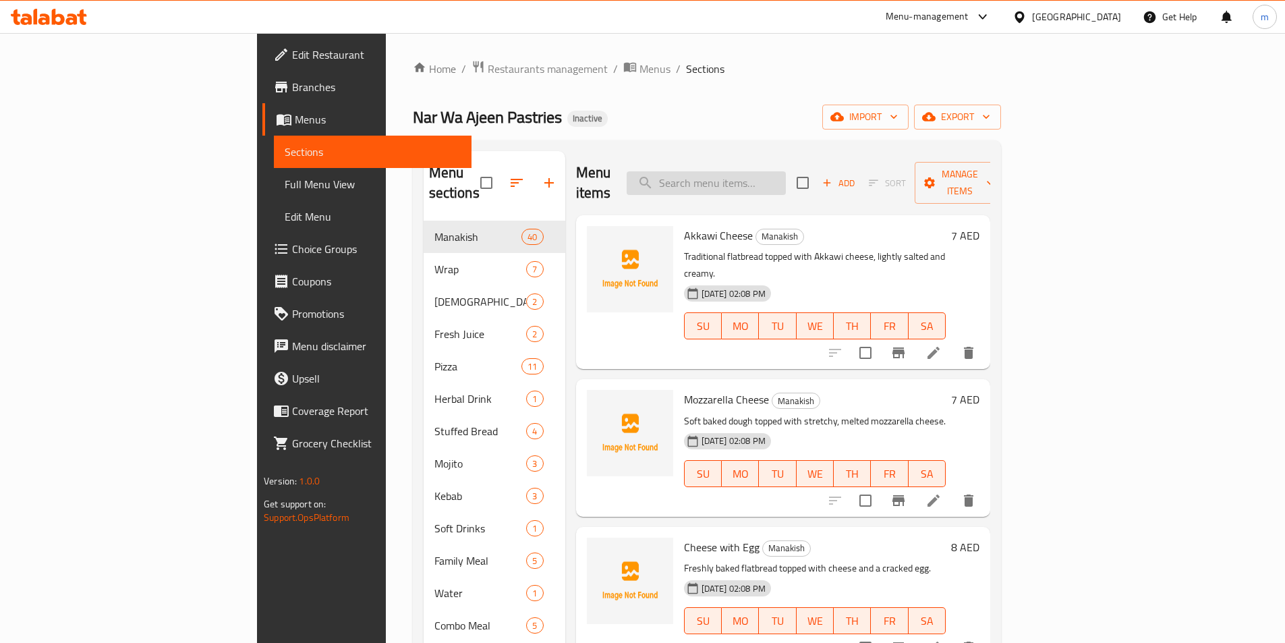
click at [775, 182] on input "search" at bounding box center [705, 183] width 159 height 24
paste input "Meat"
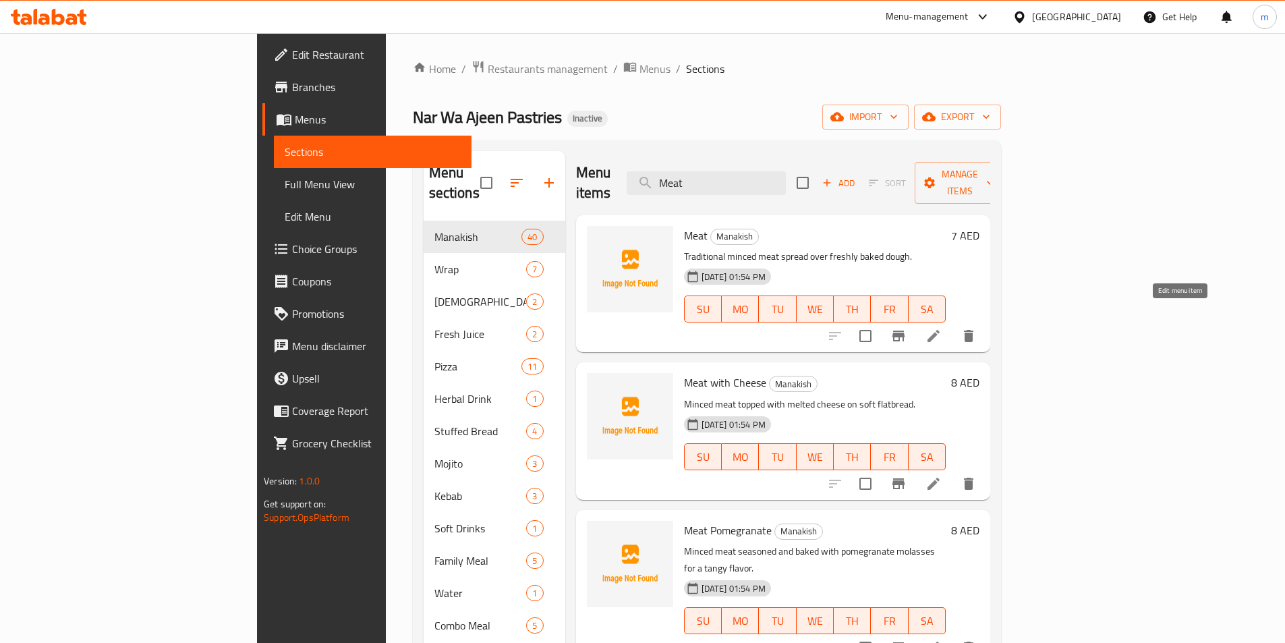
type input "Meat"
click at [941, 328] on icon at bounding box center [933, 336] width 16 height 16
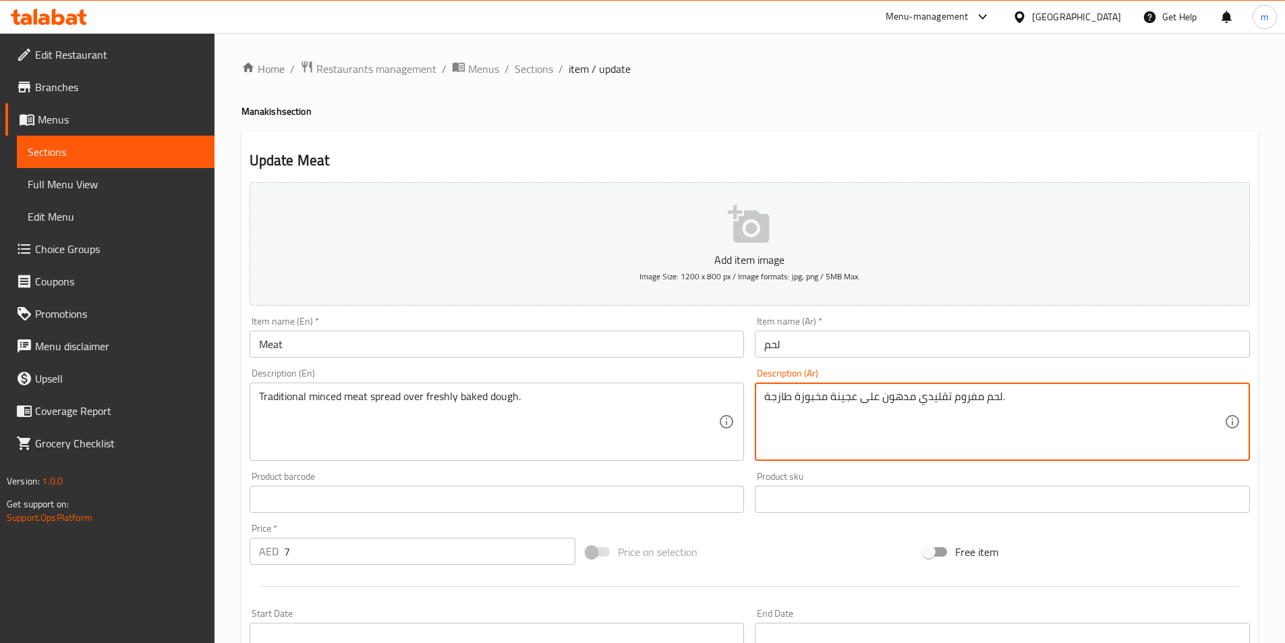
drag, startPoint x: 913, startPoint y: 394, endPoint x: 879, endPoint y: 395, distance: 33.7
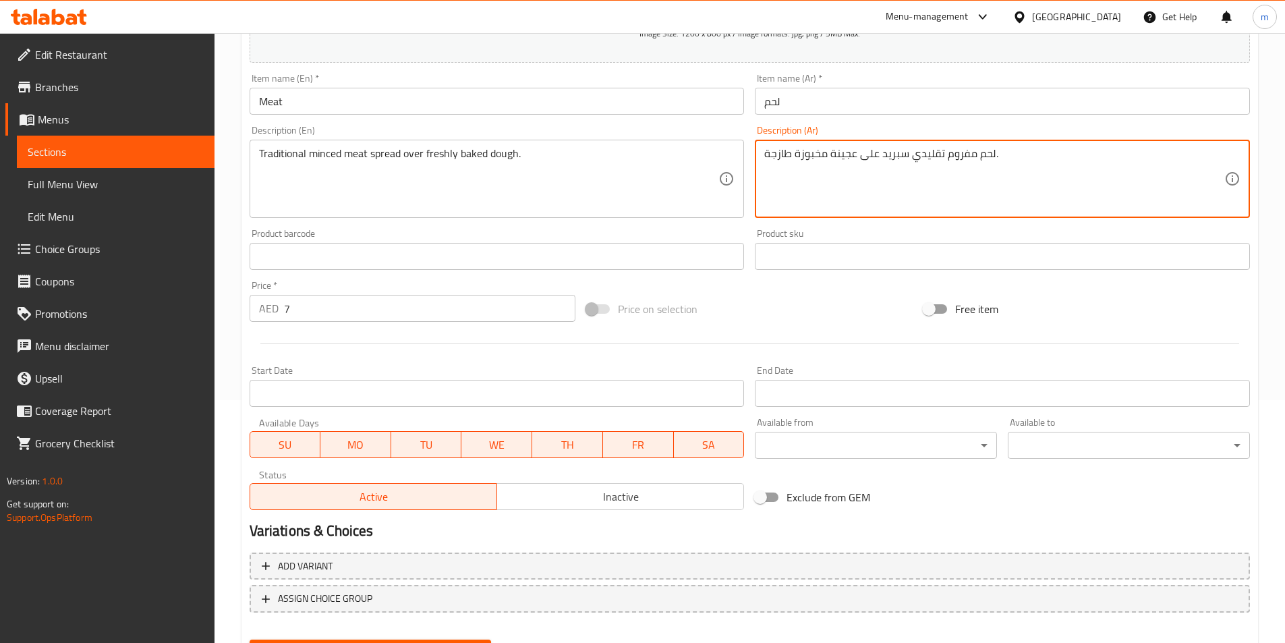
scroll to position [310, 0]
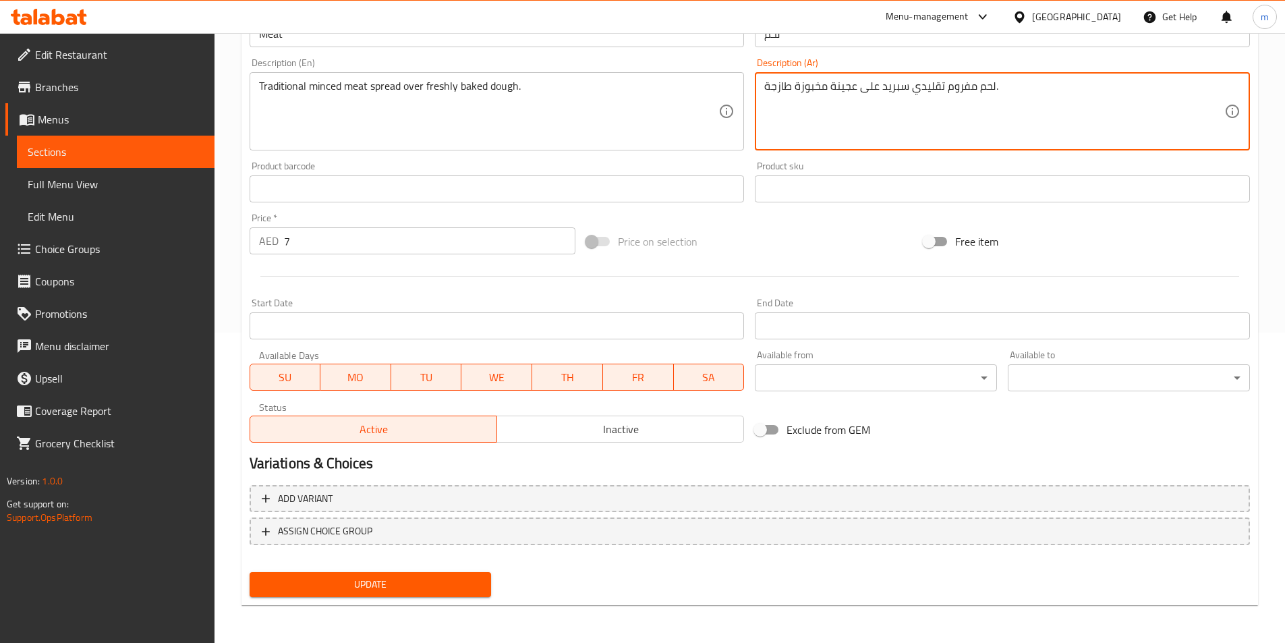
type textarea "لحم مفروم تقليدي سبريد على عجينة مخبوزة طازجة."
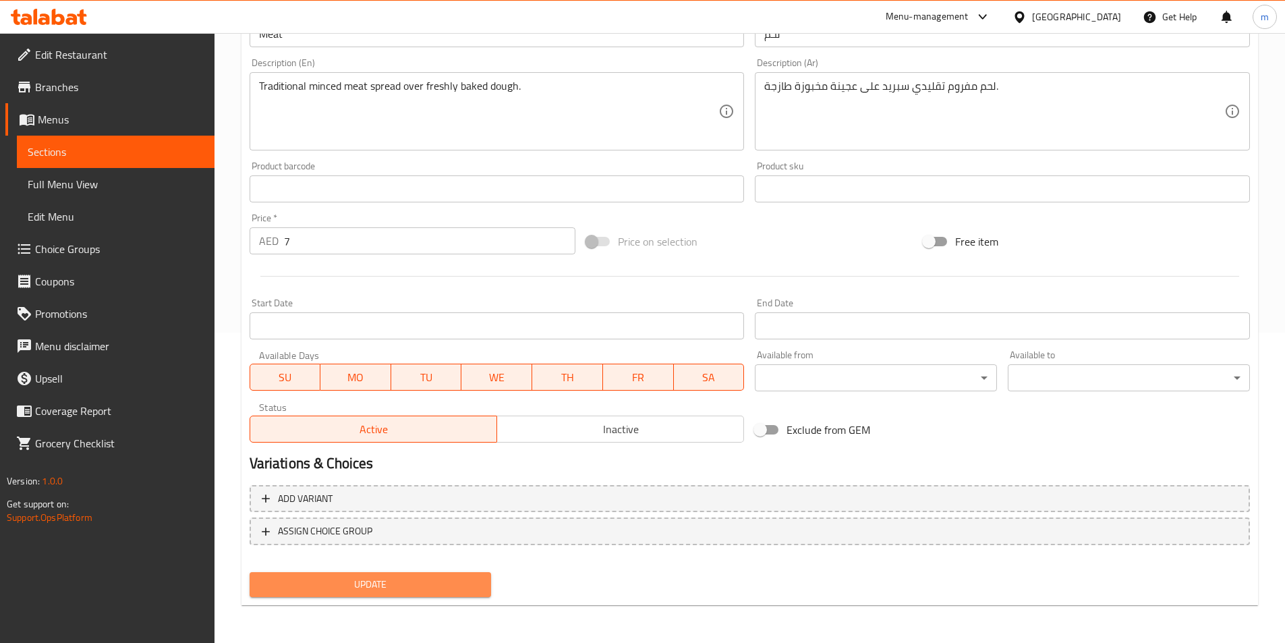
click at [377, 587] on span "Update" at bounding box center [370, 584] width 221 height 17
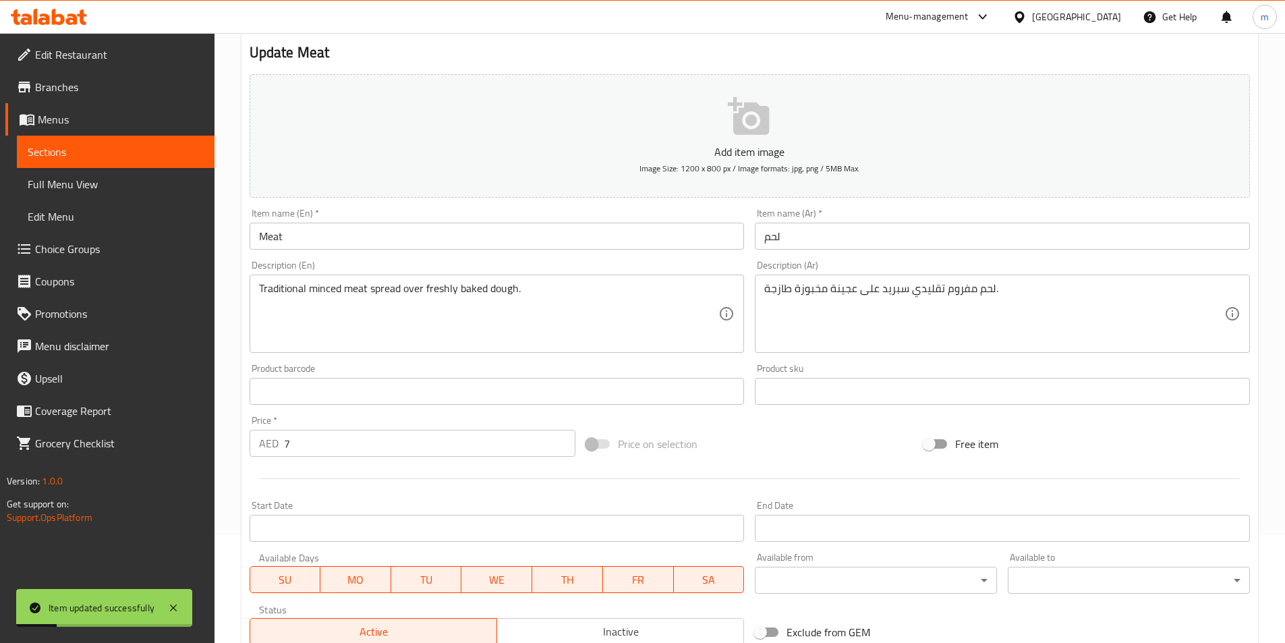
scroll to position [0, 0]
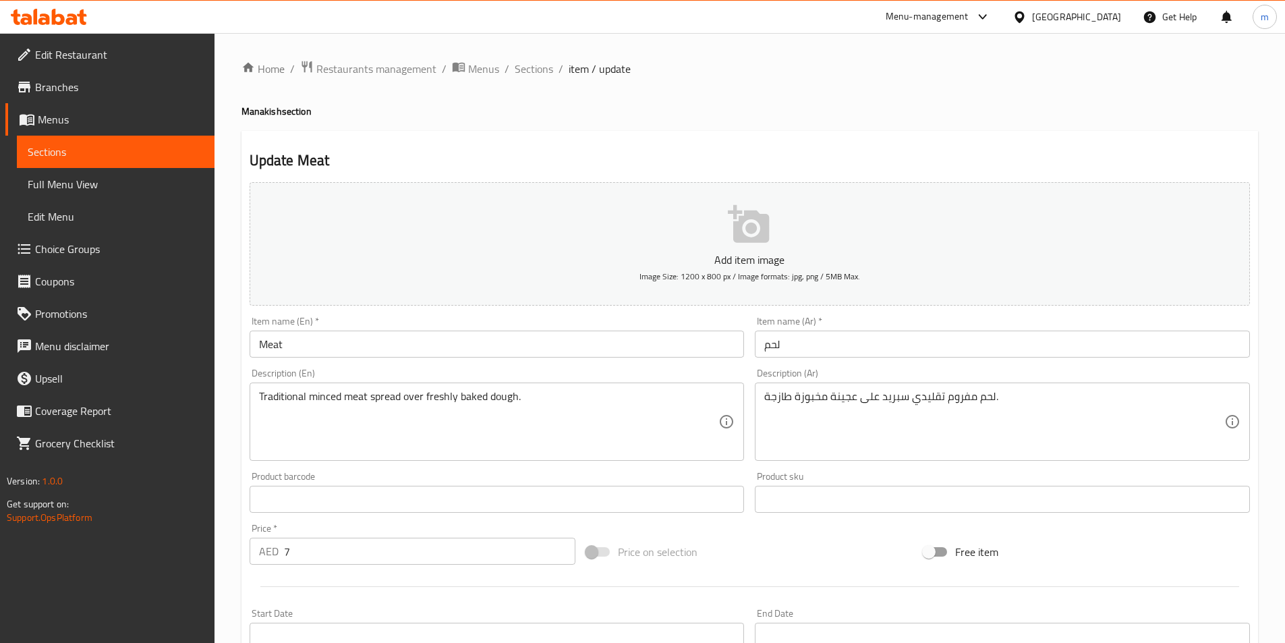
click at [127, 147] on span "Sections" at bounding box center [116, 152] width 176 height 16
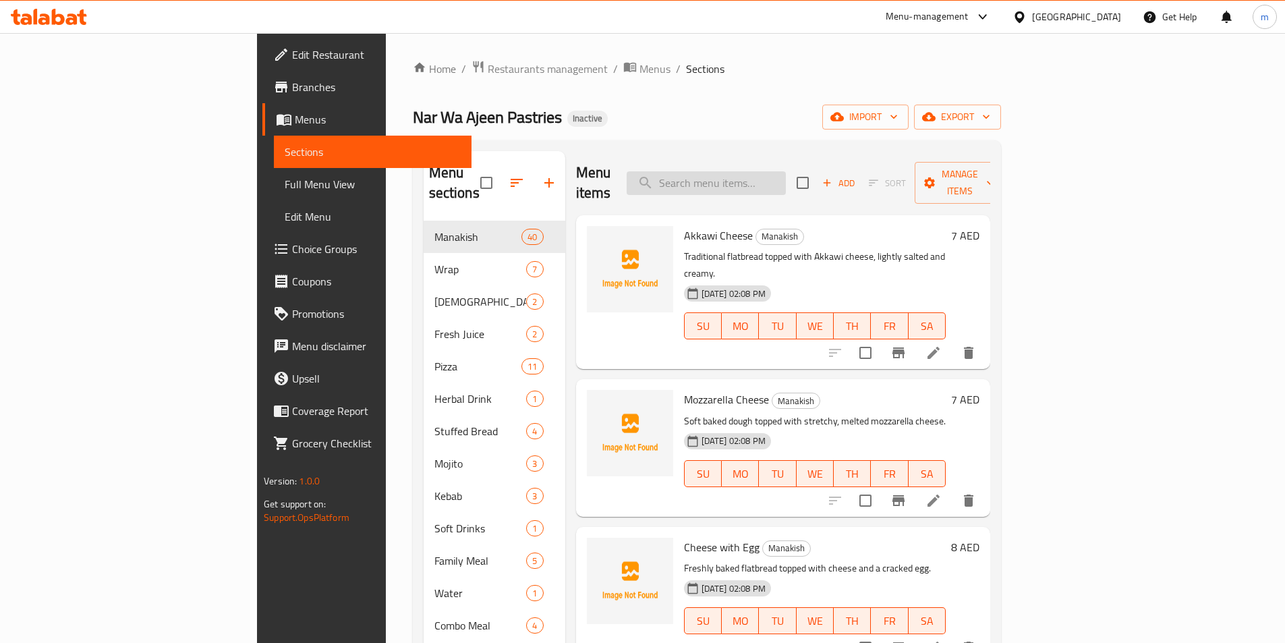
click at [780, 175] on input "search" at bounding box center [705, 183] width 159 height 24
paste input "Meat with Cheese"
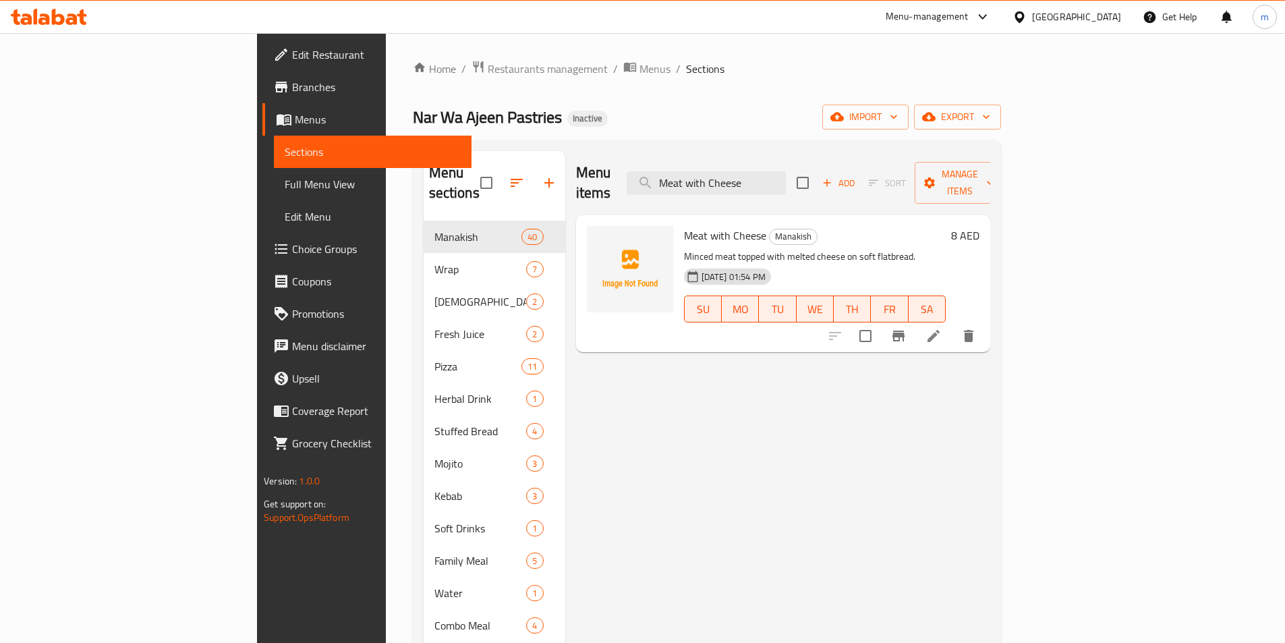
type input "Meat with Cheese"
click at [952, 325] on li at bounding box center [933, 336] width 38 height 24
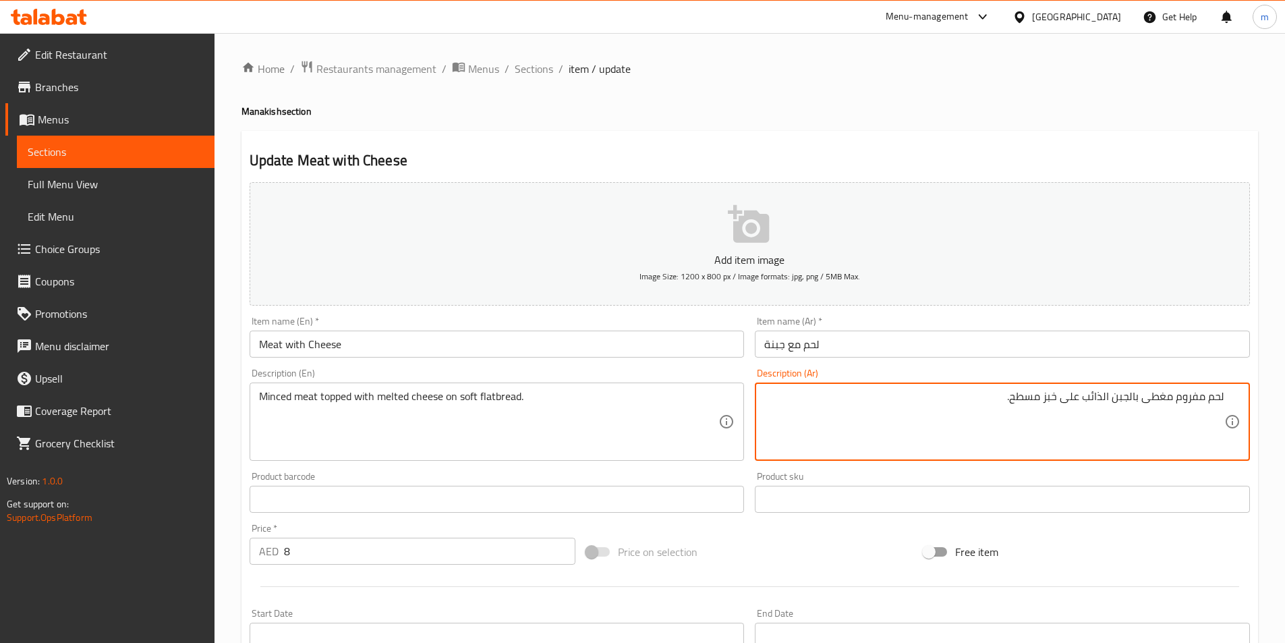
click at [1012, 399] on textarea "لحم مفروم مغطى بالجبن الذائب على خبز مسطح." at bounding box center [994, 422] width 460 height 64
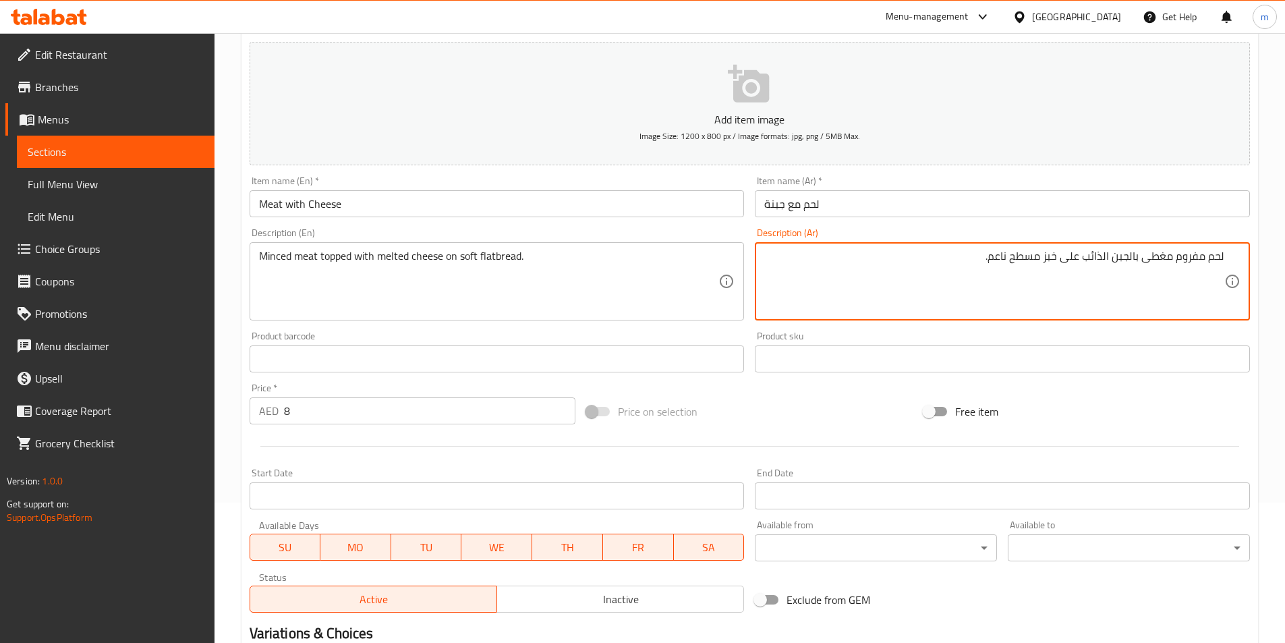
scroll to position [270, 0]
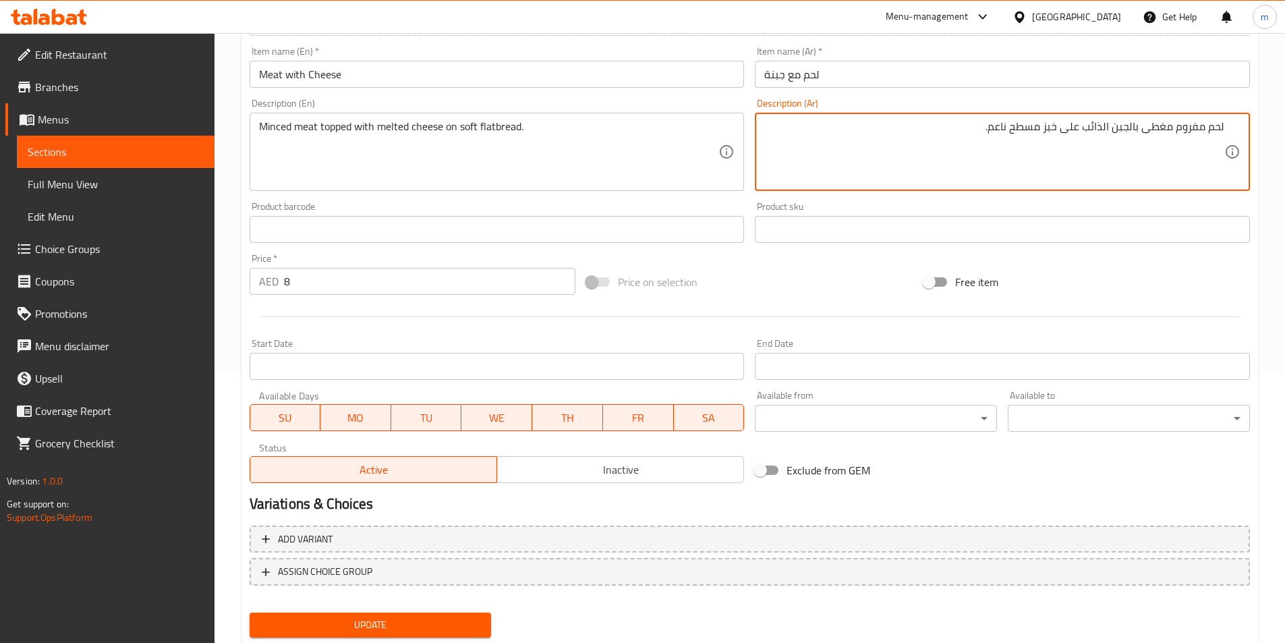
type textarea "لحم مفروم مغطى بالجبن الذائب على خبز مسطح ناعم."
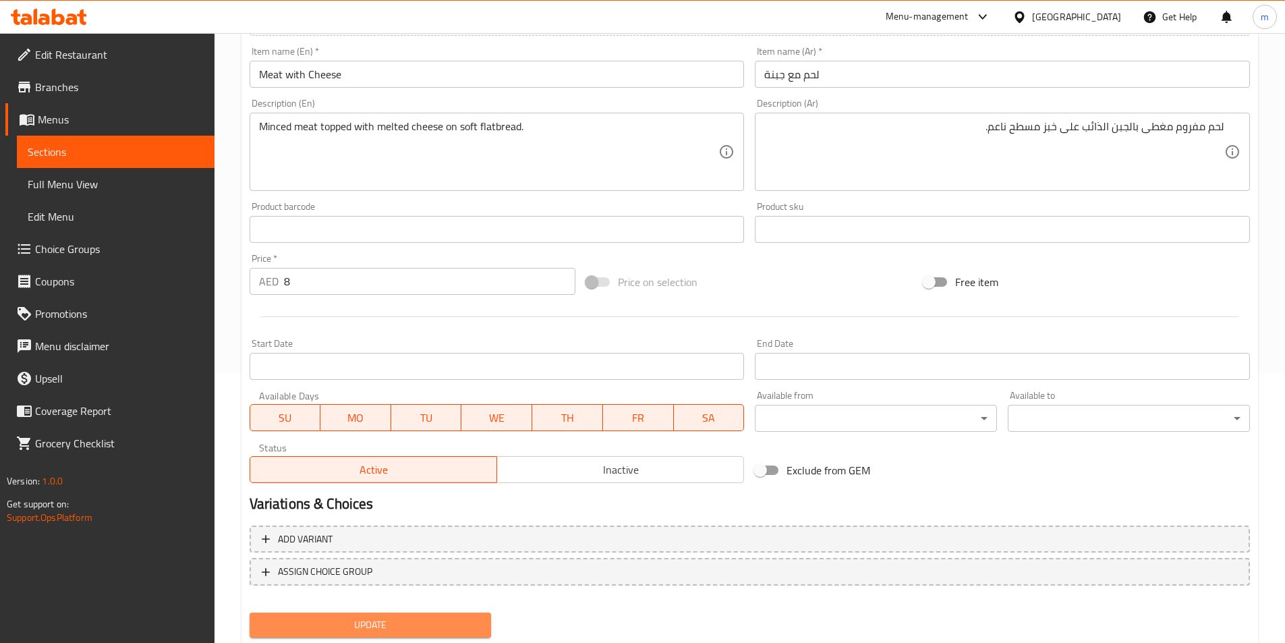
click at [442, 624] on span "Update" at bounding box center [370, 624] width 221 height 17
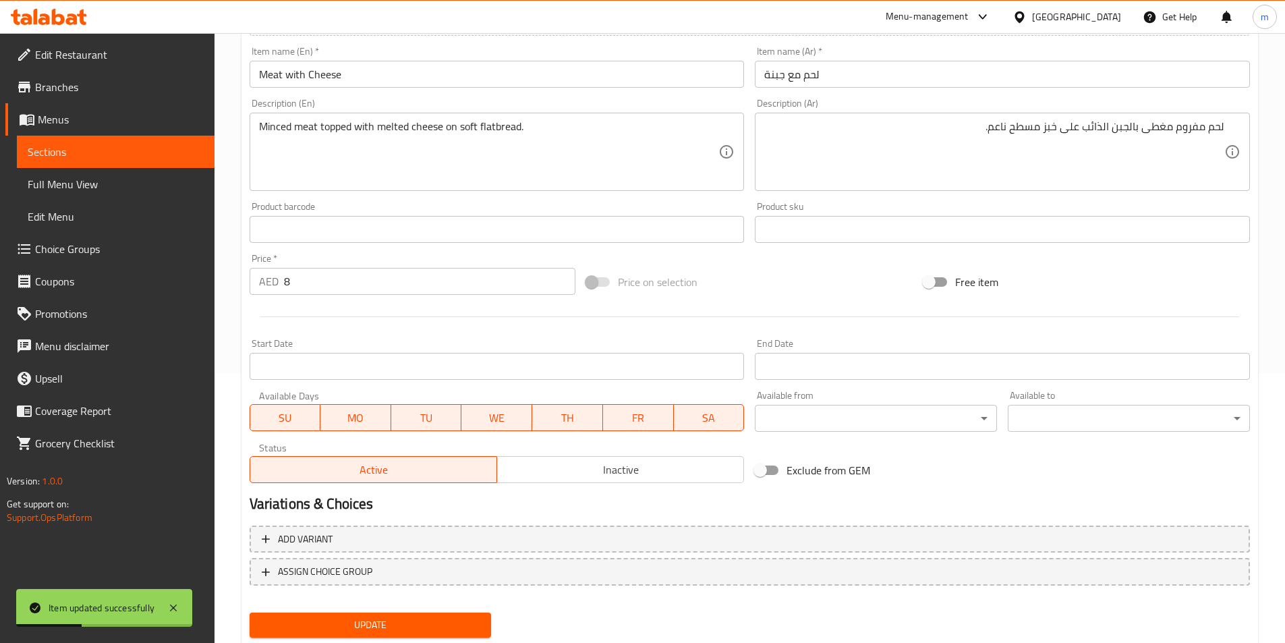
scroll to position [202, 0]
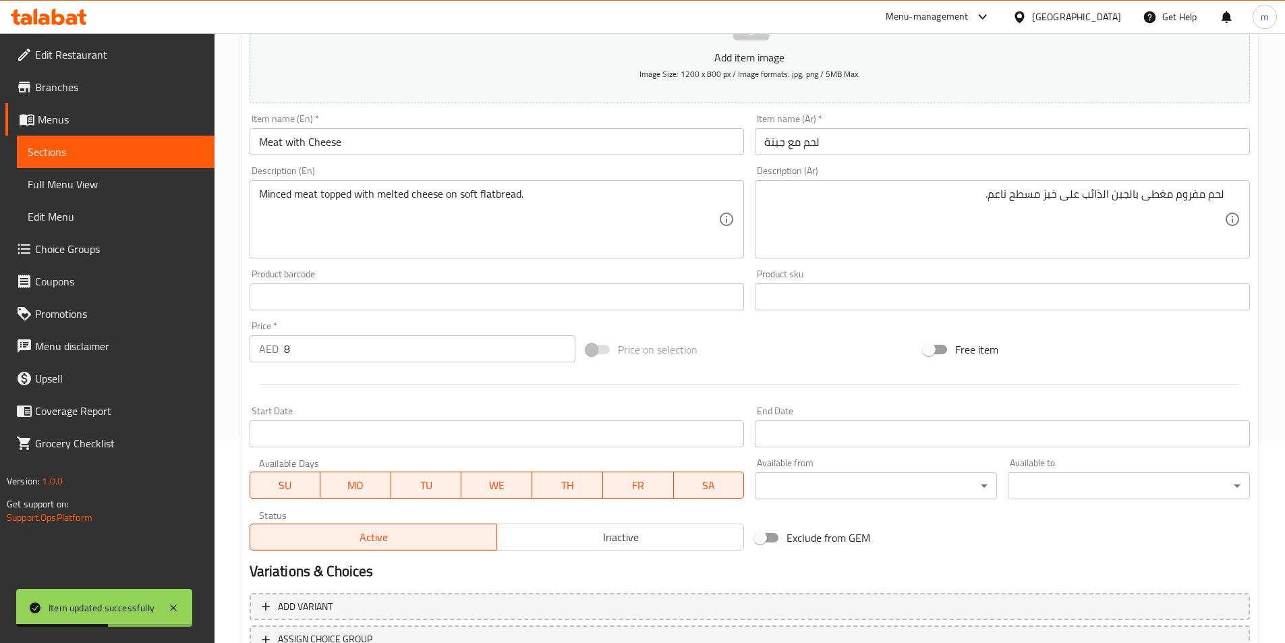
click at [154, 149] on span "Sections" at bounding box center [116, 152] width 176 height 16
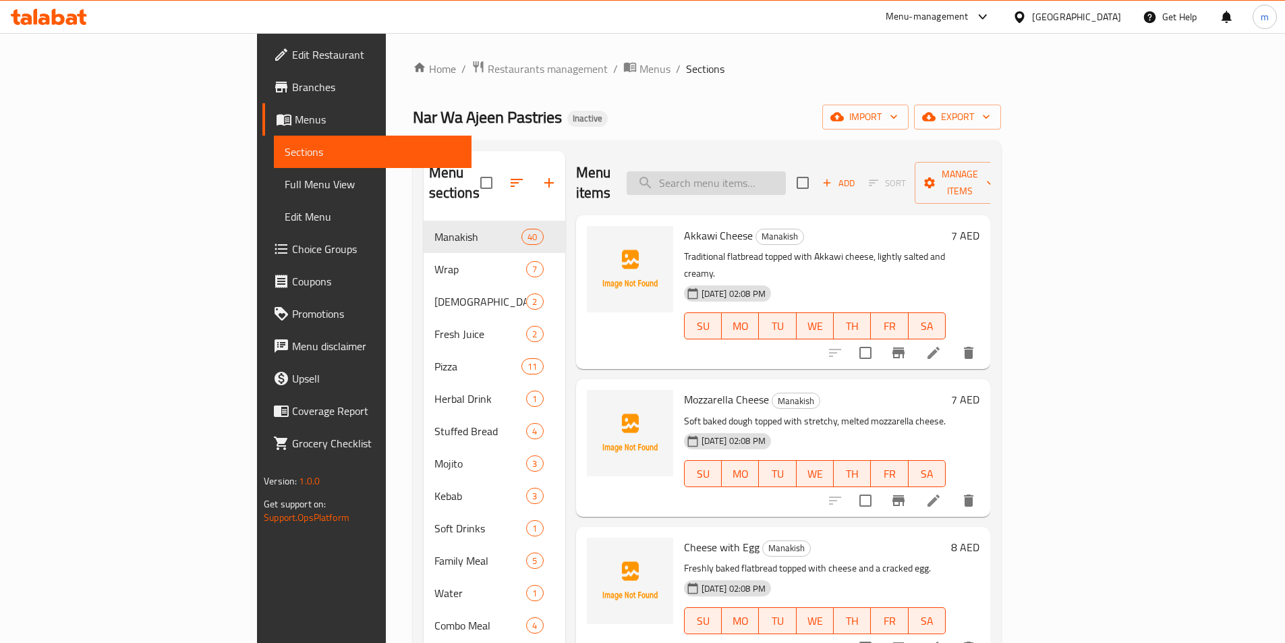
click at [786, 172] on input "search" at bounding box center [705, 183] width 159 height 24
paste input "Meat Pomegranate"
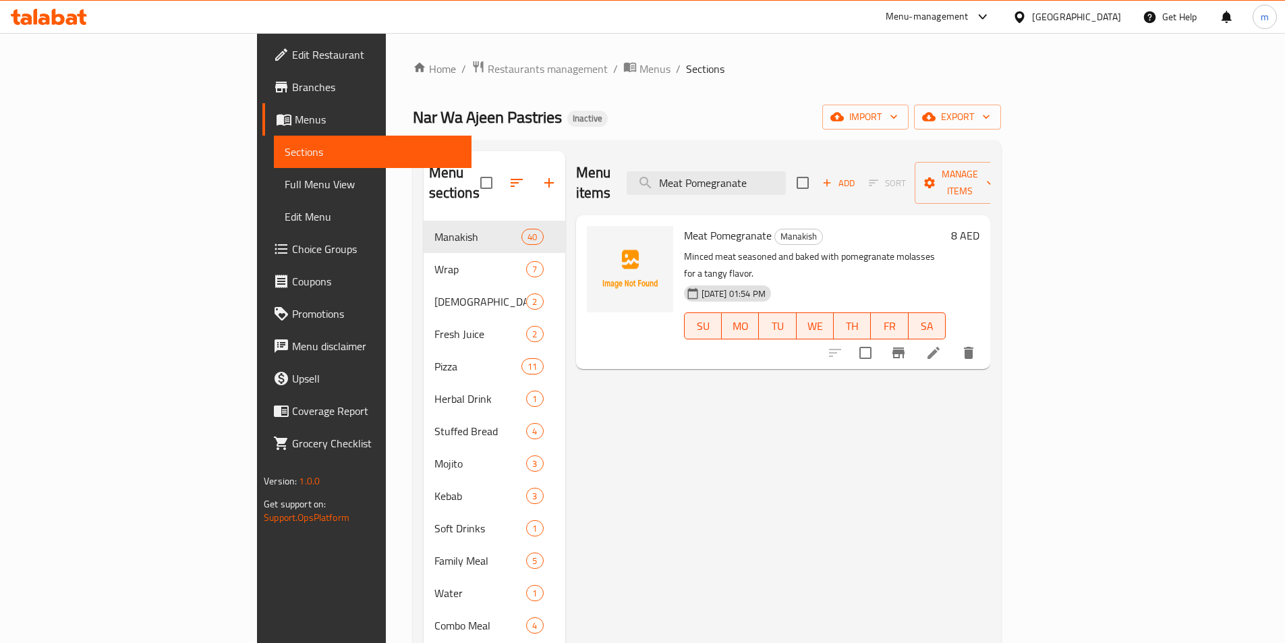
type input "Meat Pomegranate"
click at [941, 345] on icon at bounding box center [933, 353] width 16 height 16
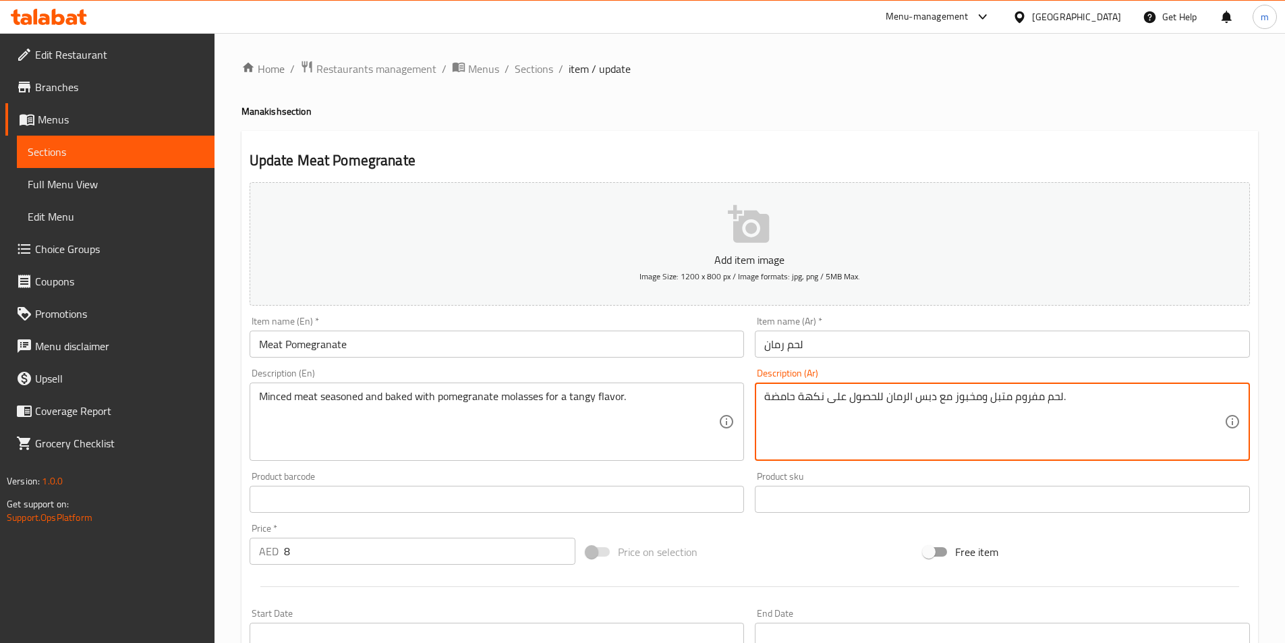
drag, startPoint x: 793, startPoint y: 397, endPoint x: 763, endPoint y: 402, distance: 30.7
drag, startPoint x: 884, startPoint y: 397, endPoint x: 825, endPoint y: 396, distance: 58.7
click at [825, 396] on textarea "لحم مفروم متبل ومخبوز مع دبس الرمان للحصول على نكهة منعش." at bounding box center [994, 422] width 460 height 64
click at [825, 396] on textarea "لحم مفروم متبل ومخبوز مع دبس الرمان نكهة منعش." at bounding box center [994, 422] width 460 height 64
click at [824, 398] on textarea "لحم مفروم متبل ومخبوز مع دبس الرمان نكهة منعش." at bounding box center [994, 422] width 460 height 64
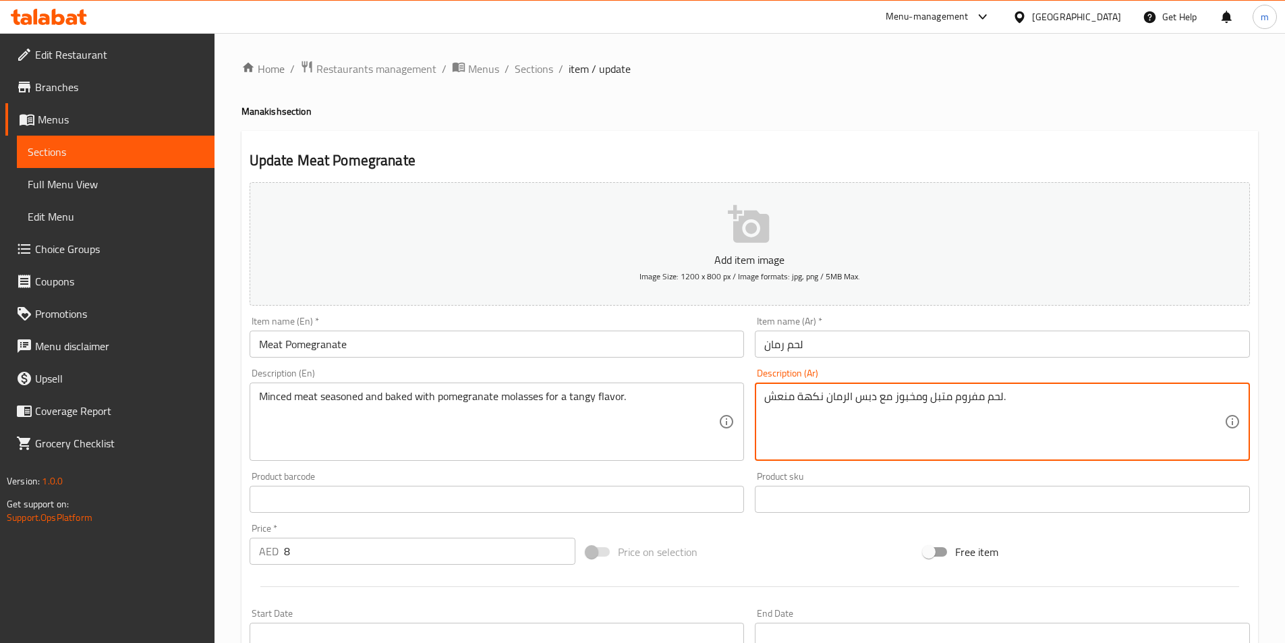
click at [823, 394] on textarea "لحم مفروم متبل ومخبوز مع دبس الرمان نكهة منعش." at bounding box center [994, 422] width 460 height 64
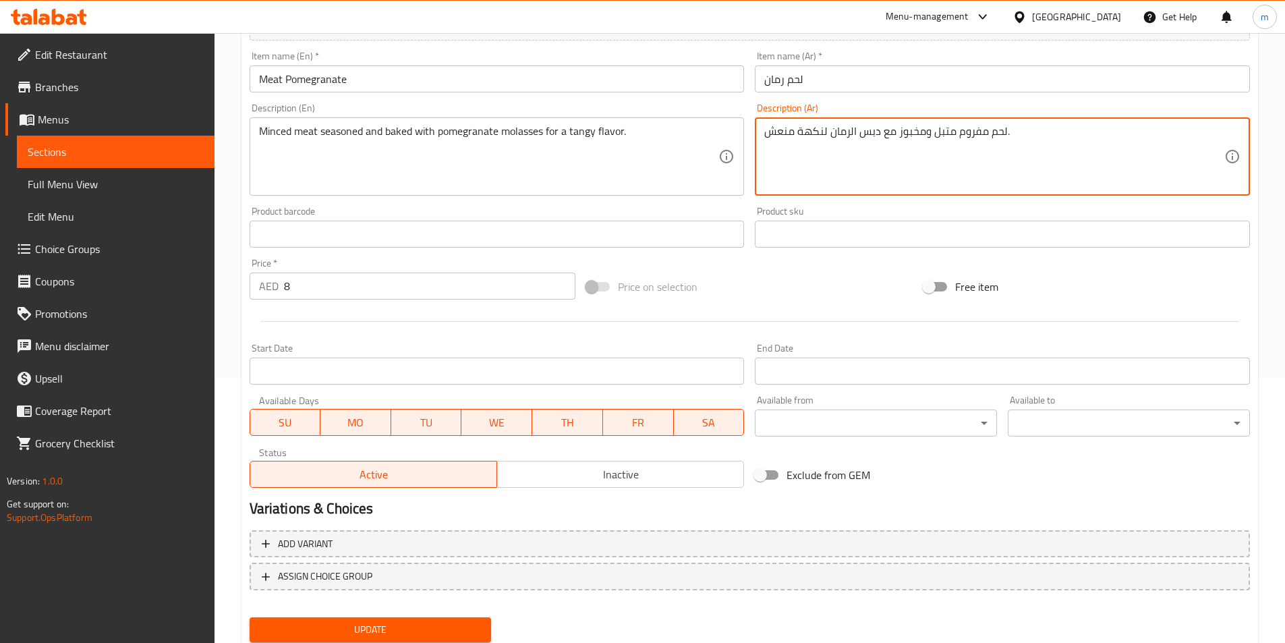
scroll to position [310, 0]
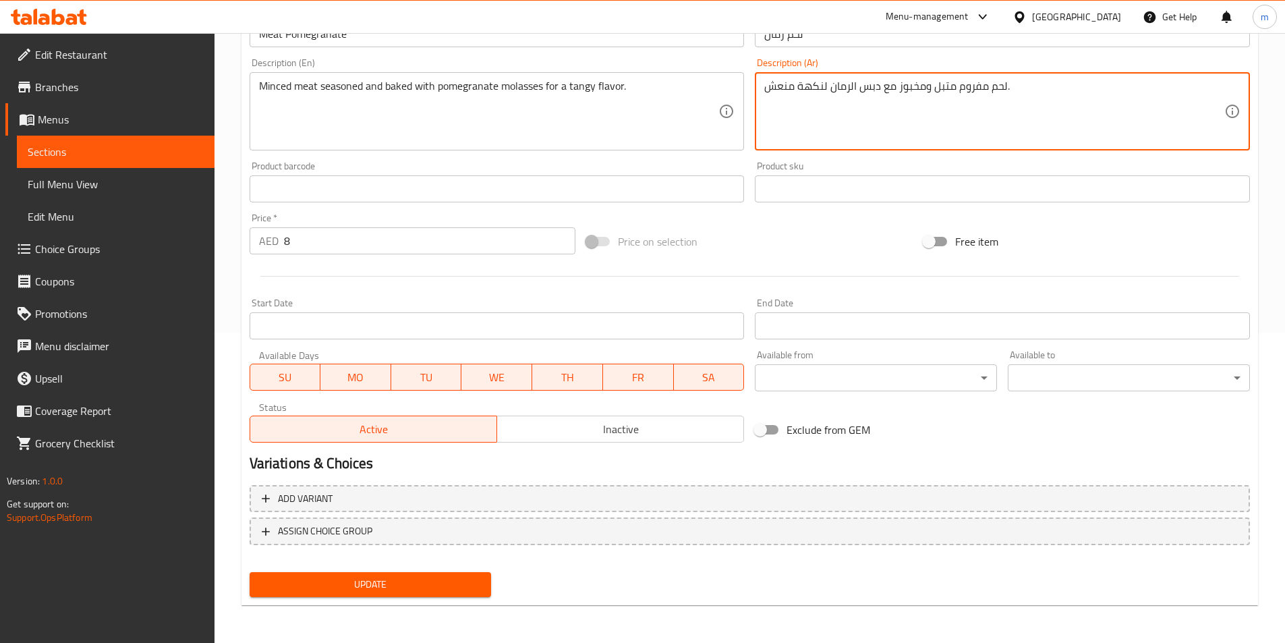
type textarea "لحم مفروم متبل ومخبوز مع دبس الرمان لنكهة منعش."
click at [408, 597] on button "Update" at bounding box center [370, 584] width 242 height 25
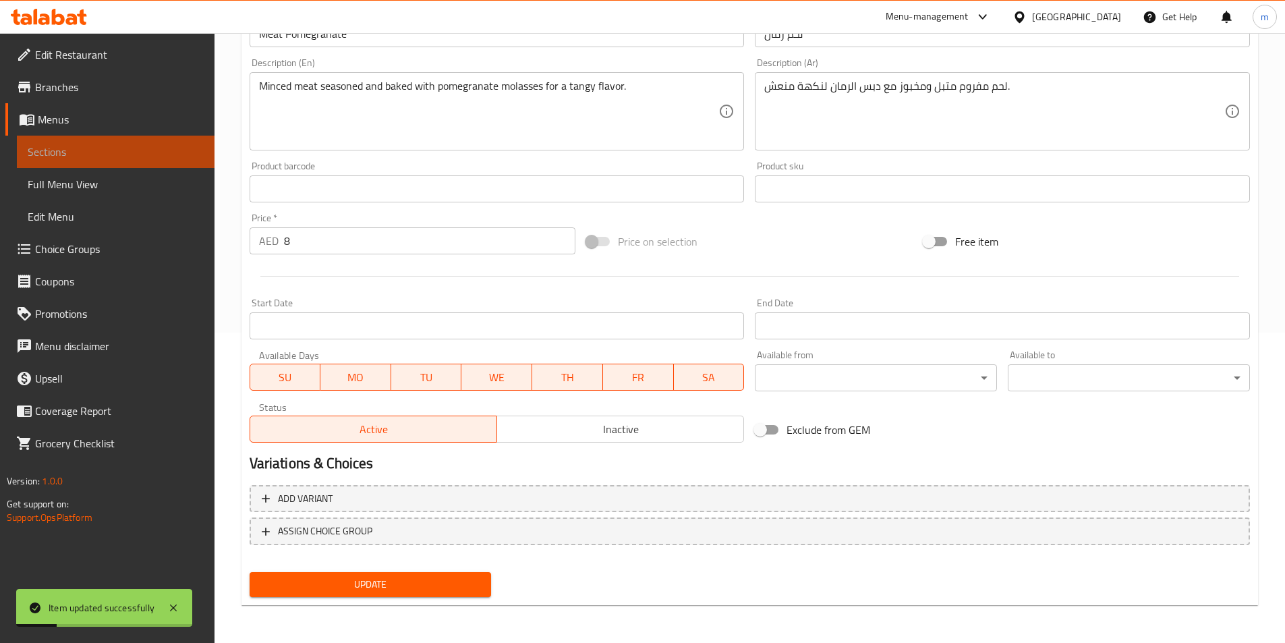
click at [125, 150] on span "Sections" at bounding box center [116, 152] width 176 height 16
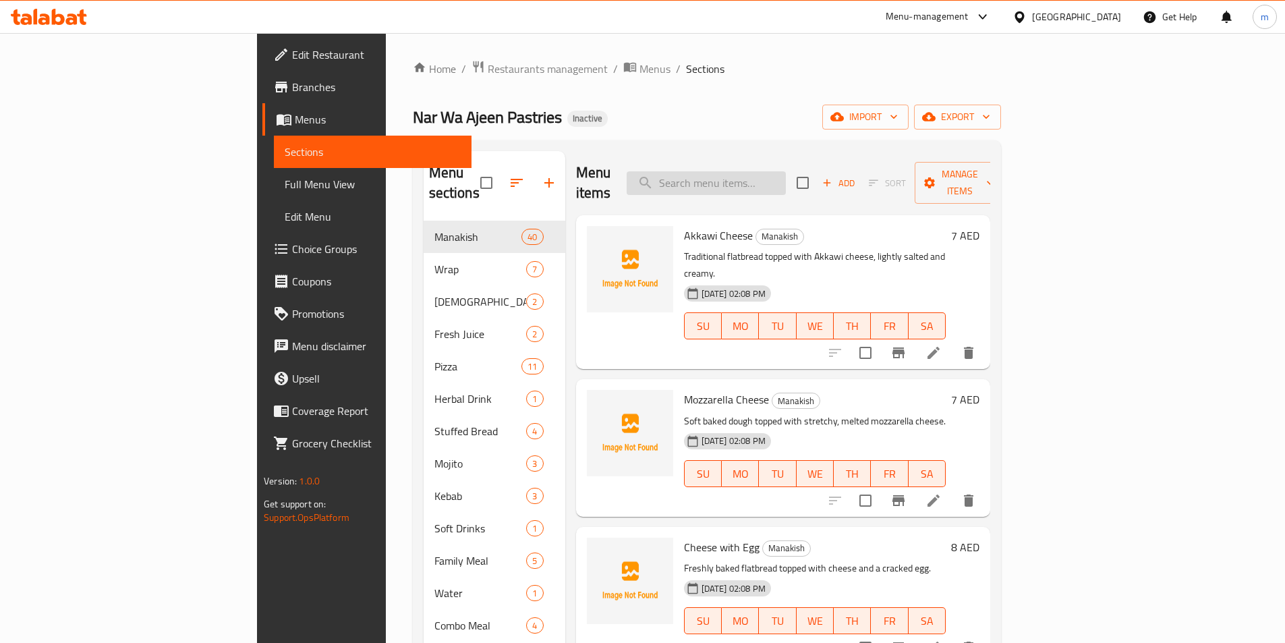
click at [786, 173] on input "search" at bounding box center [705, 183] width 159 height 24
paste input "Meat Spicy"
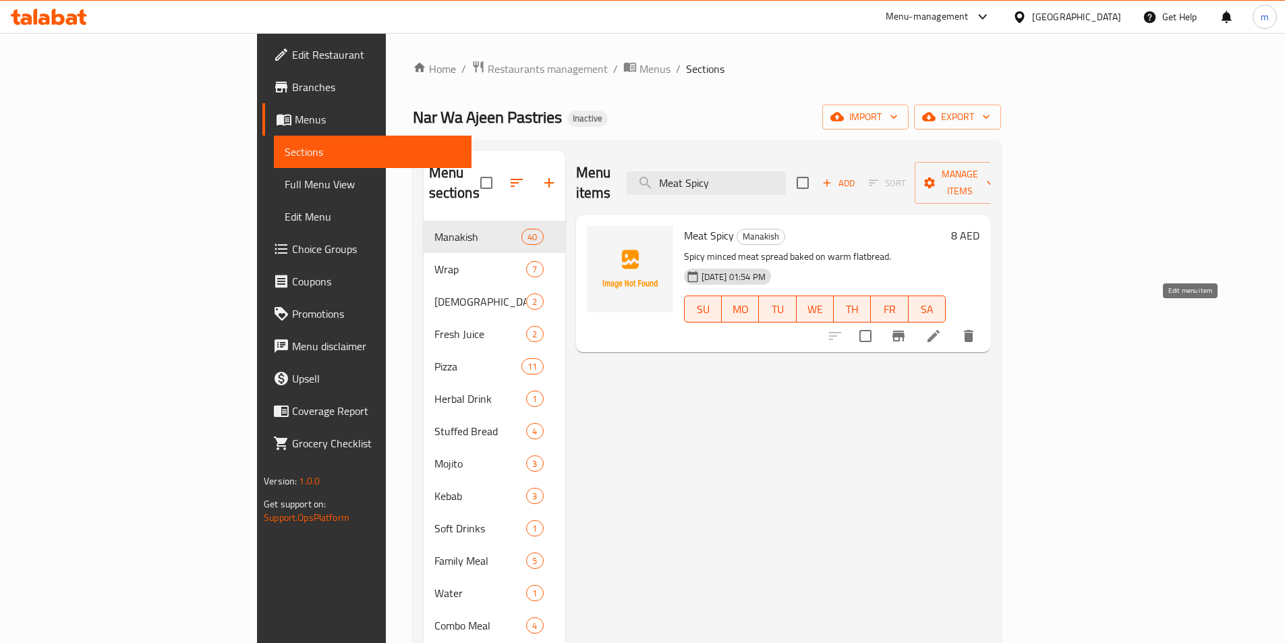
type input "Meat Spicy"
click at [941, 328] on icon at bounding box center [933, 336] width 16 height 16
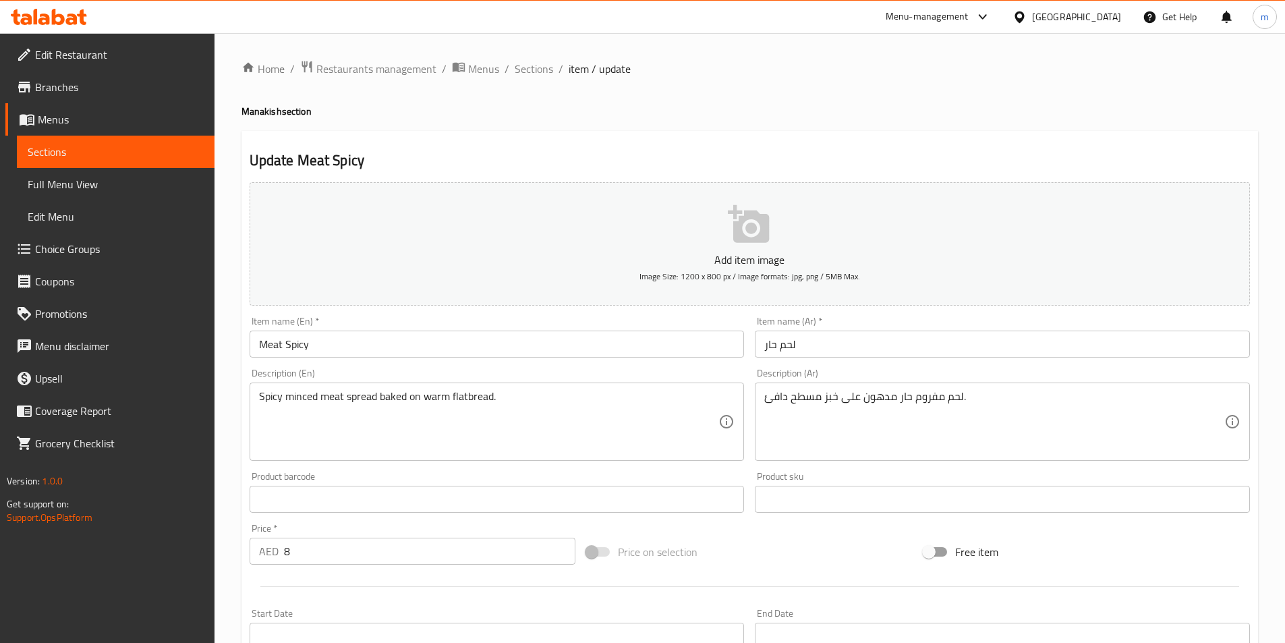
drag, startPoint x: 835, startPoint y: 419, endPoint x: 1067, endPoint y: 382, distance: 234.9
click at [1067, 382] on div "Description (Ar) لحم مفروم حار مدهون على خبز مسطح دافئ. Description (Ar)" at bounding box center [1002, 414] width 495 height 92
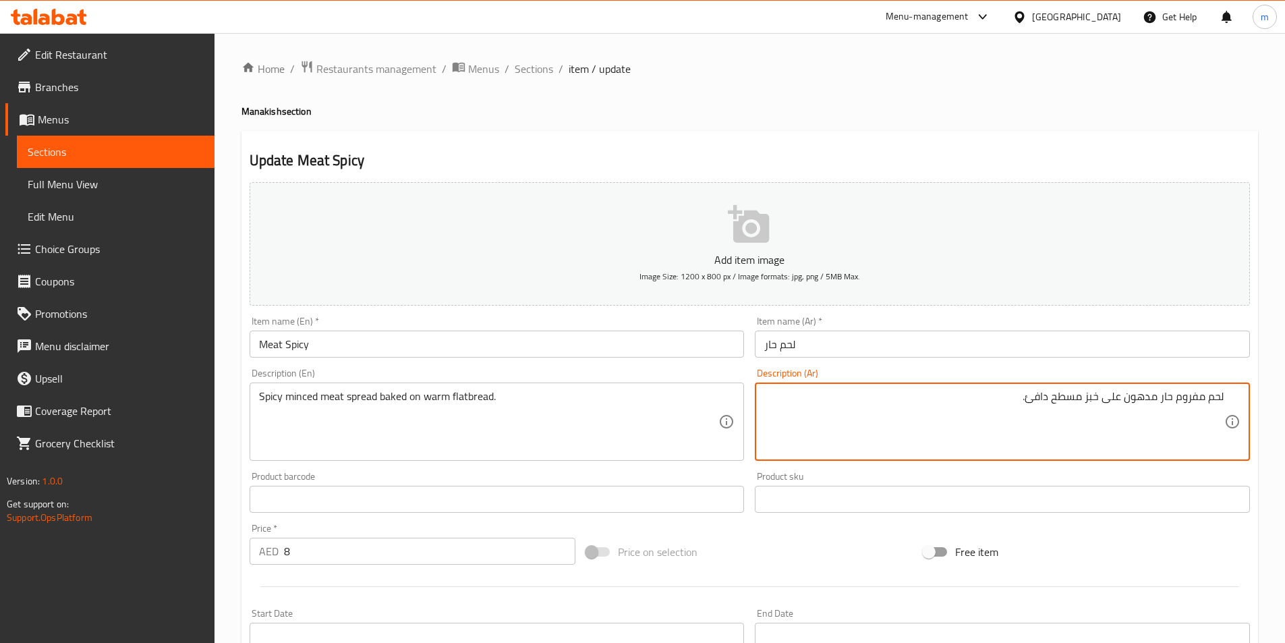
drag, startPoint x: 1160, startPoint y: 396, endPoint x: 1124, endPoint y: 395, distance: 35.7
click at [1124, 395] on textarea "لحم مفروم حار مدهون على خبز مسطح دافئ." at bounding box center [994, 422] width 460 height 64
click at [1161, 398] on textarea "لحم مفروم حارسبريد على خبز مسطح دافئ." at bounding box center [994, 422] width 460 height 64
click at [1128, 400] on textarea "لحم مفروم حار سبريد على خبز مسطح دافئ." at bounding box center [994, 422] width 460 height 64
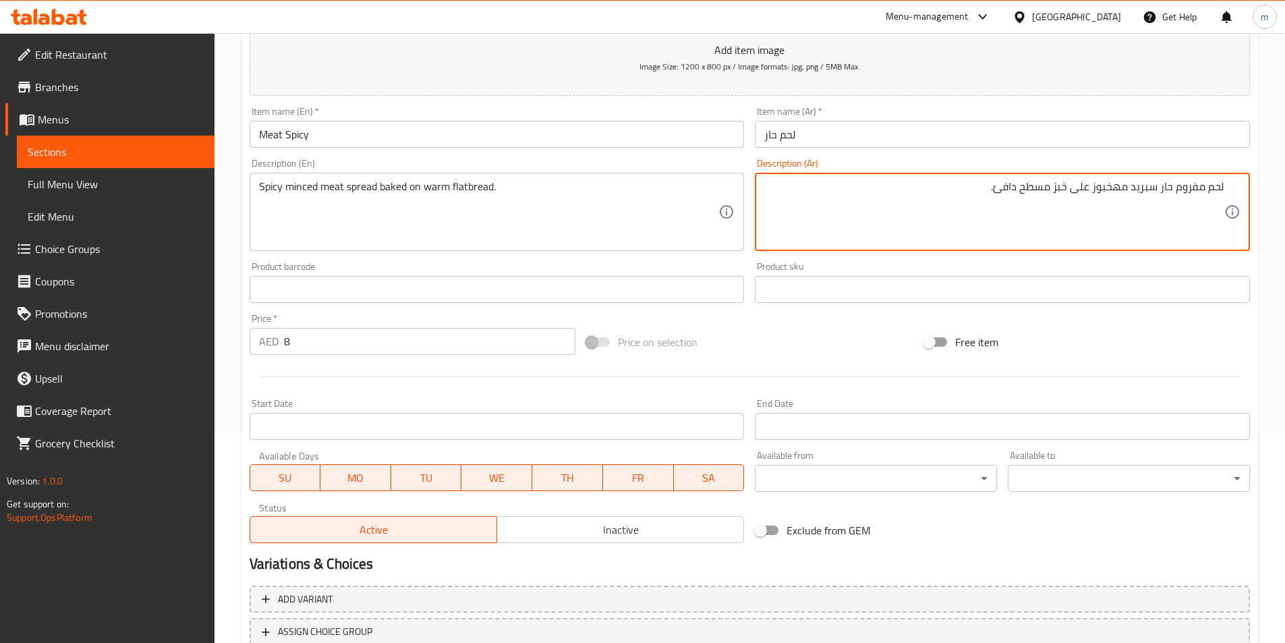
scroll to position [310, 0]
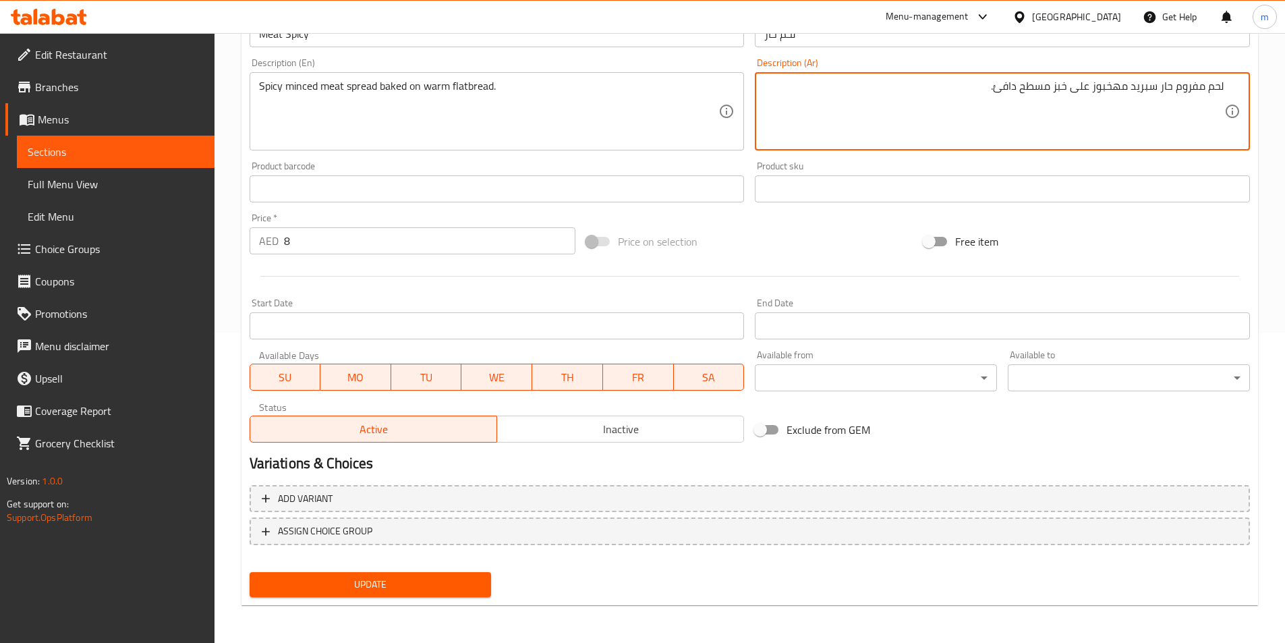
click at [1120, 89] on textarea "لحم مفروم حار سبريد مهخبوز على خبز مسطح دافئ." at bounding box center [994, 112] width 460 height 64
type textarea "لحم مفروم حار سبريد مخبوز على خبز مسطح دافئ."
click at [387, 591] on span "Update" at bounding box center [370, 584] width 221 height 17
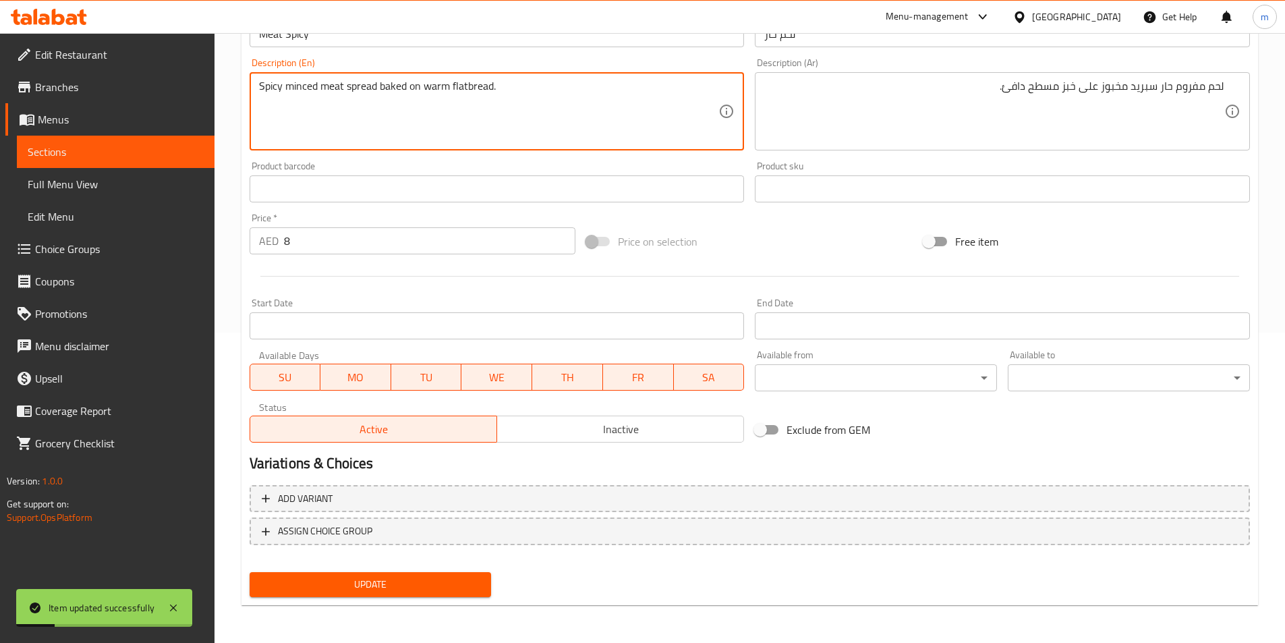
drag, startPoint x: 419, startPoint y: 90, endPoint x: 382, endPoint y: 86, distance: 38.0
paste textarea "Meat Spicy"
type textarea "Spicy minced meat spread baked on warm flatbread."
click at [417, 96] on textarea "Spicy minced meat spread baked on warm flatbread." at bounding box center [489, 112] width 460 height 64
drag, startPoint x: 423, startPoint y: 87, endPoint x: 378, endPoint y: 84, distance: 44.6
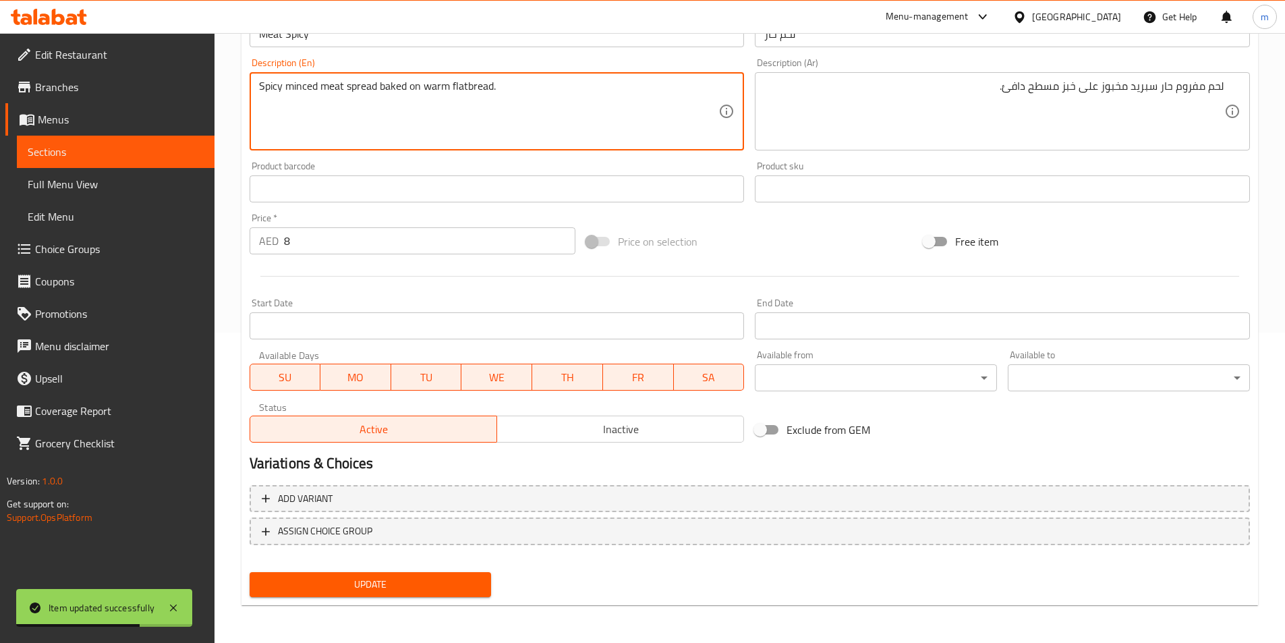
click at [378, 84] on textarea "Spicy minced meat spread baked on warm flatbread." at bounding box center [489, 112] width 460 height 64
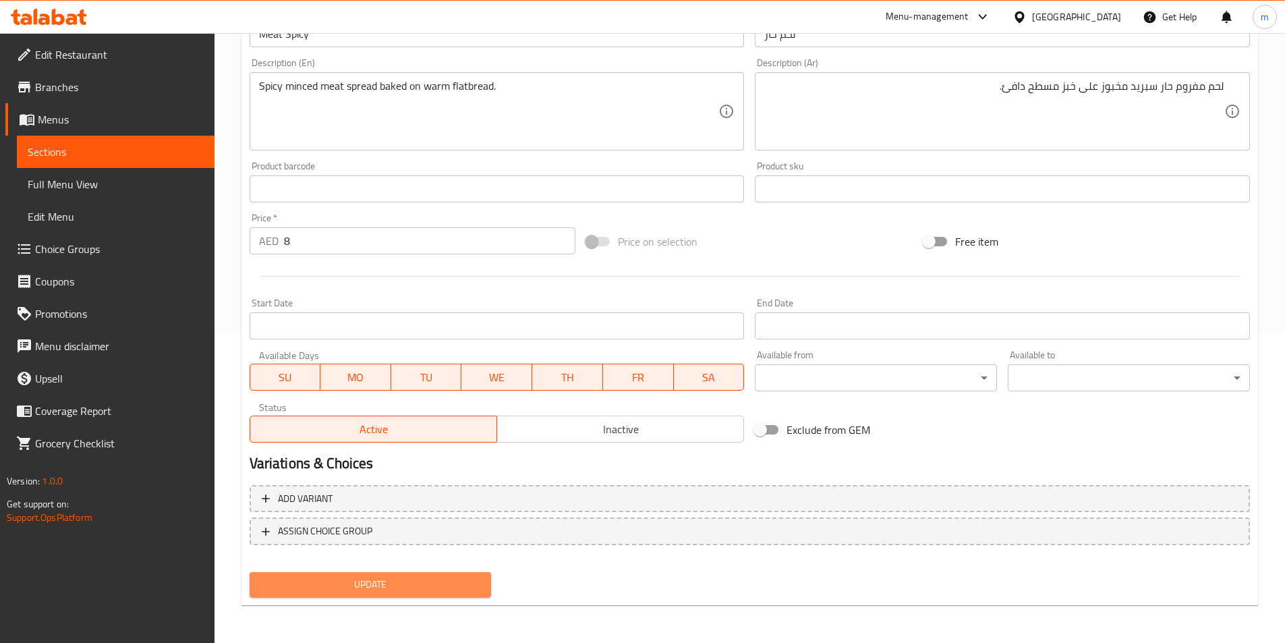
click at [384, 573] on button "Update" at bounding box center [370, 584] width 242 height 25
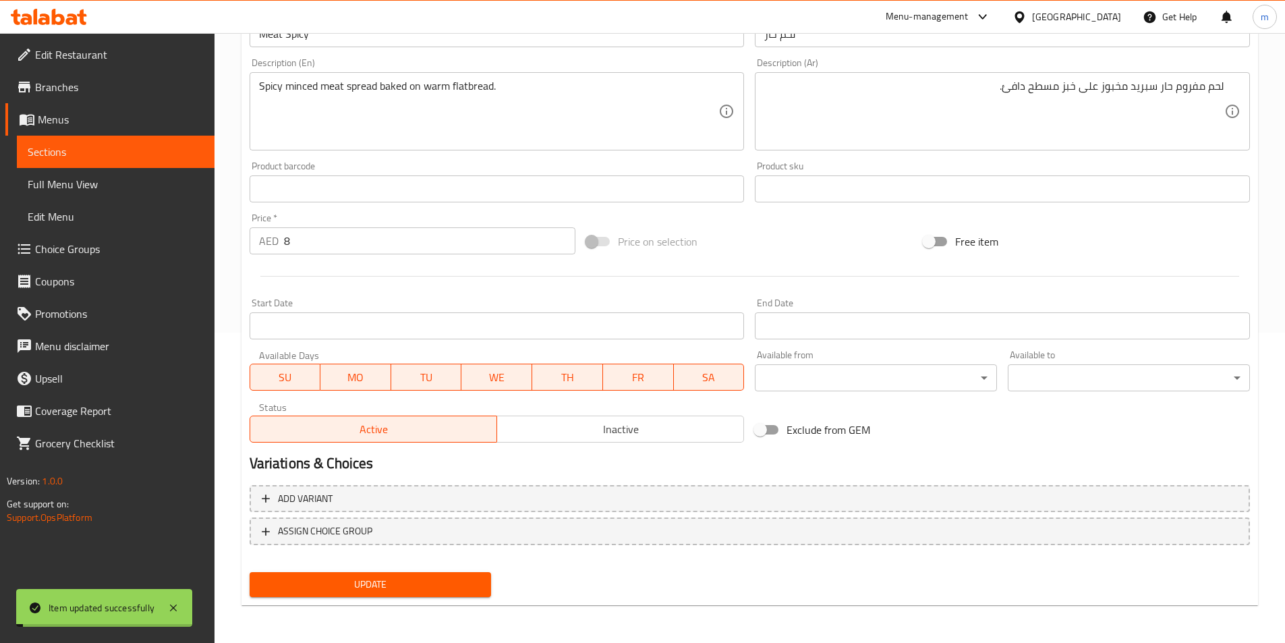
click at [133, 152] on span "Sections" at bounding box center [116, 152] width 176 height 16
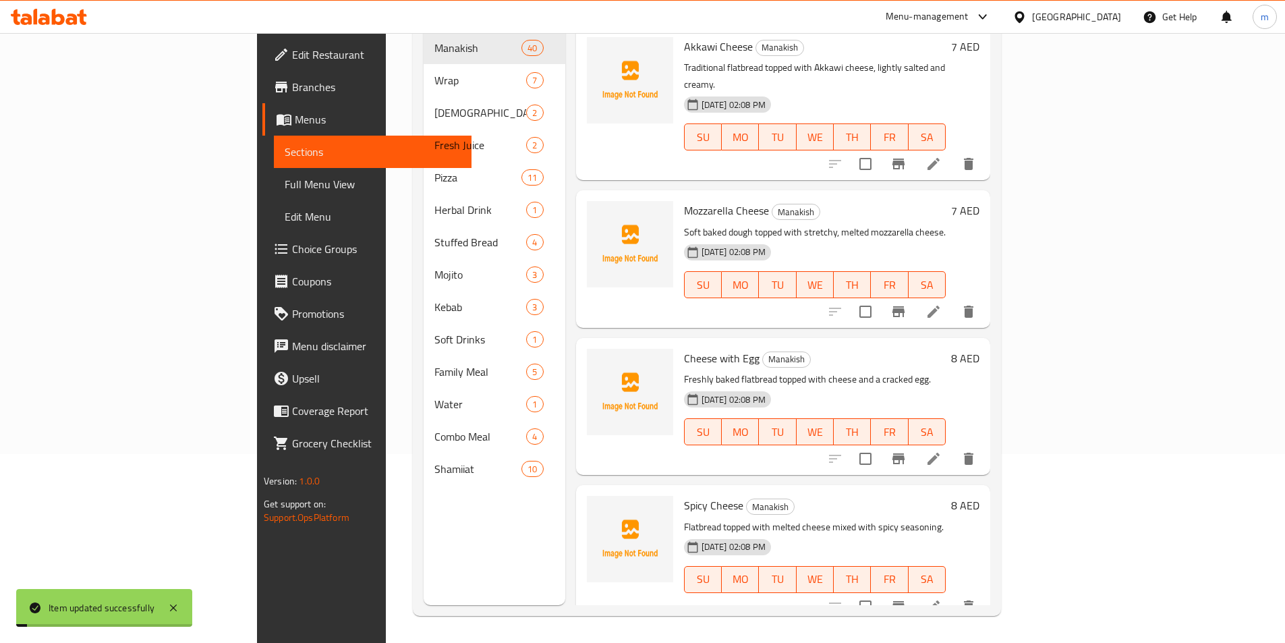
scroll to position [189, 0]
click at [945, 201] on h6 "Mozzarella Cheese Manakish" at bounding box center [815, 210] width 262 height 19
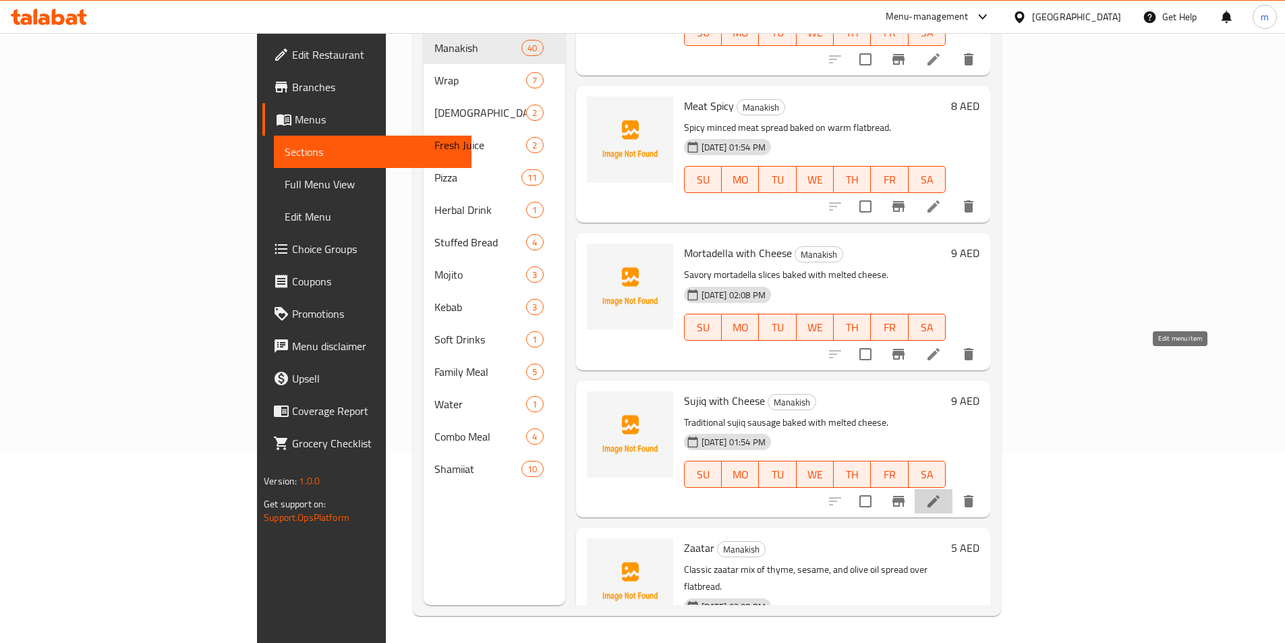
click at [941, 493] on icon at bounding box center [933, 501] width 16 height 16
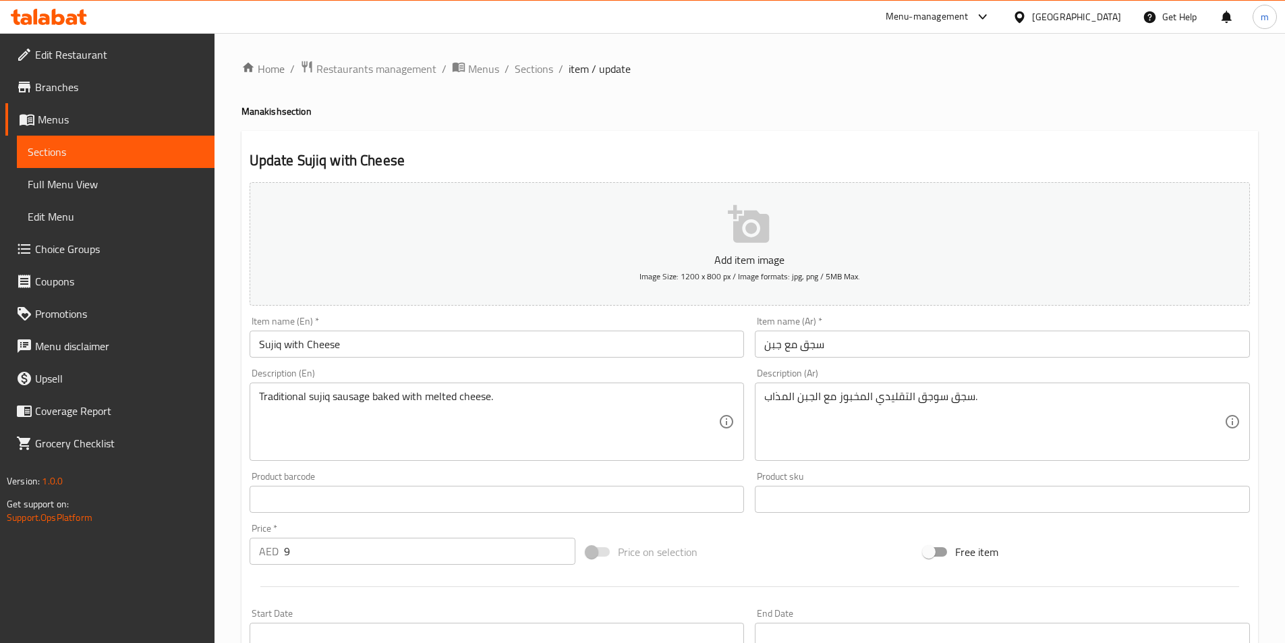
click at [112, 154] on span "Sections" at bounding box center [116, 152] width 176 height 16
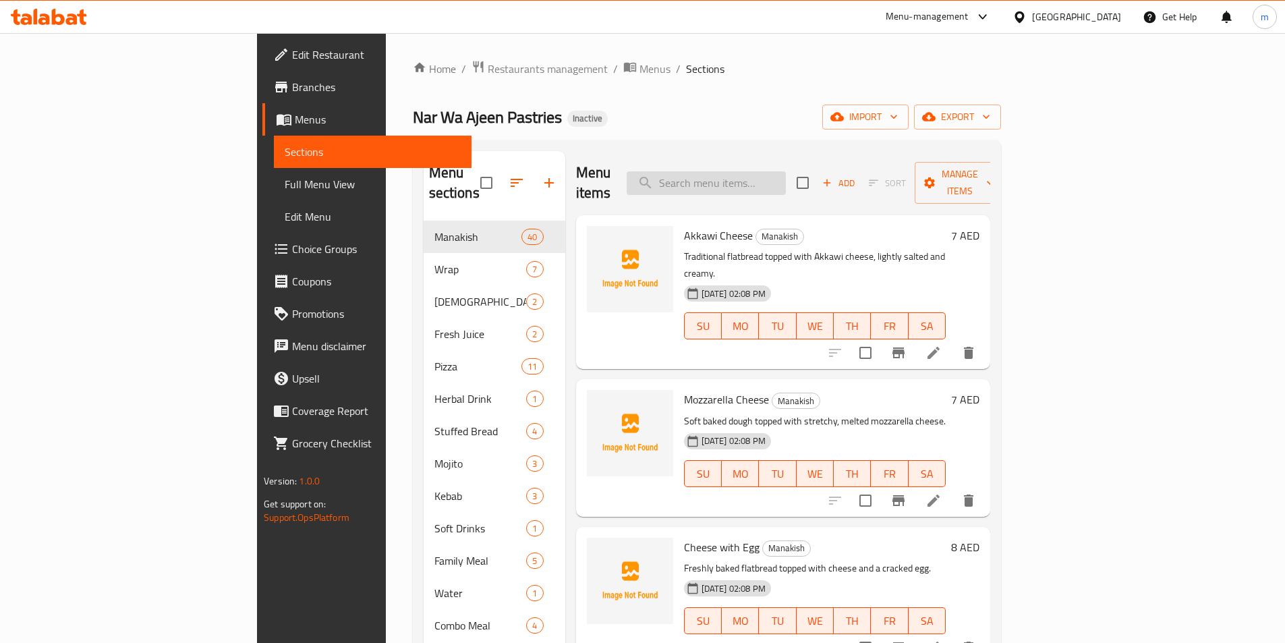
click at [786, 171] on input "search" at bounding box center [705, 183] width 159 height 24
paste input "Spinach"
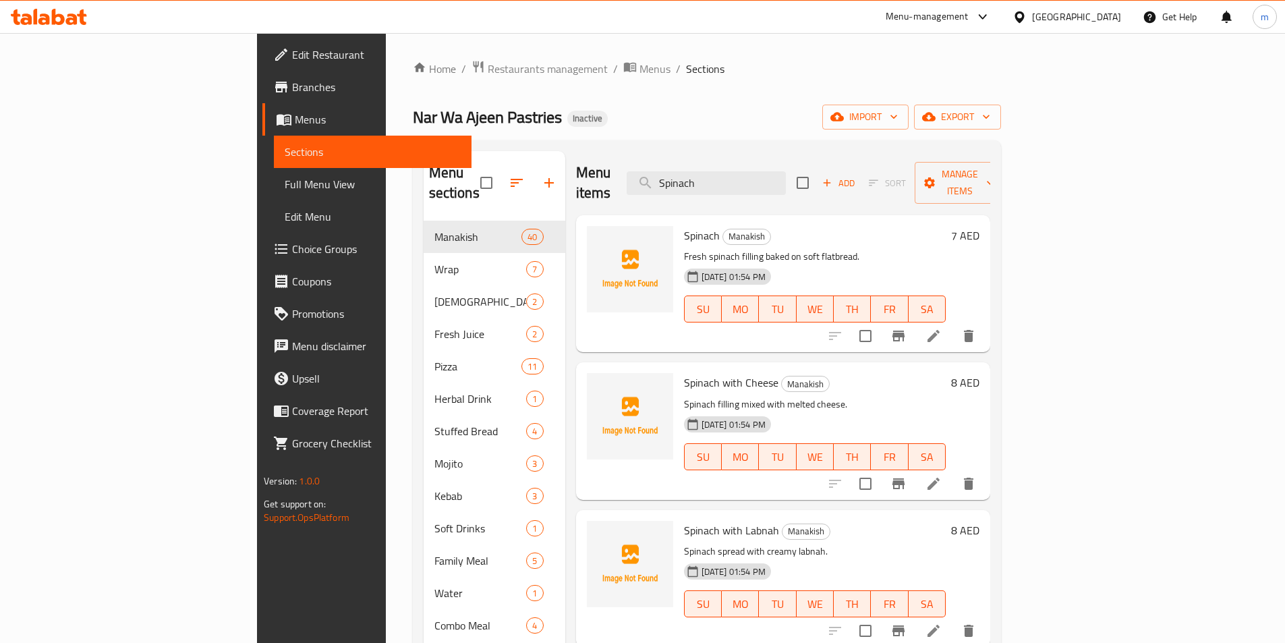
type input "Spinach"
click at [941, 328] on icon at bounding box center [933, 336] width 16 height 16
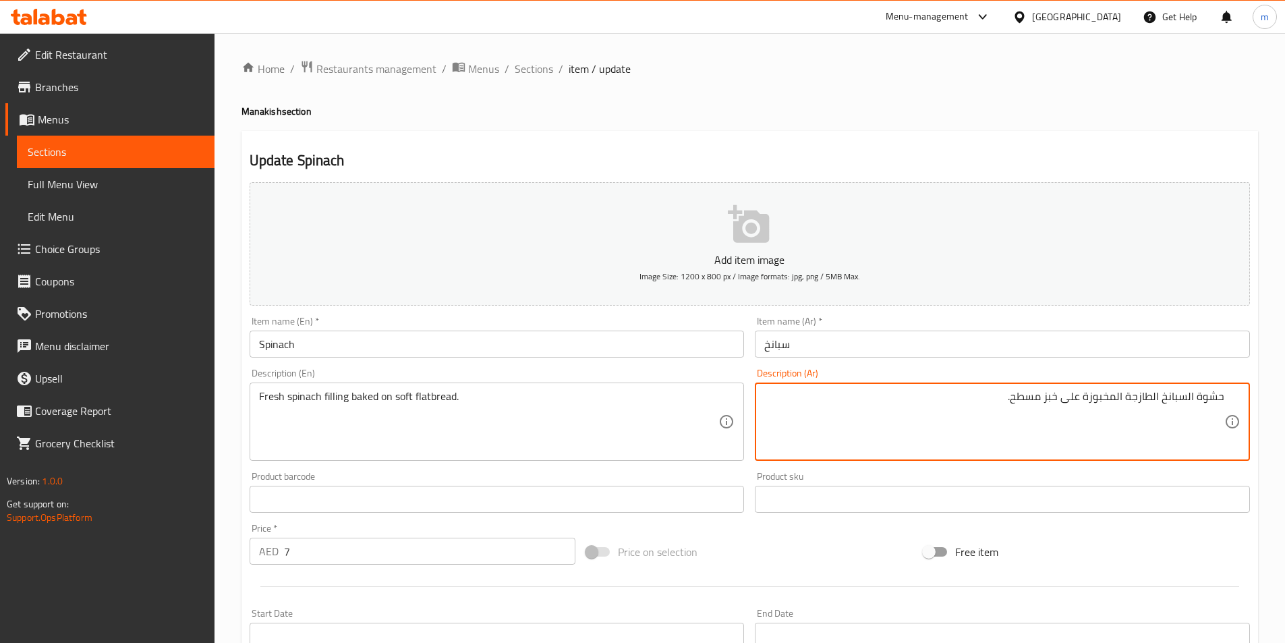
click at [1014, 401] on textarea "حشوة السبانخ الطازجة المخبوزة على خبز مسطح." at bounding box center [994, 422] width 460 height 64
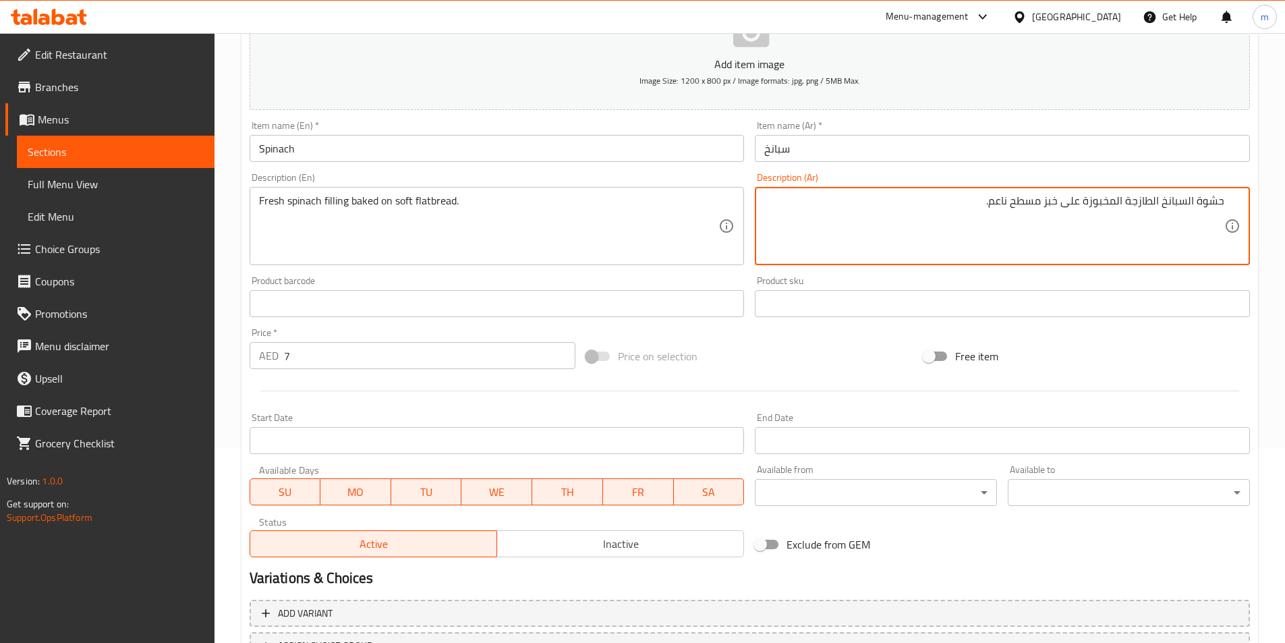
scroll to position [310, 0]
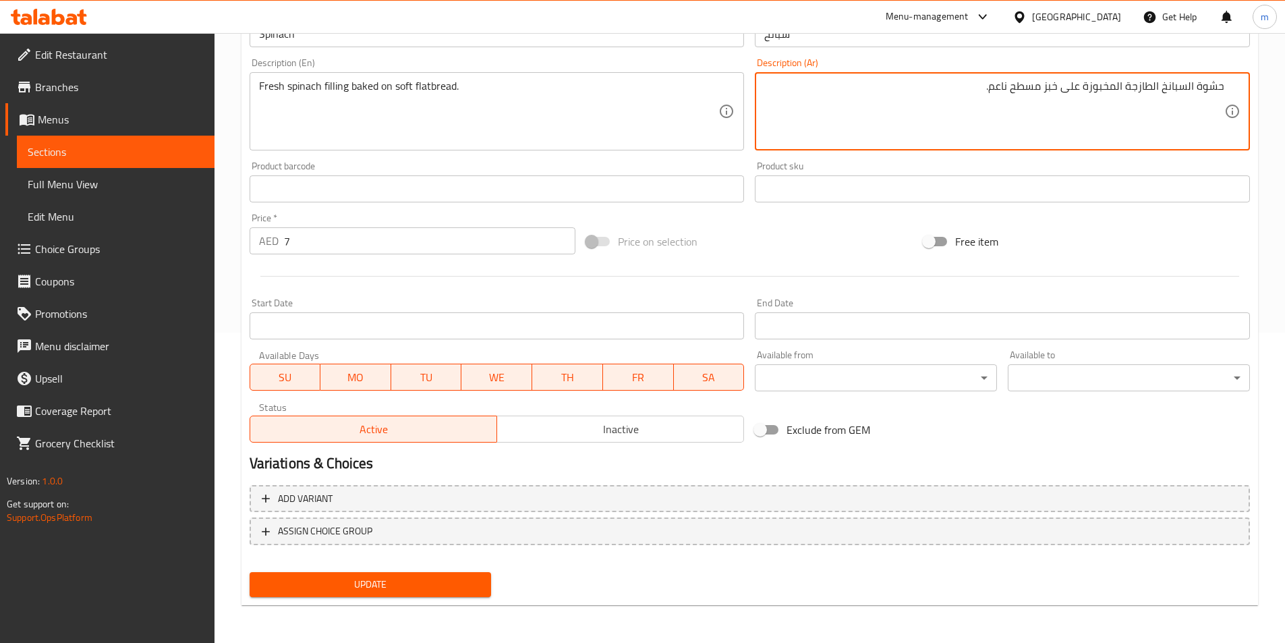
type textarea "حشوة السبانخ الطازجة المخبوزة على خبز مسطح ناعم."
click at [446, 577] on span "Update" at bounding box center [370, 584] width 221 height 17
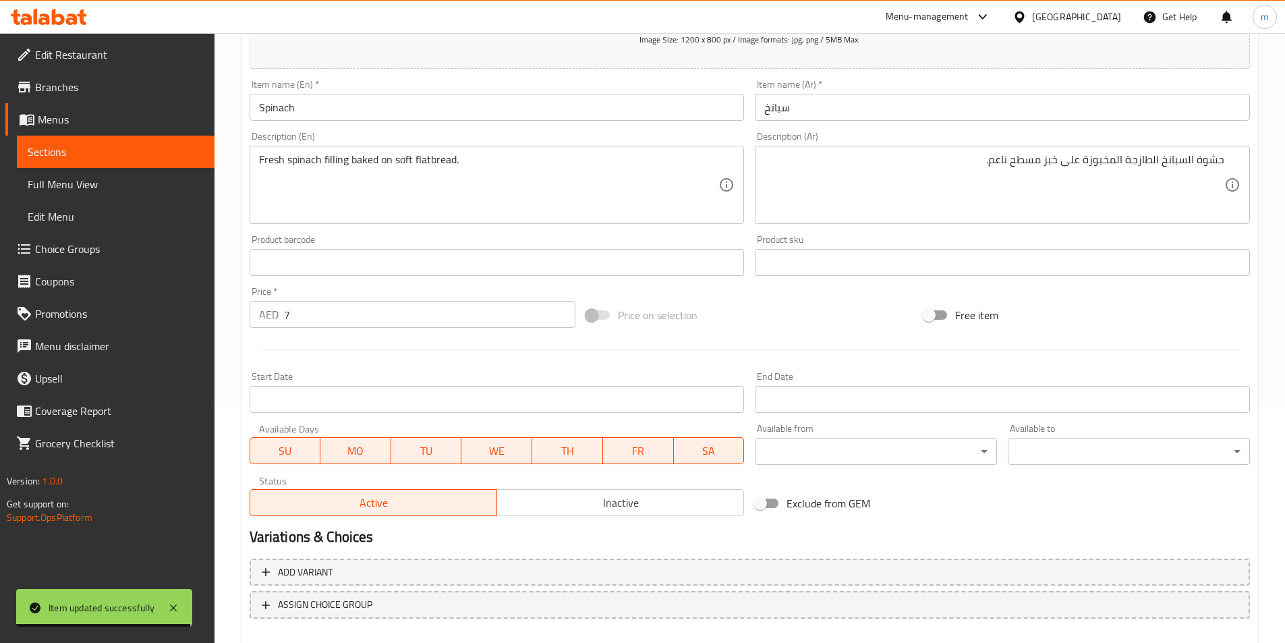
scroll to position [175, 0]
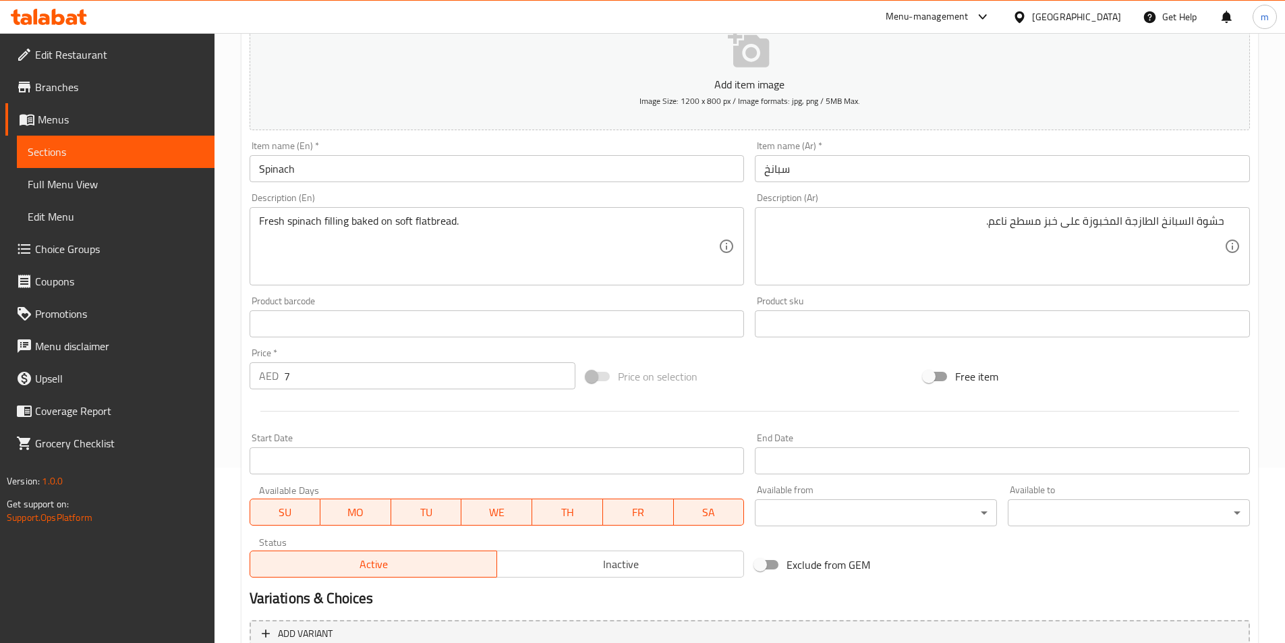
click at [110, 164] on link "Sections" at bounding box center [116, 152] width 198 height 32
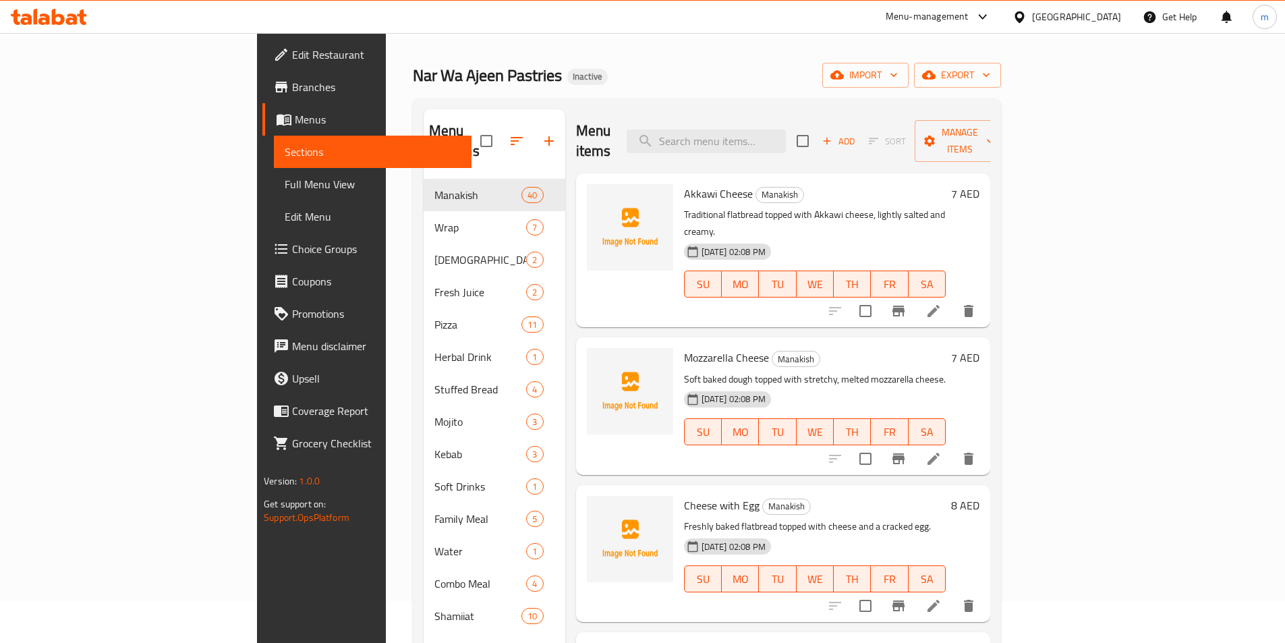
scroll to position [40, 0]
click at [910, 92] on div "Home / Restaurants management / Menus / Sections Nar Wa Ajeen Pastries Inactive…" at bounding box center [707, 392] width 588 height 744
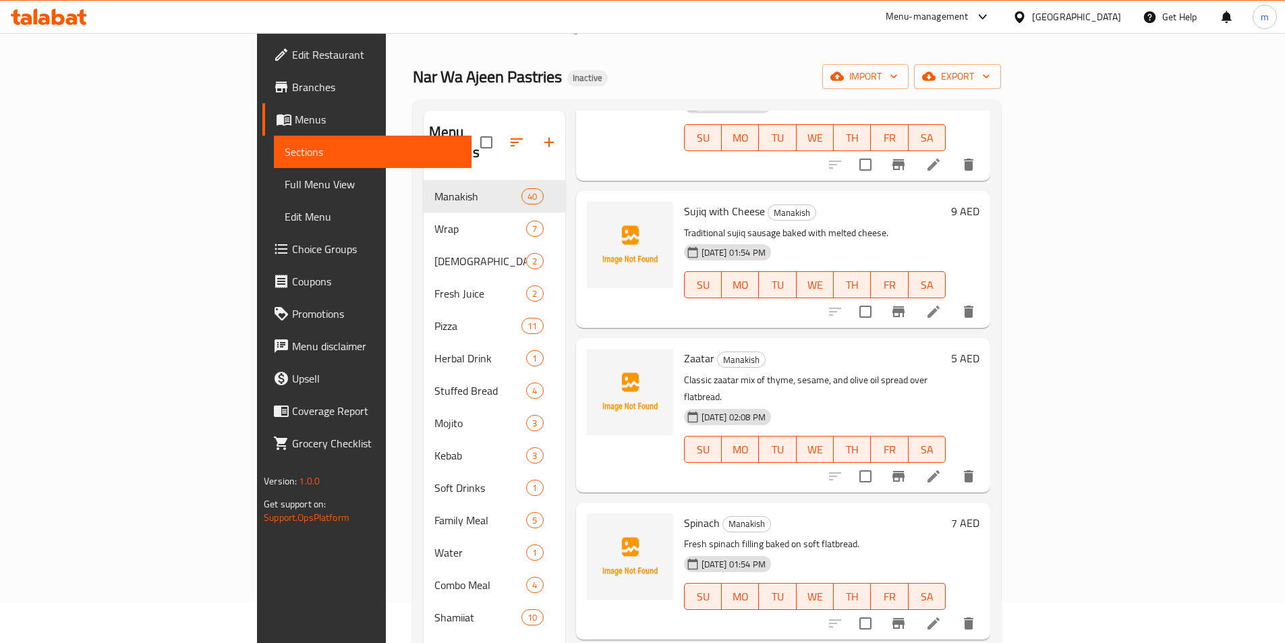
scroll to position [3956, 0]
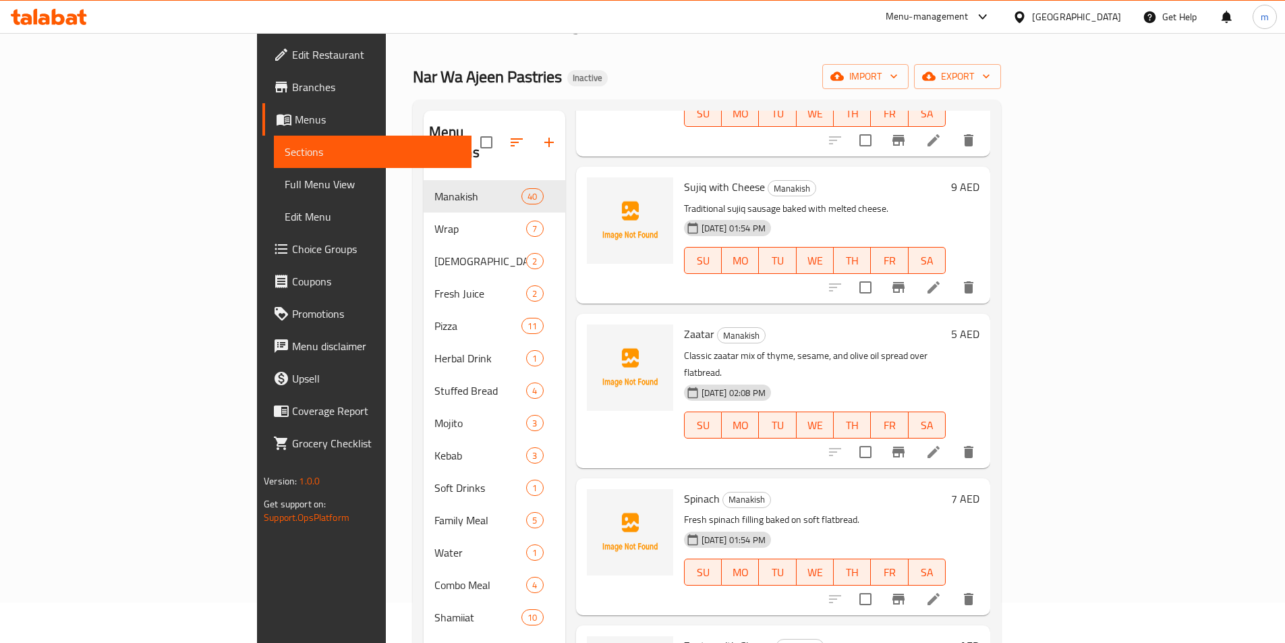
click at [941, 591] on icon at bounding box center [933, 599] width 16 height 16
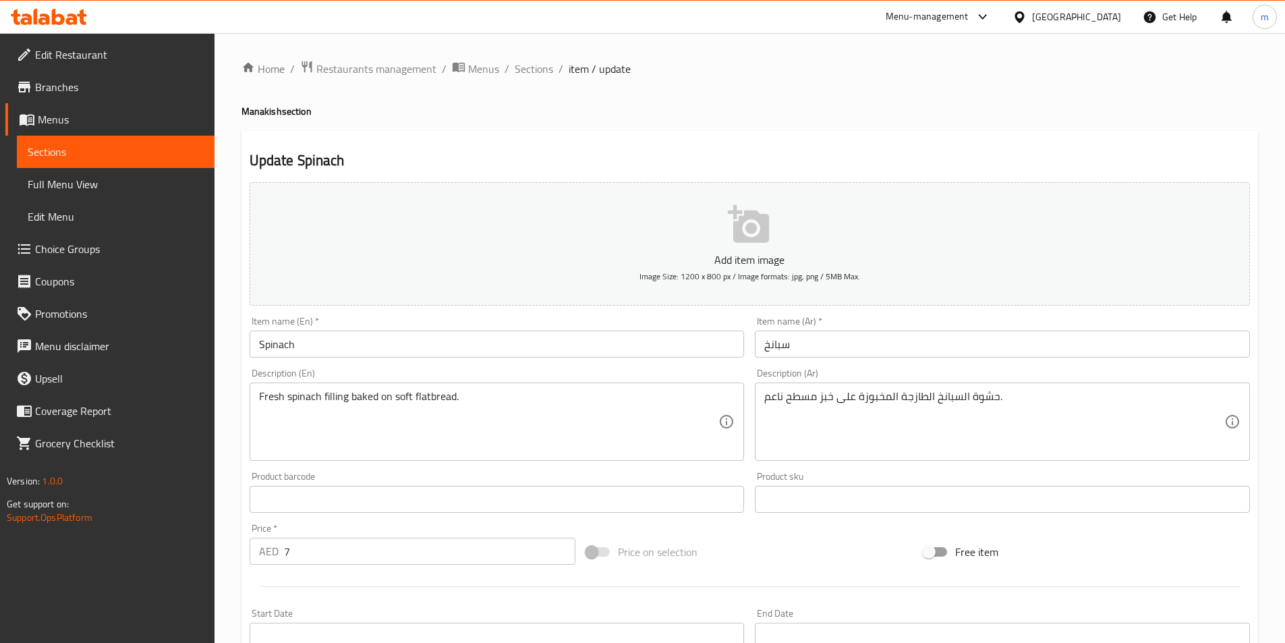
click at [99, 152] on span "Sections" at bounding box center [116, 152] width 176 height 16
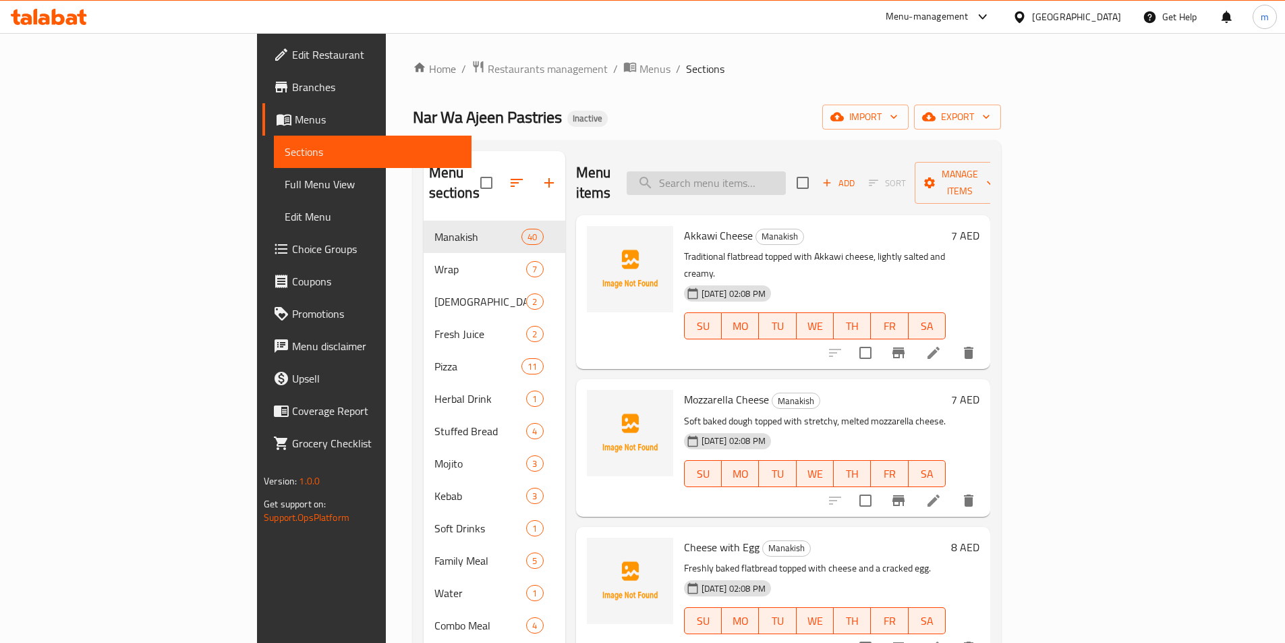
click at [786, 177] on input "search" at bounding box center [705, 183] width 159 height 24
paste input "Spinach with Labnah"
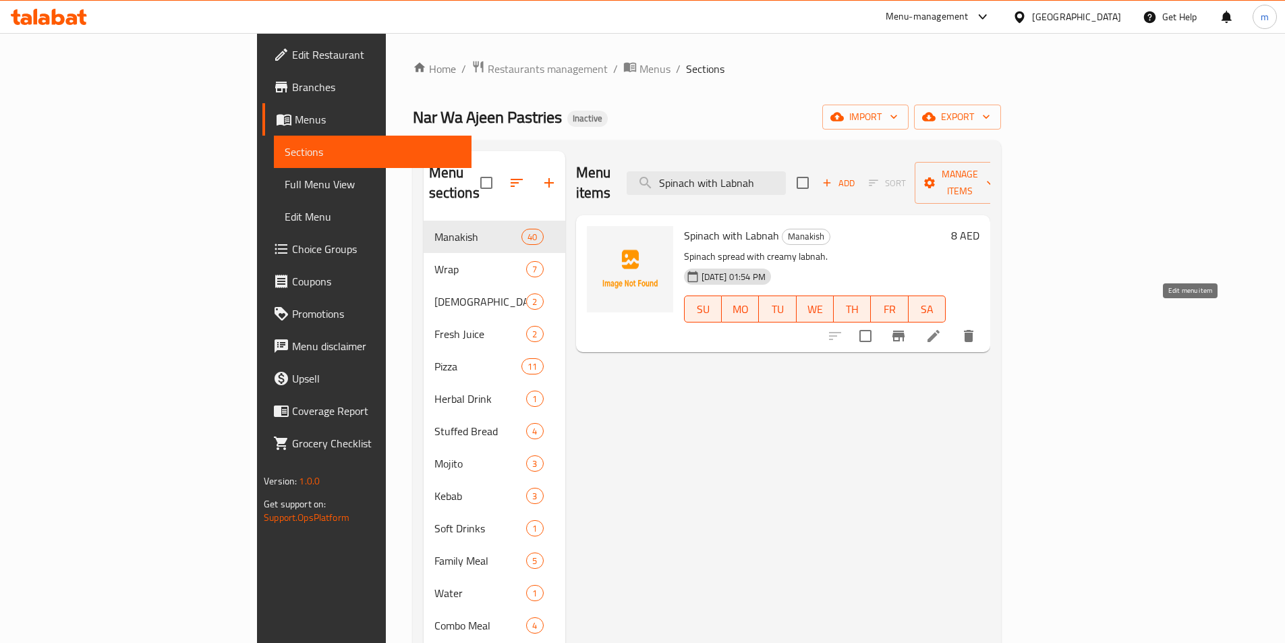
type input "Spinach with Labnah"
click at [939, 330] on icon at bounding box center [933, 336] width 12 height 12
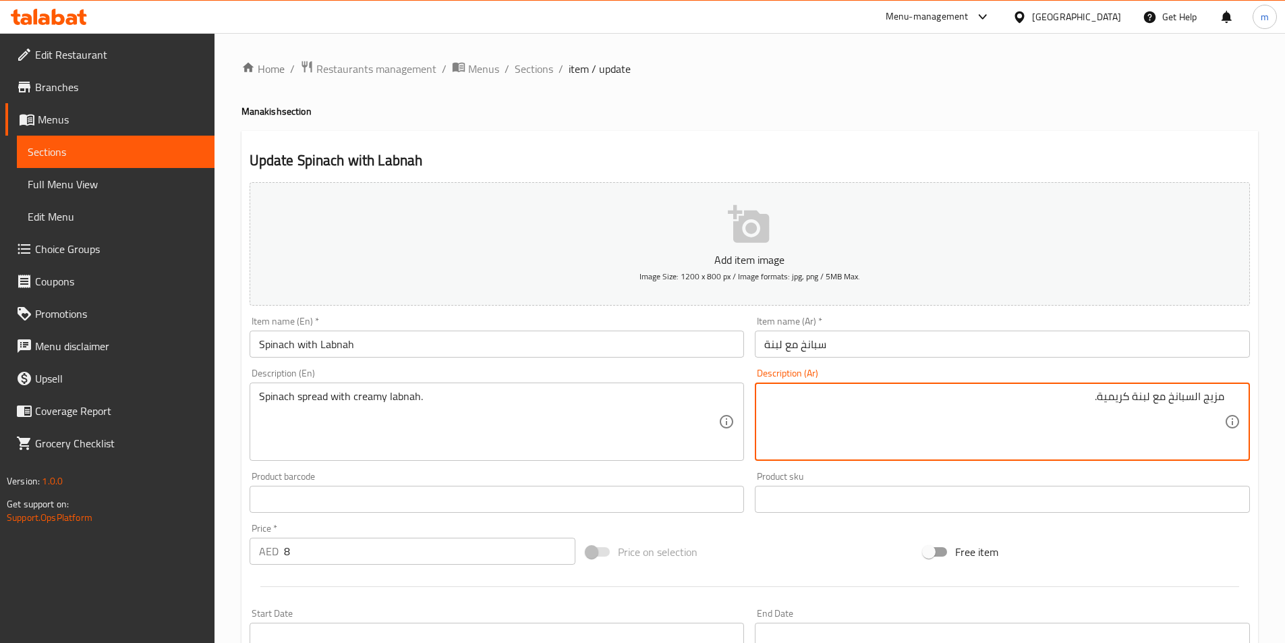
drag, startPoint x: 1203, startPoint y: 399, endPoint x: 1229, endPoint y: 399, distance: 25.6
click at [1229, 400] on div "مزيج السبانخ مع لبنة كريمية. Description (Ar)" at bounding box center [1002, 421] width 495 height 78
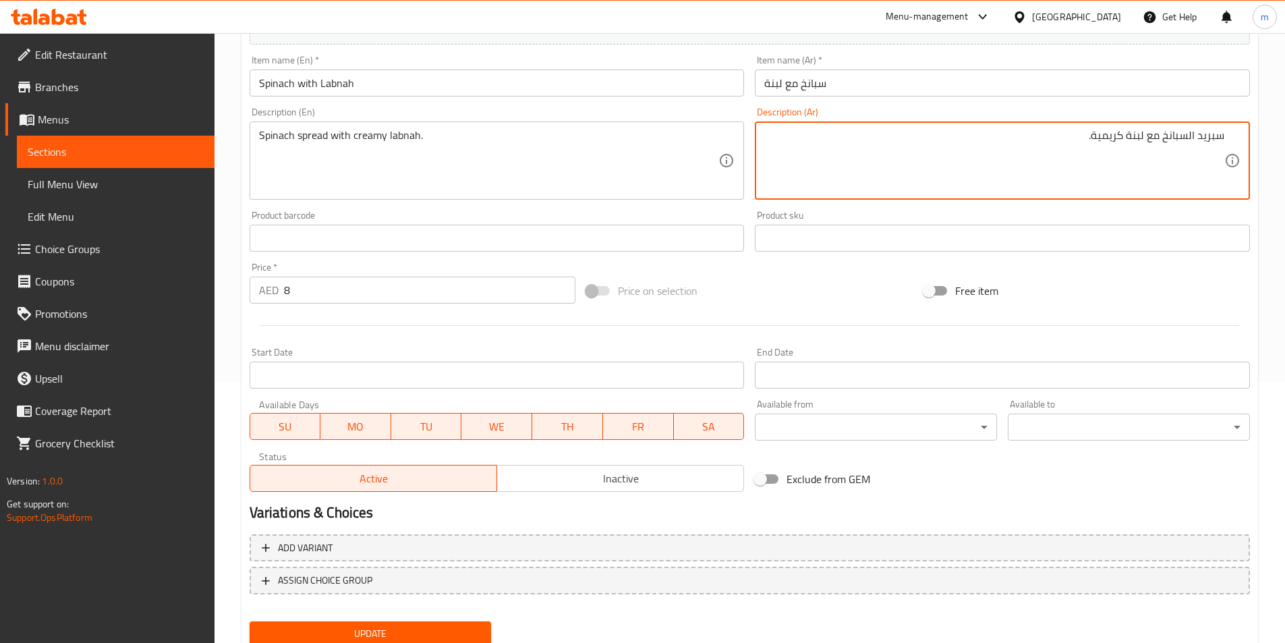
scroll to position [310, 0]
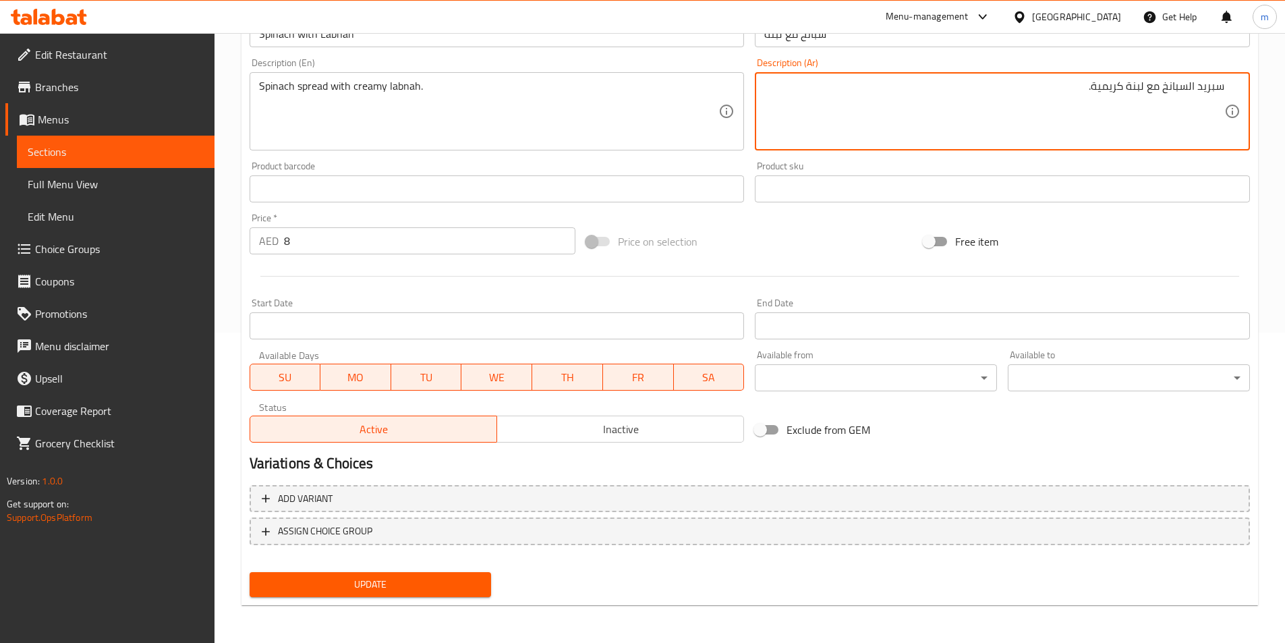
type textarea "سبريد السبانخ مع لبنة كريمية."
click at [384, 583] on span "Update" at bounding box center [370, 584] width 221 height 17
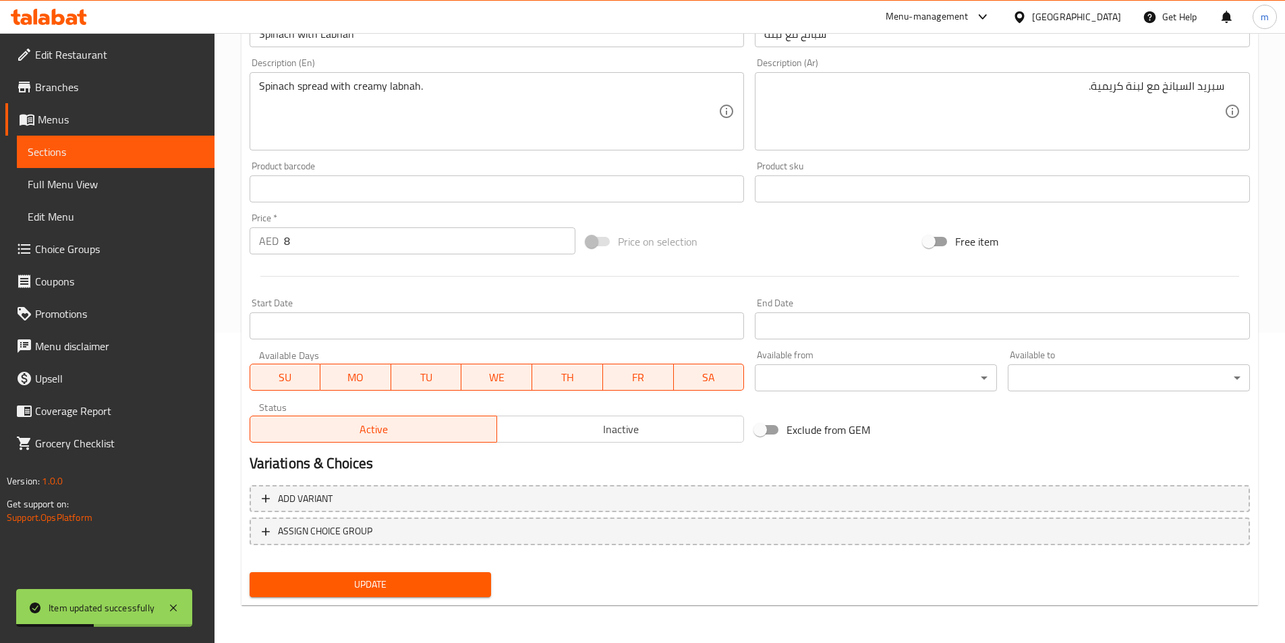
click at [144, 155] on span "Sections" at bounding box center [116, 152] width 176 height 16
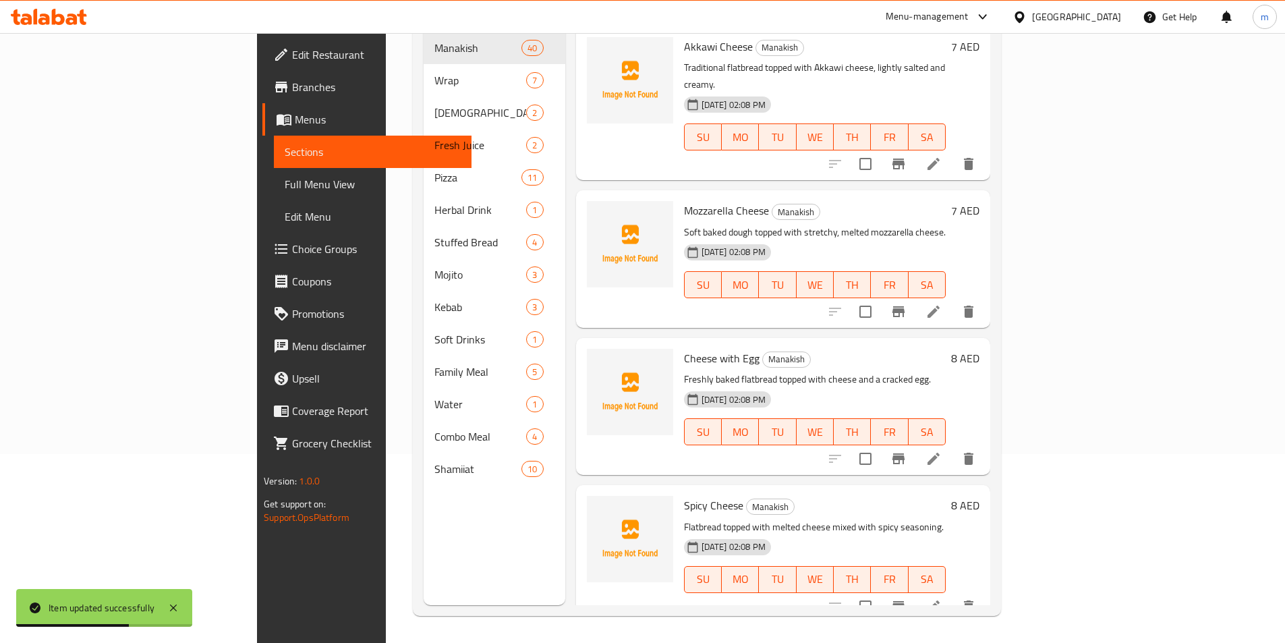
scroll to position [4751, 0]
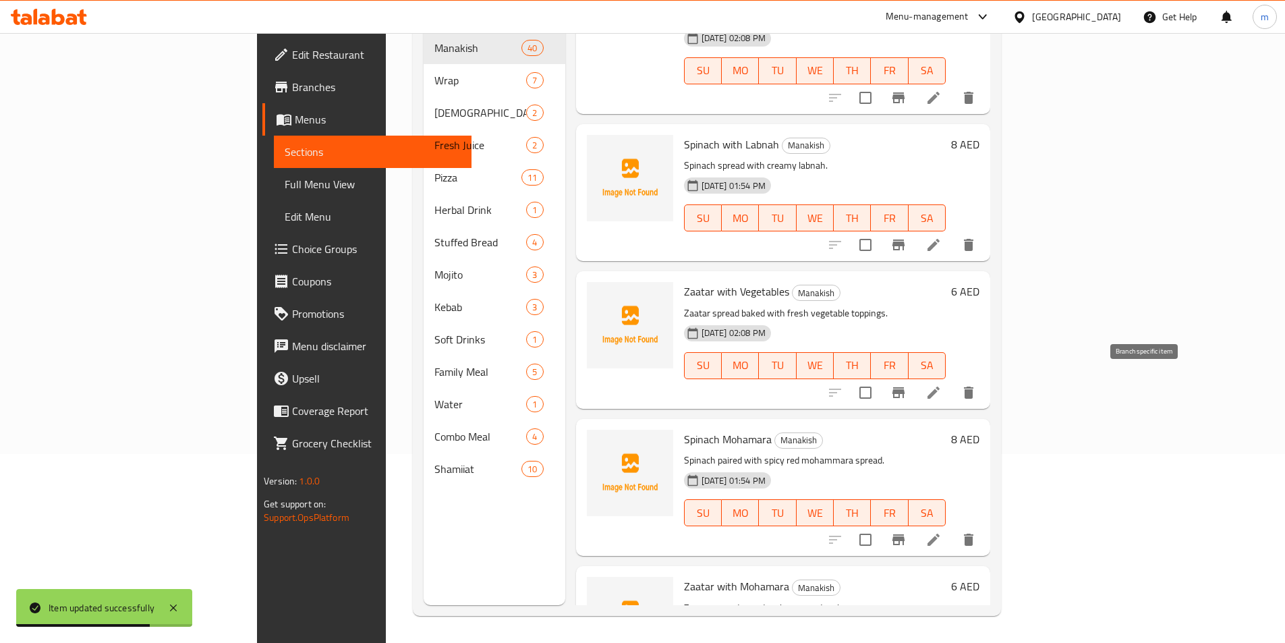
click at [941, 531] on icon at bounding box center [933, 539] width 16 height 16
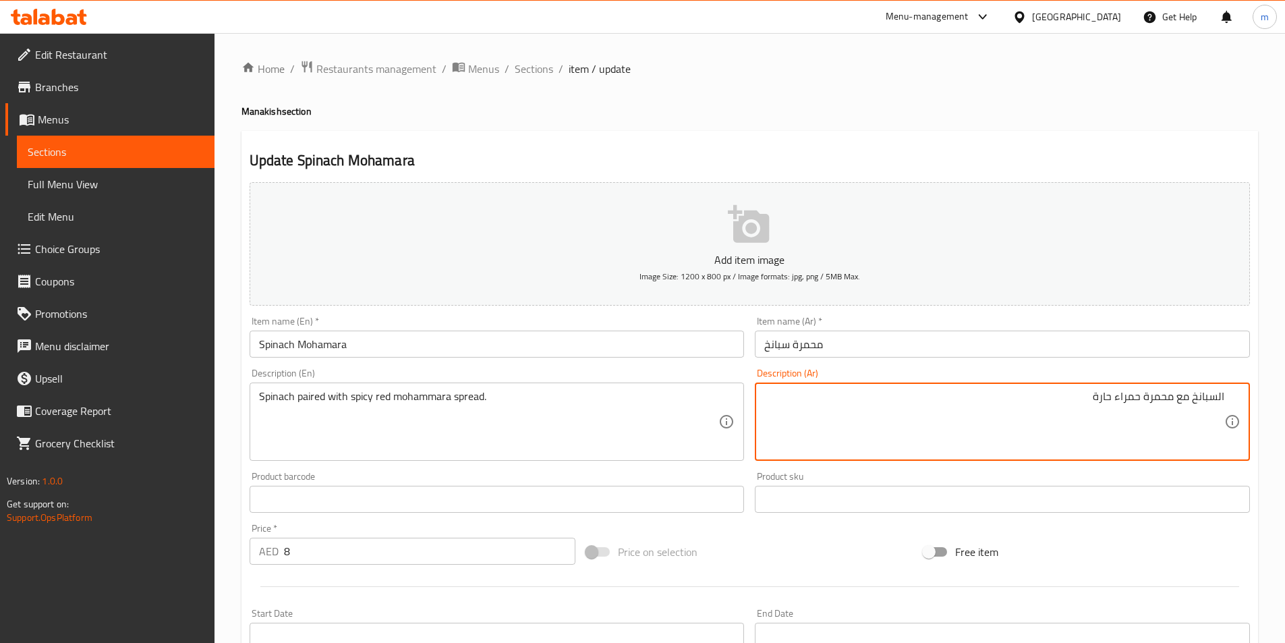
click at [1188, 397] on textarea "السبانخ مع محمرة حمراء حارة" at bounding box center [994, 422] width 460 height 64
click at [1144, 399] on textarea "السبانخ بيرد وذ مع محمرة حمراء حارة" at bounding box center [994, 422] width 460 height 64
click at [1118, 396] on textarea "السبانخ بيرد وذ مع سي\بريد محمرة حمراء حارة" at bounding box center [994, 422] width 460 height 64
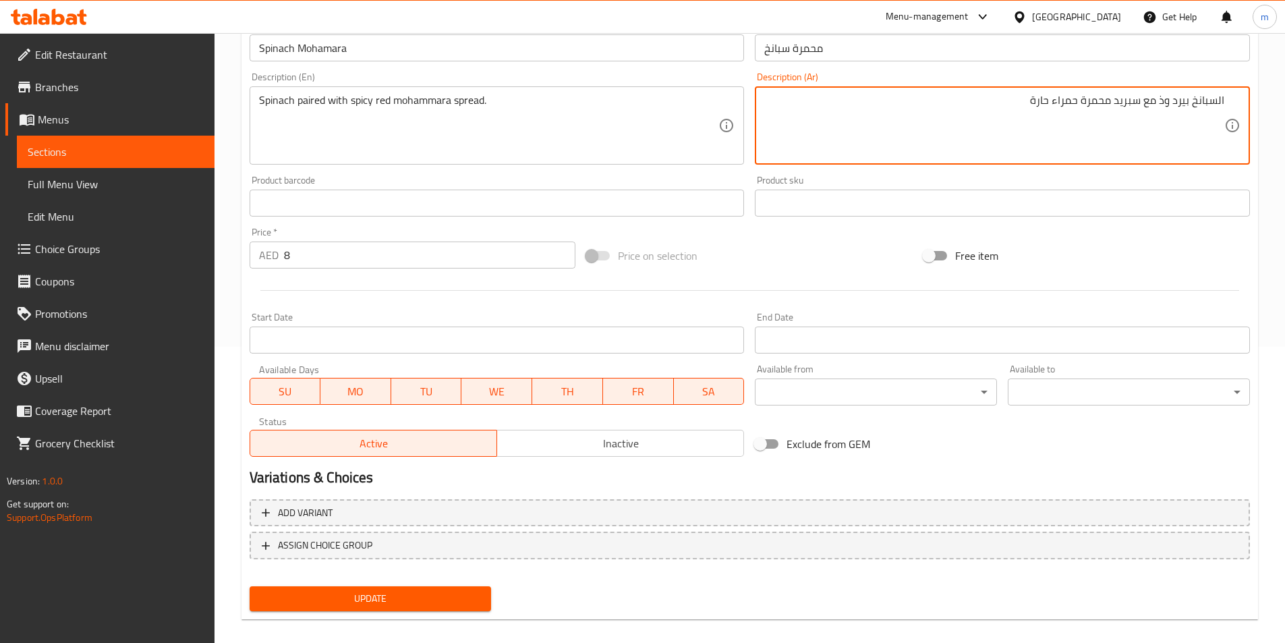
scroll to position [310, 0]
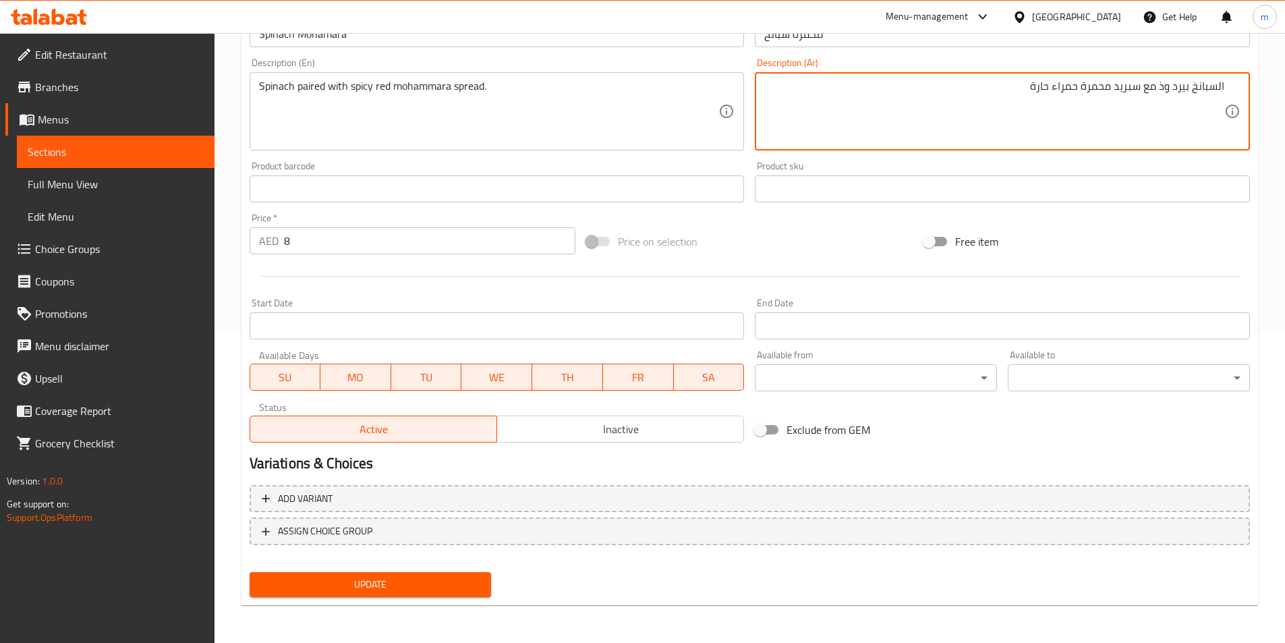
type textarea "السبانخ بيرد وذ مع سبريد محمرة حمراء حارة"
click at [431, 589] on span "Update" at bounding box center [370, 584] width 221 height 17
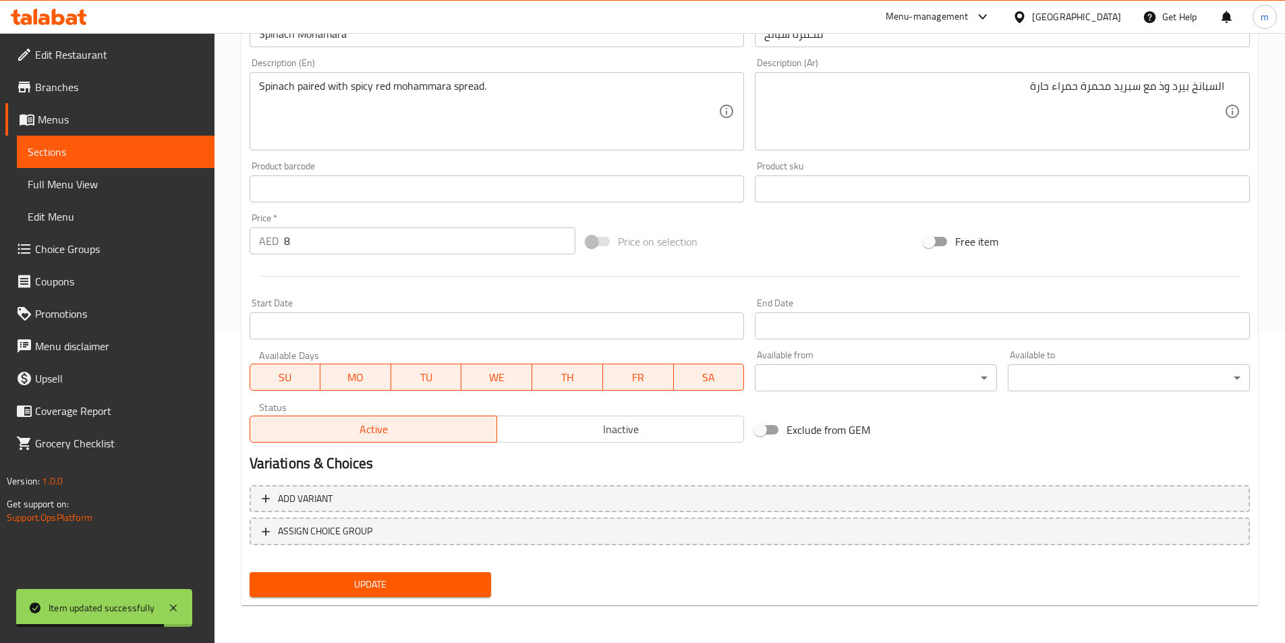
click at [87, 162] on link "Sections" at bounding box center [116, 152] width 198 height 32
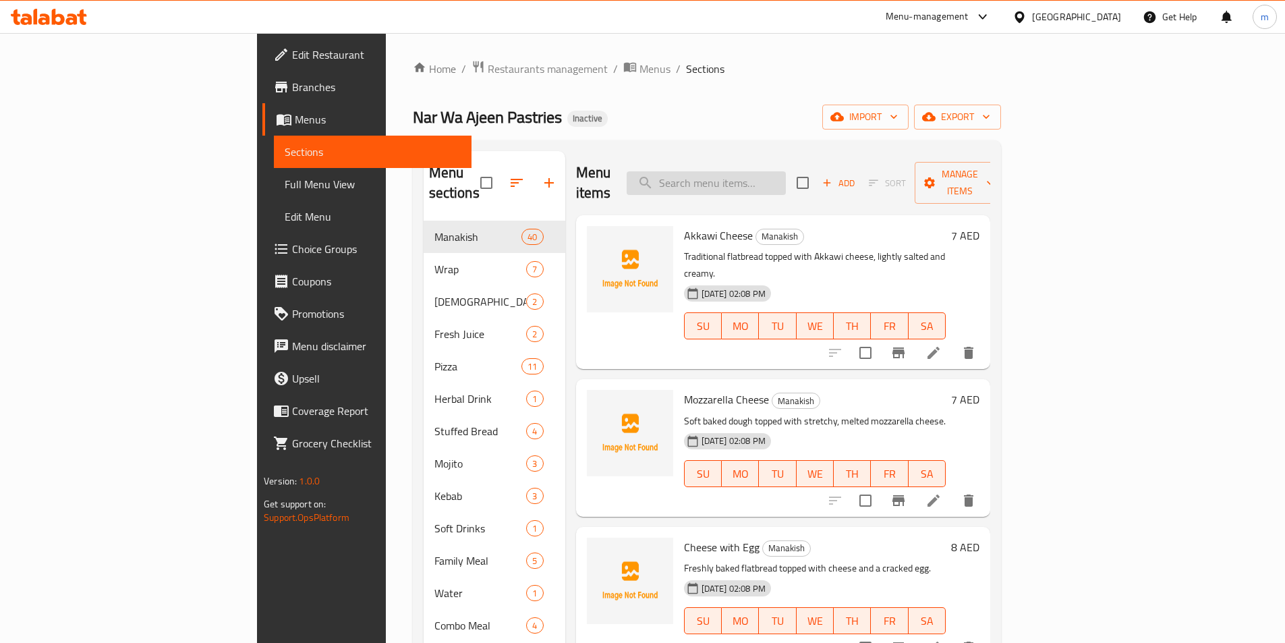
click at [765, 180] on input "search" at bounding box center [705, 183] width 159 height 24
paste input "Cheese with Honey"
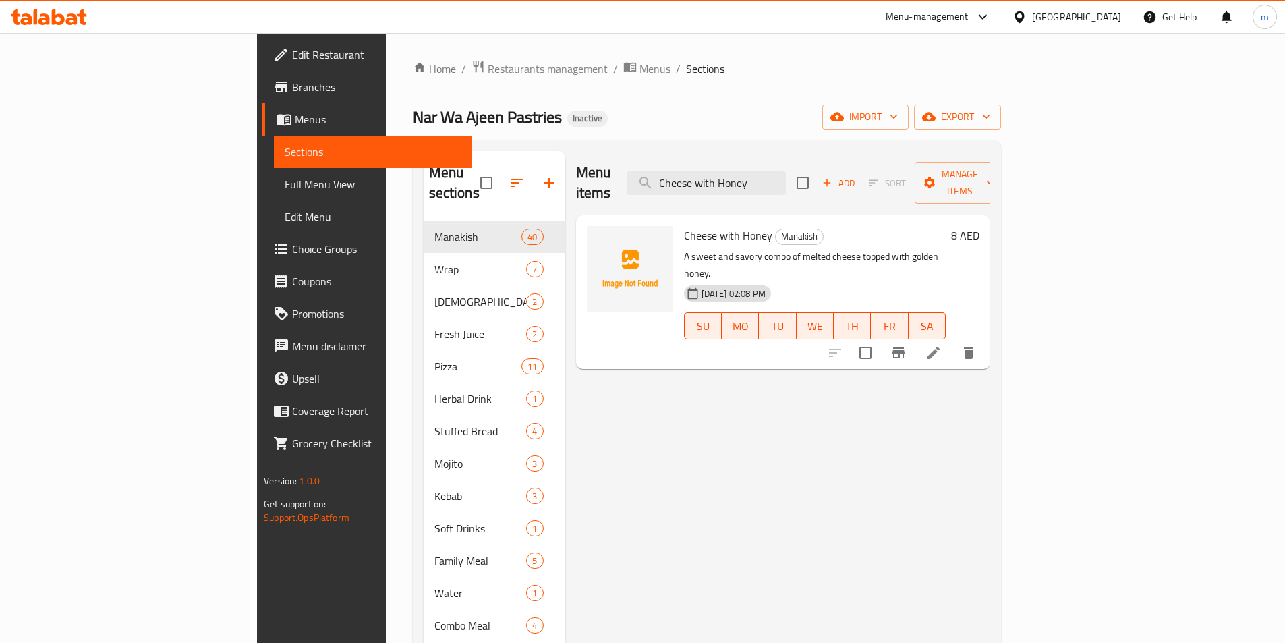
type input "Cheese with Honey"
click at [952, 341] on li at bounding box center [933, 353] width 38 height 24
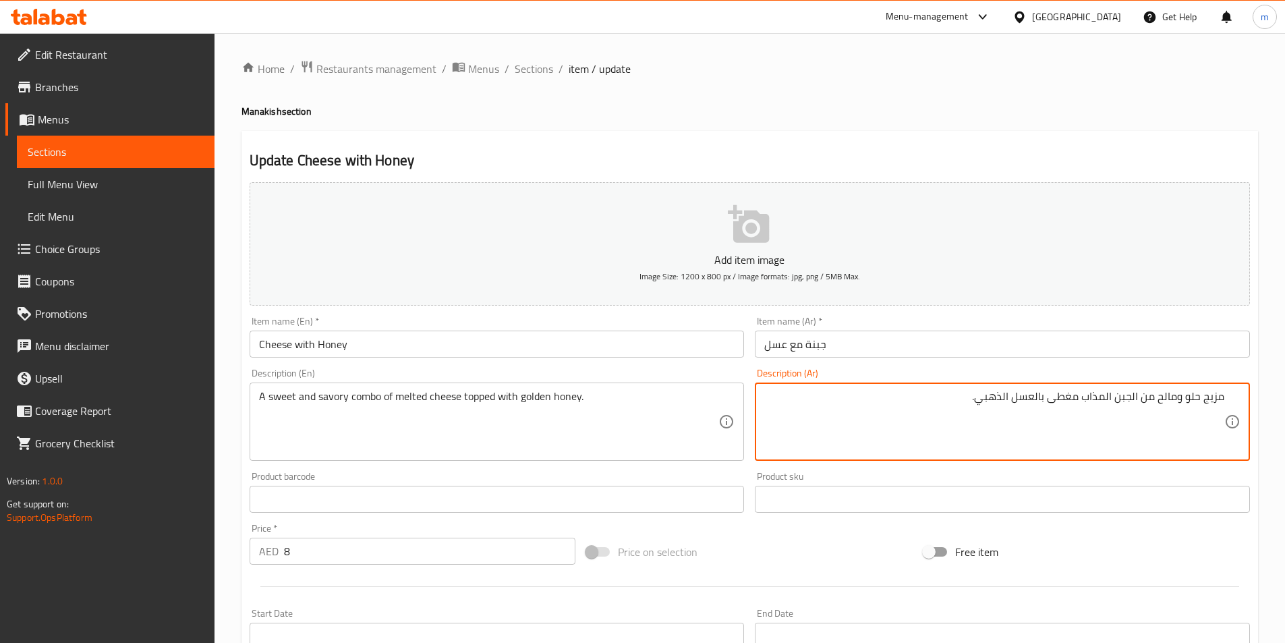
drag, startPoint x: 1202, startPoint y: 399, endPoint x: 1237, endPoint y: 401, distance: 35.1
click at [1237, 401] on div "مزيج حلو ومالح من الجبن المذاب مغطى بالعسل الذهبي. Description (Ar)" at bounding box center [1002, 421] width 495 height 78
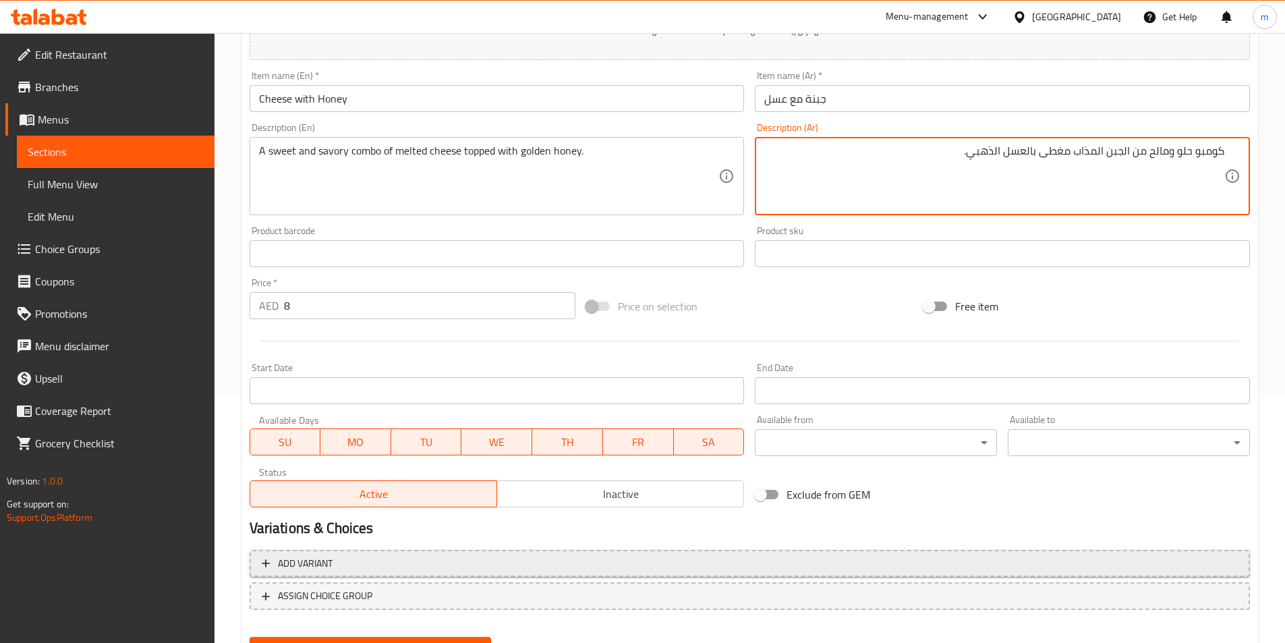
scroll to position [270, 0]
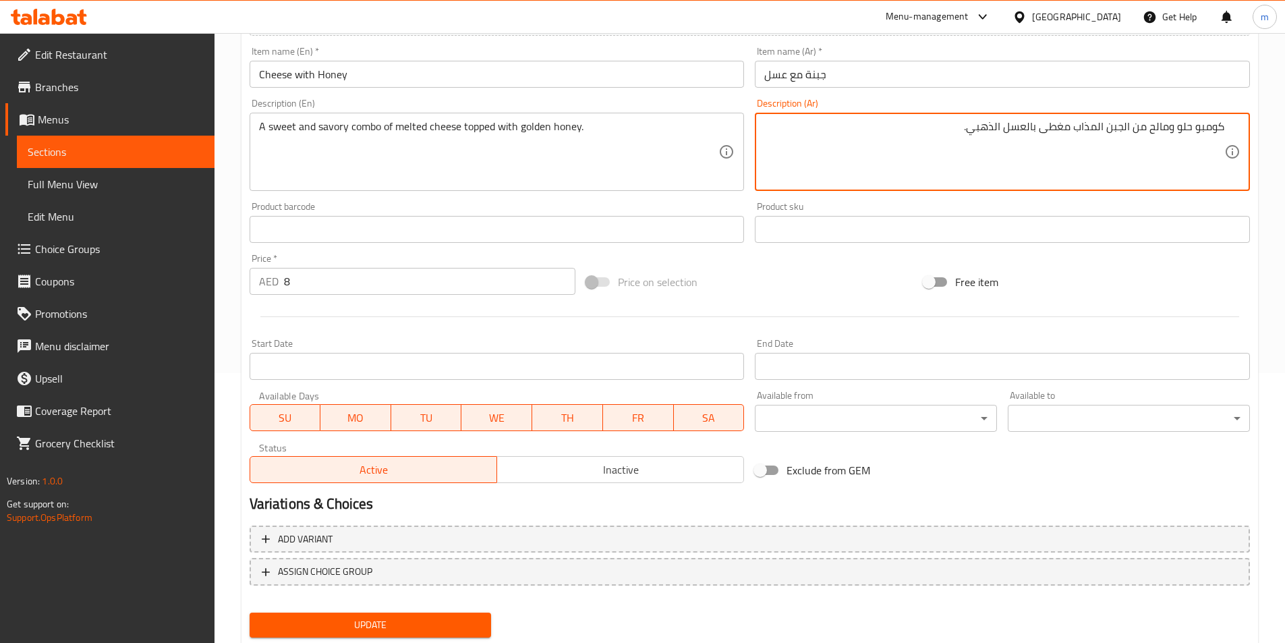
type textarea "كومبو حلو ومالح من الجبن المذاب مغطى بالعسل الذهبي."
click at [465, 623] on span "Update" at bounding box center [370, 624] width 221 height 17
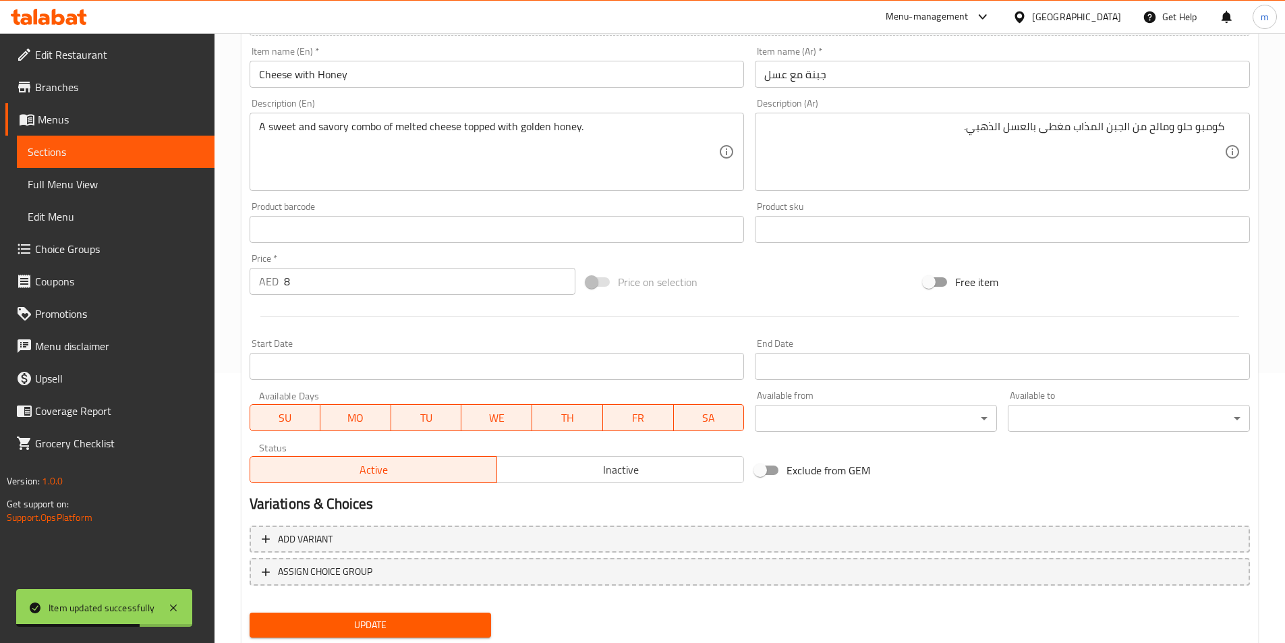
click at [85, 145] on span "Sections" at bounding box center [116, 152] width 176 height 16
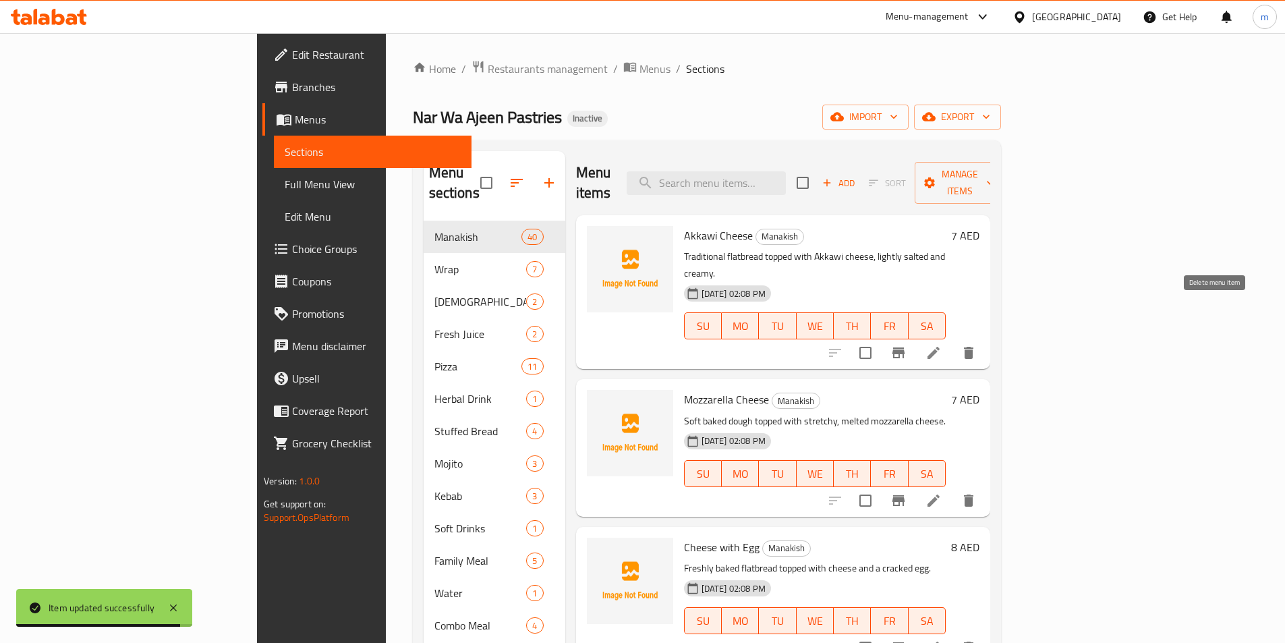
click at [973, 347] on icon "delete" at bounding box center [968, 353] width 9 height 12
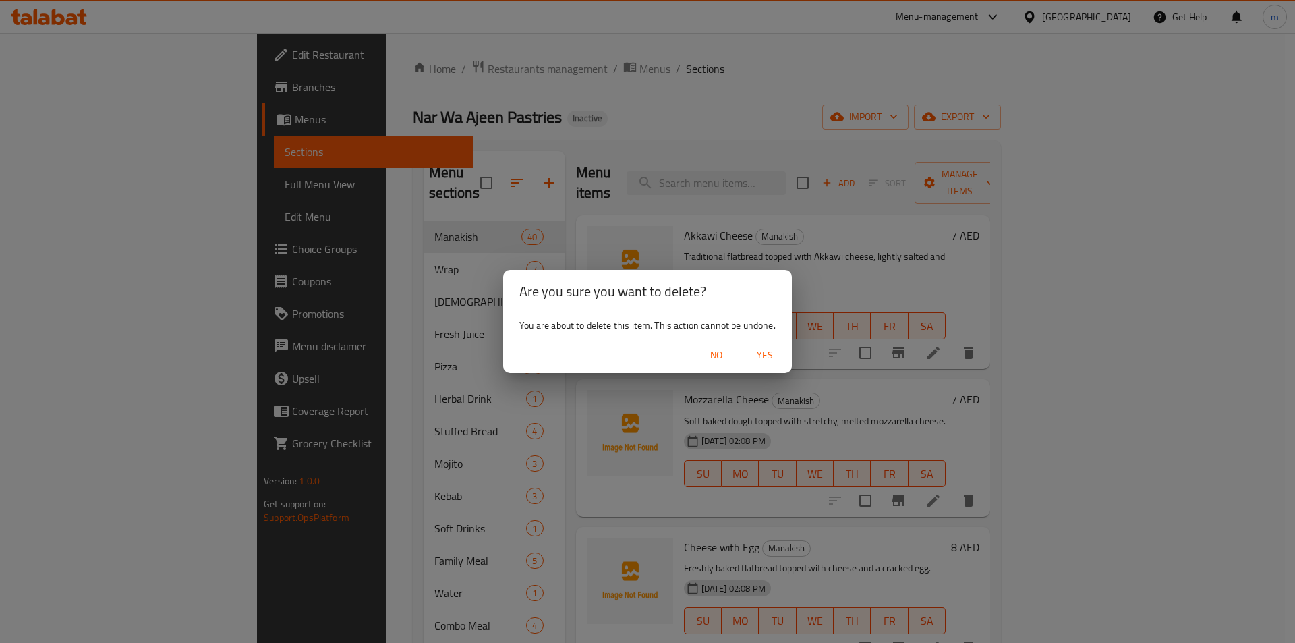
click at [764, 355] on span "Yes" at bounding box center [764, 355] width 32 height 17
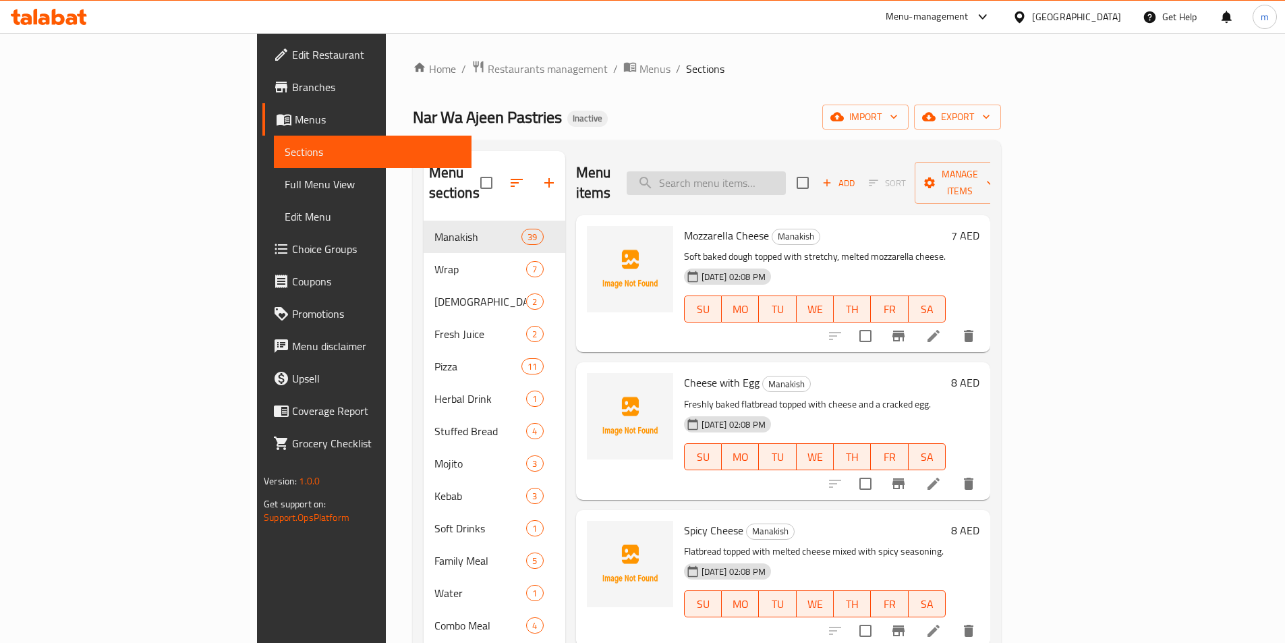
click at [786, 171] on input "search" at bounding box center [705, 183] width 159 height 24
paste input "Sujiq Wrap"
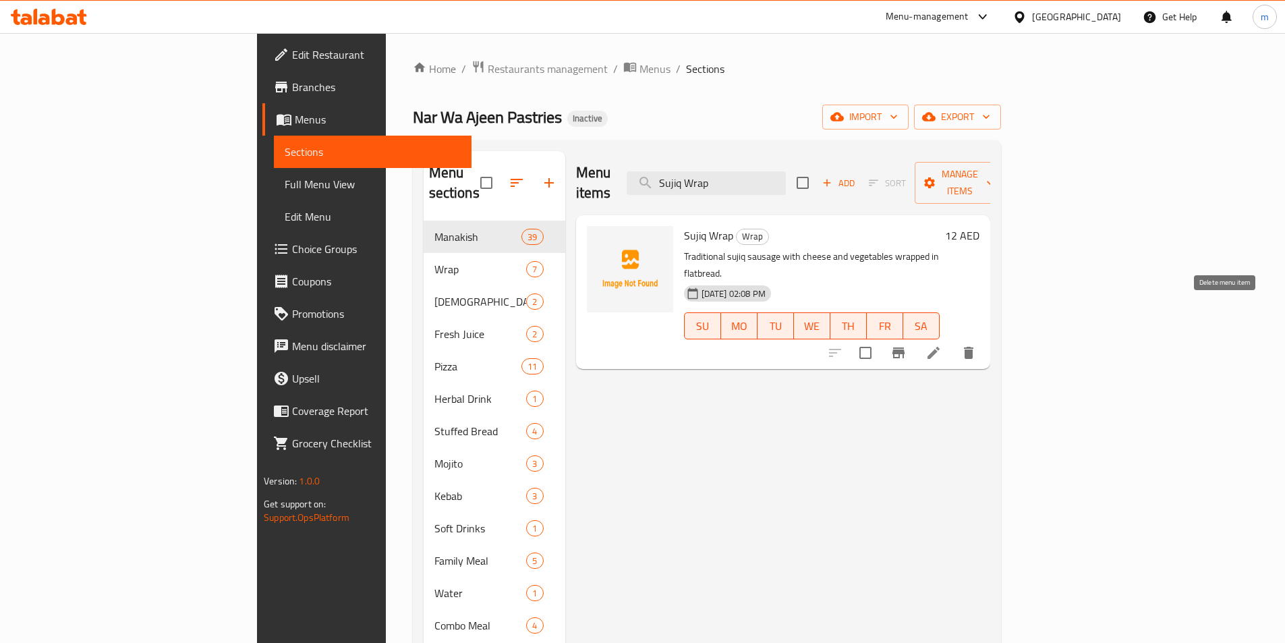
click at [973, 347] on icon "delete" at bounding box center [968, 353] width 9 height 12
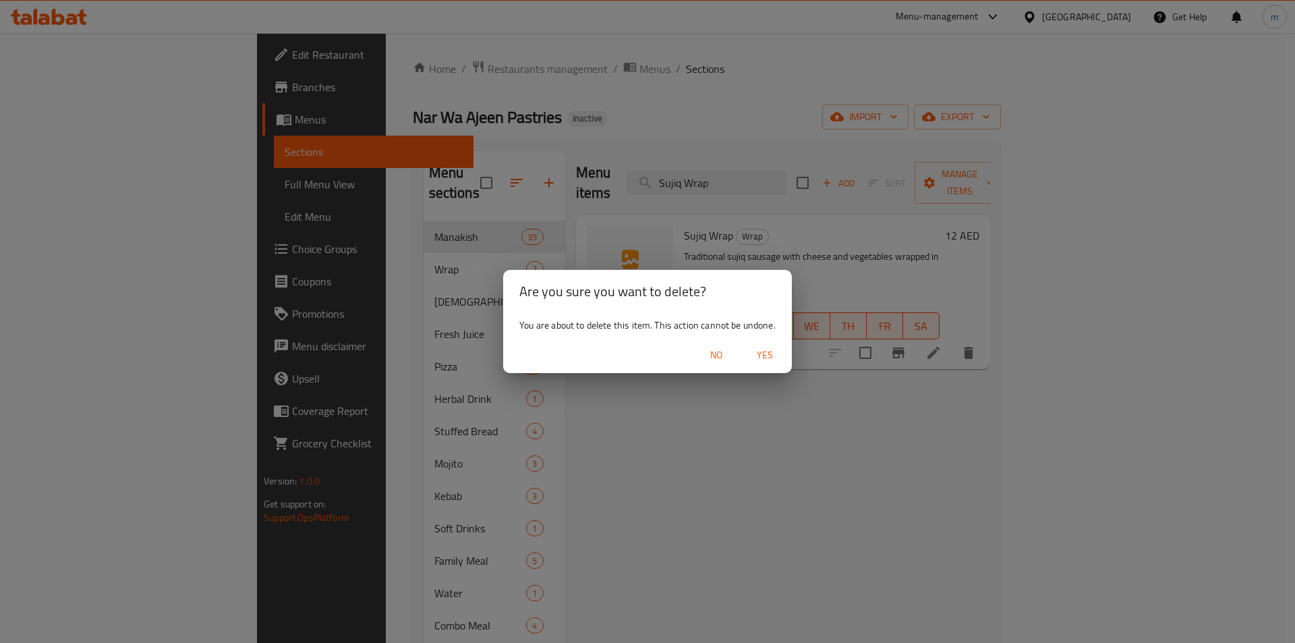
click at [761, 355] on span "Yes" at bounding box center [764, 355] width 32 height 17
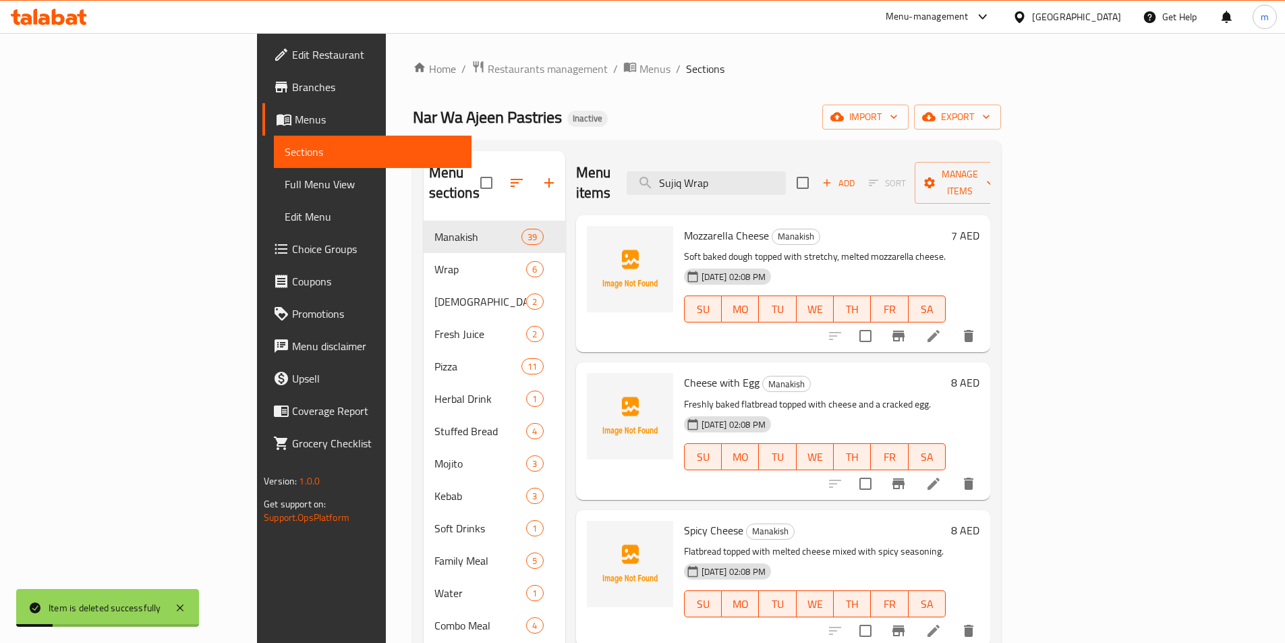
drag, startPoint x: 803, startPoint y: 167, endPoint x: 694, endPoint y: 185, distance: 110.6
click at [692, 182] on div "Menu items Sujiq Wrap Add Sort Manage items" at bounding box center [783, 183] width 414 height 64
paste input "Mohamara Manakish"
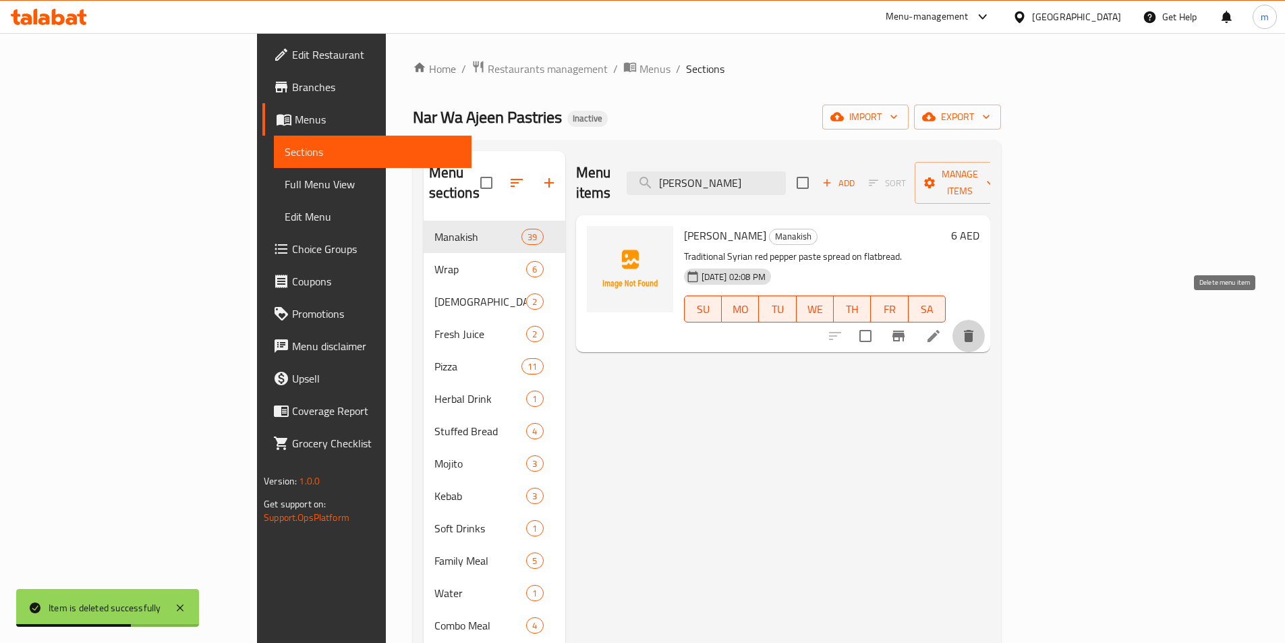
click at [973, 330] on icon "delete" at bounding box center [968, 336] width 9 height 12
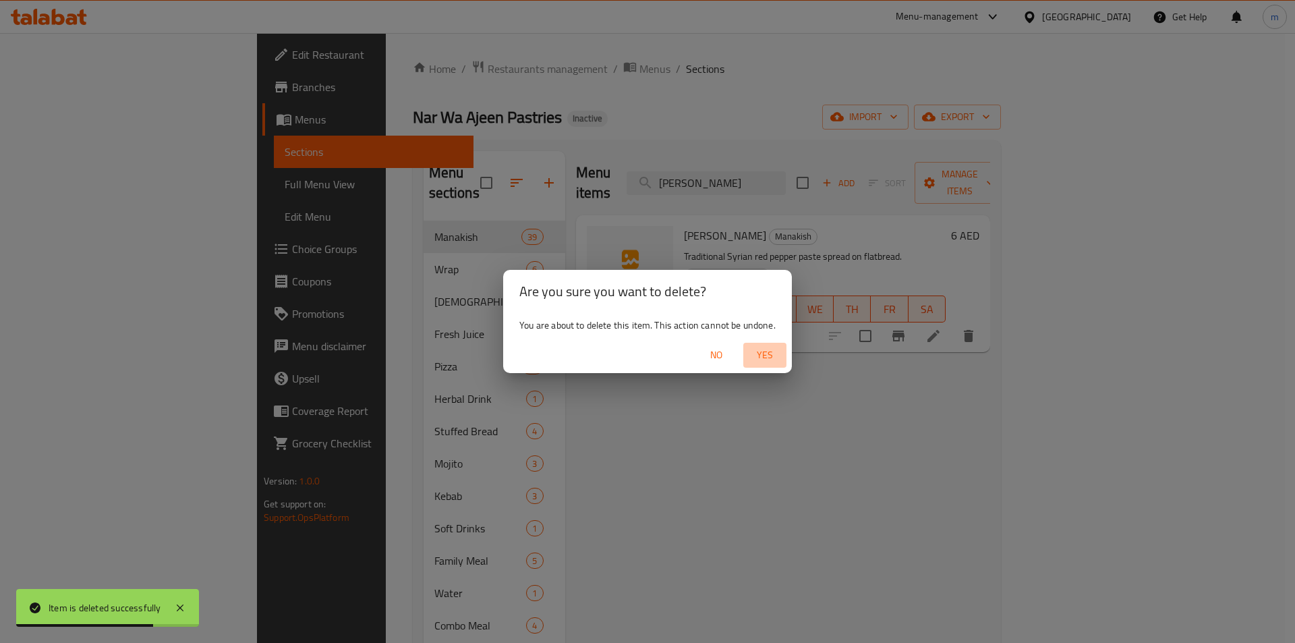
click at [766, 355] on span "Yes" at bounding box center [764, 355] width 32 height 17
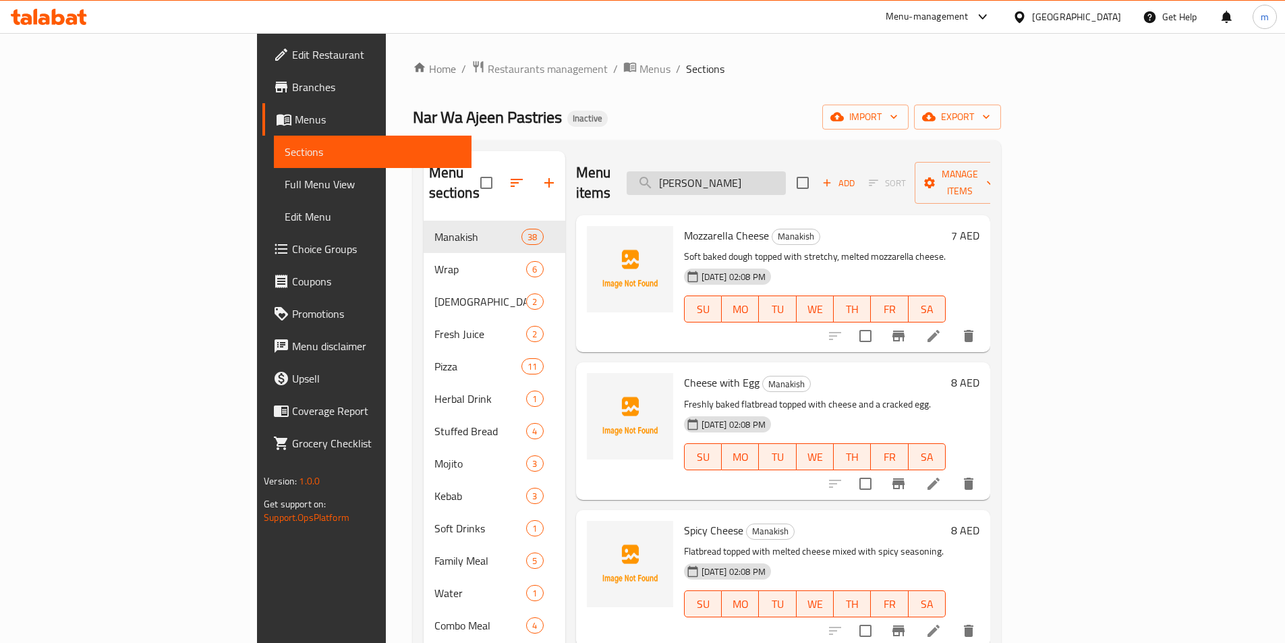
drag, startPoint x: 838, startPoint y: 169, endPoint x: 740, endPoint y: 180, distance: 98.4
click at [740, 180] on input "Mohamara Manaki" at bounding box center [705, 183] width 159 height 24
paste input "Cheese with [PERSON_NAME]"
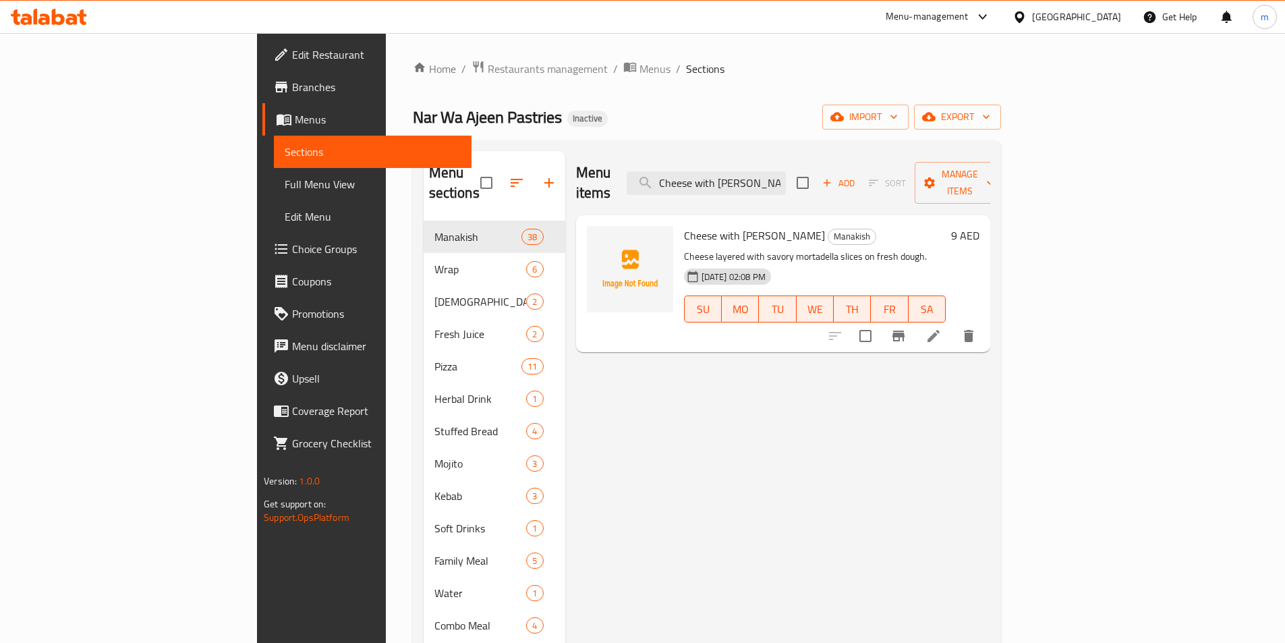
type input "Cheese with [PERSON_NAME]"
click at [952, 324] on li at bounding box center [933, 336] width 38 height 24
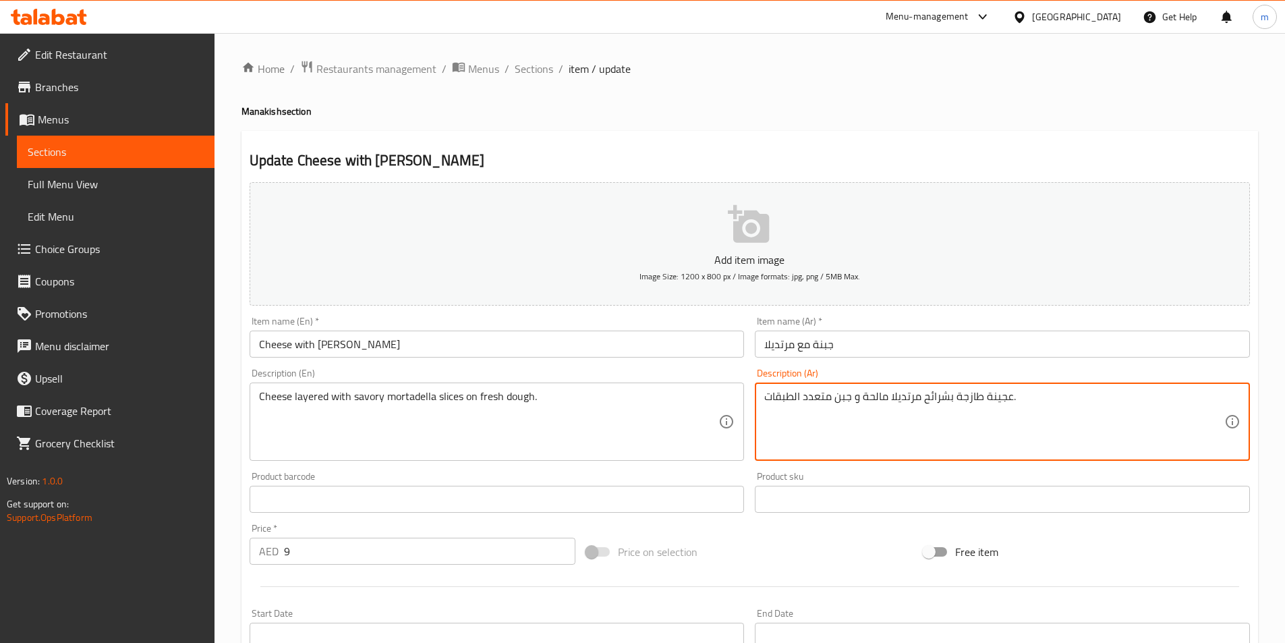
drag, startPoint x: 831, startPoint y: 397, endPoint x: 749, endPoint y: 390, distance: 81.9
drag, startPoint x: 1047, startPoint y: 398, endPoint x: 978, endPoint y: 390, distance: 68.5
click at [978, 390] on textarea "عجينة طازجة بشرائح مرتديلا مالحة و جبن متعدد الطبقات." at bounding box center [994, 422] width 460 height 64
click at [1194, 395] on textarea "عجينة طازجة بشرائح مرتديلا مالحة و جبن." at bounding box center [994, 422] width 460 height 64
type textarea "عجينة طازجة بشرائح مرتديلا مالحة و جبن متعدد الطبقات."
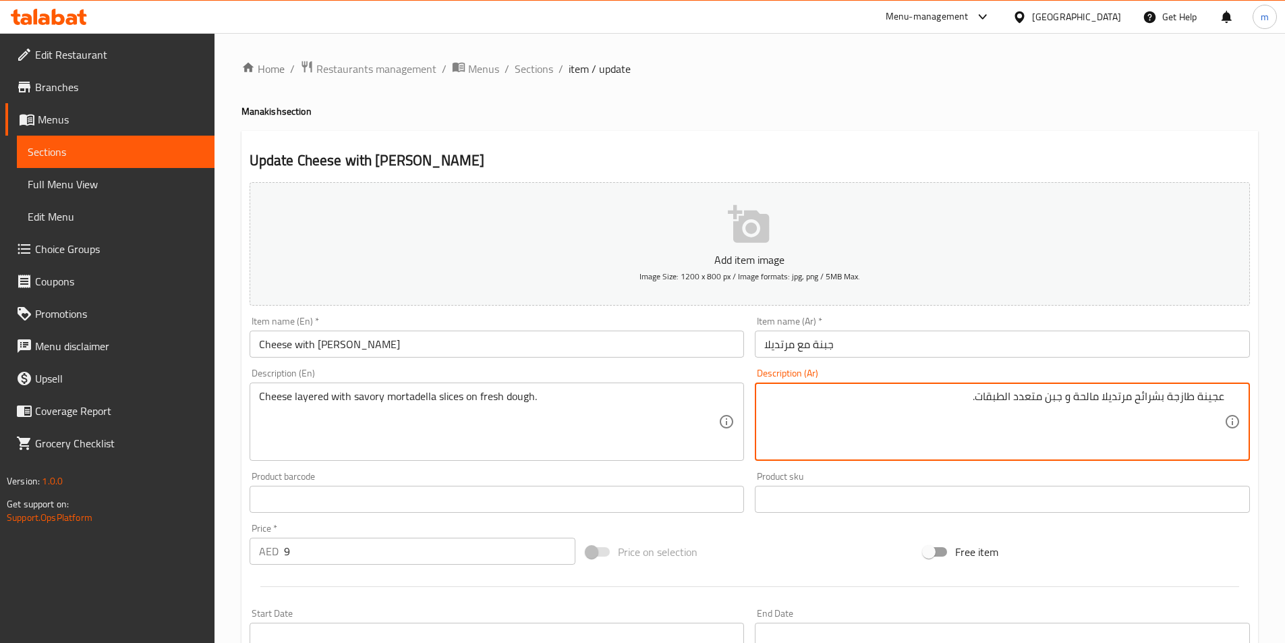
click at [154, 155] on span "Sections" at bounding box center [116, 152] width 176 height 16
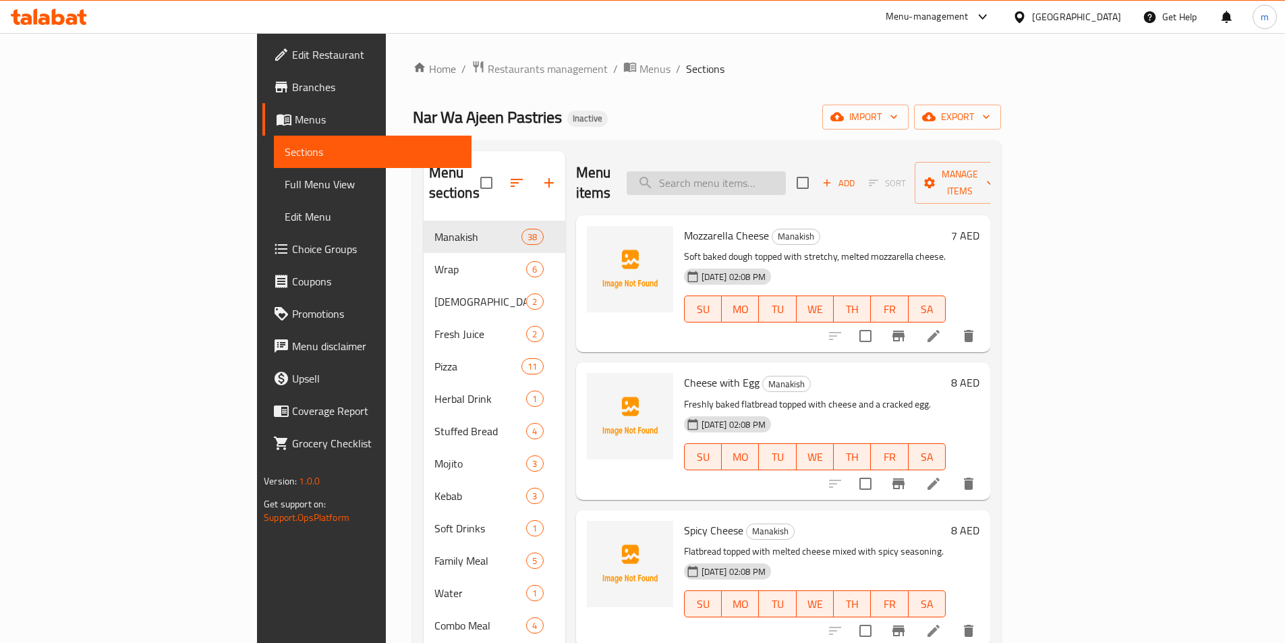
click at [775, 178] on input "search" at bounding box center [705, 183] width 159 height 24
paste input "Cheese with [PERSON_NAME]"
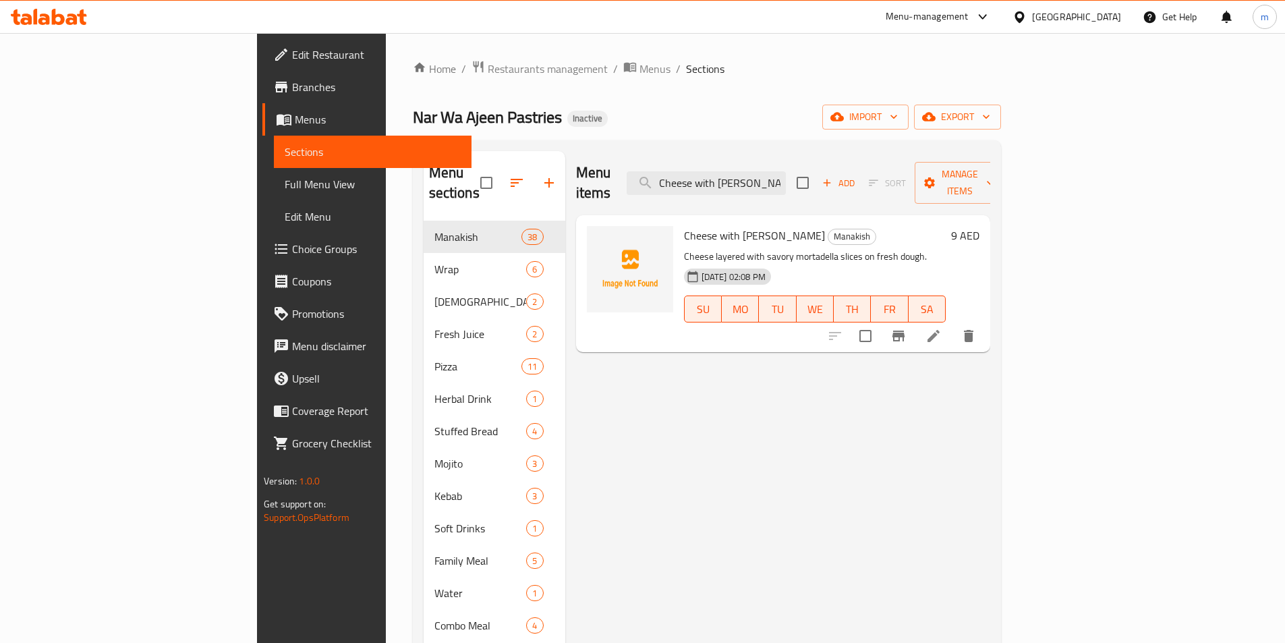
type input "Cheese with [PERSON_NAME]"
click at [952, 324] on li at bounding box center [933, 336] width 38 height 24
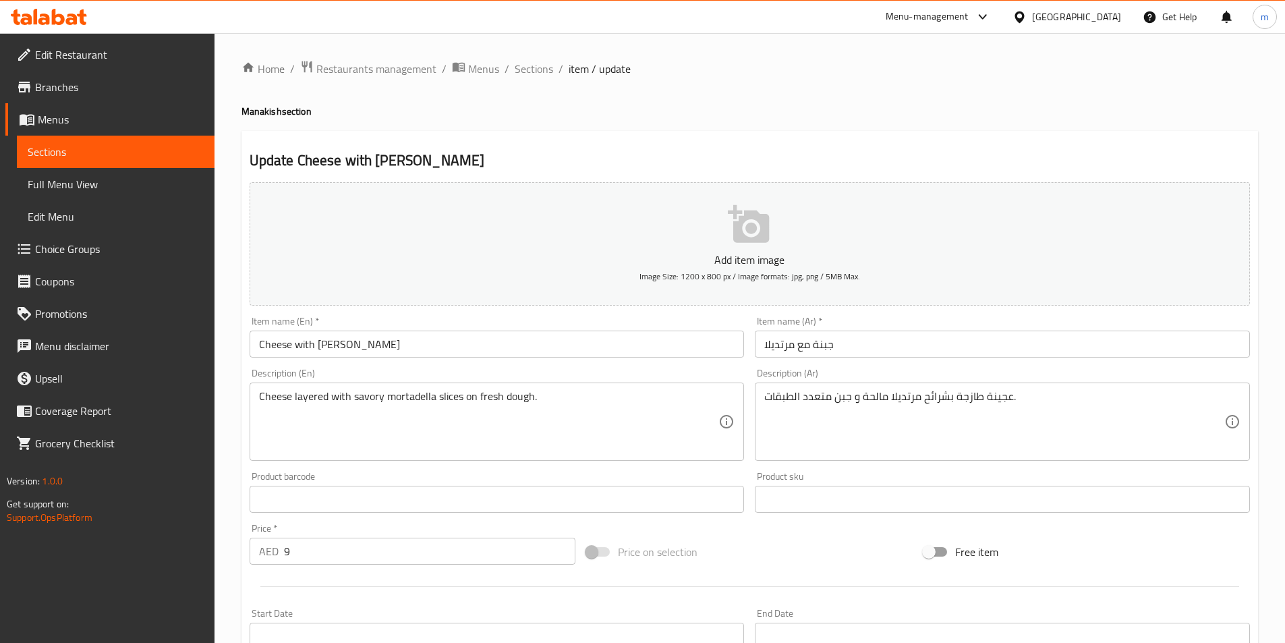
click at [136, 150] on span "Sections" at bounding box center [116, 152] width 176 height 16
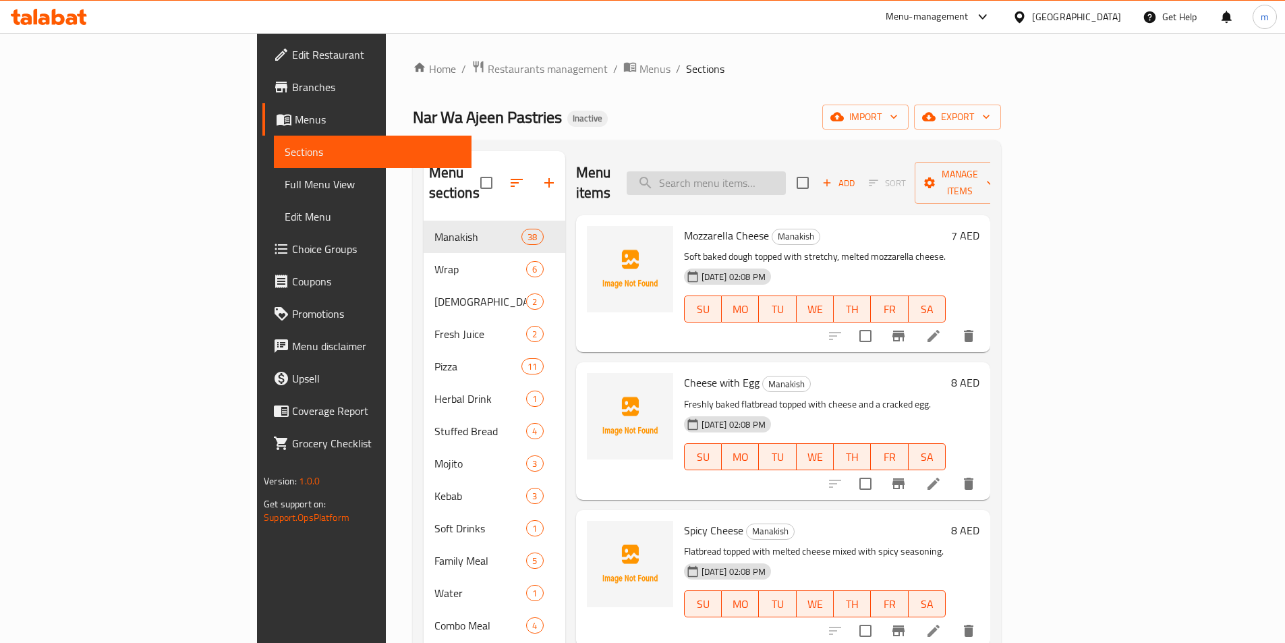
click at [763, 175] on input "search" at bounding box center [705, 183] width 159 height 24
paste input "Craft Cheese"
type input "Craft Cheese"
click at [941, 328] on icon at bounding box center [933, 336] width 16 height 16
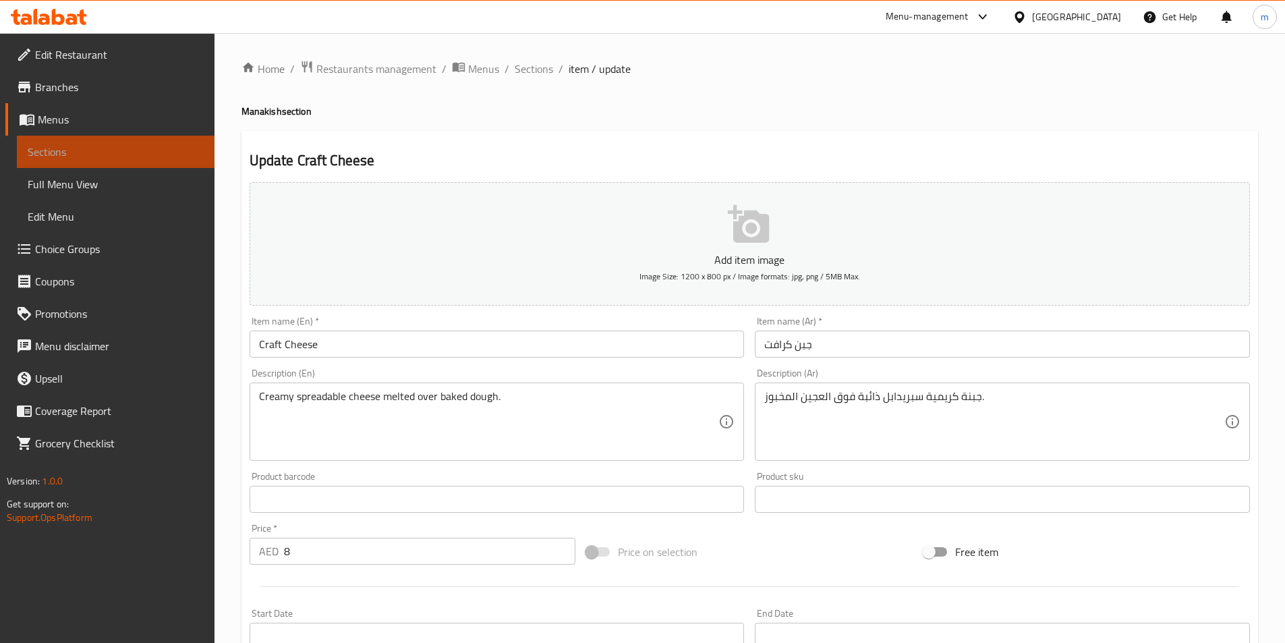
click at [107, 156] on span "Sections" at bounding box center [116, 152] width 176 height 16
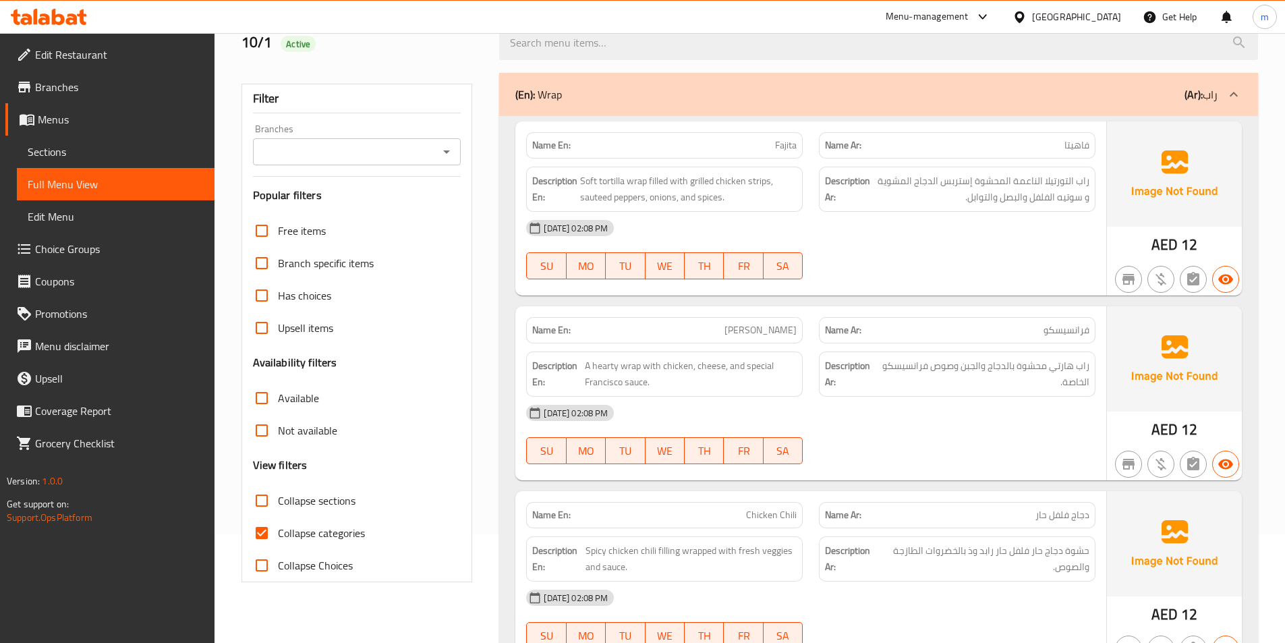
scroll to position [202, 0]
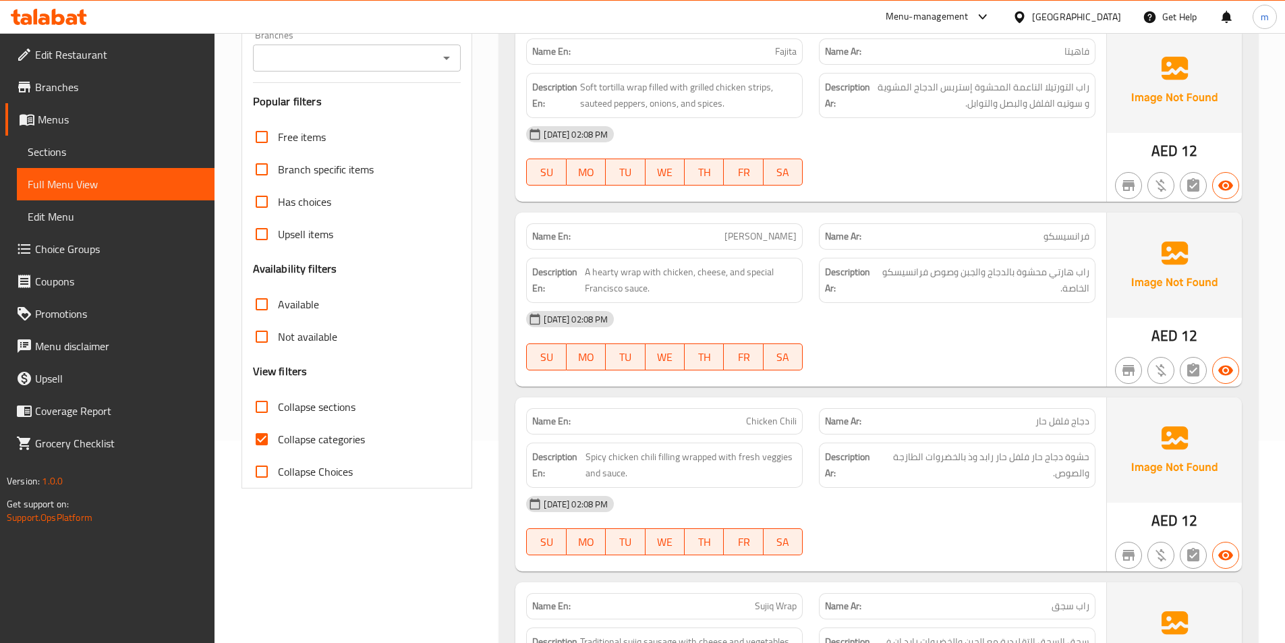
click at [262, 411] on input "Collapse sections" at bounding box center [261, 406] width 32 height 32
checkbox input "true"
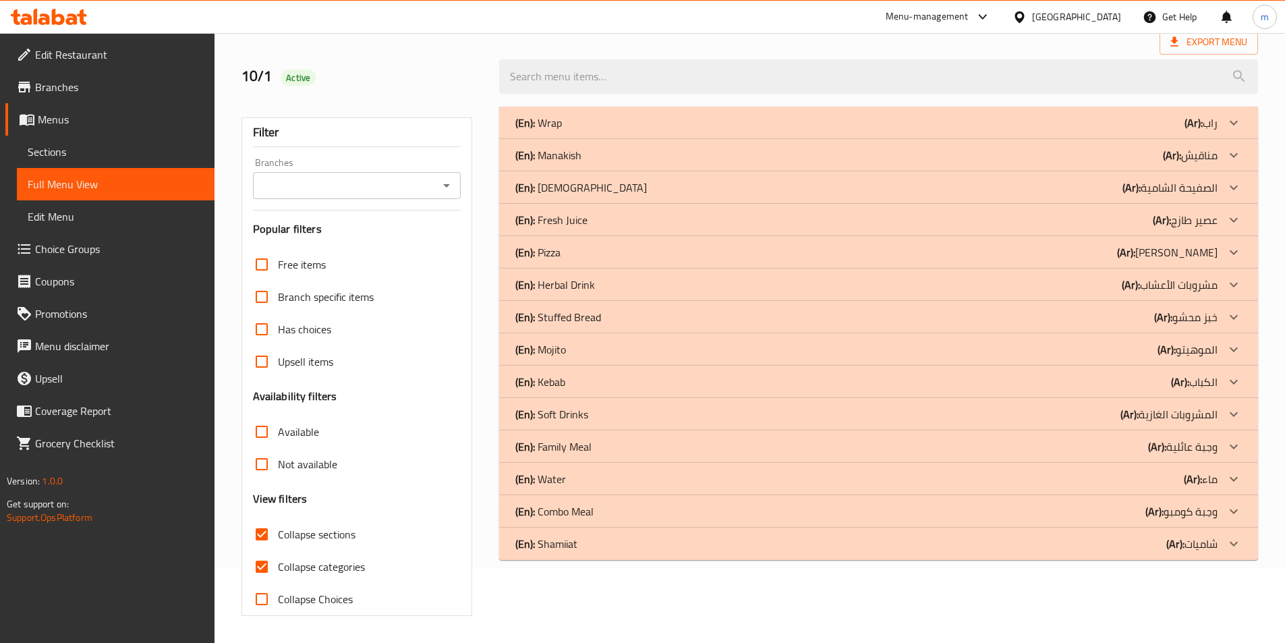
click at [263, 550] on input "Collapse categories" at bounding box center [261, 566] width 32 height 32
checkbox input "false"
click at [1228, 125] on icon at bounding box center [1233, 123] width 16 height 16
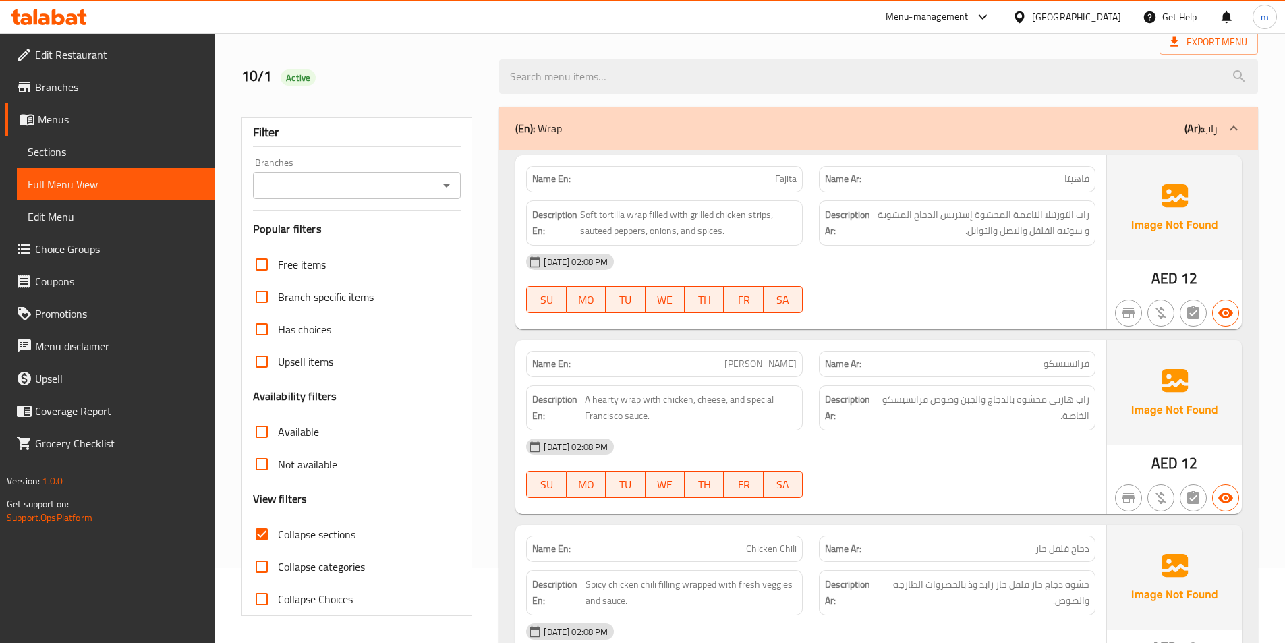
click at [928, 281] on div "[DATE] 02:08 PM SU MO TU WE TH FR SA" at bounding box center [810, 283] width 585 height 76
drag, startPoint x: 647, startPoint y: 230, endPoint x: 614, endPoint y: 232, distance: 32.4
click at [614, 232] on span "Soft tortilla wrap filled with grilled chicken strips, sauteed peppers, onions,…" at bounding box center [688, 222] width 216 height 33
copy span "peppers"
drag, startPoint x: 589, startPoint y: 400, endPoint x: 601, endPoint y: 415, distance: 19.2
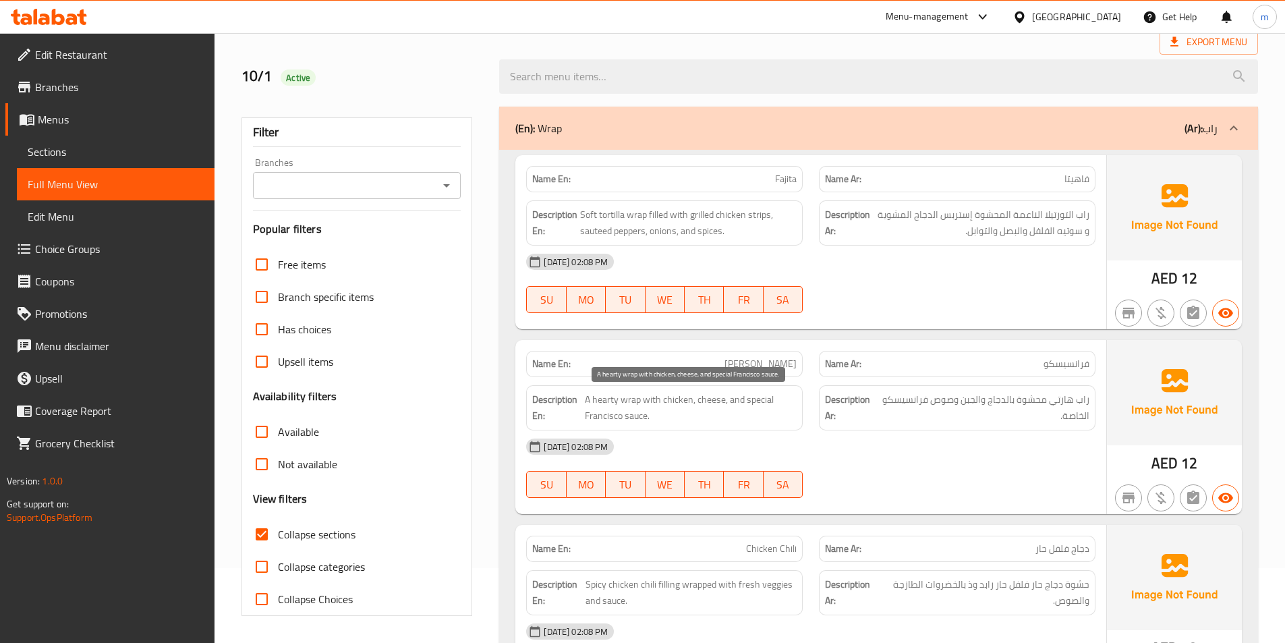
click at [601, 415] on span "A hearty wrap with chicken, cheese, and special Francisco sauce." at bounding box center [691, 407] width 212 height 33
drag, startPoint x: 616, startPoint y: 401, endPoint x: 601, endPoint y: 399, distance: 14.3
click at [601, 399] on span "A hearty wrap with chicken, cheese, and special Francisco sauce." at bounding box center [691, 407] width 212 height 33
drag, startPoint x: 619, startPoint y: 399, endPoint x: 593, endPoint y: 399, distance: 26.3
click at [593, 399] on span "A hearty wrap with chicken, cheese, and special Francisco sauce." at bounding box center [691, 407] width 212 height 33
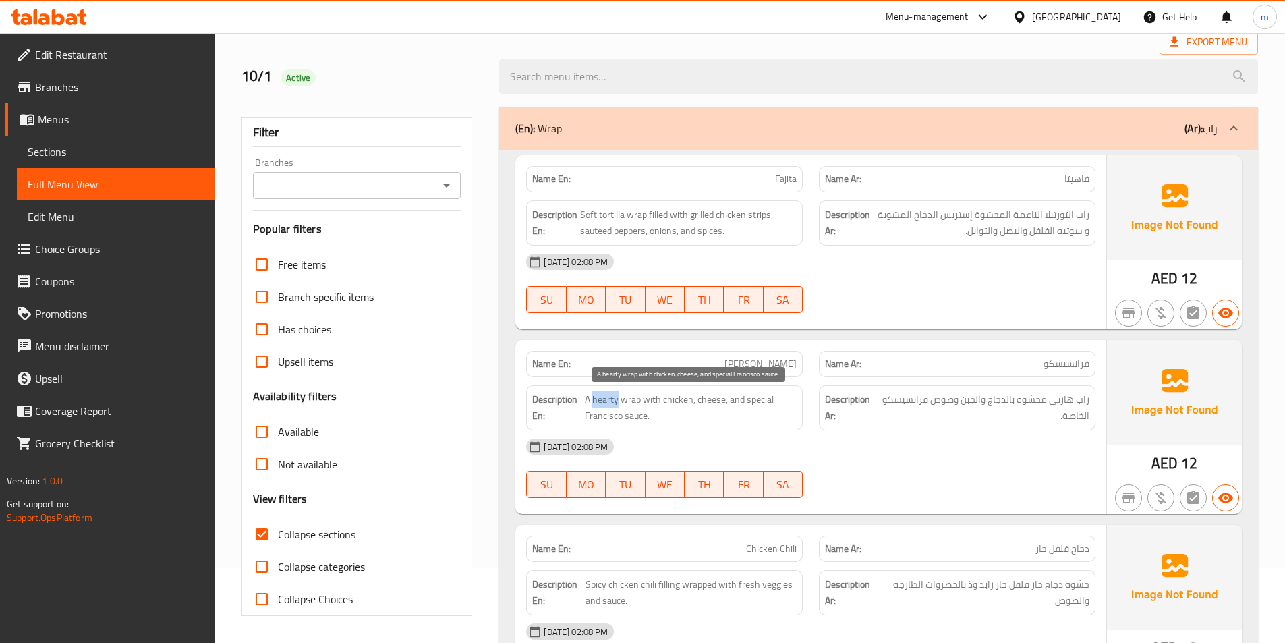
copy span "hearty"
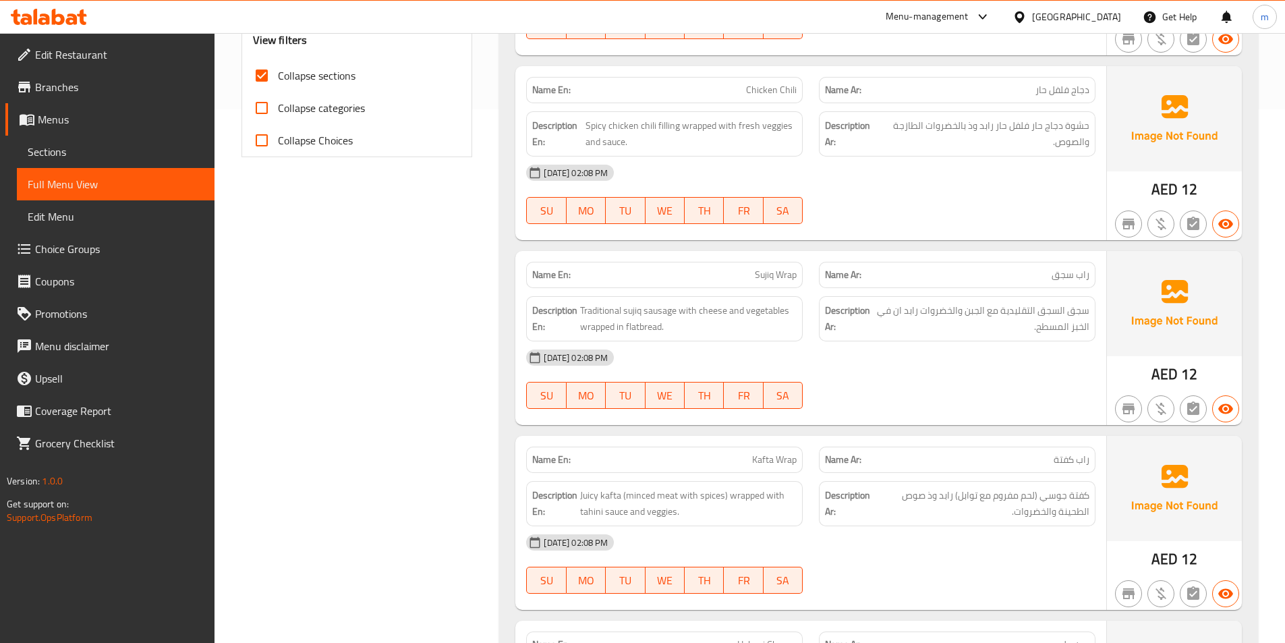
scroll to position [539, 0]
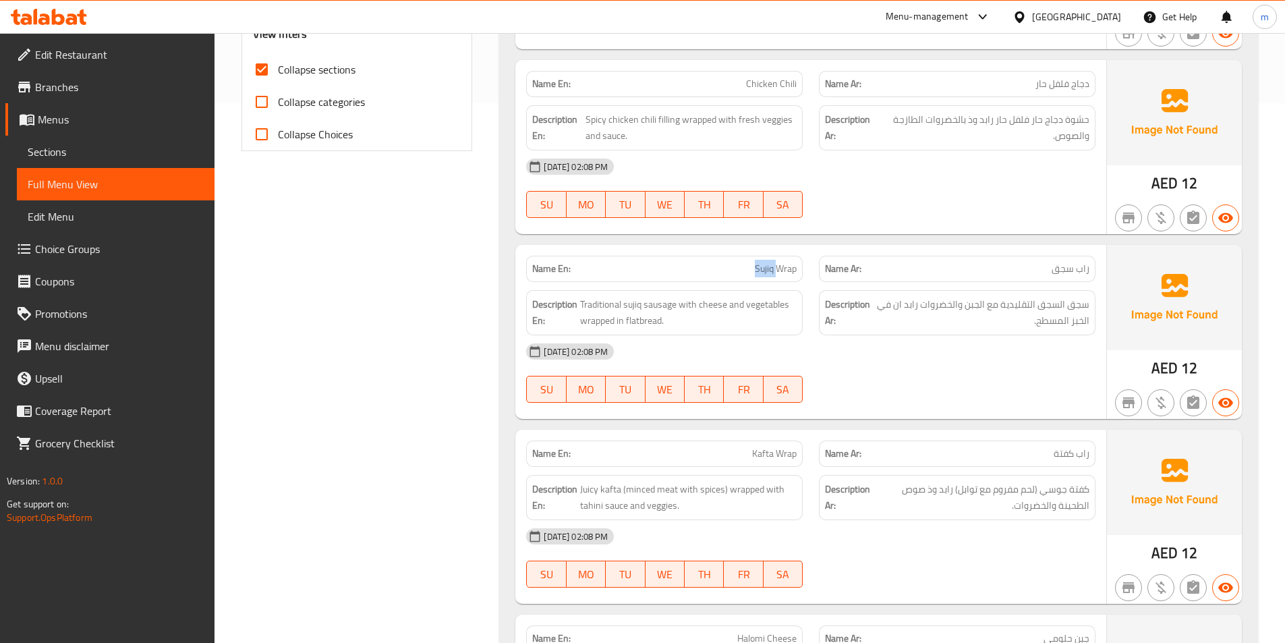
drag, startPoint x: 775, startPoint y: 271, endPoint x: 751, endPoint y: 272, distance: 25.0
click at [751, 272] on p "Name En: Sujiq Wrap" at bounding box center [664, 269] width 264 height 14
click at [760, 267] on span "Sujiq Wrap" at bounding box center [776, 269] width 42 height 14
drag, startPoint x: 645, startPoint y: 304, endPoint x: 676, endPoint y: 304, distance: 30.3
click at [676, 304] on span "Traditional sujiq sausage with cheese and vegetables wrapped in flatbread." at bounding box center [688, 312] width 216 height 33
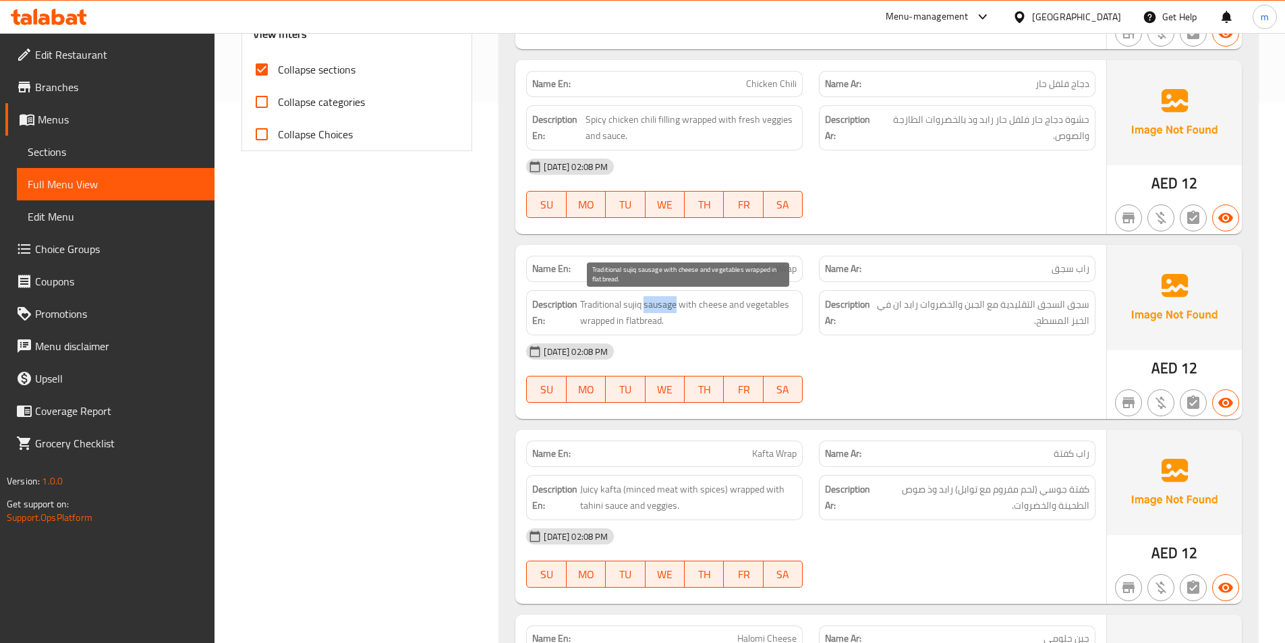
copy span "sausage"
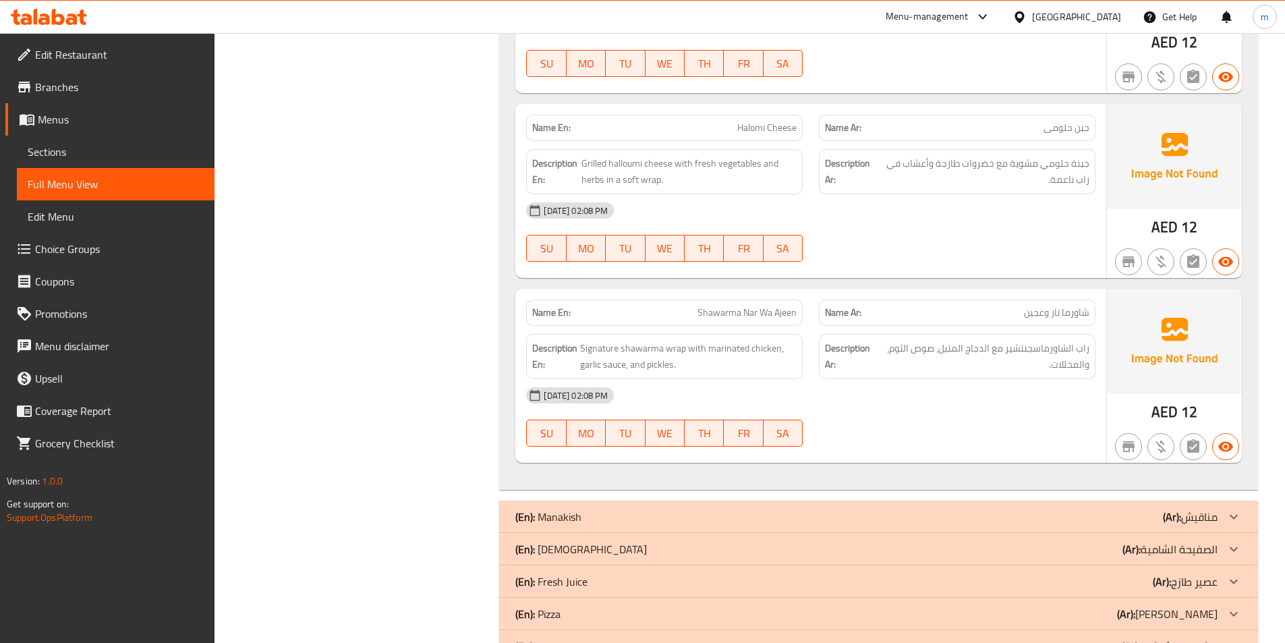
scroll to position [1079, 0]
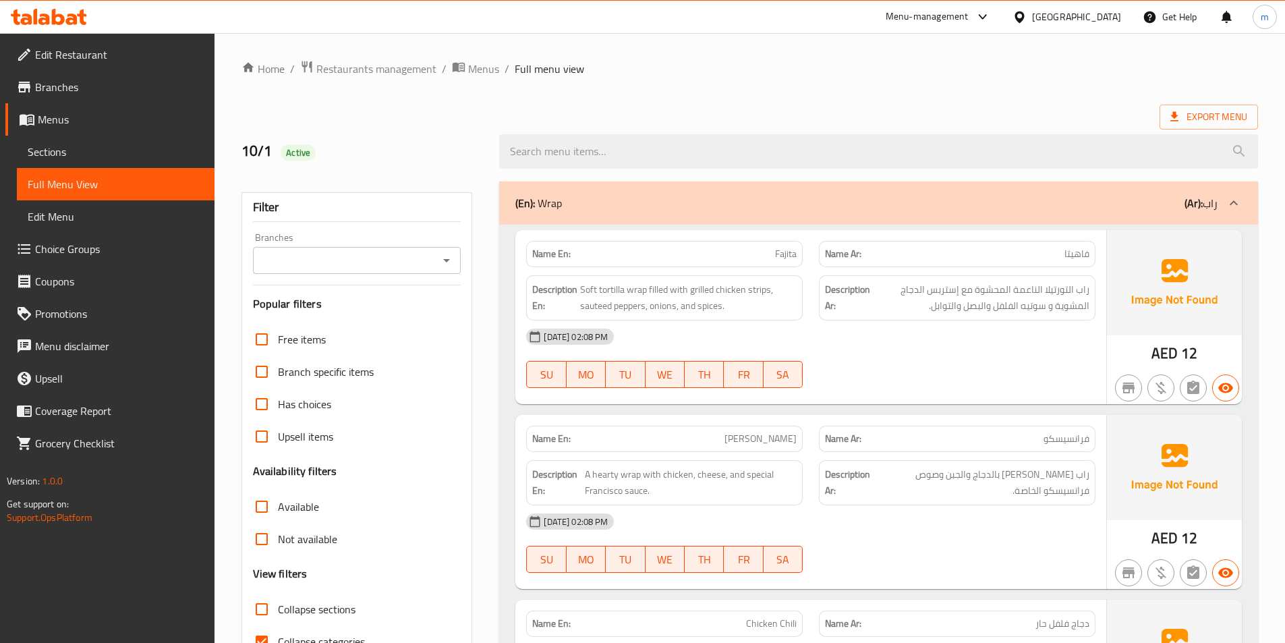
click at [254, 605] on input "Collapse sections" at bounding box center [261, 609] width 32 height 32
checkbox input "true"
click at [260, 617] on input "Collapse sections" at bounding box center [261, 609] width 32 height 32
checkbox input "true"
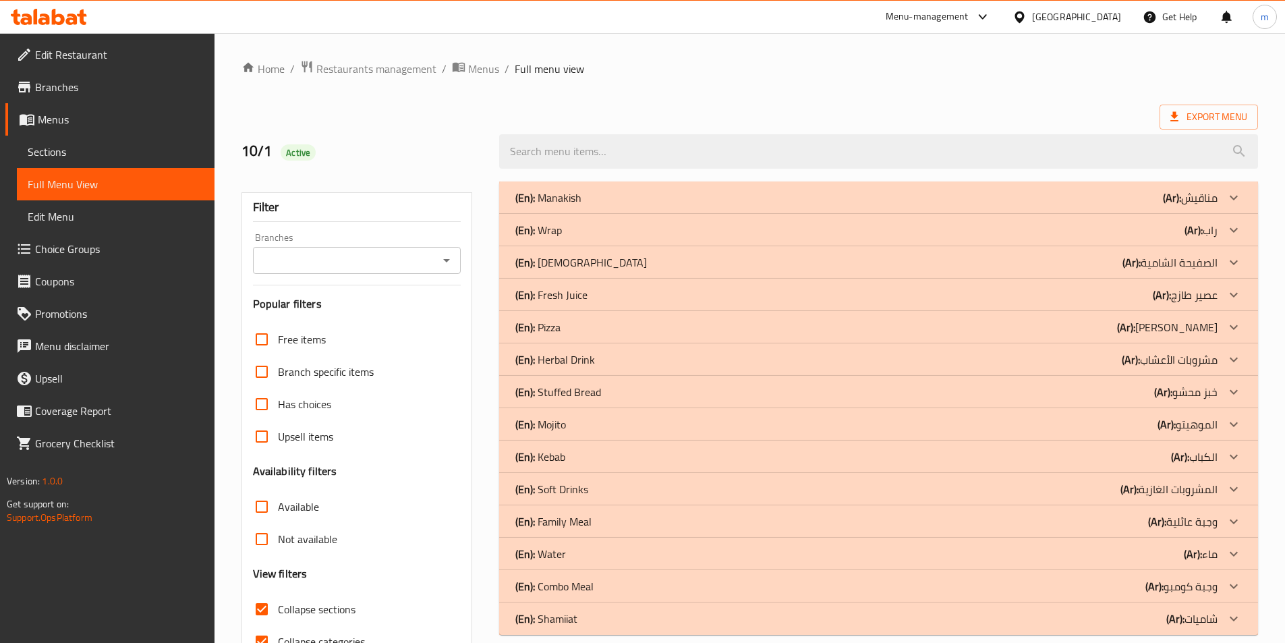
click at [1235, 196] on icon at bounding box center [1233, 197] width 16 height 16
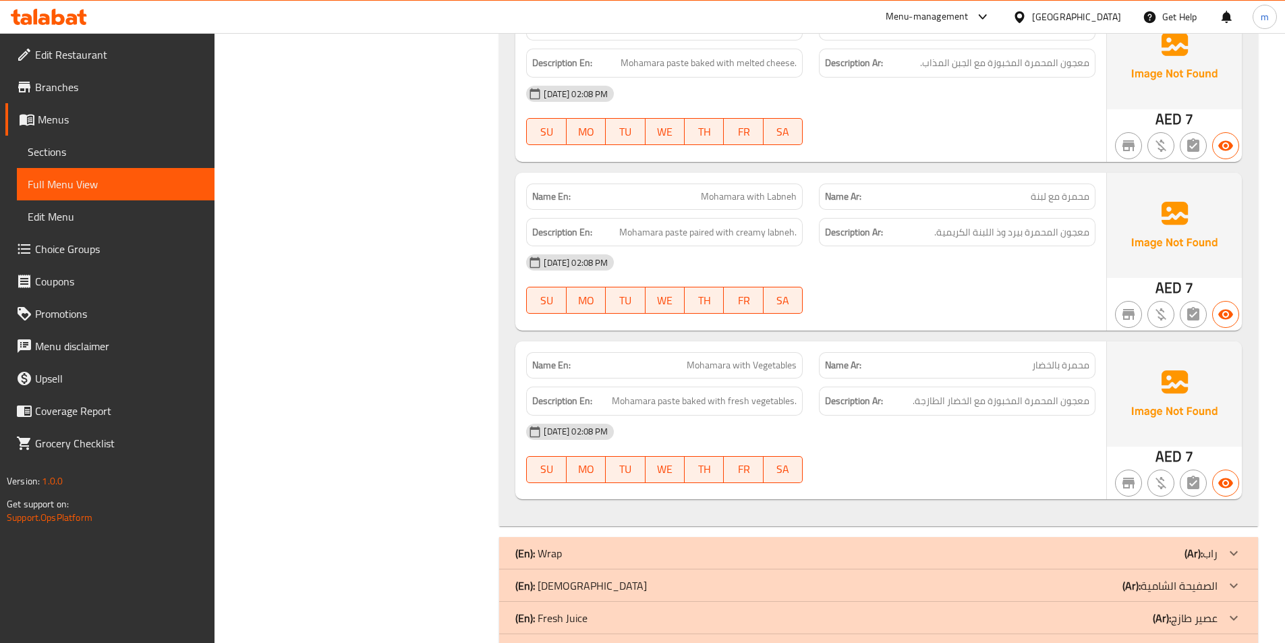
scroll to position [6968, 0]
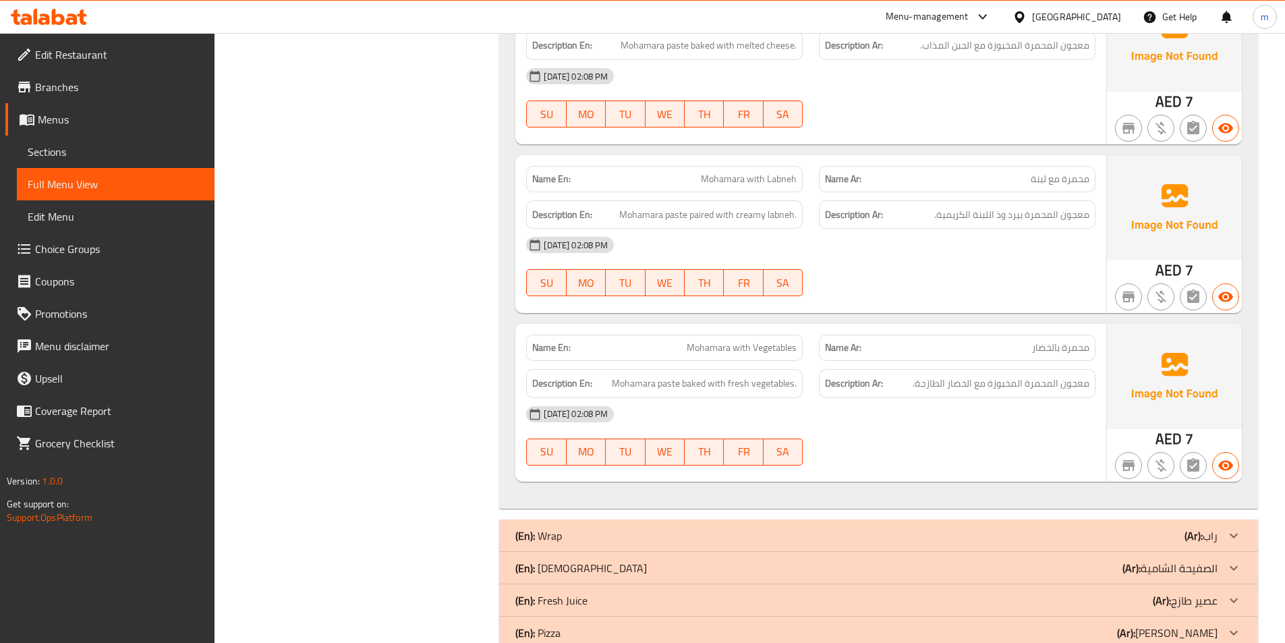
click at [949, 99] on div "01-10-2025 02:08 PM SU MO TU WE TH FR SA" at bounding box center [810, 98] width 585 height 76
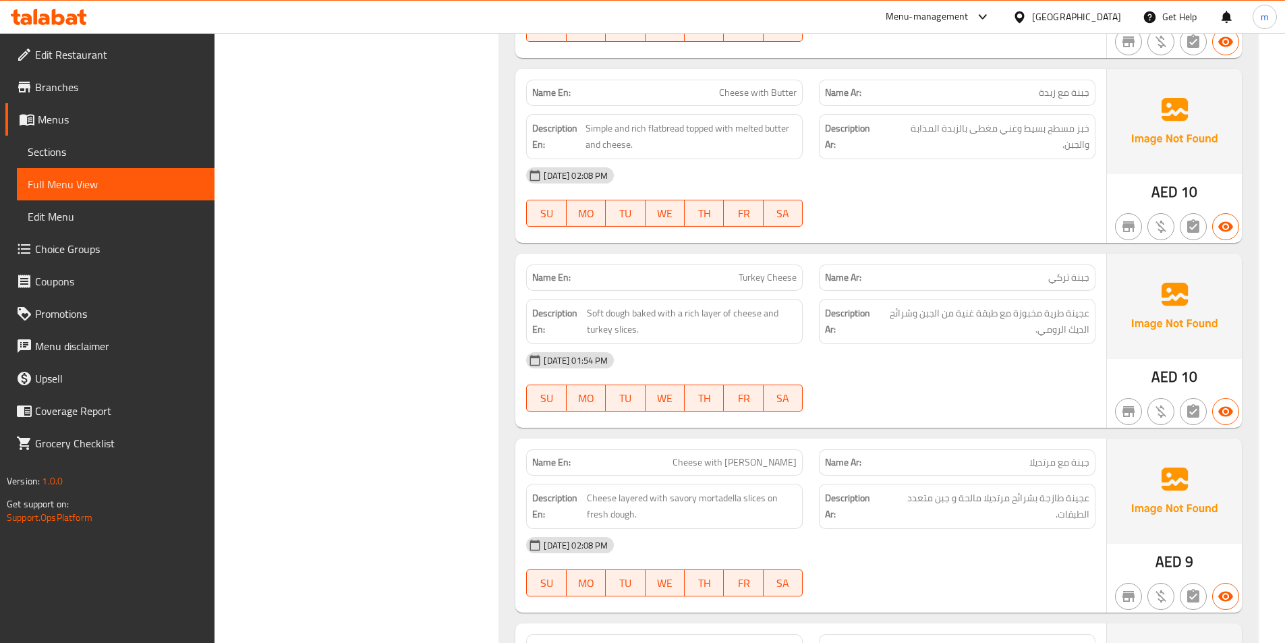
scroll to position [2194, 0]
drag, startPoint x: 706, startPoint y: 314, endPoint x: 677, endPoint y: 316, distance: 29.1
click at [677, 316] on span "Flatbread topped with gooey cheese and sliced hotdogs." at bounding box center [694, 321] width 206 height 33
copy span "gooey"
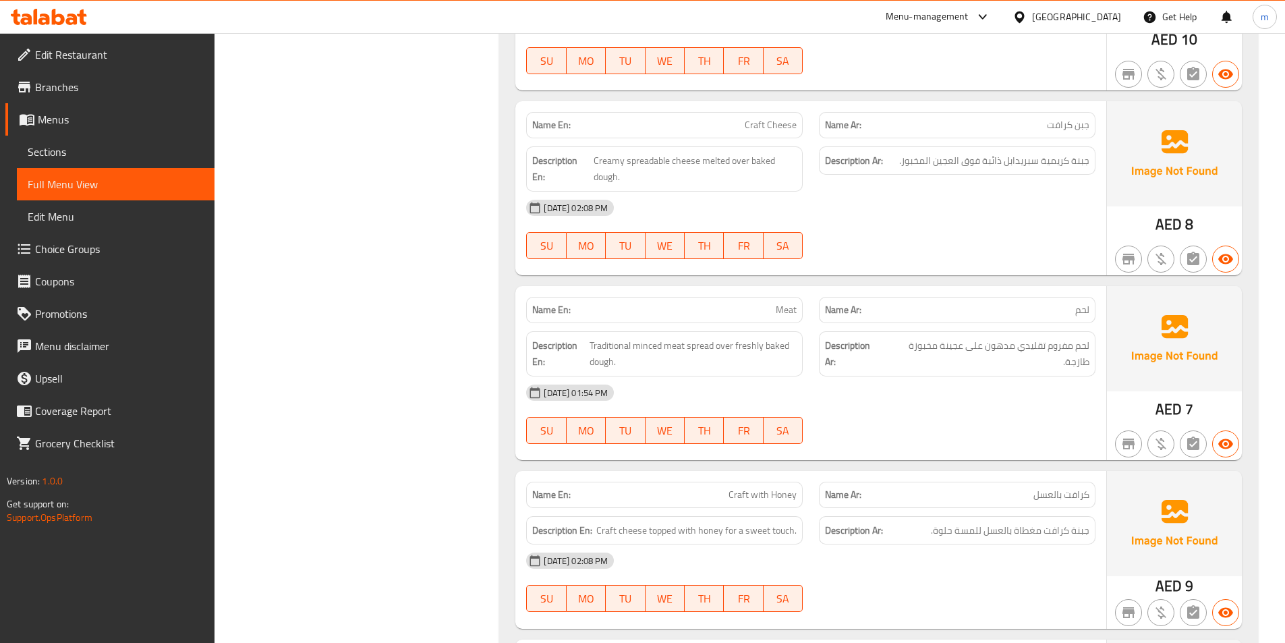
scroll to position [2631, 0]
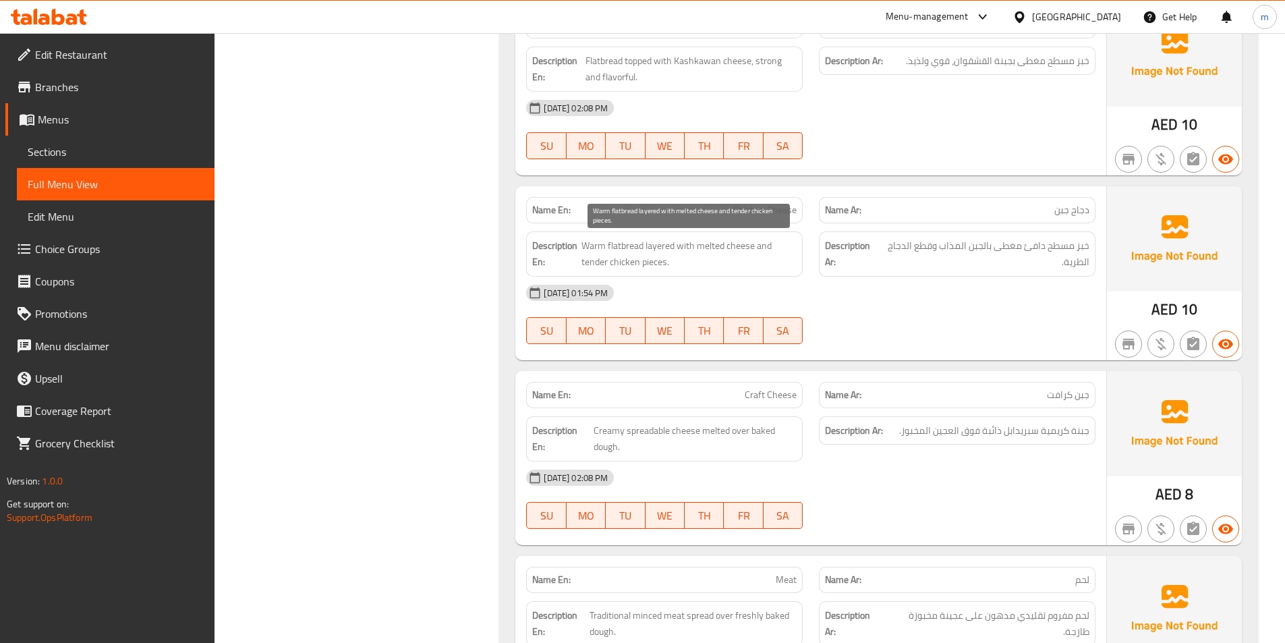
click at [706, 256] on span "Warm flatbread layered with melted cheese and tender chicken pieces." at bounding box center [688, 253] width 215 height 33
click at [645, 244] on span "Warm flatbread layered with melted cheese and tender chicken pieces." at bounding box center [688, 253] width 215 height 33
drag, startPoint x: 644, startPoint y: 245, endPoint x: 686, endPoint y: 247, distance: 41.8
click at [686, 247] on span "Warm flatbread layered with melted cheese and tender chicken pieces." at bounding box center [688, 253] width 215 height 33
copy span "layered with"
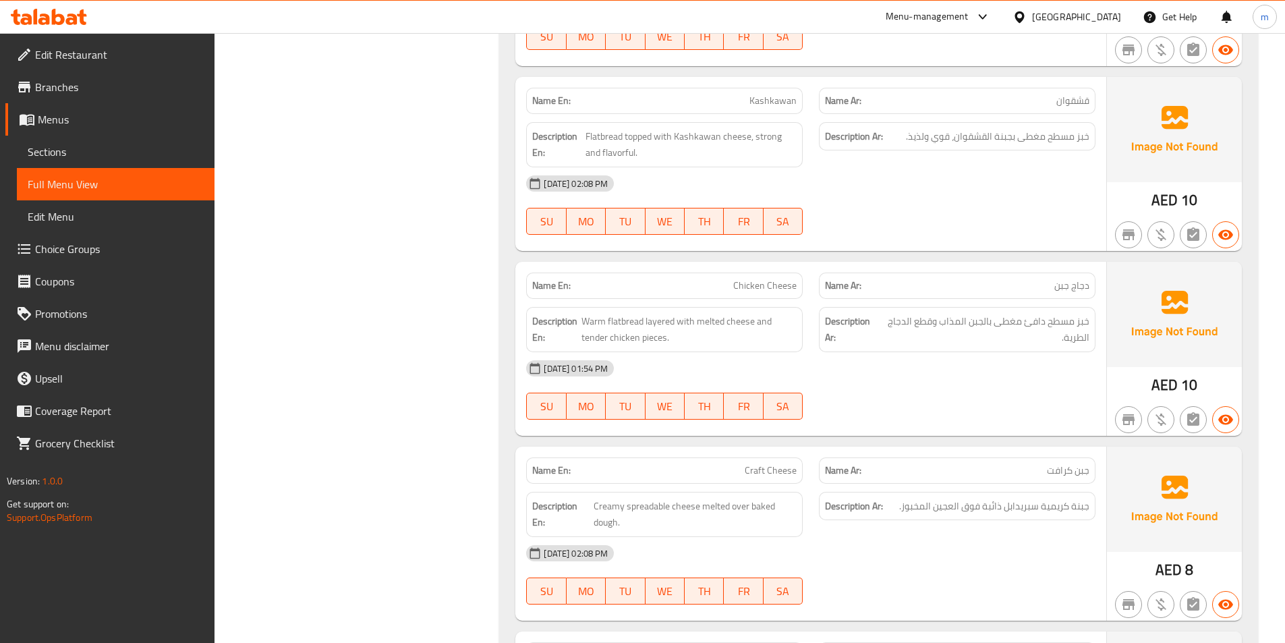
scroll to position [2933, 0]
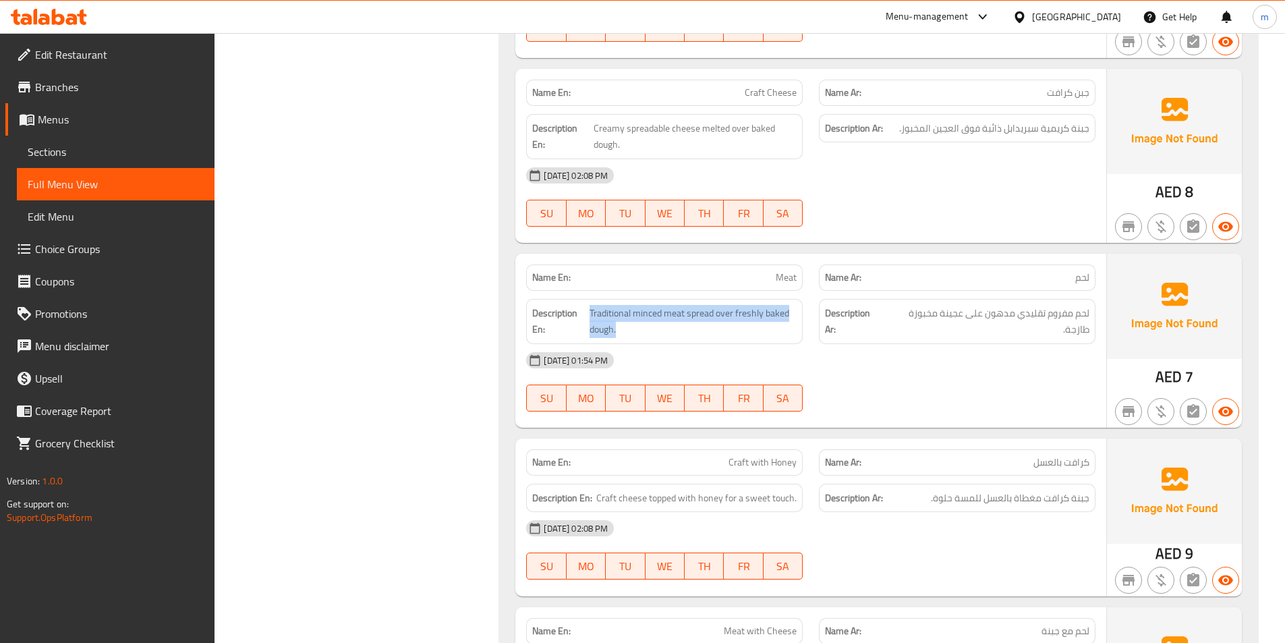
click at [941, 175] on div "[DATE] 02:08 PM" at bounding box center [810, 175] width 585 height 32
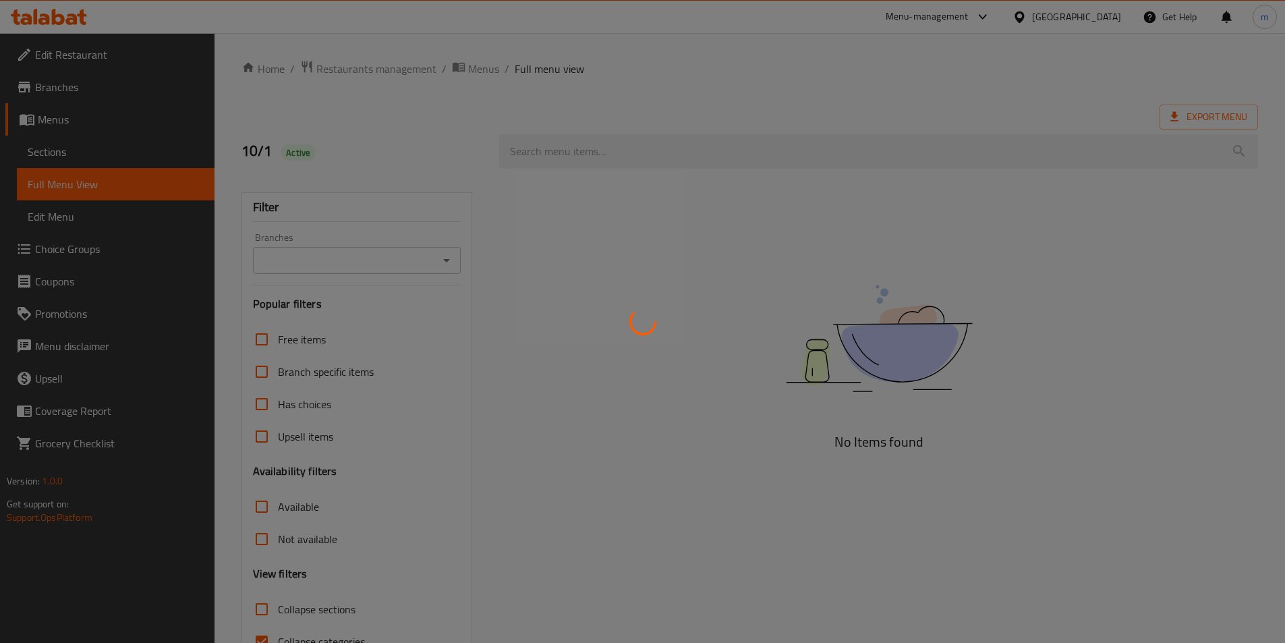
click at [686, 239] on div at bounding box center [642, 321] width 1285 height 643
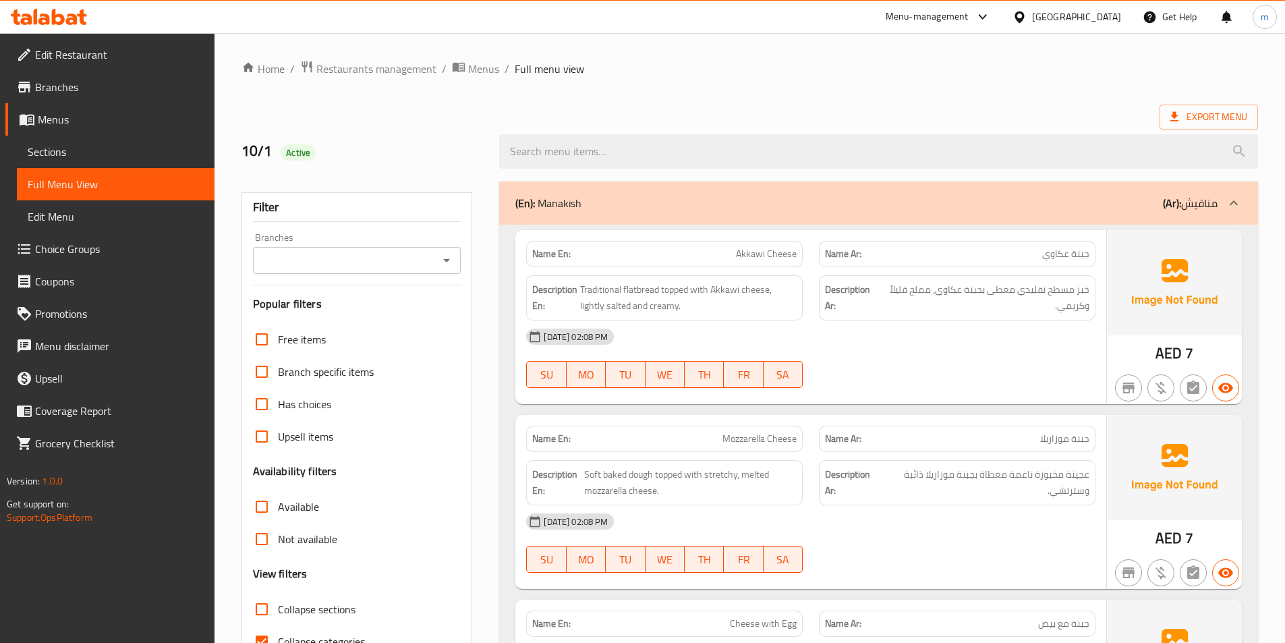
drag, startPoint x: 694, startPoint y: 72, endPoint x: 692, endPoint y: 88, distance: 15.6
click at [694, 72] on ol "Home / Restaurants management / Menus / Full menu view" at bounding box center [749, 69] width 1016 height 18
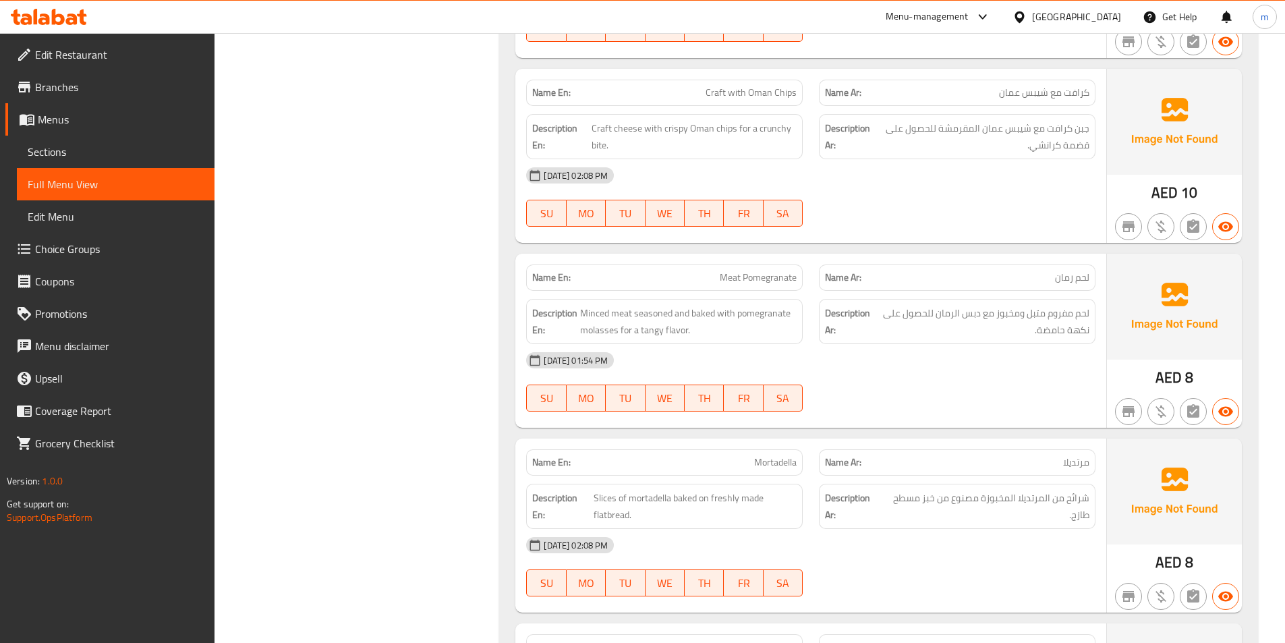
scroll to position [4024, 0]
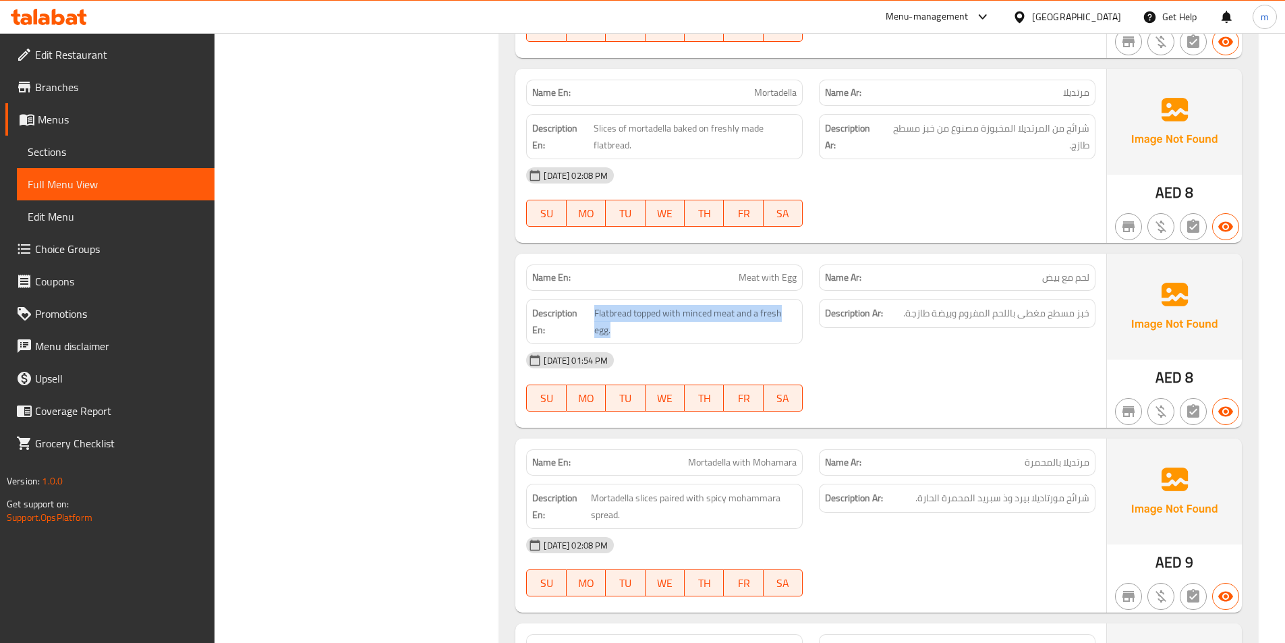
click at [864, 201] on div "01-10-2025 02:08 PM SU MO TU WE TH FR SA" at bounding box center [810, 197] width 585 height 76
drag, startPoint x: 752, startPoint y: 280, endPoint x: 797, endPoint y: 281, distance: 45.2
click at [797, 281] on div "Name En: Meat Spicy" at bounding box center [664, 277] width 276 height 26
copy span "Meat Spicy"
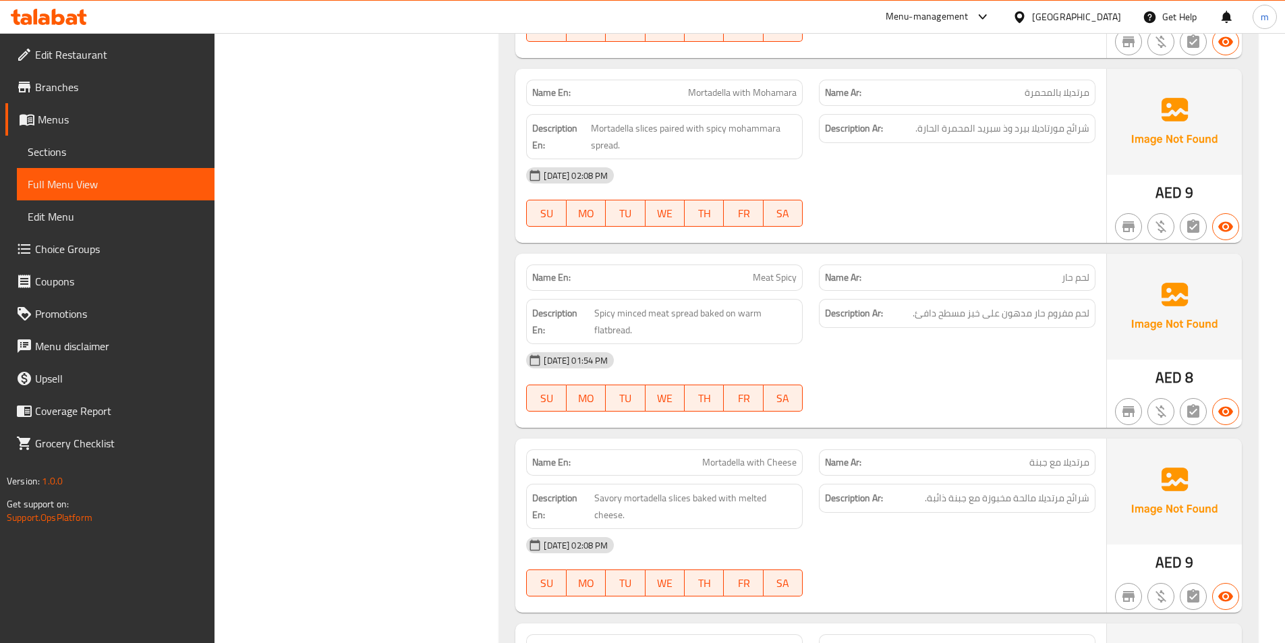
scroll to position [5125, 0]
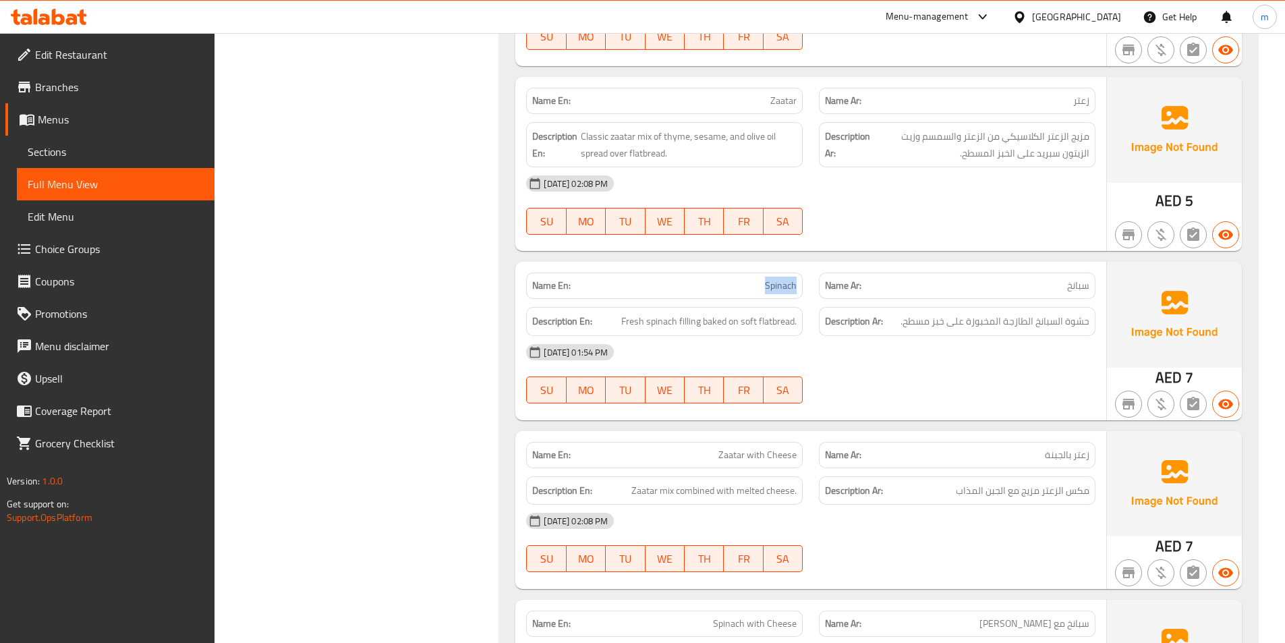
drag, startPoint x: 763, startPoint y: 278, endPoint x: 808, endPoint y: 278, distance: 44.5
click at [808, 278] on div "Name En: Spinach" at bounding box center [664, 285] width 293 height 42
copy span "Spinach"
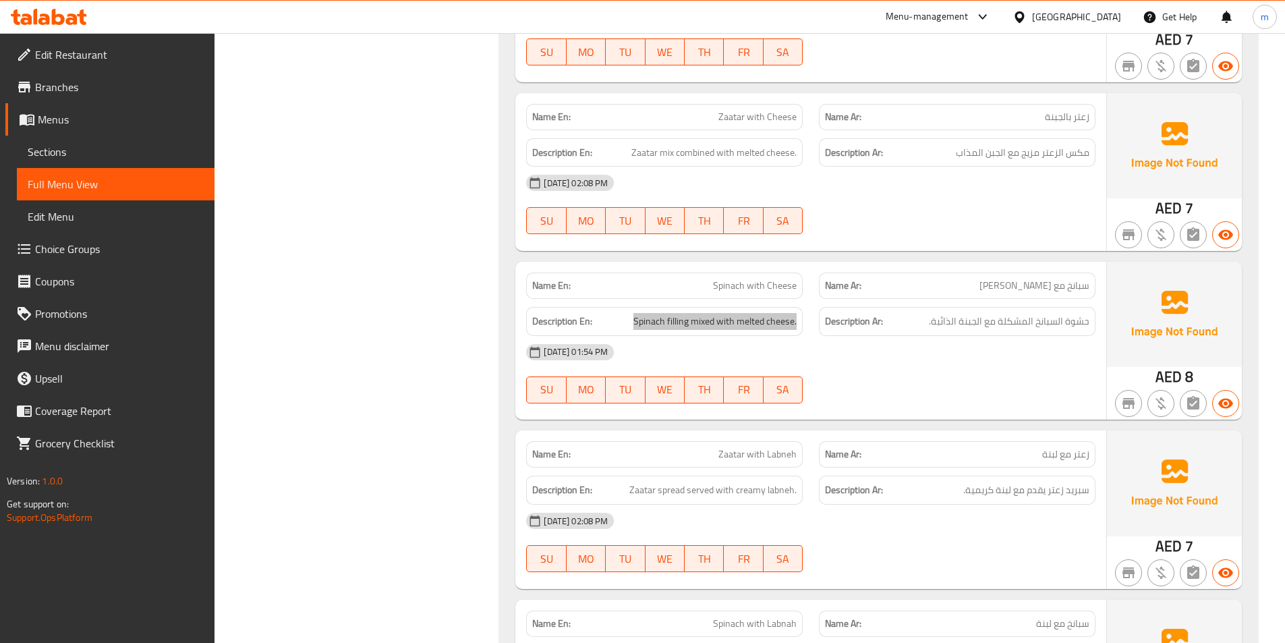
scroll to position [5800, 0]
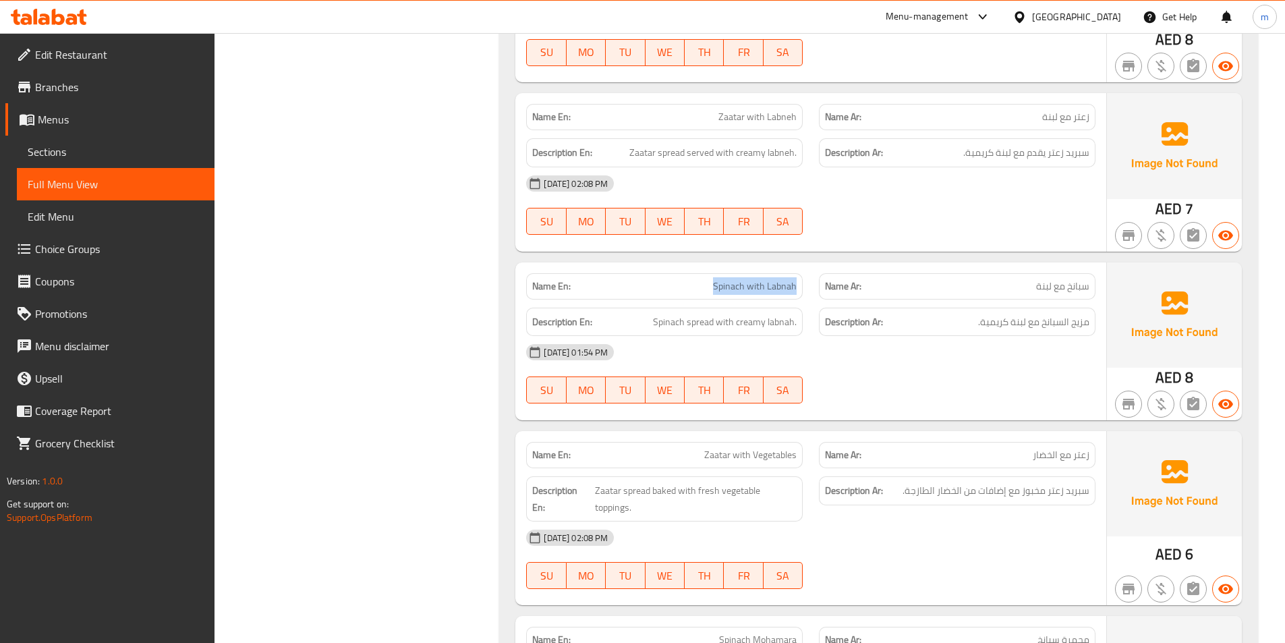
drag, startPoint x: 709, startPoint y: 289, endPoint x: 813, endPoint y: 297, distance: 104.1
click at [811, 297] on div "Name En: Spinach with Labnah Name Ar: سبانخ مع لبنة" at bounding box center [810, 286] width 585 height 42
copy span "Spinach with Labnah"
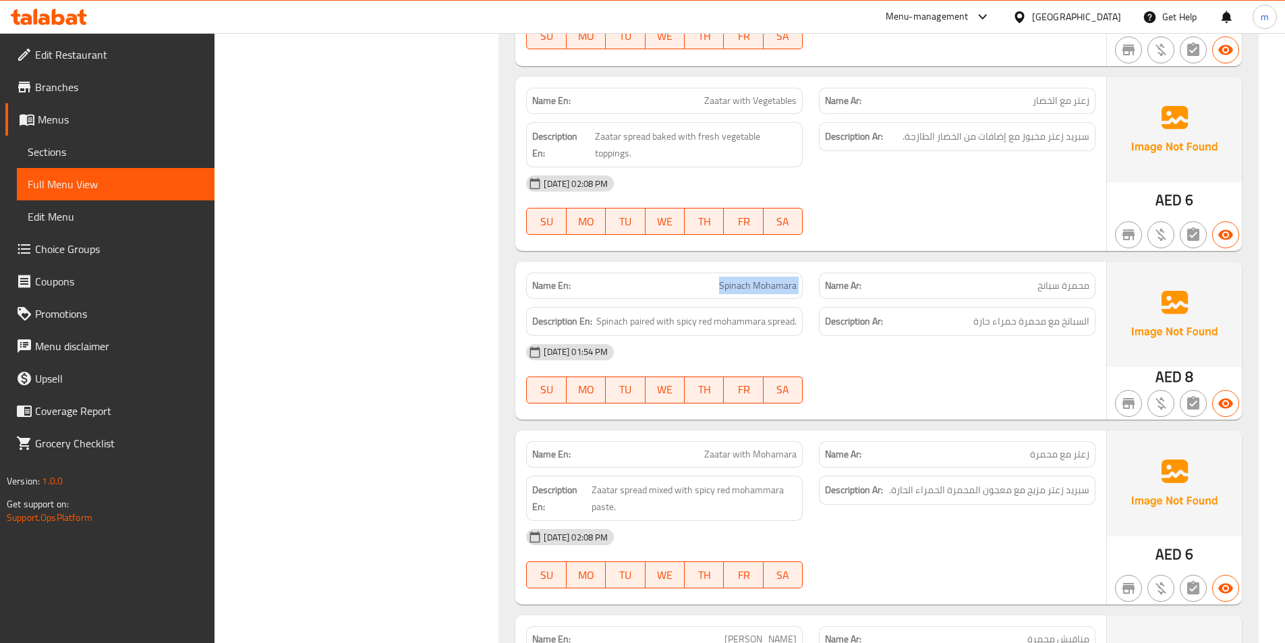
drag, startPoint x: 706, startPoint y: 287, endPoint x: 812, endPoint y: 290, distance: 105.9
click at [812, 290] on div "Name En: Spinach Mohamara Name Ar: محمرة سبانخ" at bounding box center [810, 285] width 585 height 42
copy span "Spinach Mohamara"
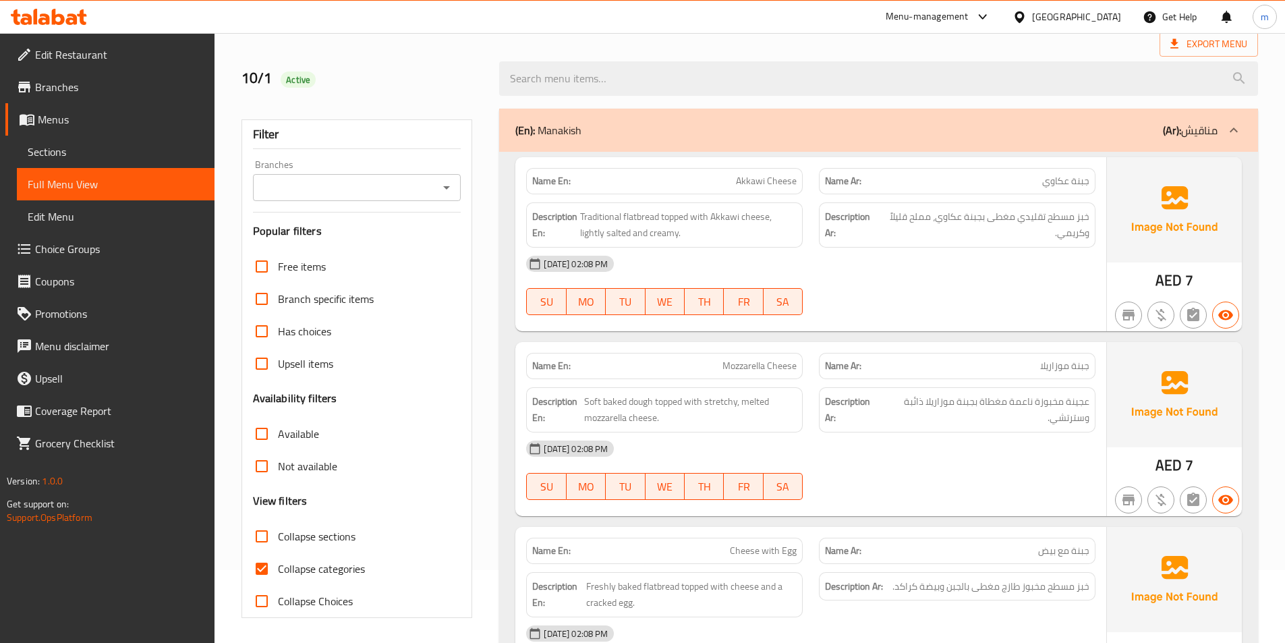
scroll to position [67, 0]
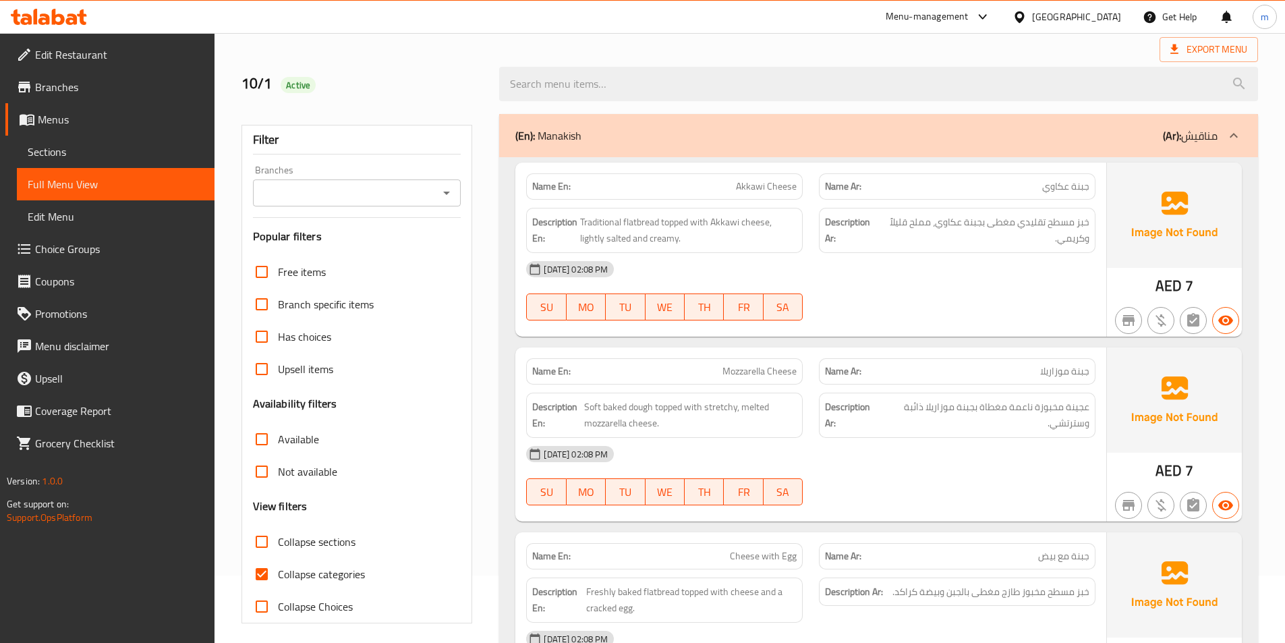
click at [900, 301] on div "01-10-2025 02:08 PM SU MO TU WE TH FR SA" at bounding box center [810, 291] width 585 height 76
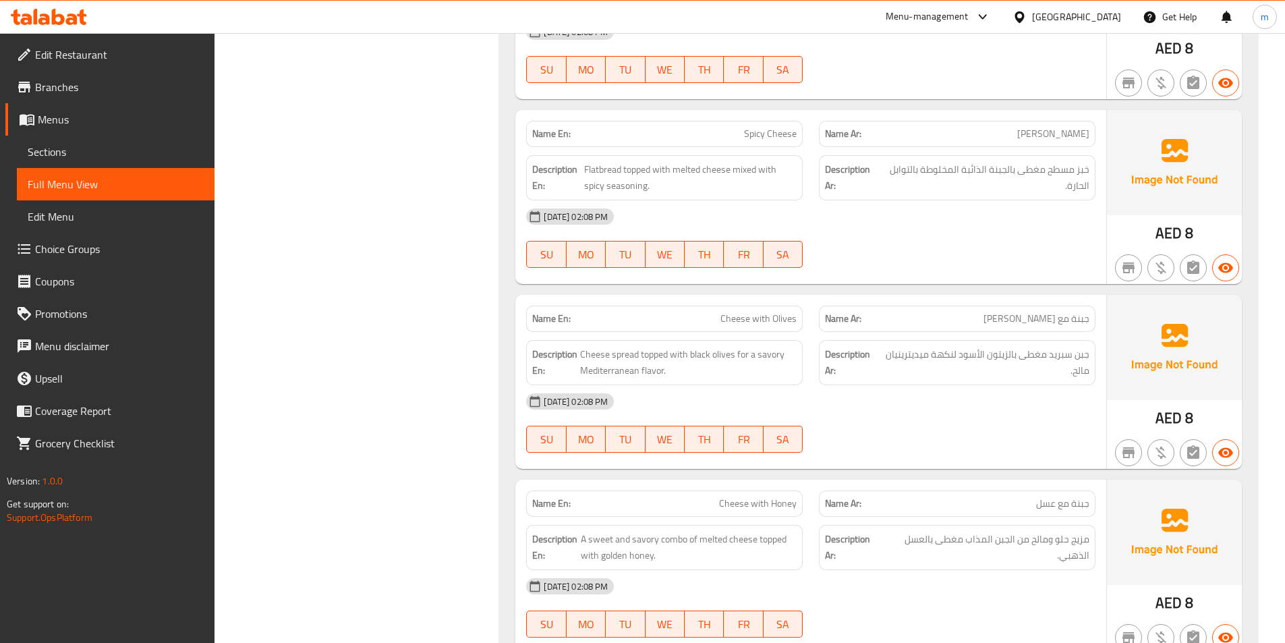
scroll to position [877, 0]
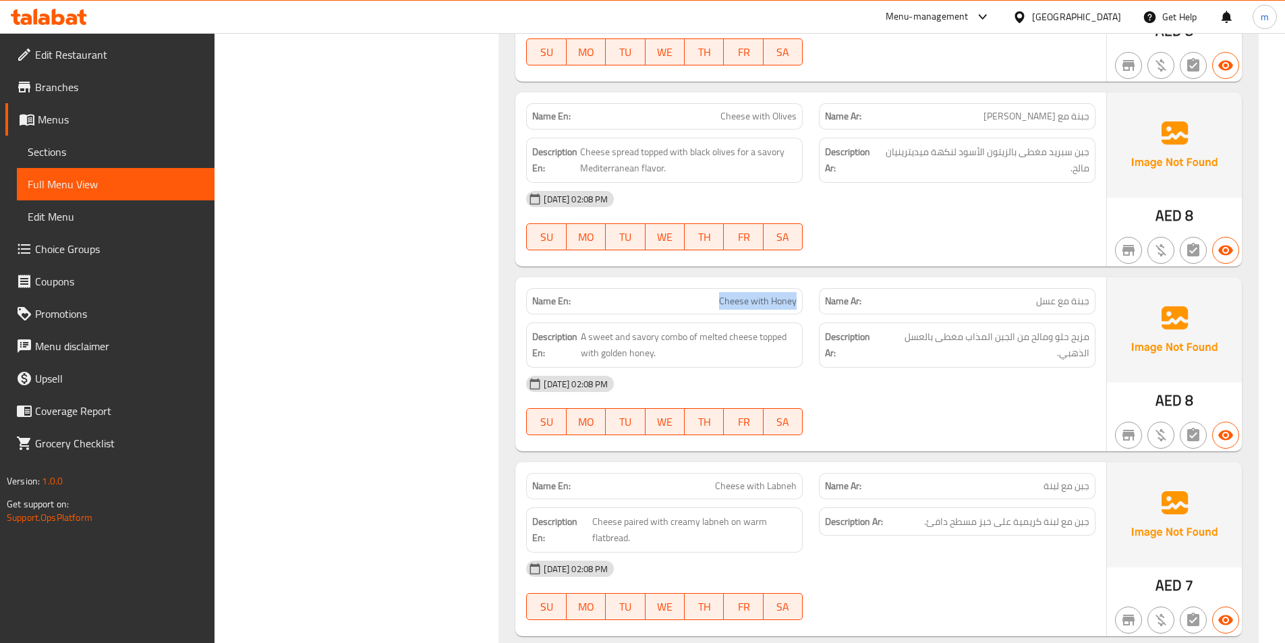
drag, startPoint x: 703, startPoint y: 296, endPoint x: 807, endPoint y: 302, distance: 104.0
click at [805, 303] on div "Name En: Cheese with Honey" at bounding box center [664, 301] width 293 height 42
copy span "Cheese with Honey"
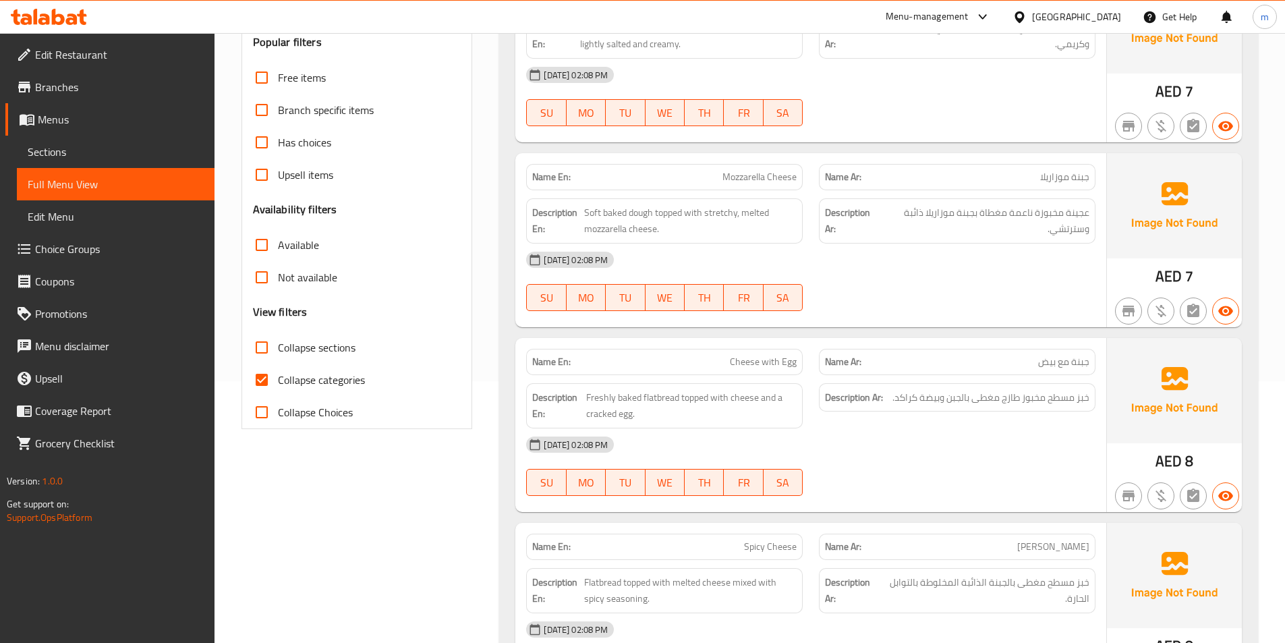
scroll to position [405, 0]
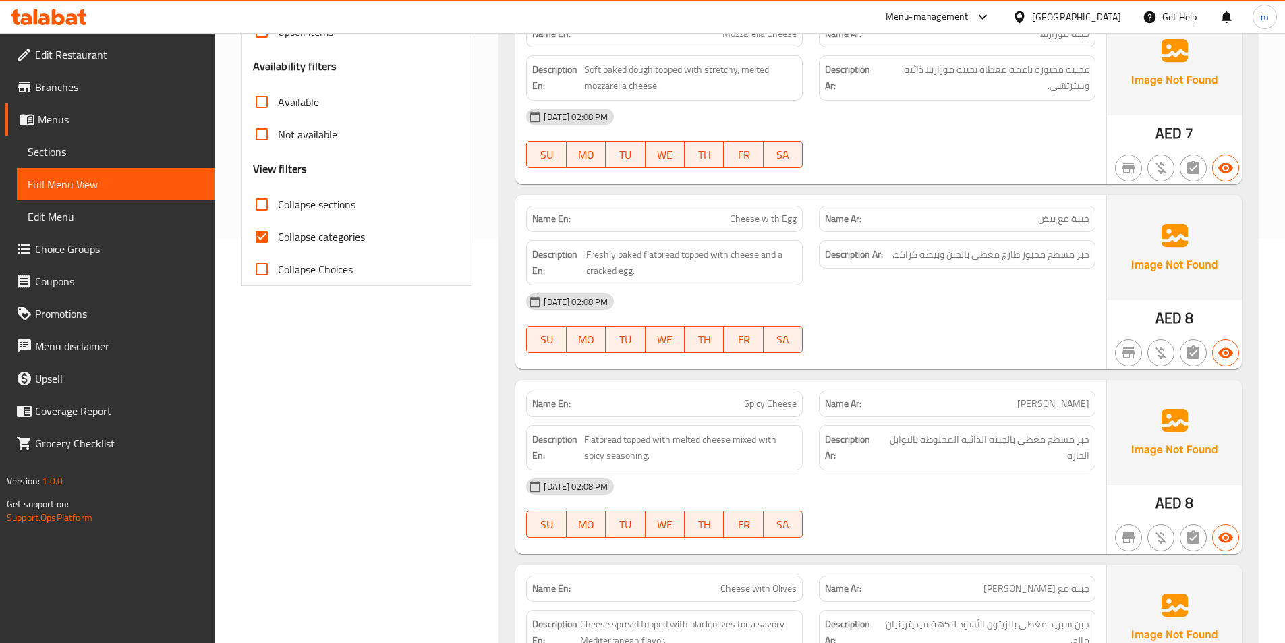
click at [798, 148] on button "SA" at bounding box center [782, 154] width 39 height 27
type button "6"
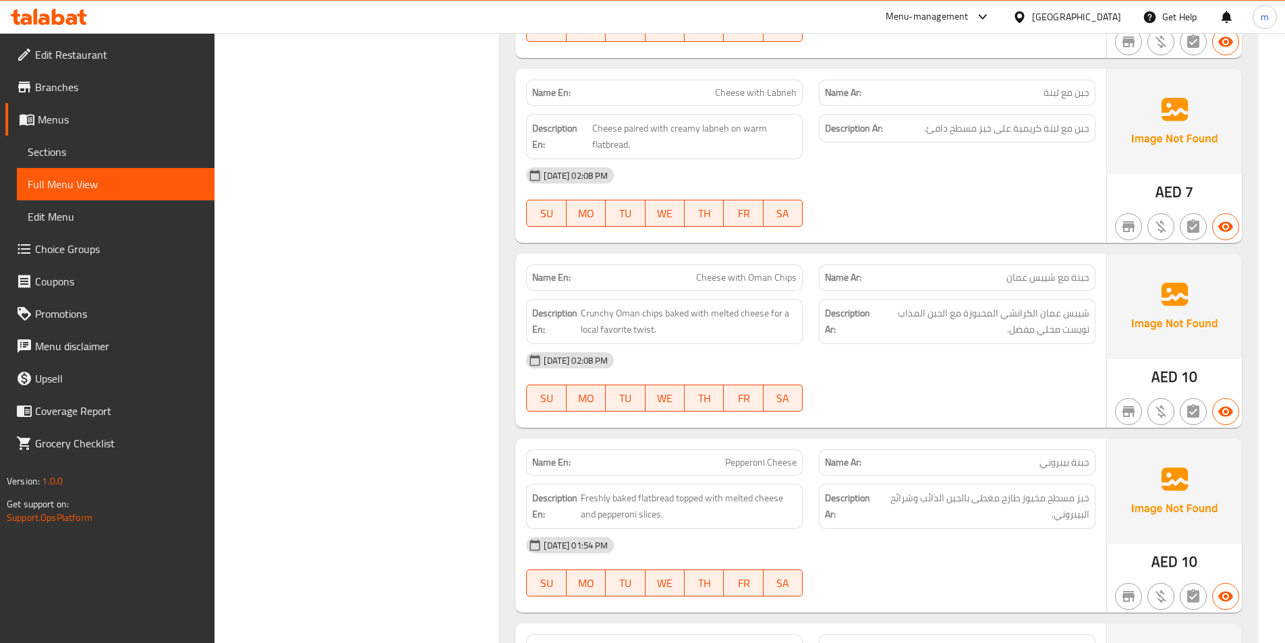
scroll to position [1355, 0]
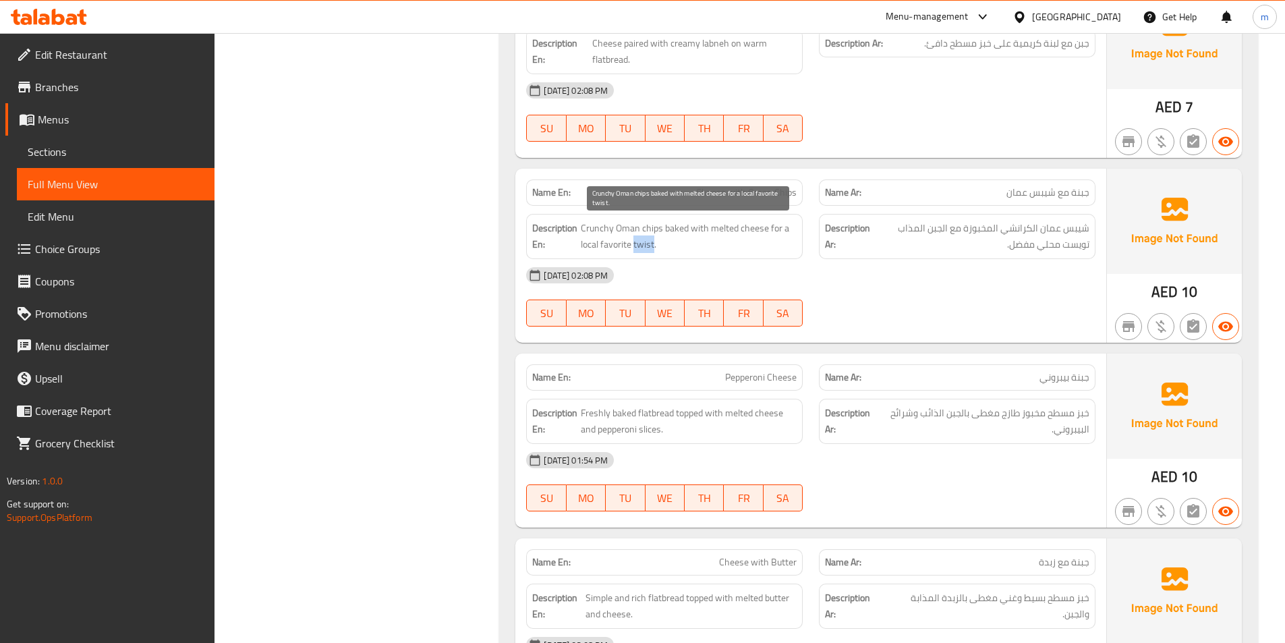
drag, startPoint x: 635, startPoint y: 241, endPoint x: 653, endPoint y: 240, distance: 18.9
click at [653, 240] on span "Crunchy Oman chips baked with melted cheese for a local favorite twist." at bounding box center [689, 236] width 216 height 33
copy span "twist"
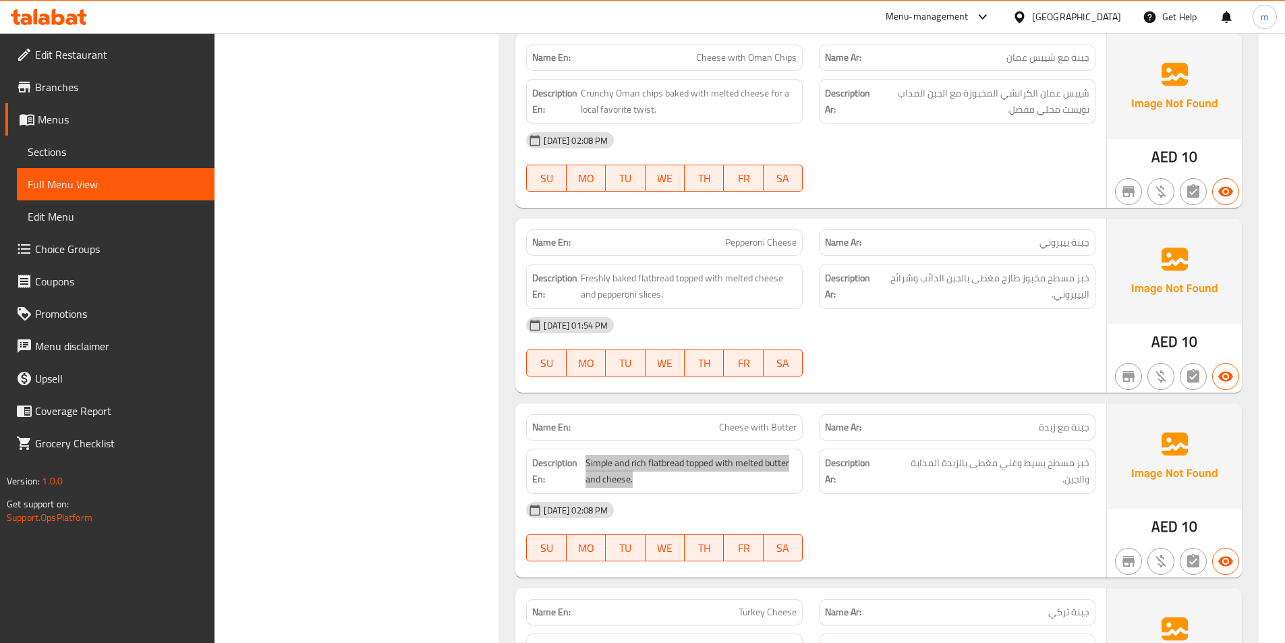
scroll to position [2009, 0]
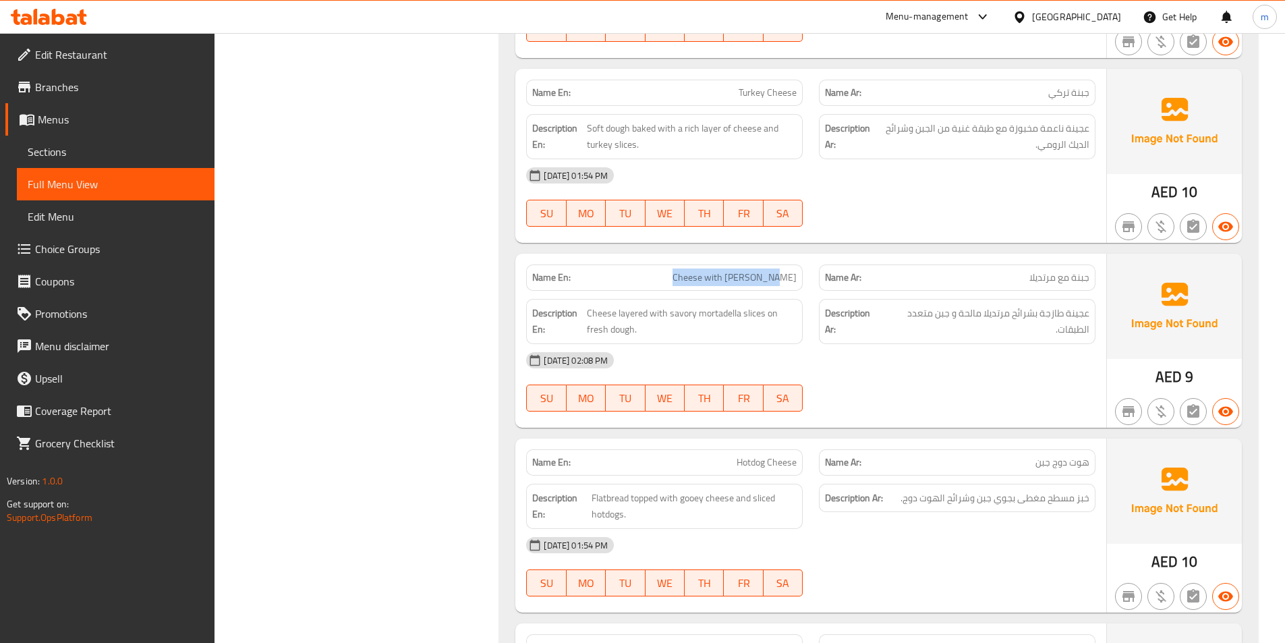
drag, startPoint x: 689, startPoint y: 286, endPoint x: 808, endPoint y: 279, distance: 118.9
click at [808, 279] on div "Name En: Cheese with Mortadella" at bounding box center [664, 277] width 293 height 42
copy span "Cheese with [PERSON_NAME]"
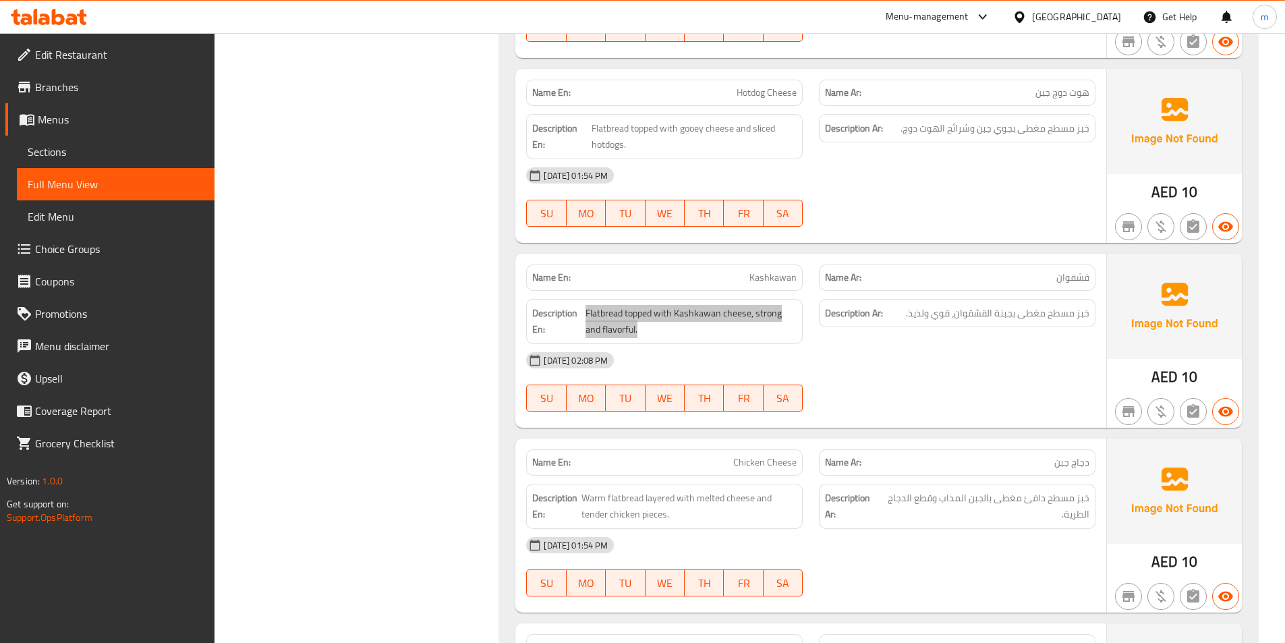
scroll to position [2748, 0]
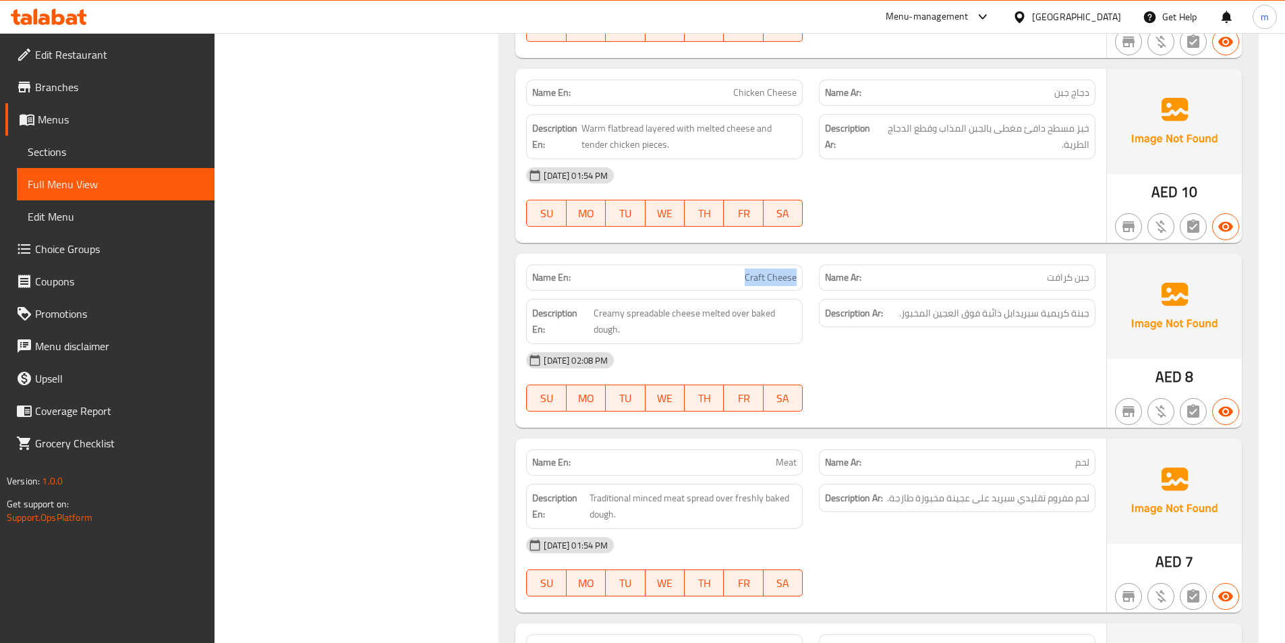
drag, startPoint x: 742, startPoint y: 272, endPoint x: 812, endPoint y: 278, distance: 69.7
click at [809, 272] on div "Name En: Craft Cheese" at bounding box center [664, 277] width 293 height 42
copy span "Craft Cheese"
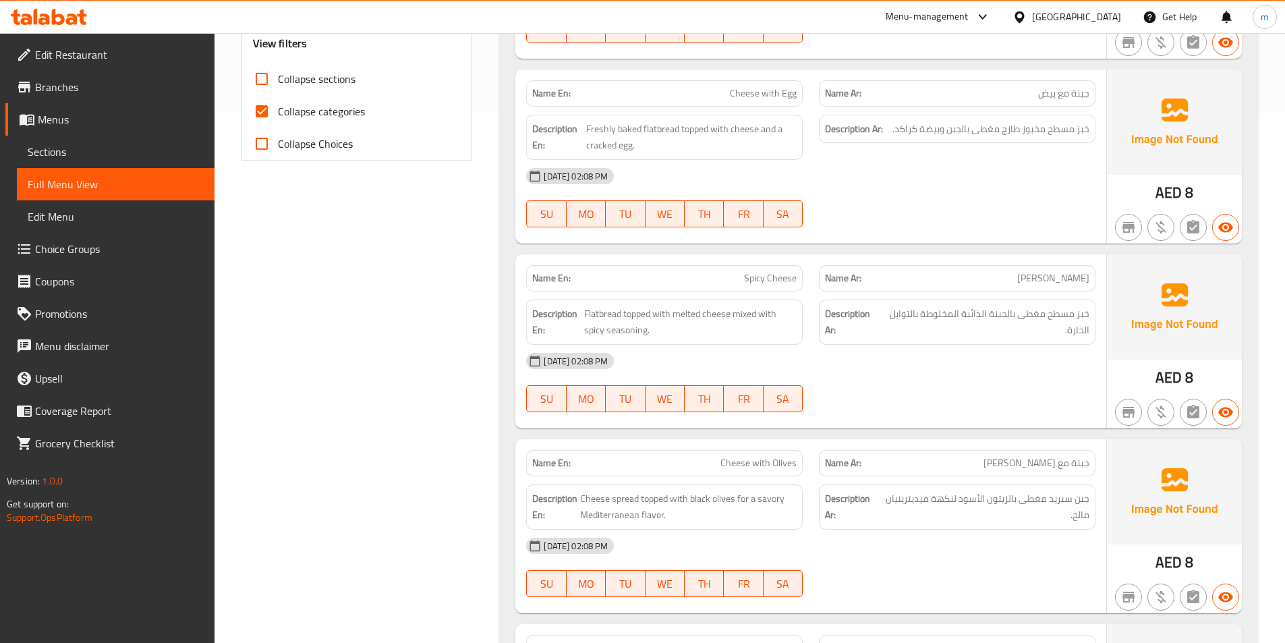
scroll to position [0, 0]
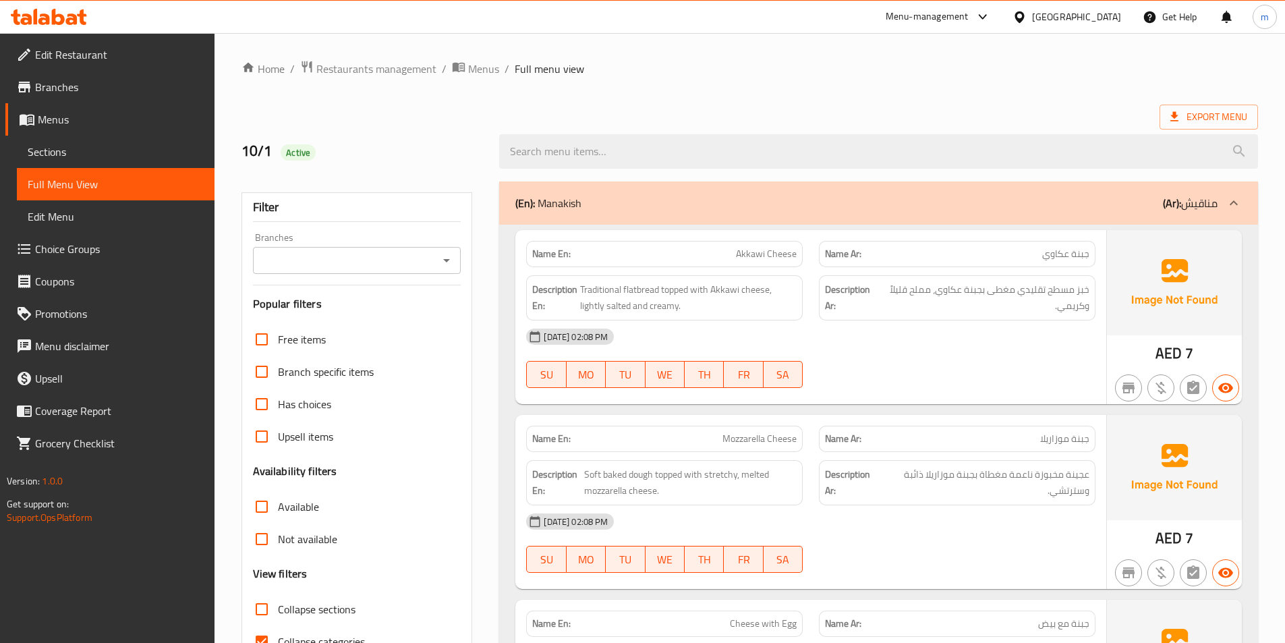
click at [153, 184] on span "Full Menu View" at bounding box center [116, 184] width 176 height 16
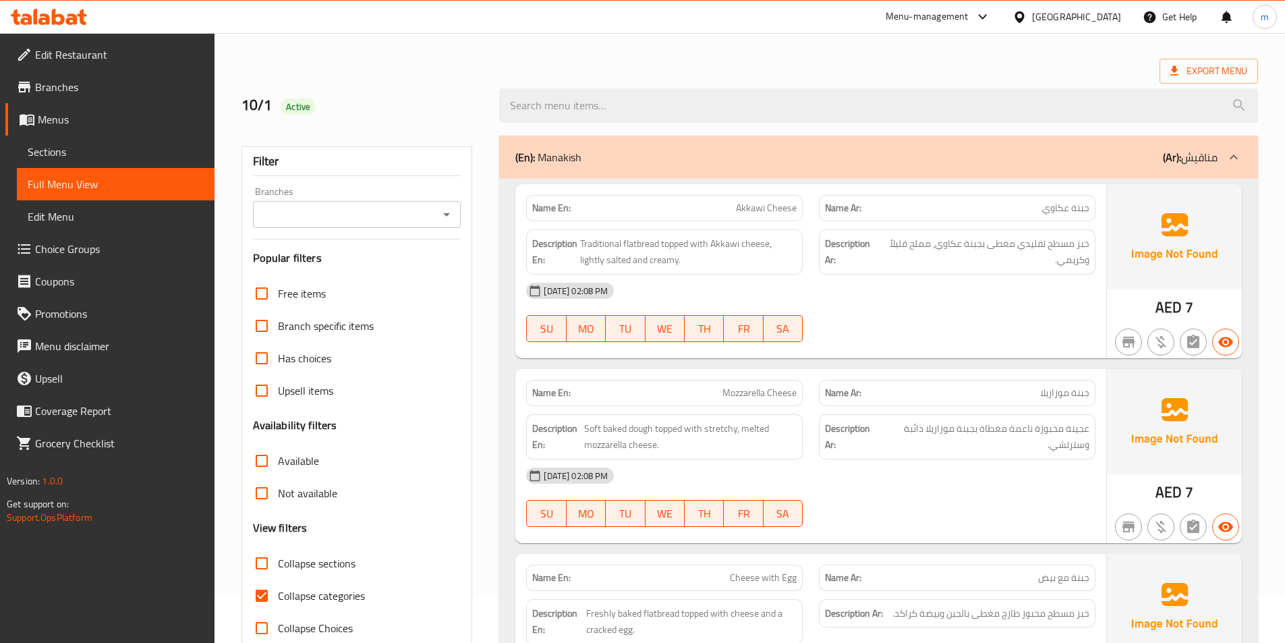
scroll to position [67, 0]
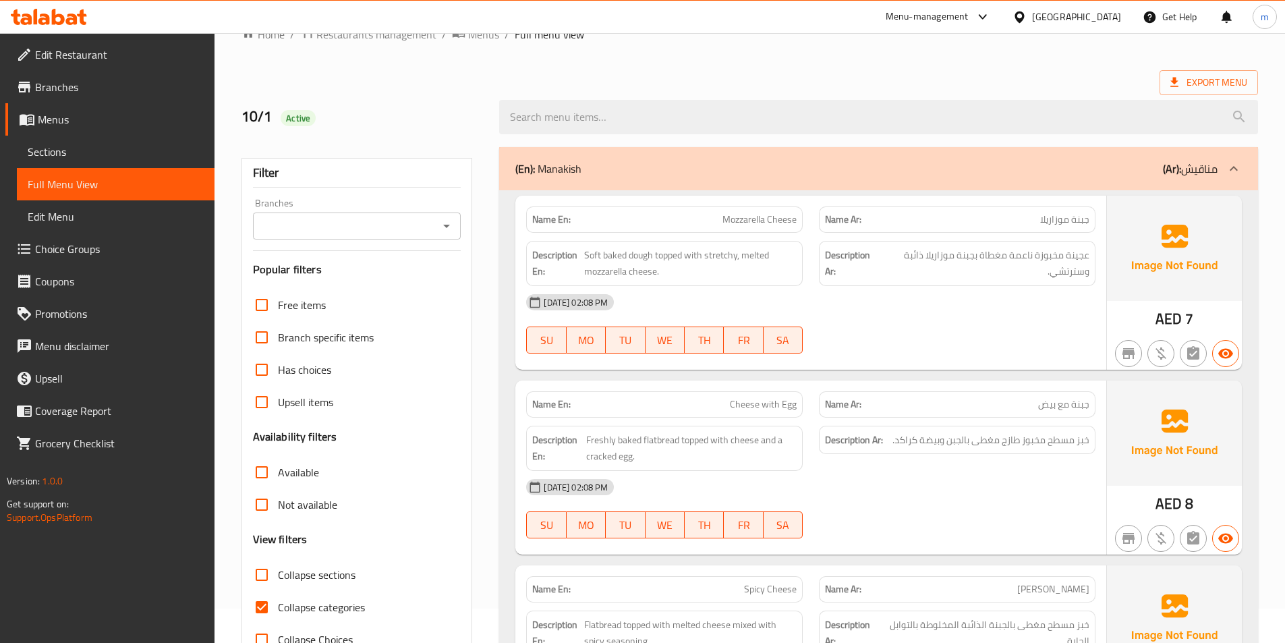
scroll to position [67, 0]
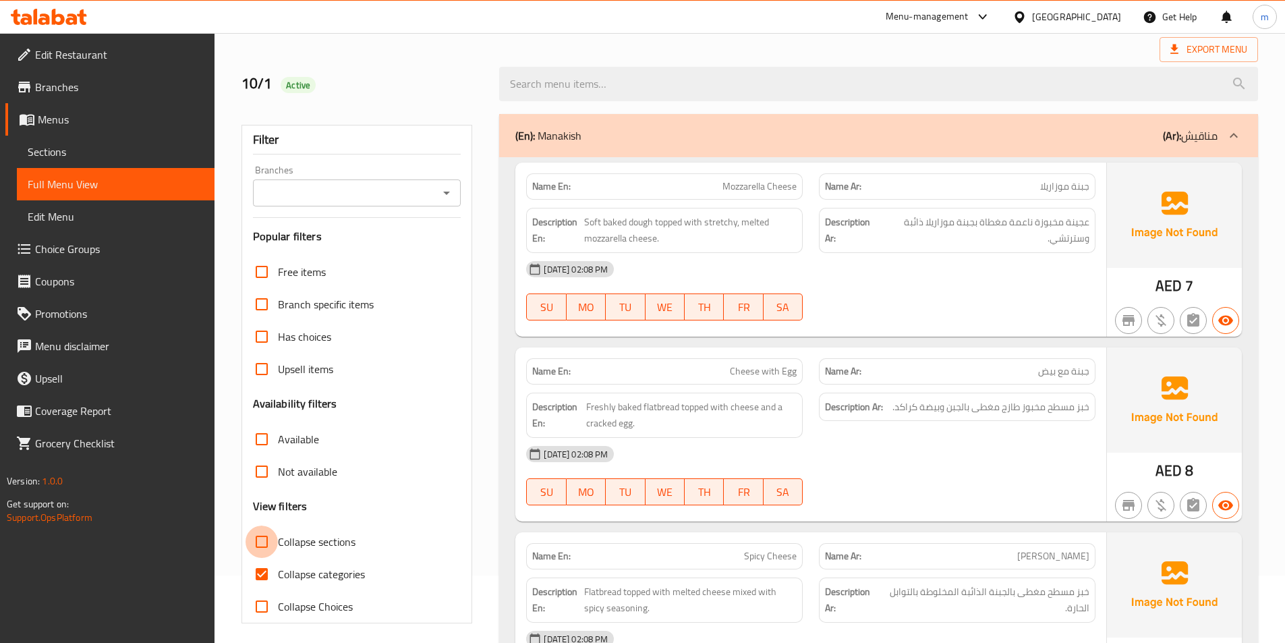
click at [260, 539] on input "Collapse sections" at bounding box center [261, 541] width 32 height 32
checkbox input "true"
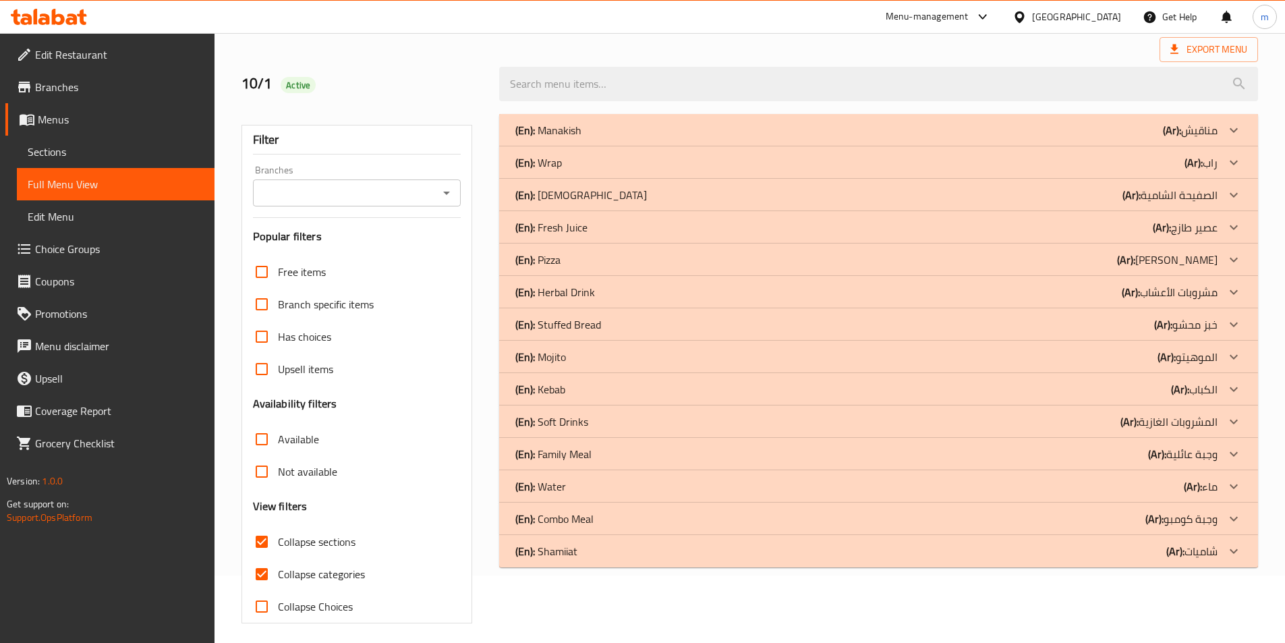
click at [260, 569] on input "Collapse categories" at bounding box center [261, 574] width 32 height 32
checkbox input "false"
click at [1232, 157] on icon at bounding box center [1233, 162] width 16 height 16
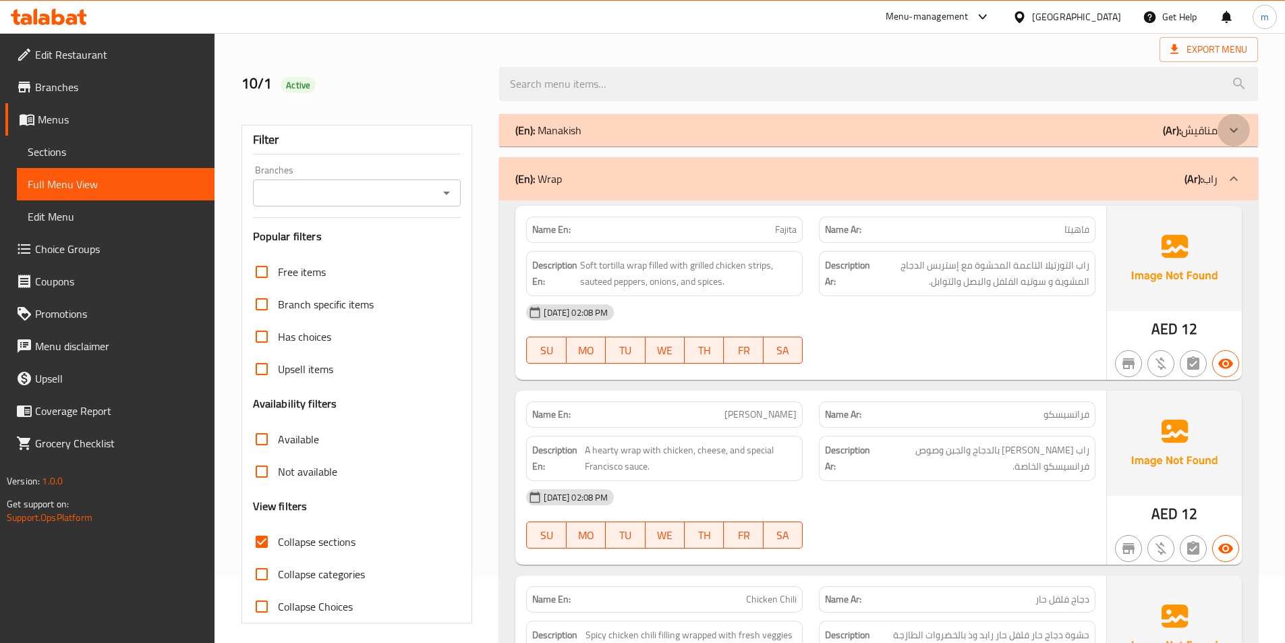
click at [1235, 131] on icon at bounding box center [1233, 130] width 16 height 16
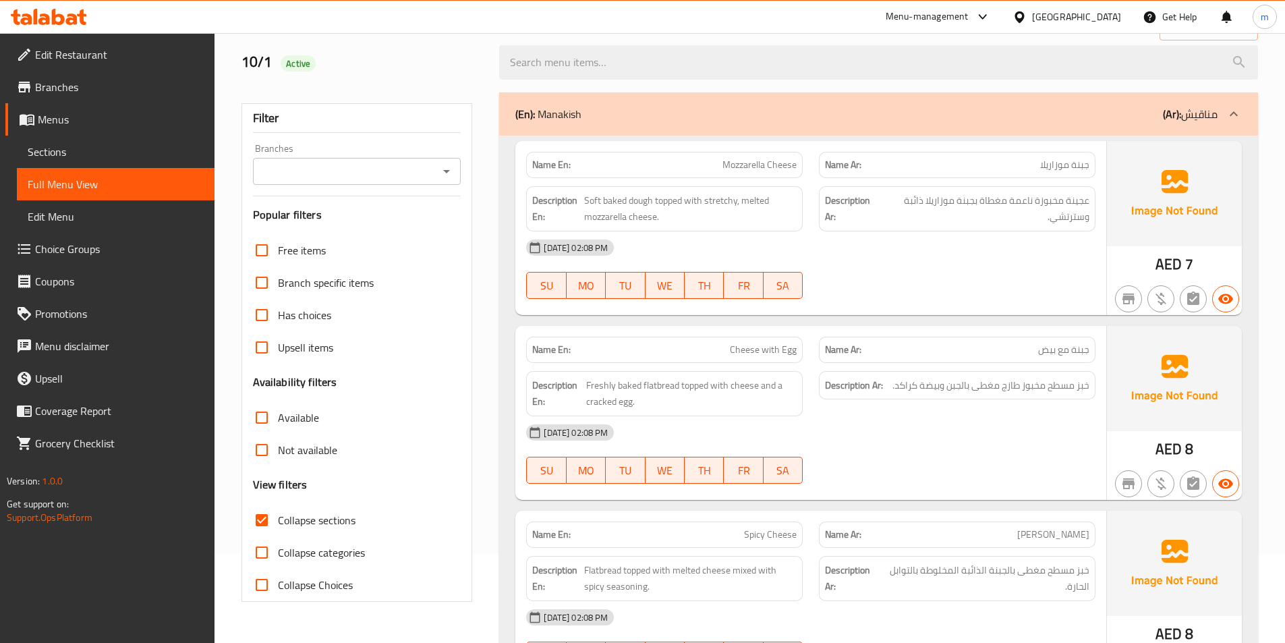
scroll to position [0, 0]
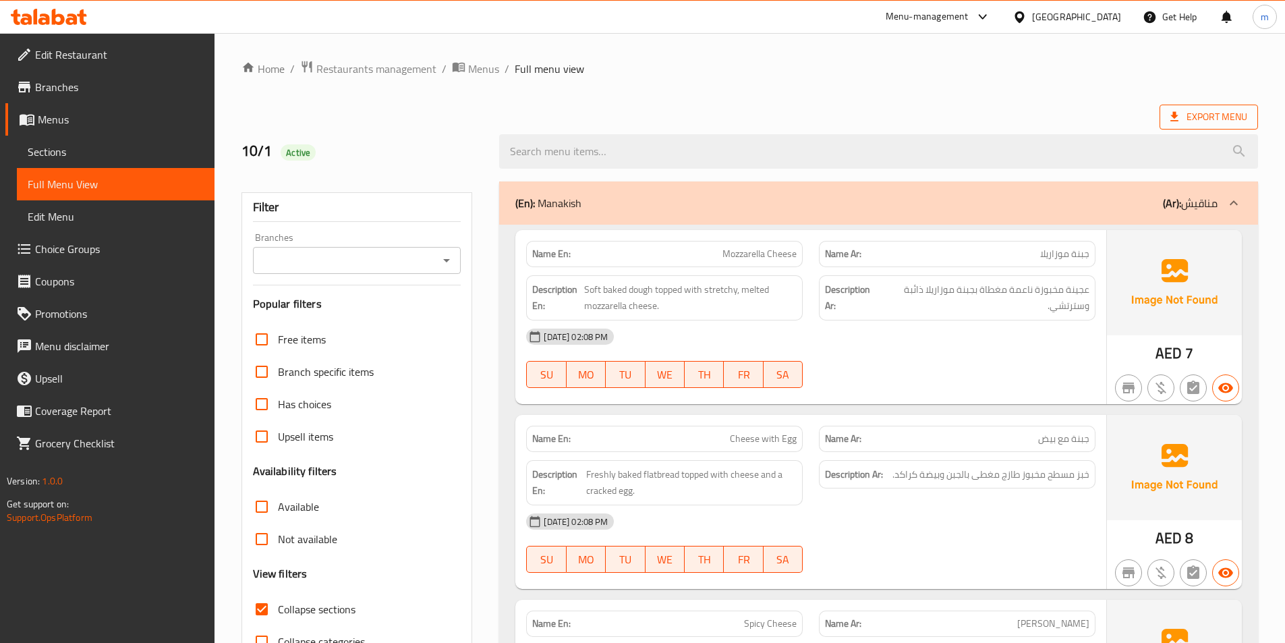
click at [1224, 119] on span "Export Menu" at bounding box center [1208, 117] width 77 height 17
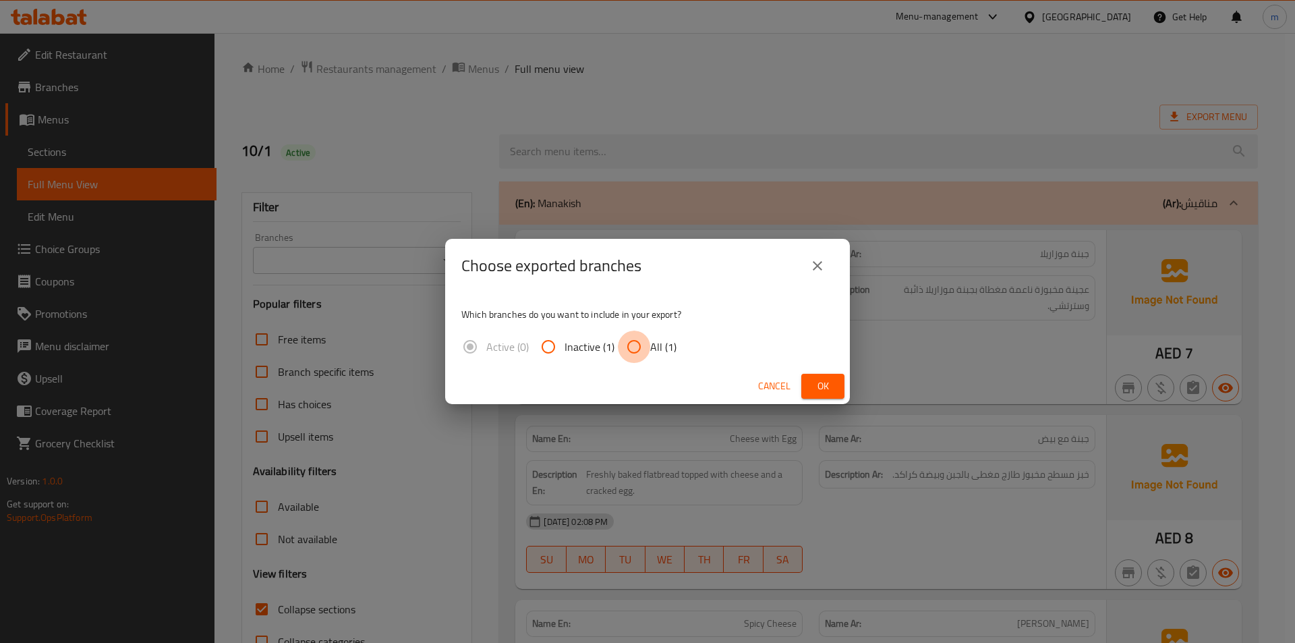
click at [635, 357] on input "All (1)" at bounding box center [634, 346] width 32 height 32
radio input "true"
click at [819, 388] on span "Ok" at bounding box center [823, 386] width 22 height 17
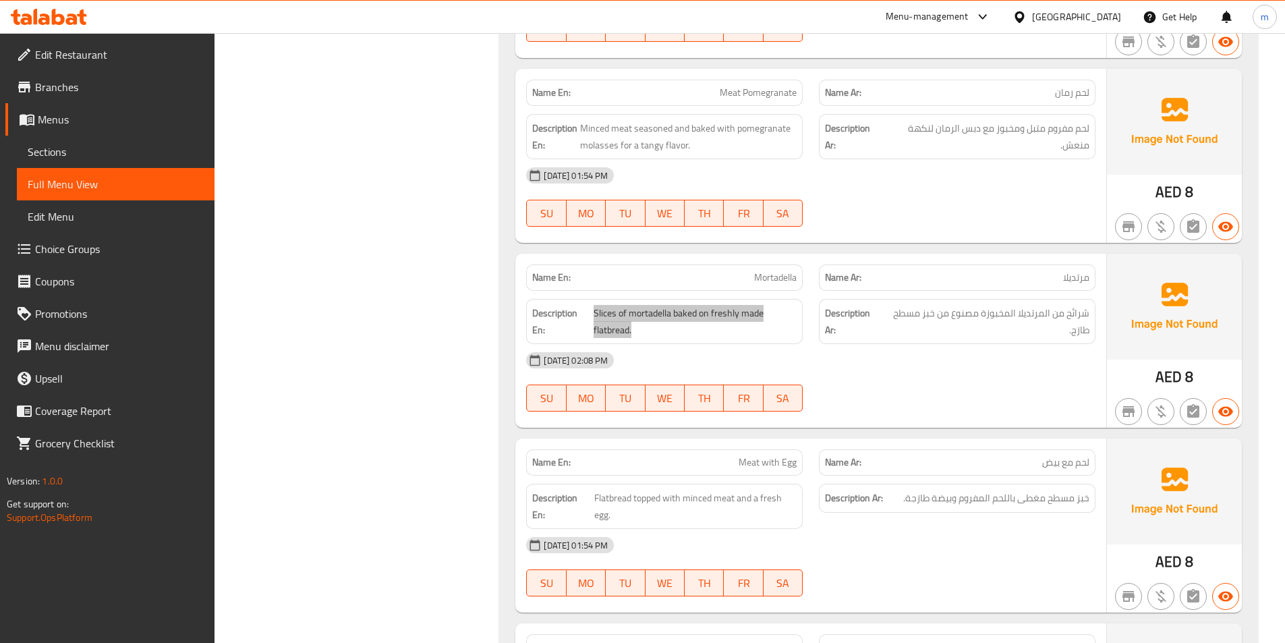
scroll to position [4025, 0]
